Goal: Transaction & Acquisition: Download file/media

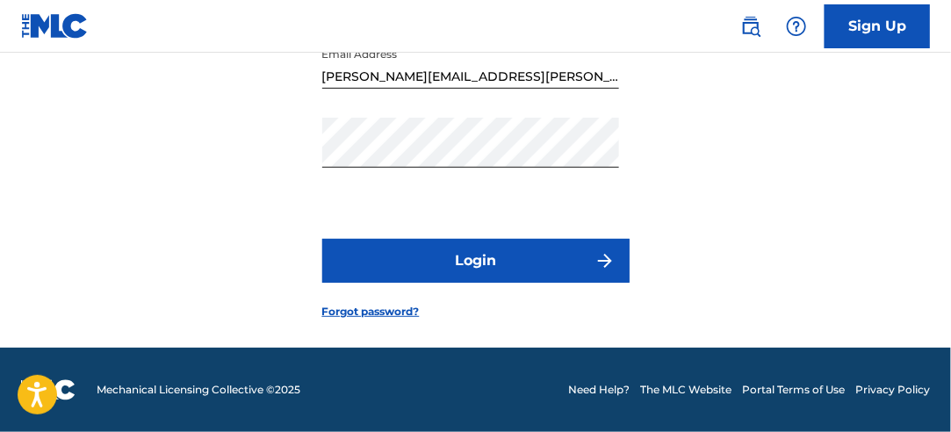
scroll to position [218, 0]
click at [495, 267] on button "Login" at bounding box center [475, 261] width 307 height 44
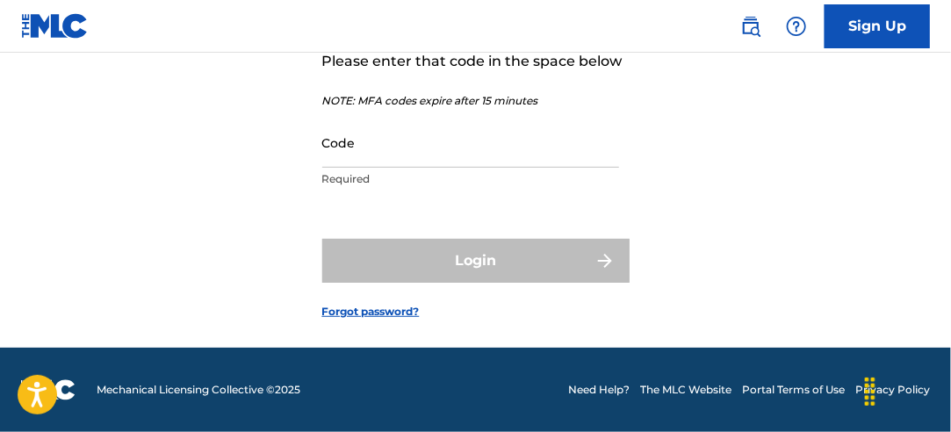
scroll to position [244, 0]
click at [422, 141] on input "Code" at bounding box center [470, 143] width 297 height 50
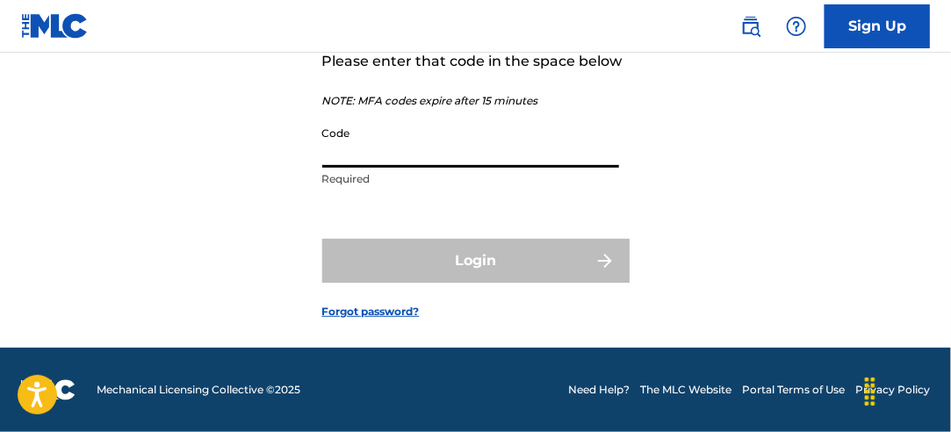
paste input "059753"
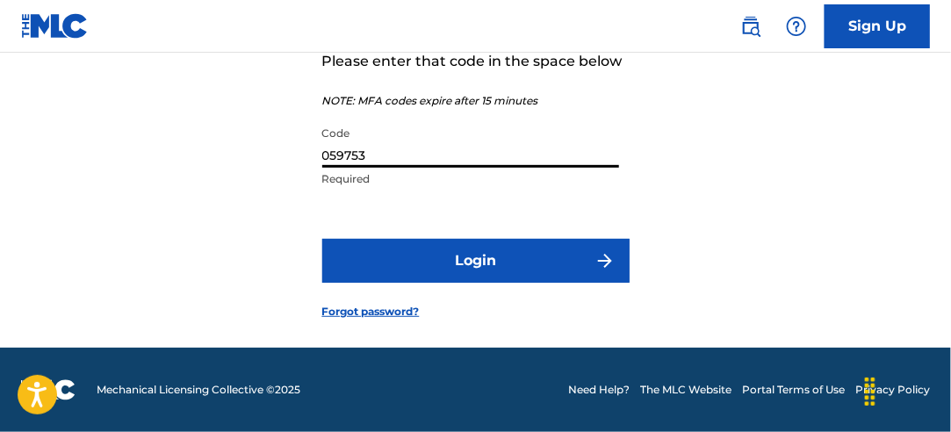
type input "059753"
click at [454, 249] on button "Login" at bounding box center [475, 261] width 307 height 44
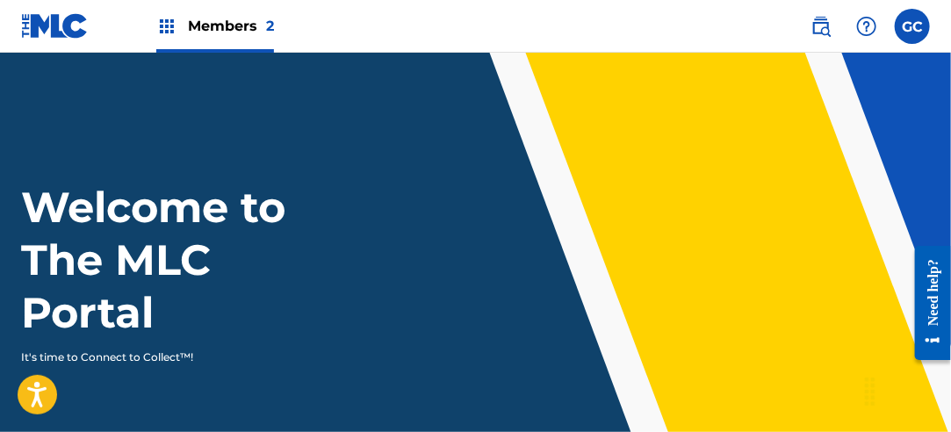
click at [239, 23] on span "Members 2" at bounding box center [231, 26] width 86 height 20
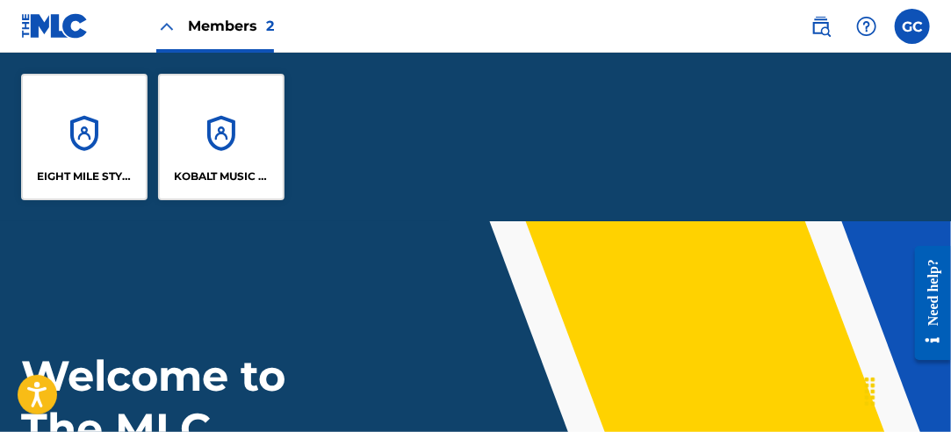
click at [191, 141] on div "KOBALT MUSIC PUB AMERICA INC" at bounding box center [221, 137] width 126 height 126
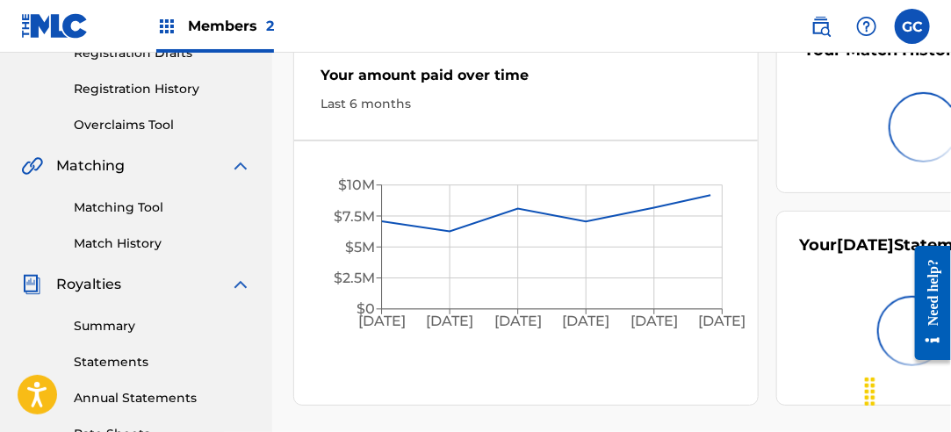
scroll to position [351, 0]
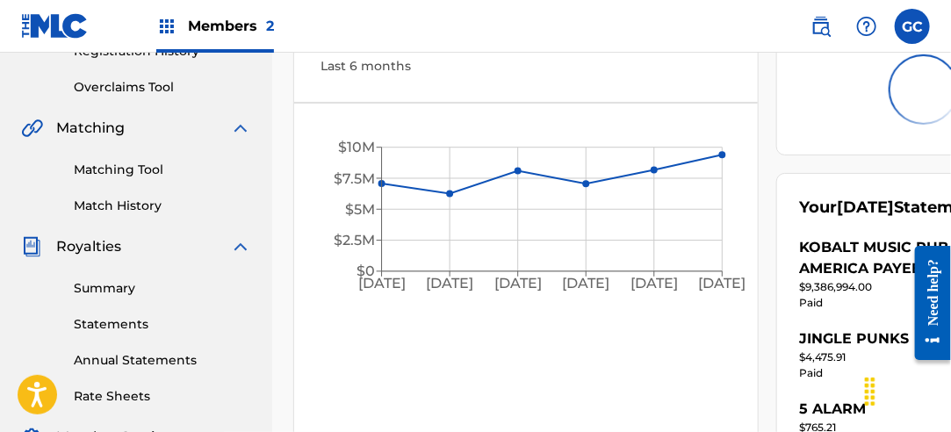
click at [111, 321] on link "Statements" at bounding box center [162, 324] width 177 height 18
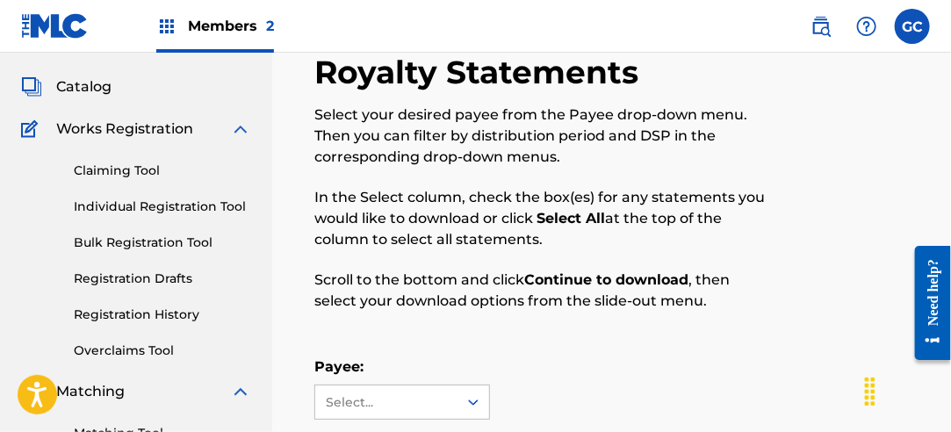
scroll to position [264, 0]
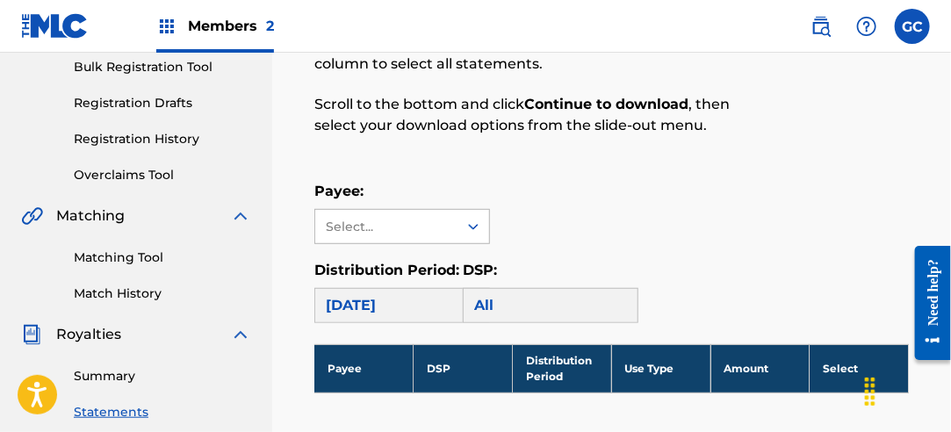
click at [421, 230] on div "Select..." at bounding box center [385, 227] width 119 height 18
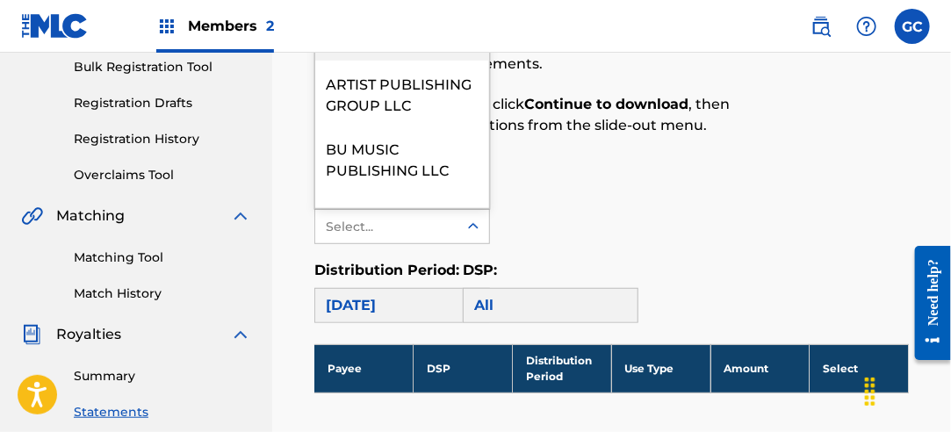
scroll to position [176, 0]
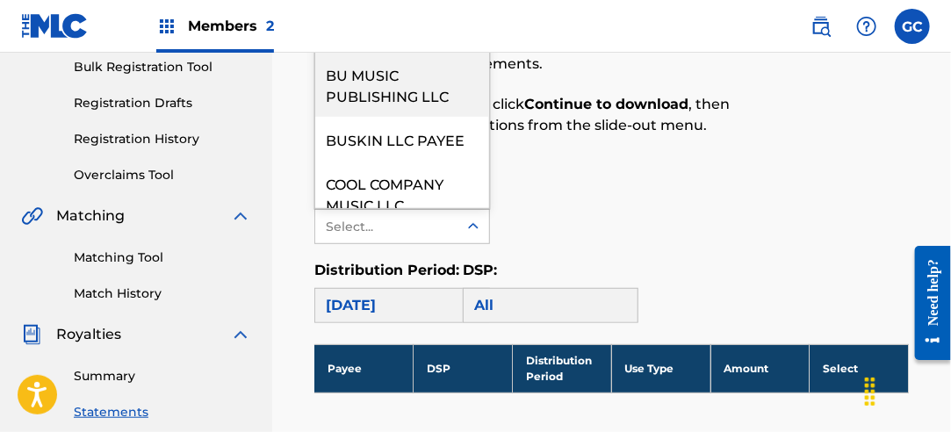
click at [448, 117] on div "BU MUSIC PUBLISHING LLC" at bounding box center [402, 84] width 174 height 65
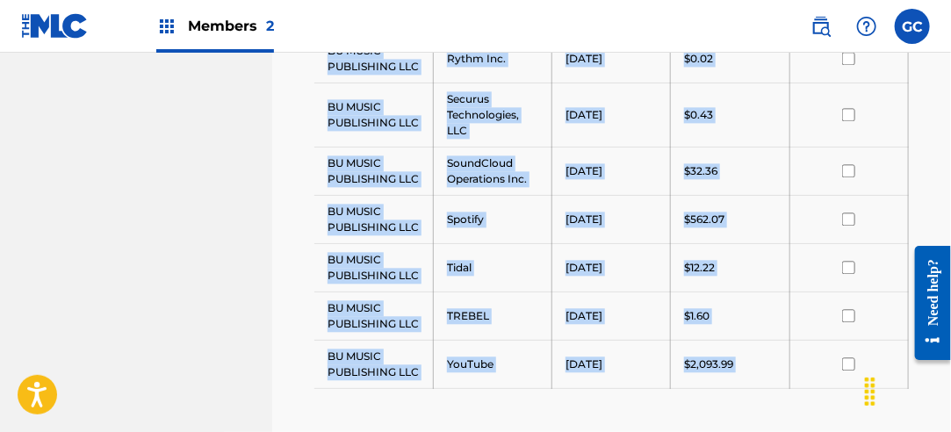
scroll to position [1465, 0]
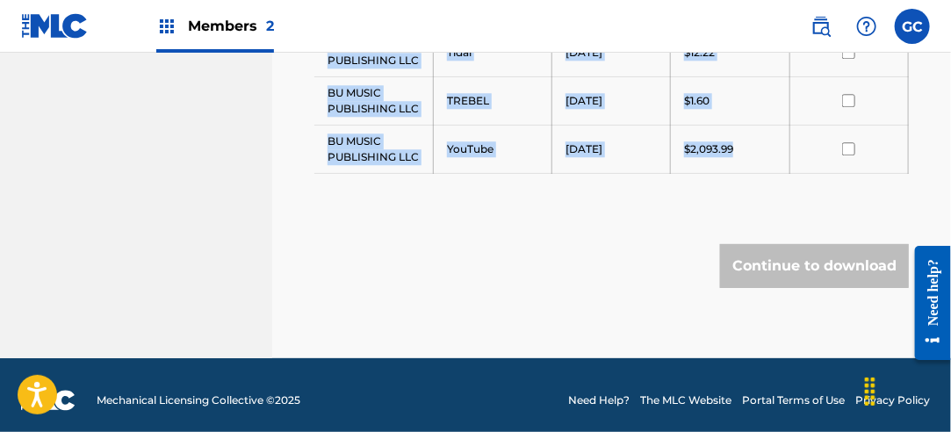
drag, startPoint x: 331, startPoint y: 138, endPoint x: 743, endPoint y: 136, distance: 412.0
drag, startPoint x: 743, startPoint y: 136, endPoint x: 726, endPoint y: 137, distance: 17.6
copy tbody "BU MUSIC PUBLISHING LLC Amazon Music [DATE] $110.79 BU MUSIC PUBLISHING LLC App…"
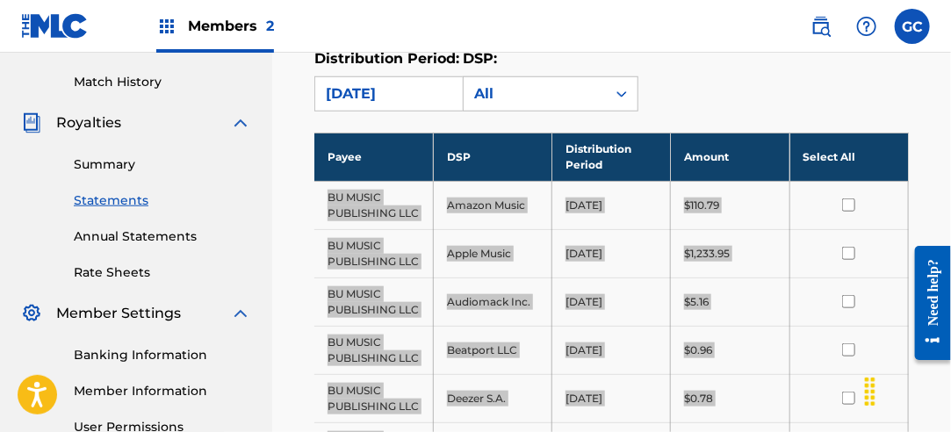
scroll to position [323, 0]
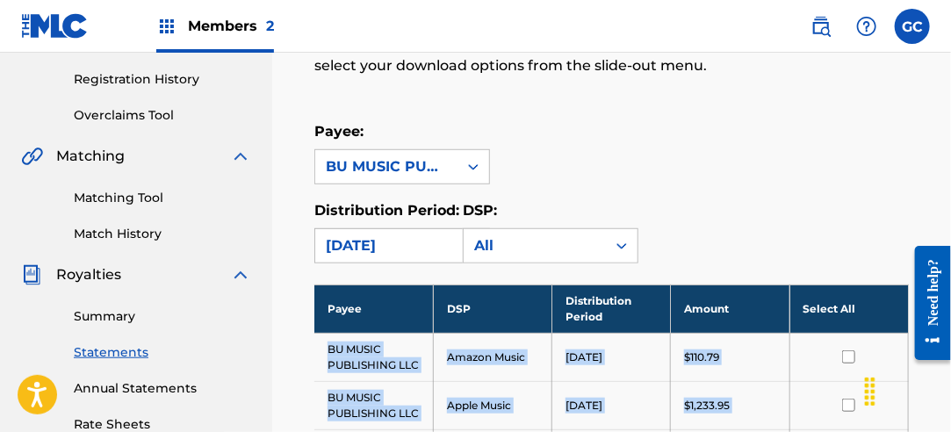
click at [404, 249] on div "[DATE]" at bounding box center [386, 245] width 121 height 21
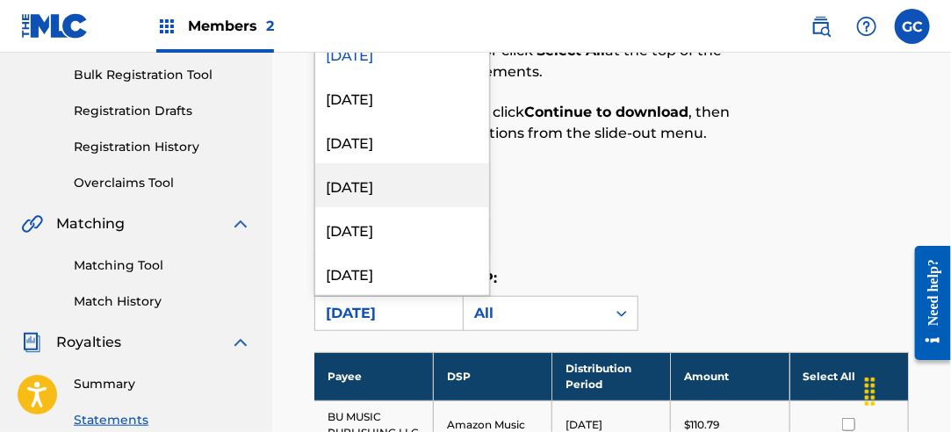
scroll to position [235, 0]
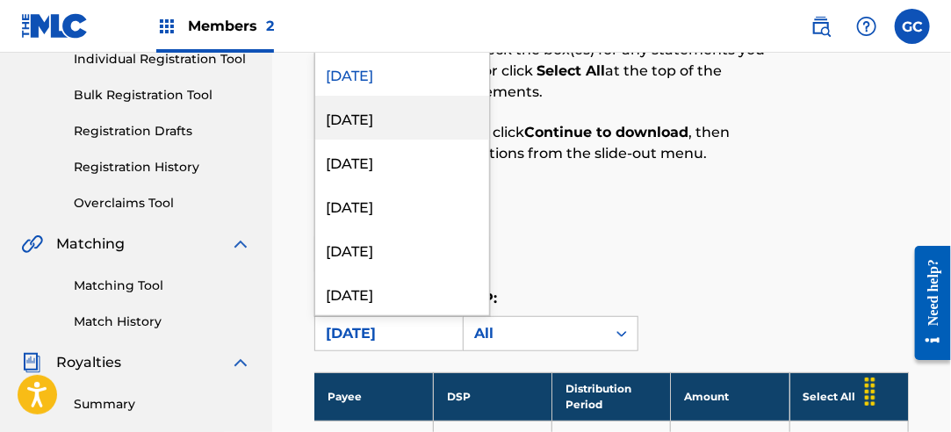
click at [422, 123] on div "[DATE]" at bounding box center [402, 118] width 174 height 44
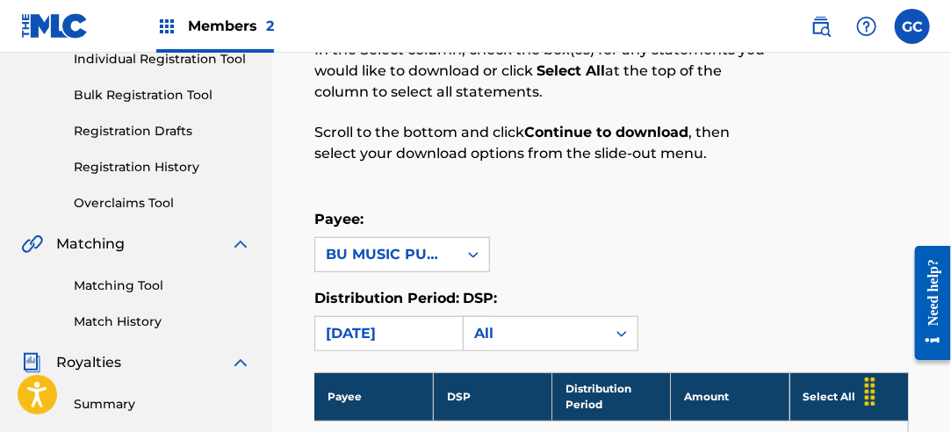
scroll to position [411, 0]
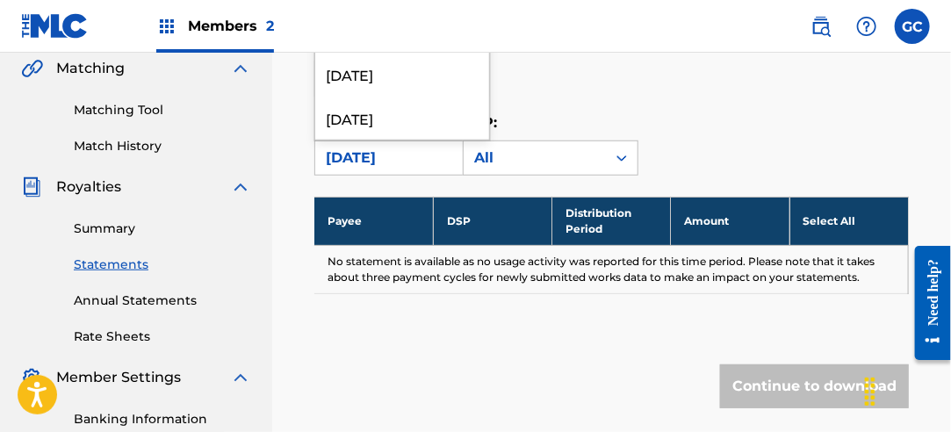
click at [404, 149] on div "[DATE]" at bounding box center [386, 158] width 121 height 21
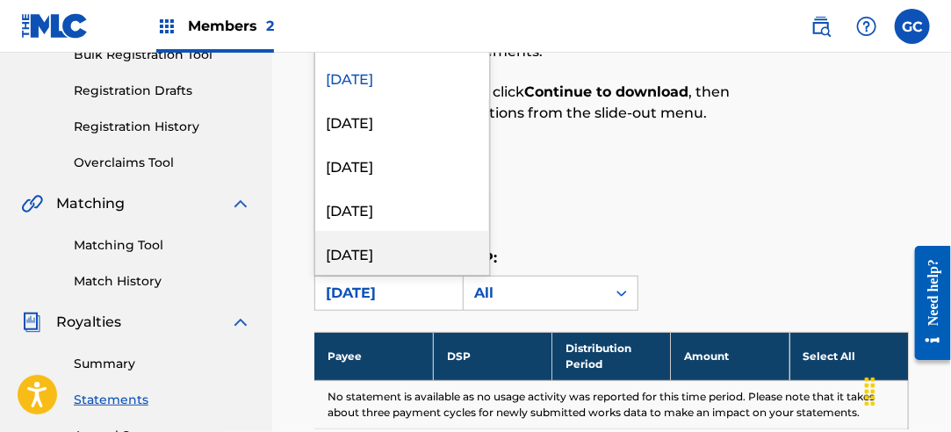
scroll to position [148, 0]
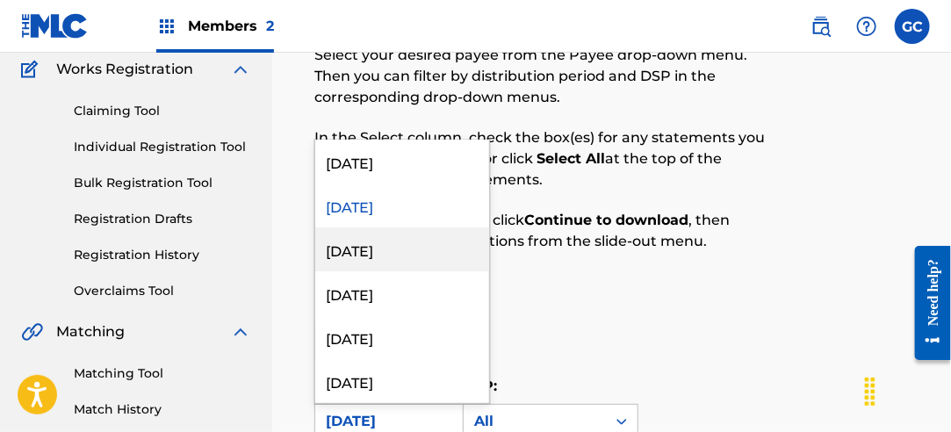
click at [379, 246] on div "[DATE]" at bounding box center [402, 250] width 174 height 44
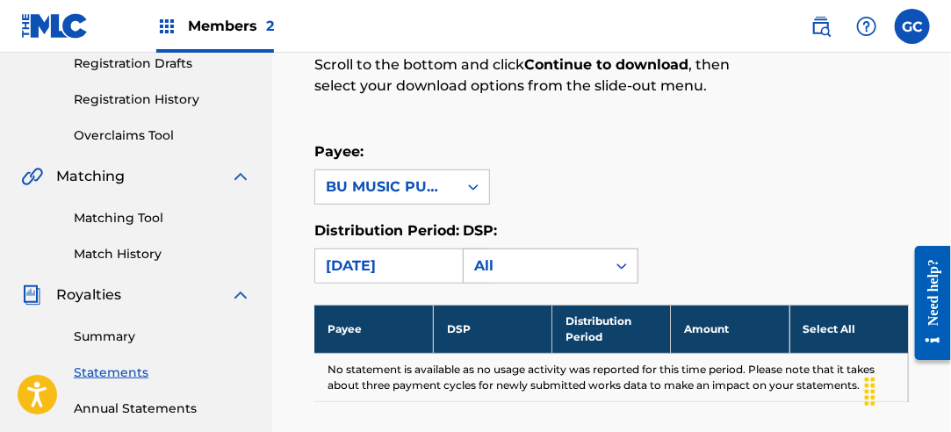
scroll to position [323, 0]
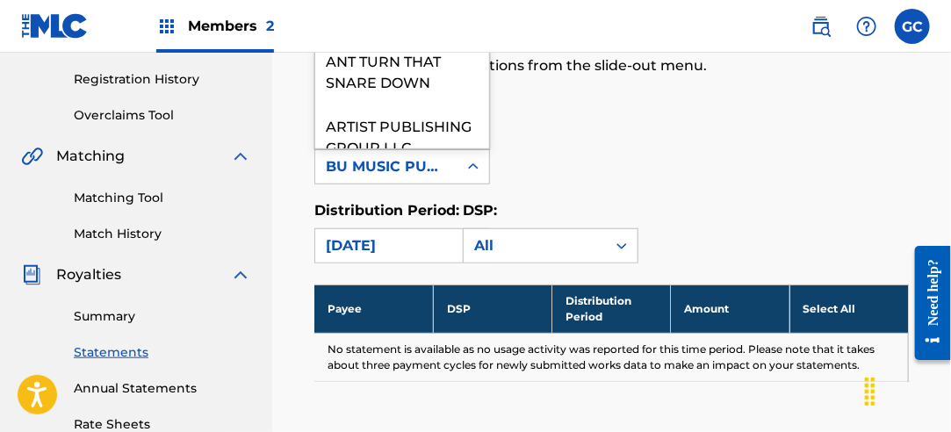
click at [456, 171] on div "BU MUSIC PUBLISHING LLC" at bounding box center [386, 166] width 142 height 33
click at [593, 184] on div "Payee: 35 results available. Use Up and Down to choose options, press Enter to …" at bounding box center [611, 192] width 595 height 142
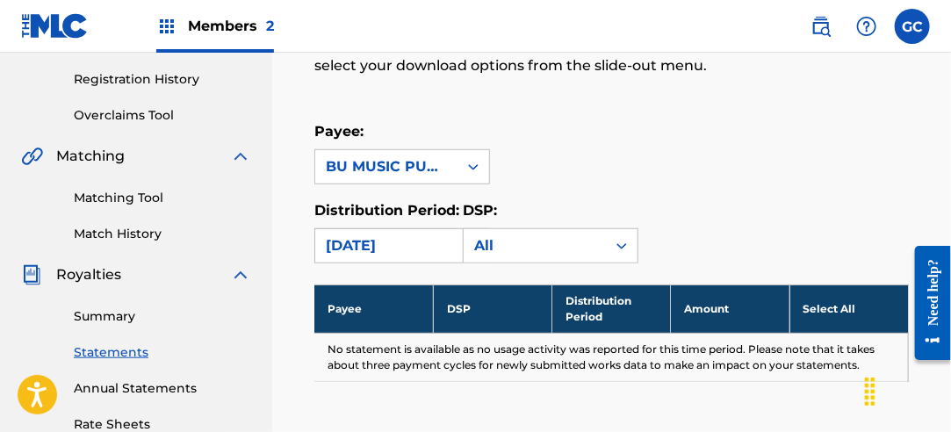
click at [389, 261] on div "[DATE]" at bounding box center [402, 245] width 176 height 35
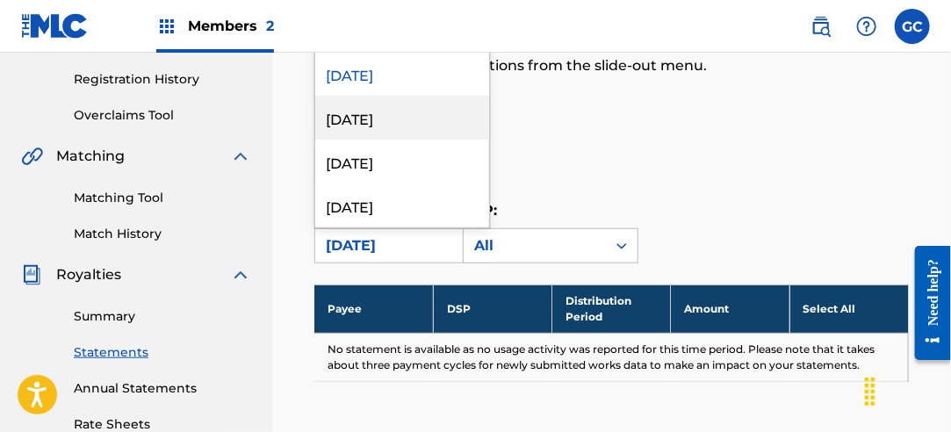
click at [408, 119] on div "[DATE]" at bounding box center [402, 118] width 174 height 44
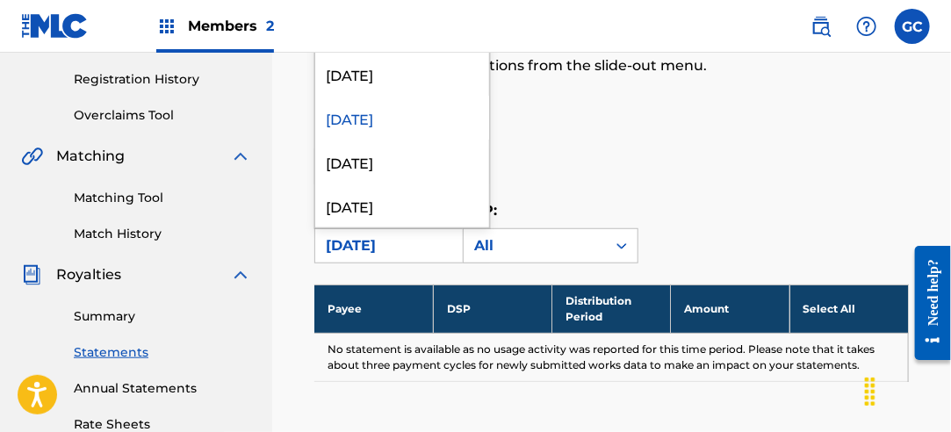
click at [400, 238] on div "[DATE]" at bounding box center [386, 245] width 121 height 21
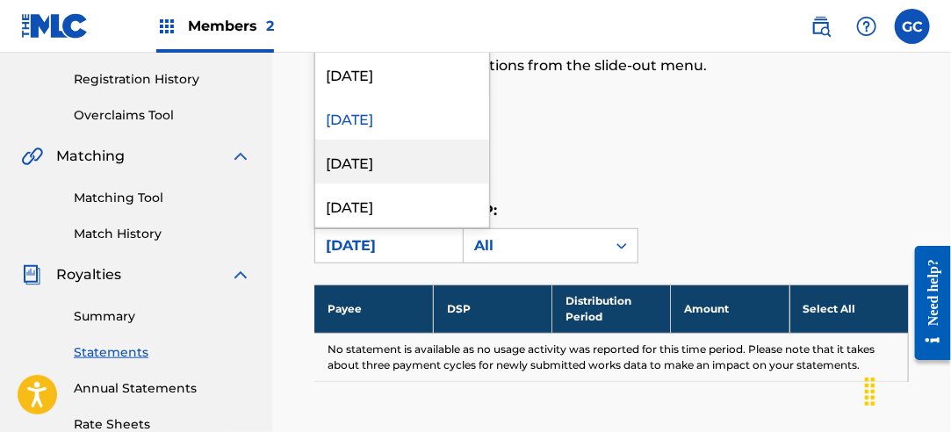
click at [401, 169] on div "[DATE]" at bounding box center [402, 162] width 174 height 44
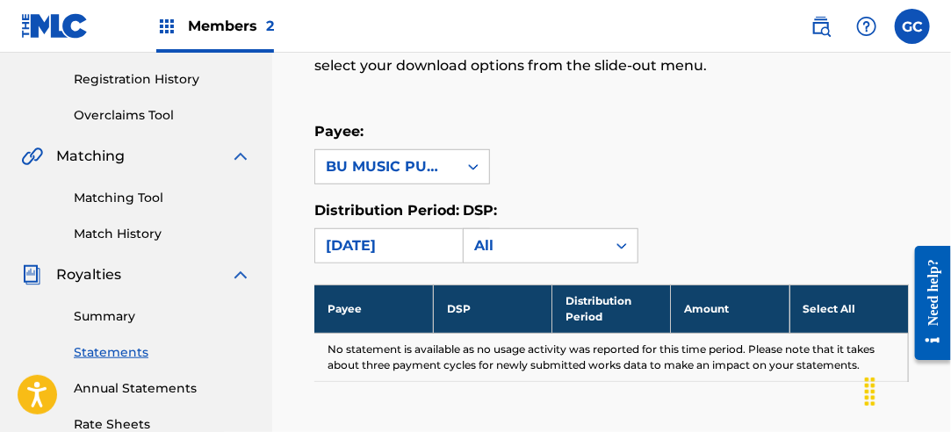
click at [401, 256] on div "[DATE]" at bounding box center [386, 245] width 142 height 33
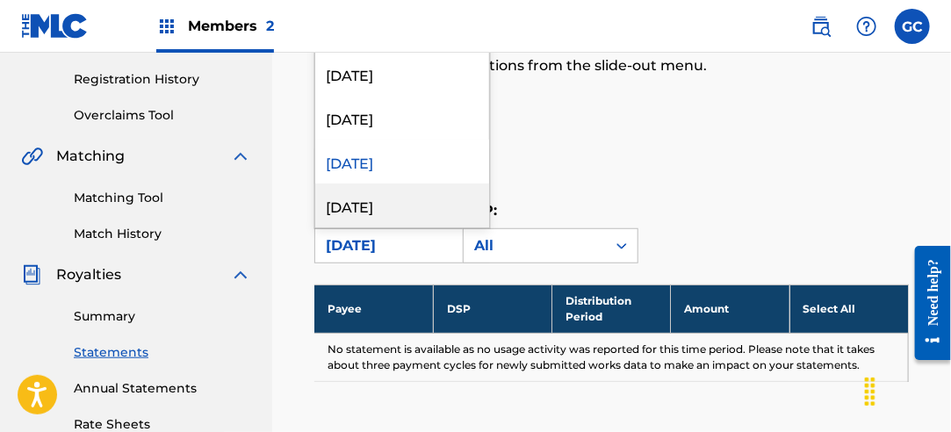
click at [402, 203] on div "[DATE]" at bounding box center [402, 206] width 174 height 44
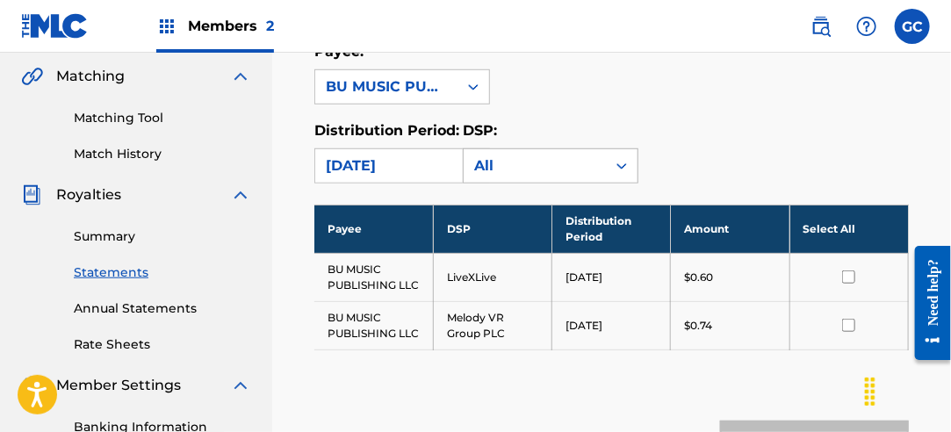
scroll to position [499, 0]
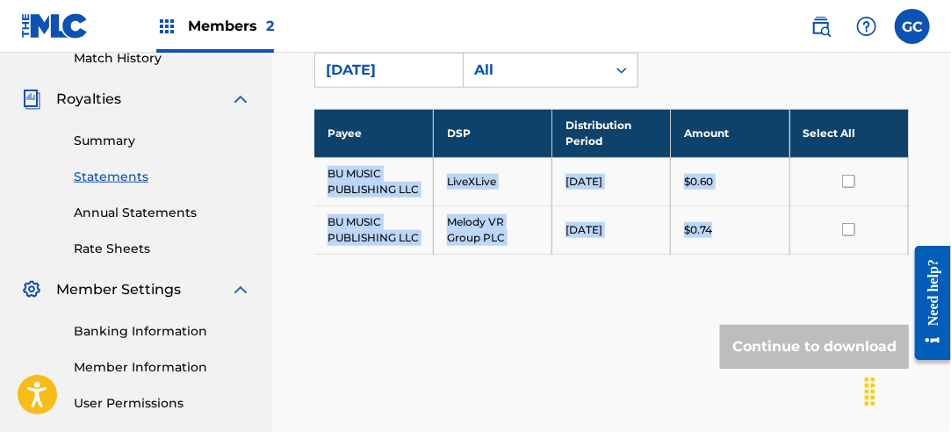
drag, startPoint x: 325, startPoint y: 170, endPoint x: 741, endPoint y: 243, distance: 422.7
click at [742, 243] on tbody "Payee DSP Distribution Period Amount Select All BU MUSIC PUBLISHING LLC LiveXLi…" at bounding box center [611, 181] width 595 height 145
drag, startPoint x: 741, startPoint y: 243, endPoint x: 696, endPoint y: 228, distance: 48.3
copy tbody "BU MUSIC PUBLISHING LLC LiveXLive [DATE] $0.60 BU MUSIC PUBLISHING LLC Melody V…"
click at [426, 74] on div "[DATE]" at bounding box center [386, 70] width 121 height 21
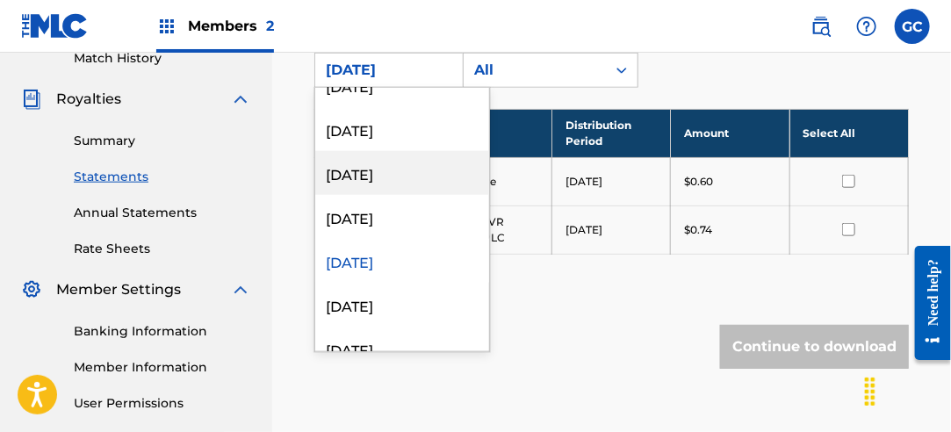
scroll to position [88, 0]
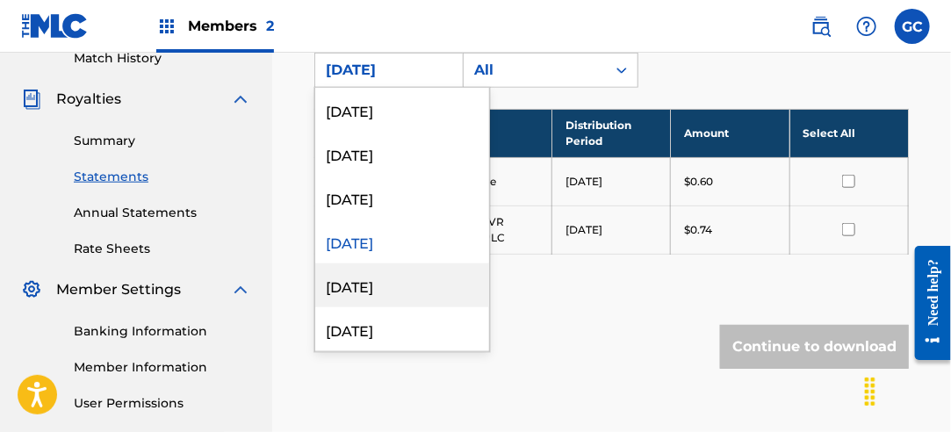
click at [394, 286] on div "[DATE]" at bounding box center [402, 286] width 174 height 44
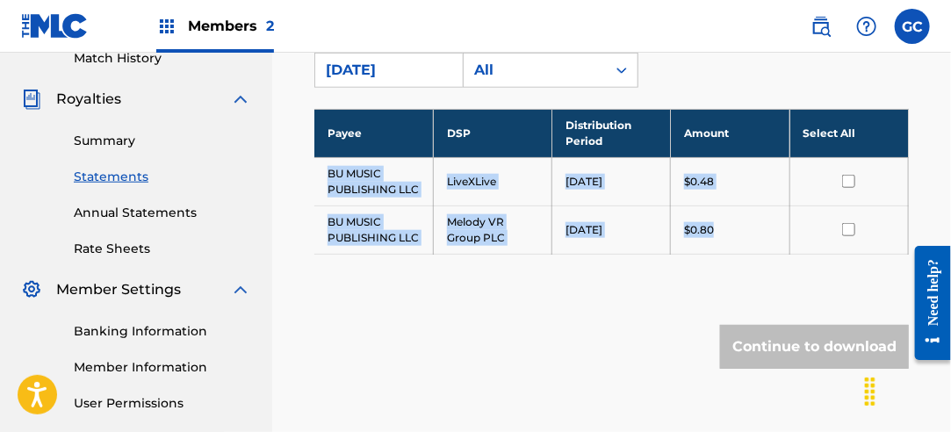
drag, startPoint x: 329, startPoint y: 169, endPoint x: 718, endPoint y: 223, distance: 392.9
click at [719, 221] on tbody "Payee DSP Distribution Period Amount Select All BU MUSIC PUBLISHING LLC LiveXLi…" at bounding box center [611, 181] width 595 height 145
drag, startPoint x: 718, startPoint y: 223, endPoint x: 683, endPoint y: 225, distance: 34.3
copy tbody "BU MUSIC PUBLISHING LLC LiveXLive [DATE] $0.48 BU MUSIC PUBLISHING LLC Melody V…"
click at [418, 70] on div "[DATE]" at bounding box center [386, 70] width 121 height 21
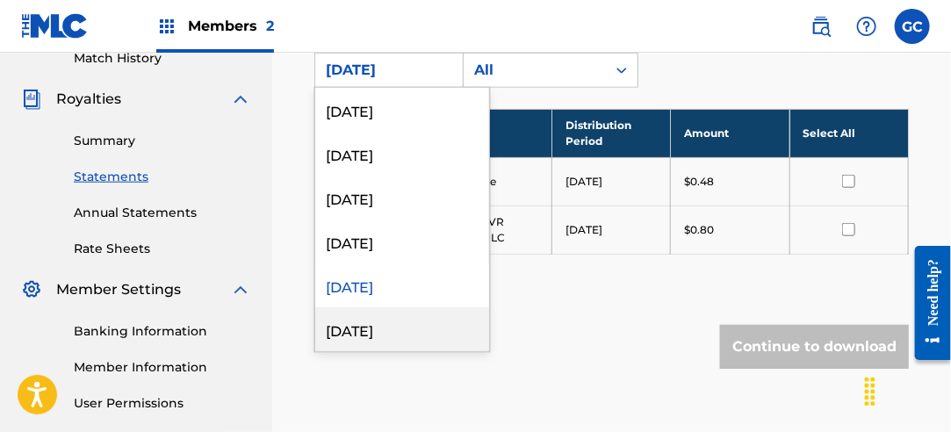
click at [394, 326] on div "[DATE]" at bounding box center [402, 329] width 174 height 44
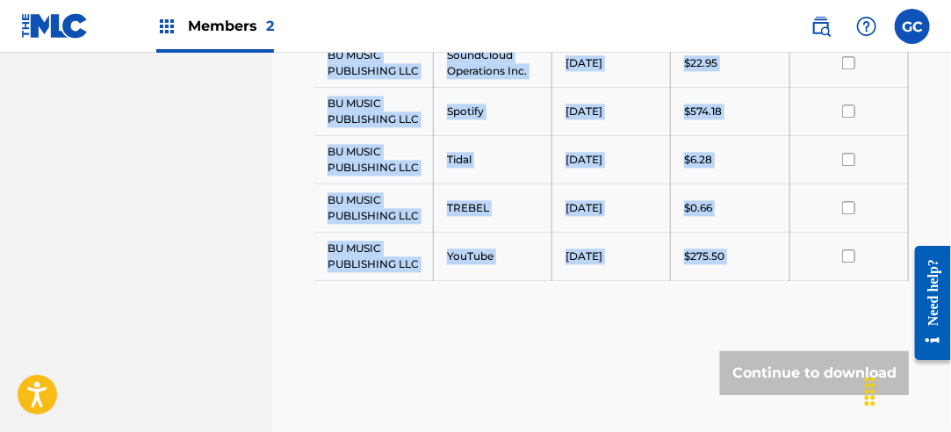
scroll to position [1417, 0]
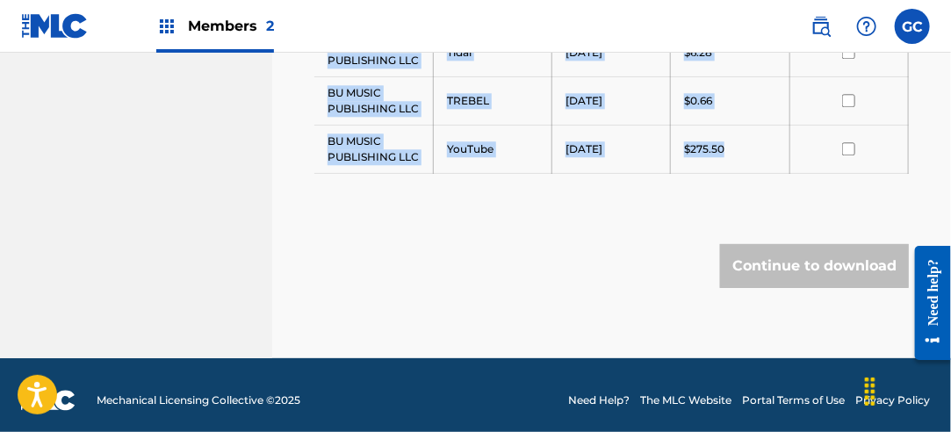
drag, startPoint x: 329, startPoint y: 169, endPoint x: 745, endPoint y: 150, distance: 415.9
drag, startPoint x: 745, startPoint y: 150, endPoint x: 715, endPoint y: 136, distance: 33.0
copy tbody "BU MUSIC PUBLISHING LLC Amazon Music [DATE] $64.24 BU MUSIC PUBLISHING LLC Appl…"
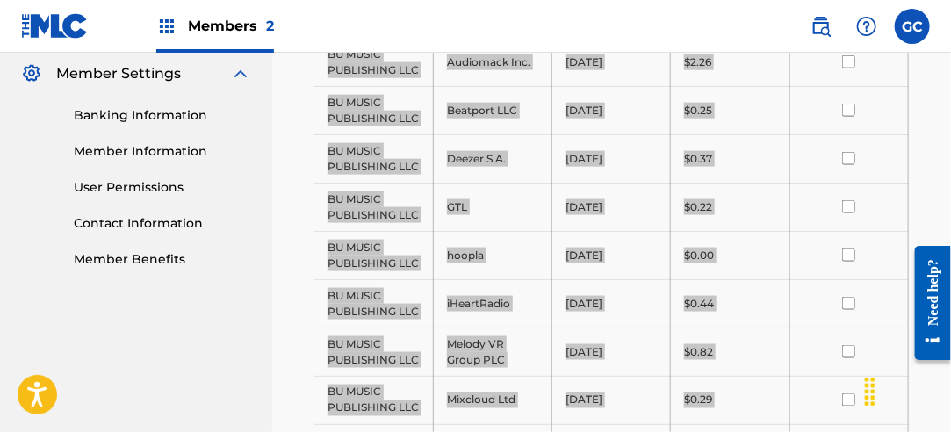
scroll to position [451, 0]
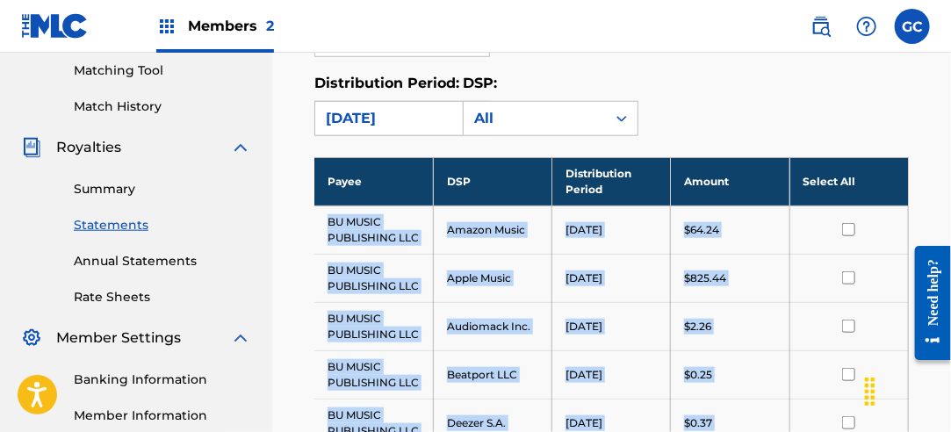
click at [379, 122] on div "[DATE]" at bounding box center [386, 118] width 121 height 21
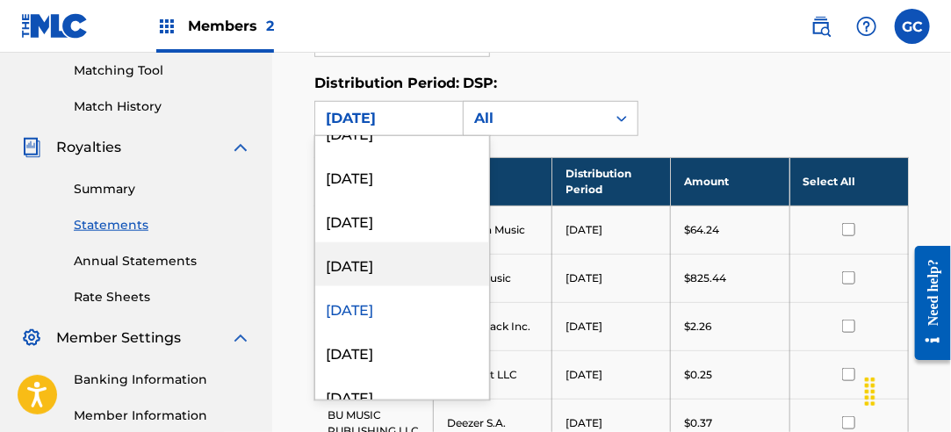
scroll to position [176, 0]
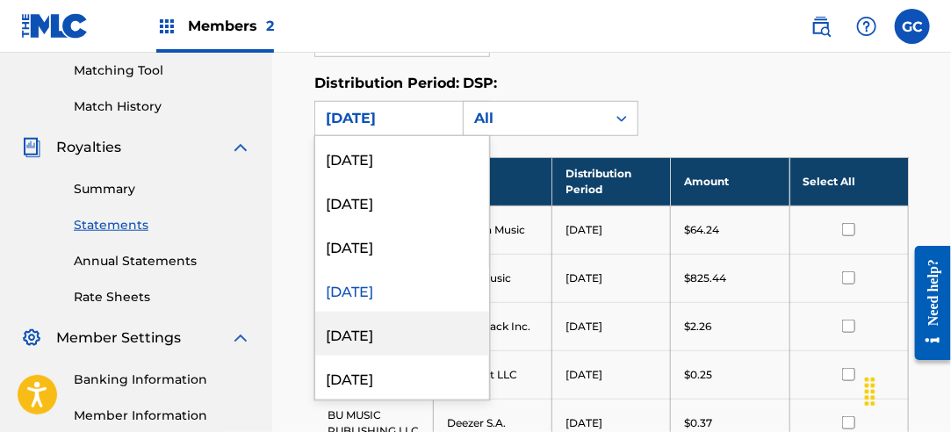
click at [393, 336] on div "[DATE]" at bounding box center [402, 334] width 174 height 44
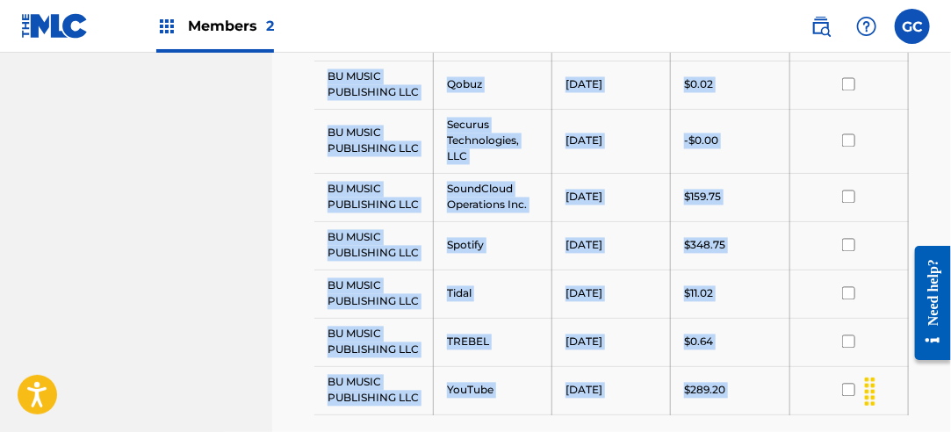
scroll to position [1321, 0]
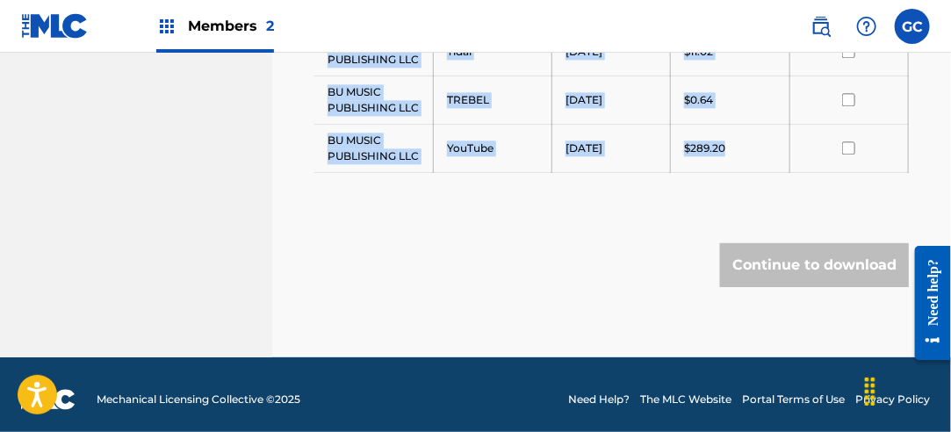
drag, startPoint x: 326, startPoint y: 131, endPoint x: 733, endPoint y: 137, distance: 406.8
drag, startPoint x: 733, startPoint y: 137, endPoint x: 722, endPoint y: 140, distance: 10.9
copy tbody "BU MUSIC PUBLISHING LLC Amazon Music [DATE] $54.76 BU MUSIC PUBLISHING LLC Appl…"
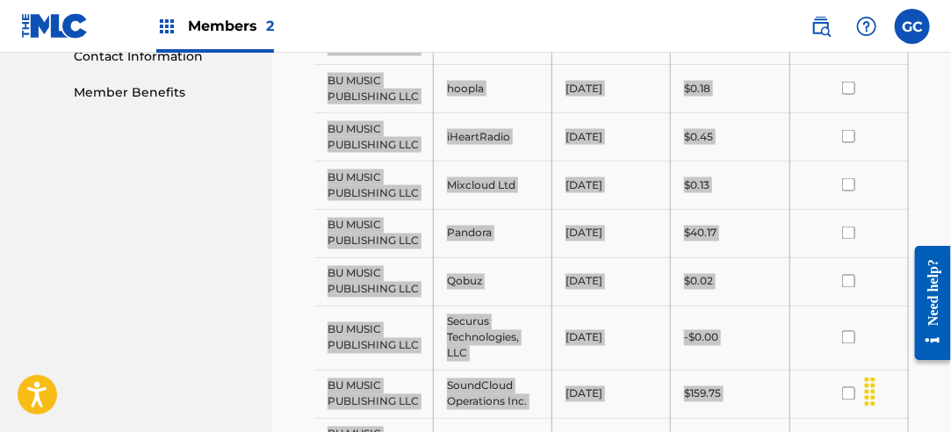
scroll to position [355, 0]
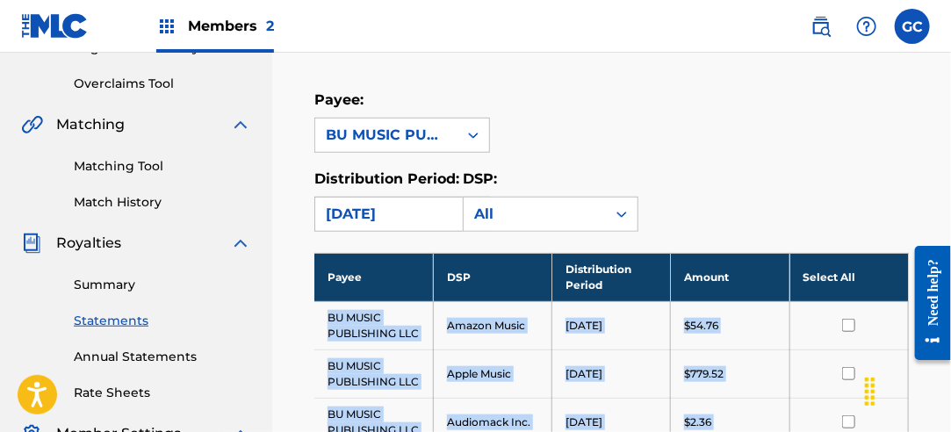
click at [408, 206] on div "[DATE]" at bounding box center [386, 214] width 121 height 21
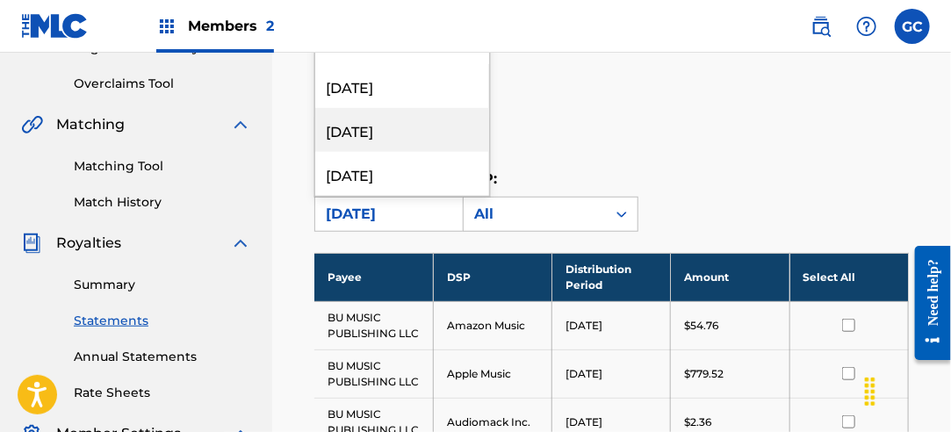
scroll to position [176, 0]
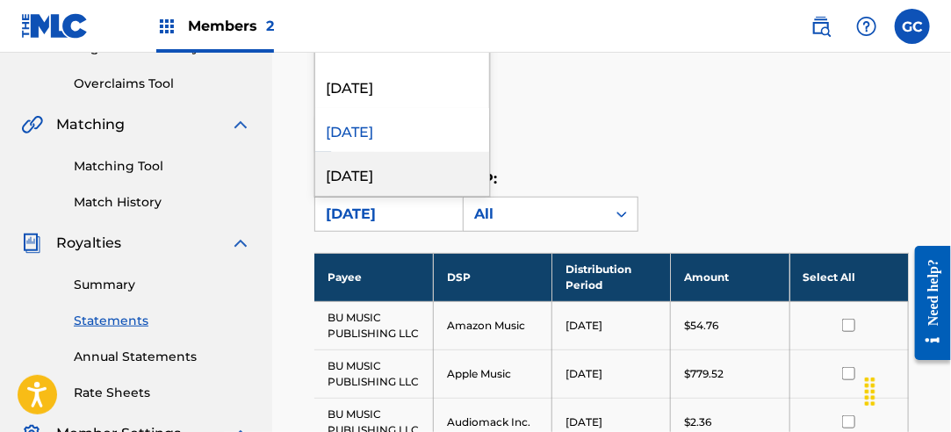
click at [413, 160] on div "[DATE]" at bounding box center [402, 174] width 174 height 44
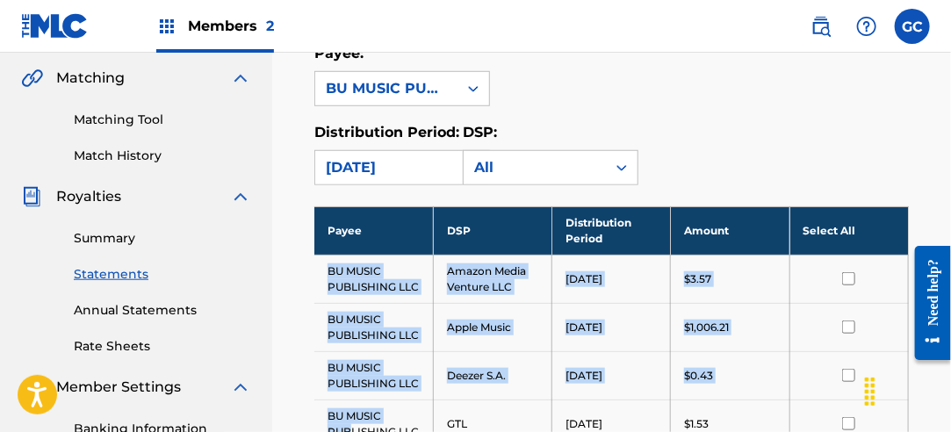
scroll to position [938, 0]
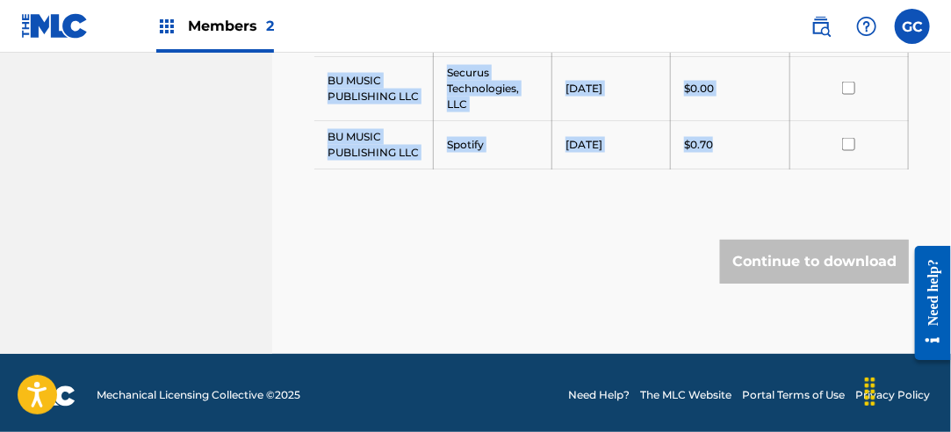
drag, startPoint x: 323, startPoint y: 312, endPoint x: 719, endPoint y: 146, distance: 428.7
drag, startPoint x: 719, startPoint y: 146, endPoint x: 703, endPoint y: 139, distance: 17.3
copy tbody "BU MUSIC PUBLISHING LLC Amazon Media Venture LLC [DATE] $3.57 BU MUSIC PUBLISHI…"
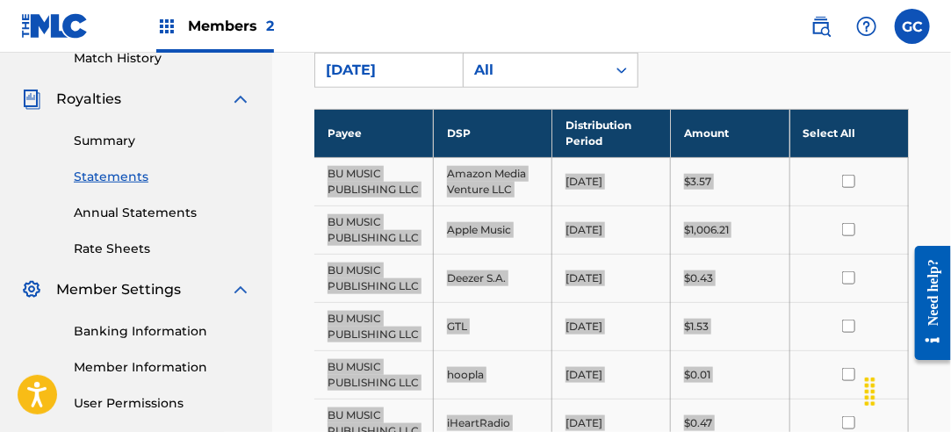
scroll to position [411, 0]
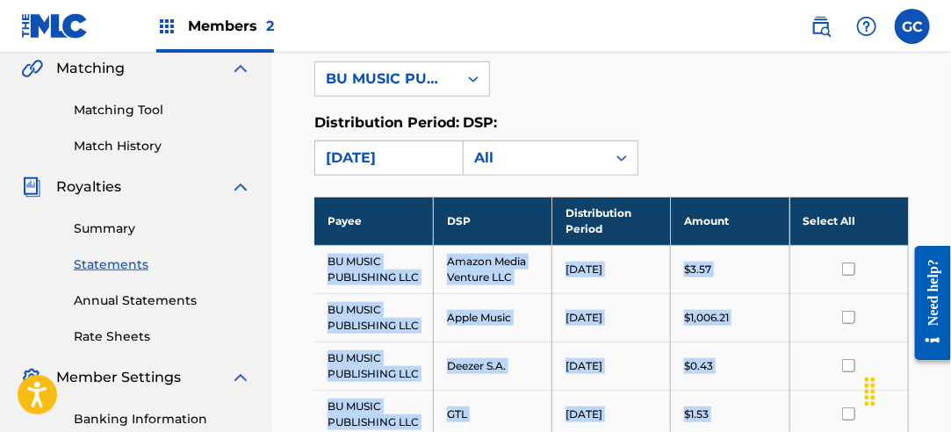
click at [406, 162] on div "[DATE]" at bounding box center [386, 158] width 121 height 21
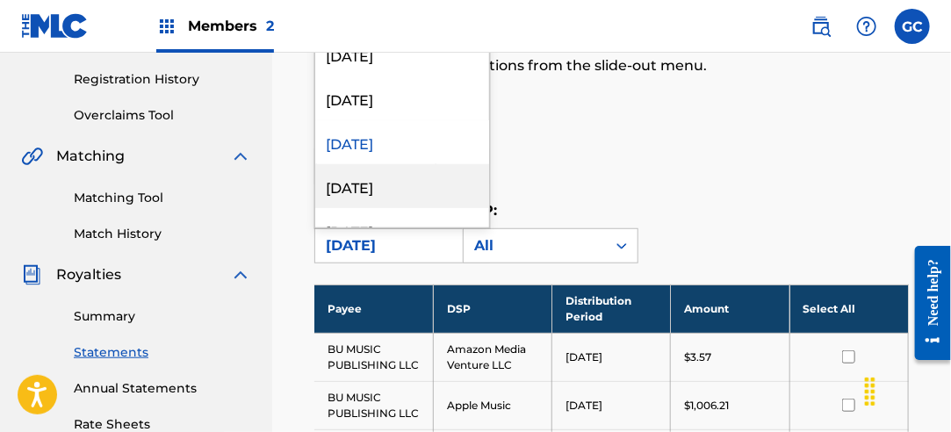
scroll to position [264, 0]
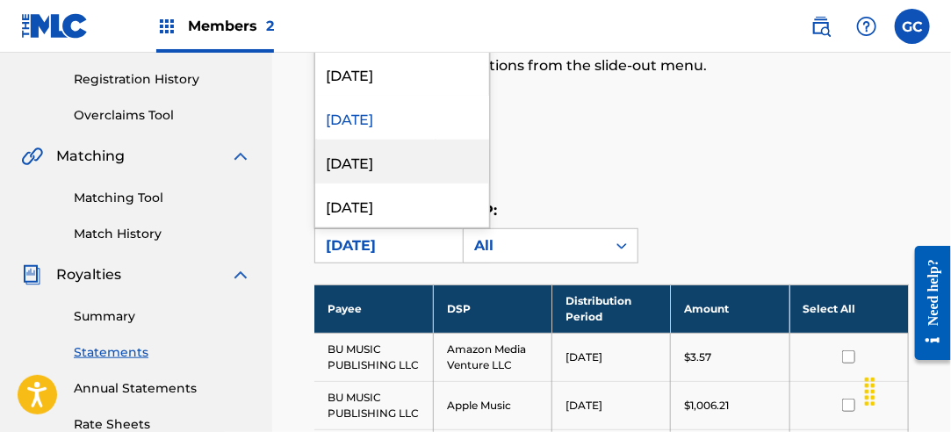
click at [426, 151] on div "[DATE]" at bounding box center [402, 162] width 174 height 44
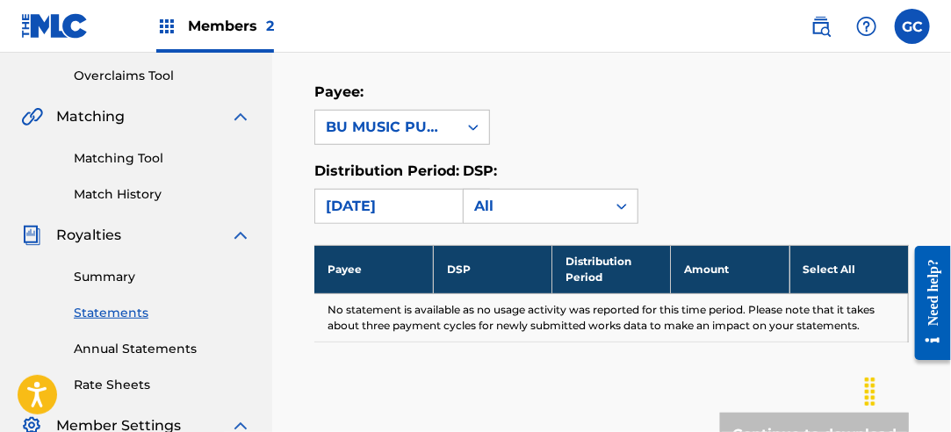
scroll to position [411, 0]
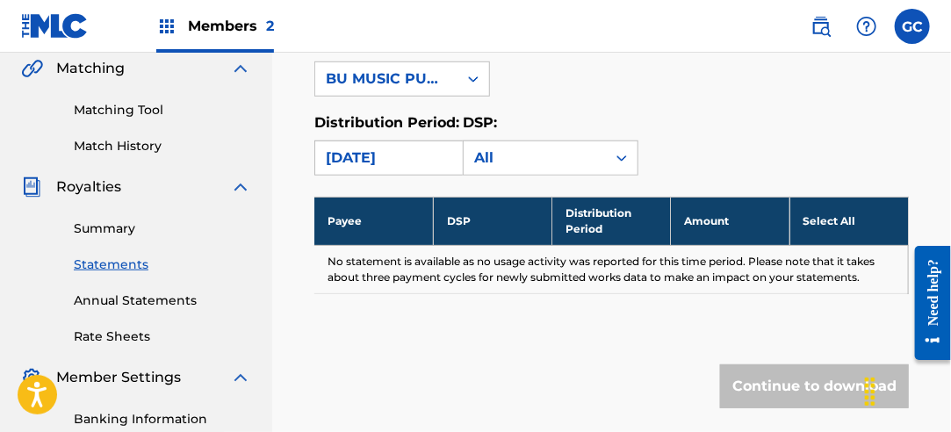
click at [404, 162] on div "[DATE]" at bounding box center [386, 158] width 121 height 21
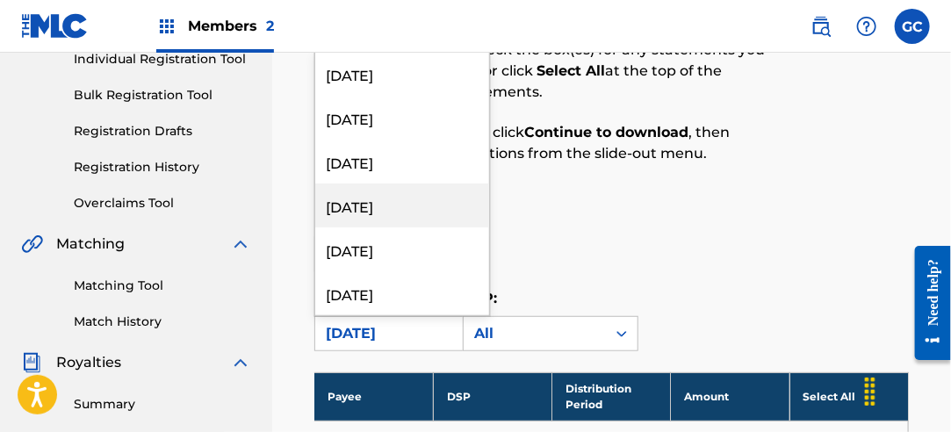
scroll to position [264, 0]
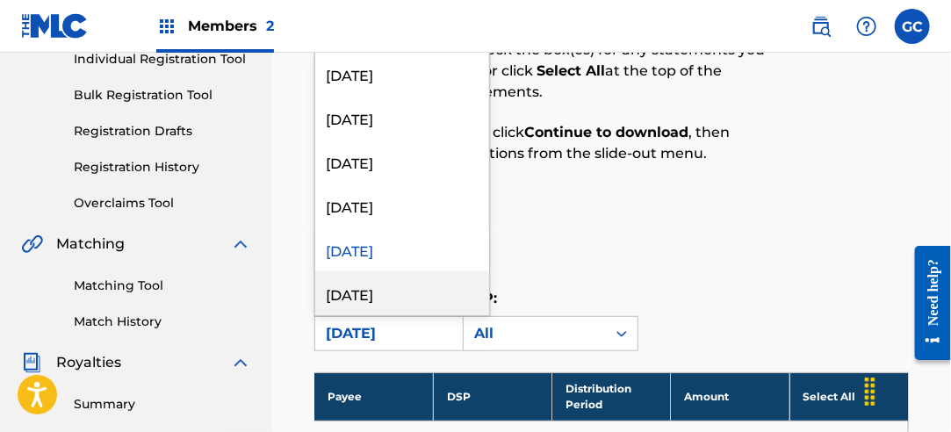
click at [392, 287] on div "[DATE]" at bounding box center [402, 293] width 174 height 44
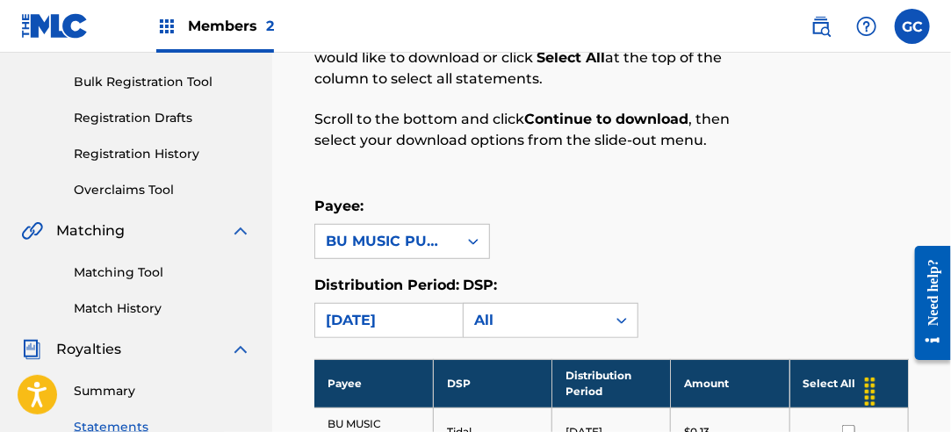
scroll to position [323, 0]
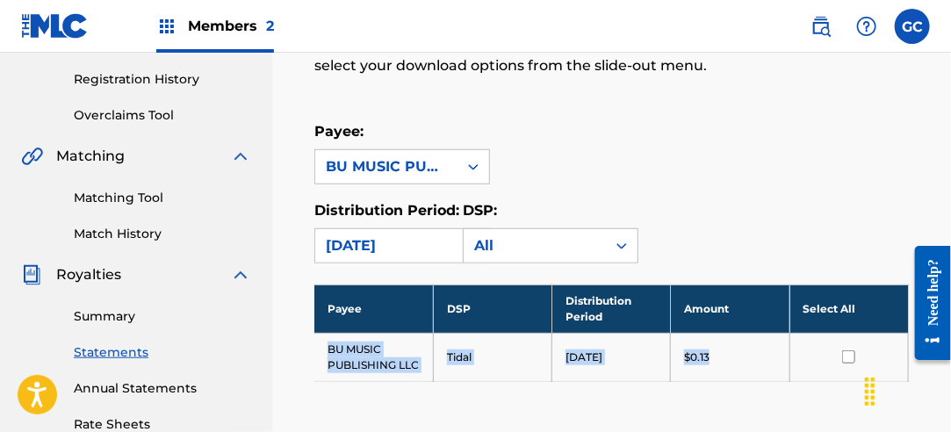
drag, startPoint x: 320, startPoint y: 340, endPoint x: 731, endPoint y: 362, distance: 411.7
click at [736, 362] on tr "BU MUSIC PUBLISHING LLC Tidal [DATE] $0.13" at bounding box center [611, 357] width 595 height 48
drag, startPoint x: 731, startPoint y: 362, endPoint x: 685, endPoint y: 360, distance: 45.7
copy tr "BU MUSIC PUBLISHING LLC Tidal [DATE] $0.13"
click at [418, 232] on div "[DATE]" at bounding box center [386, 245] width 142 height 33
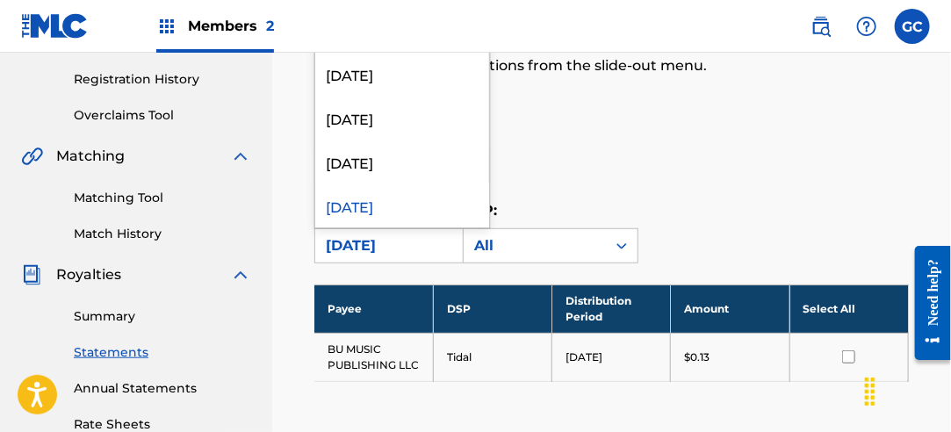
scroll to position [351, 0]
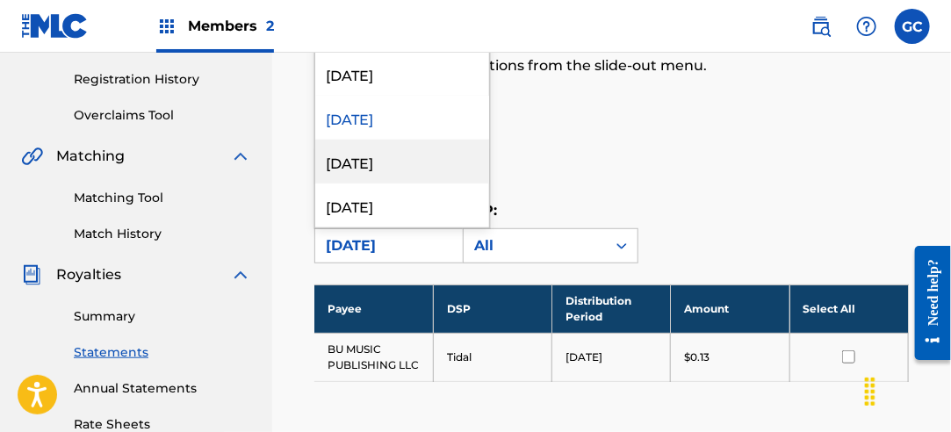
click at [427, 161] on div "[DATE]" at bounding box center [402, 162] width 174 height 44
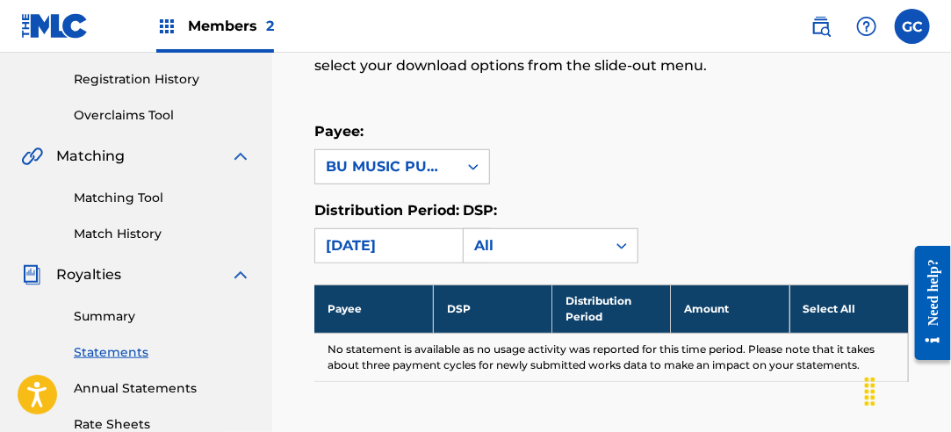
click at [407, 237] on div "[DATE]" at bounding box center [386, 245] width 121 height 21
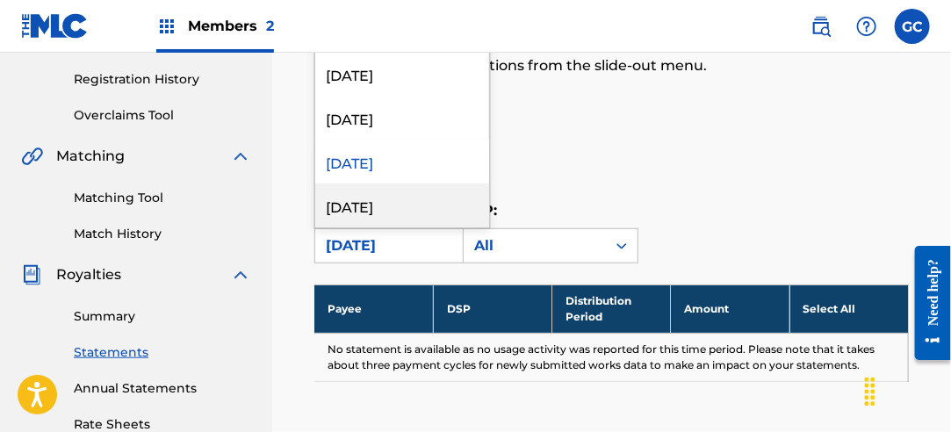
click at [408, 194] on div "[DATE]" at bounding box center [402, 206] width 174 height 44
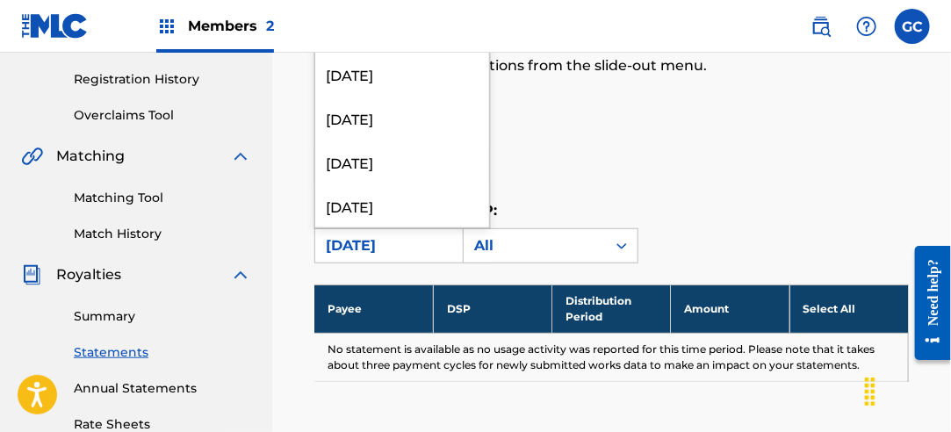
click at [408, 253] on div "[DATE]" at bounding box center [386, 245] width 121 height 21
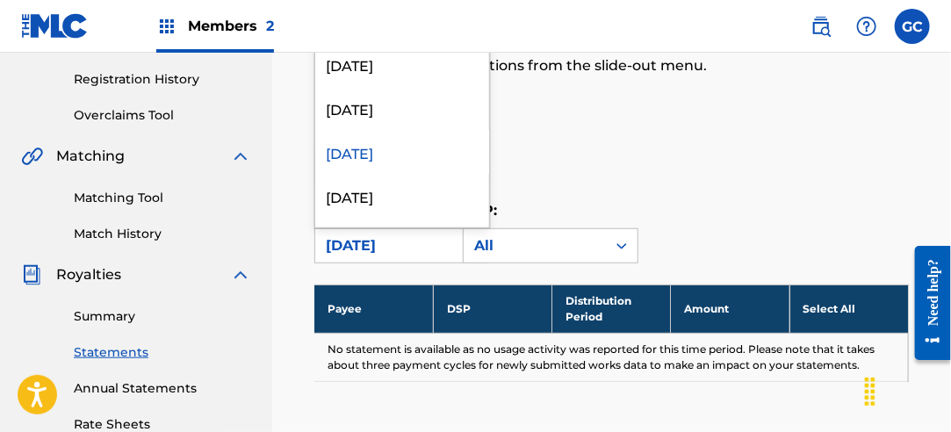
scroll to position [439, 0]
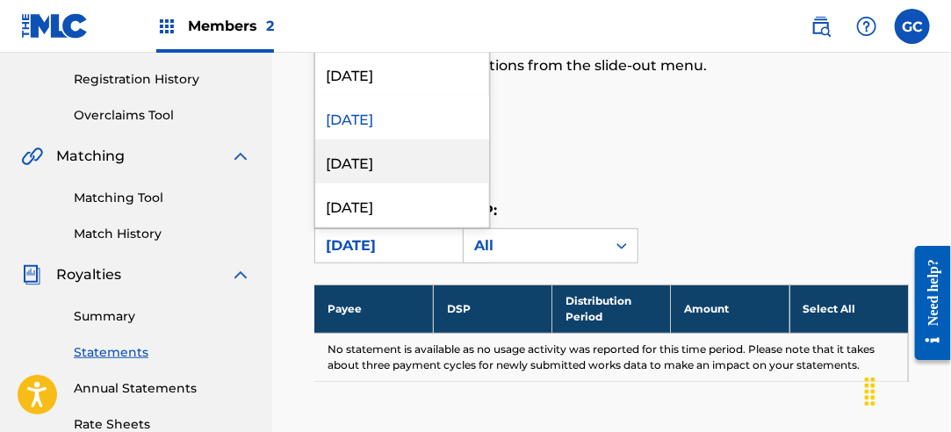
click at [405, 171] on div "[DATE]" at bounding box center [402, 162] width 174 height 44
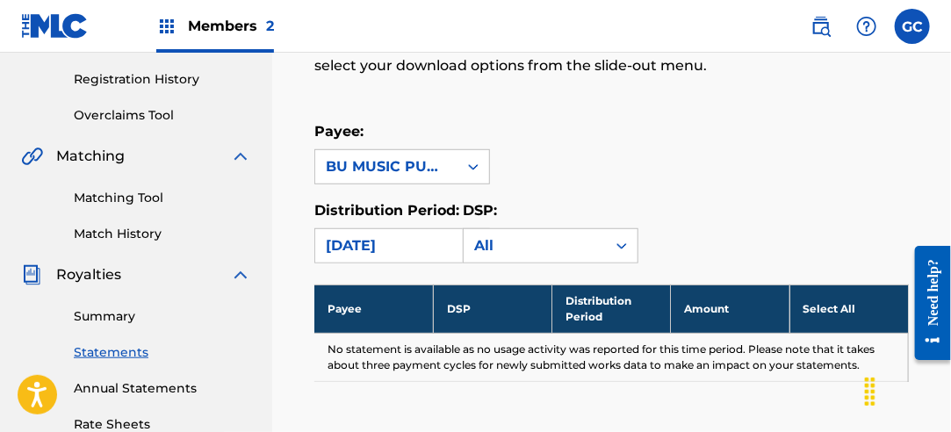
click at [398, 258] on div "[DATE]" at bounding box center [386, 245] width 142 height 33
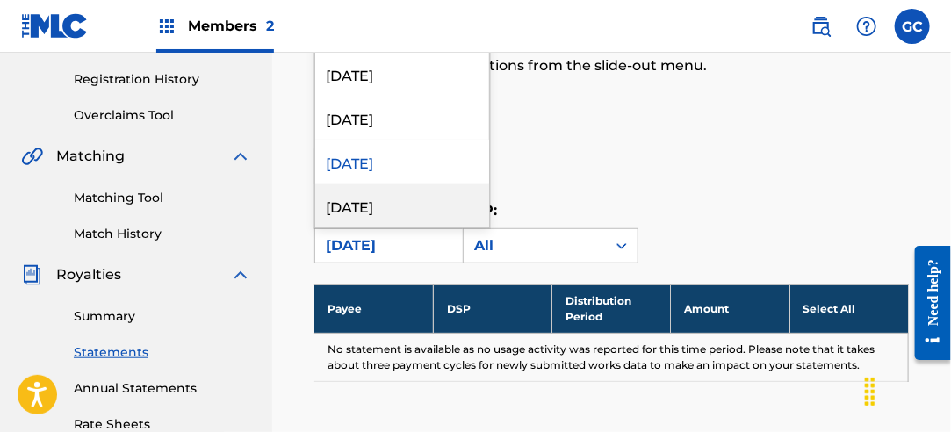
click at [394, 209] on div "[DATE]" at bounding box center [402, 206] width 174 height 44
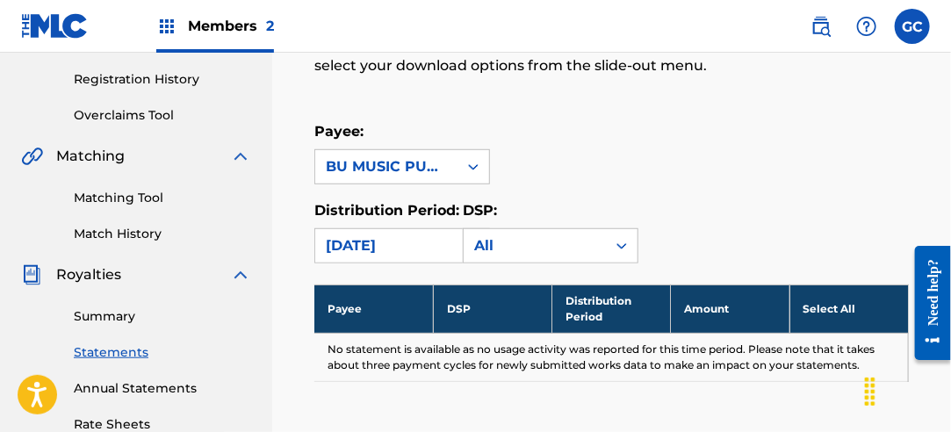
click at [389, 242] on div "[DATE]" at bounding box center [386, 245] width 121 height 21
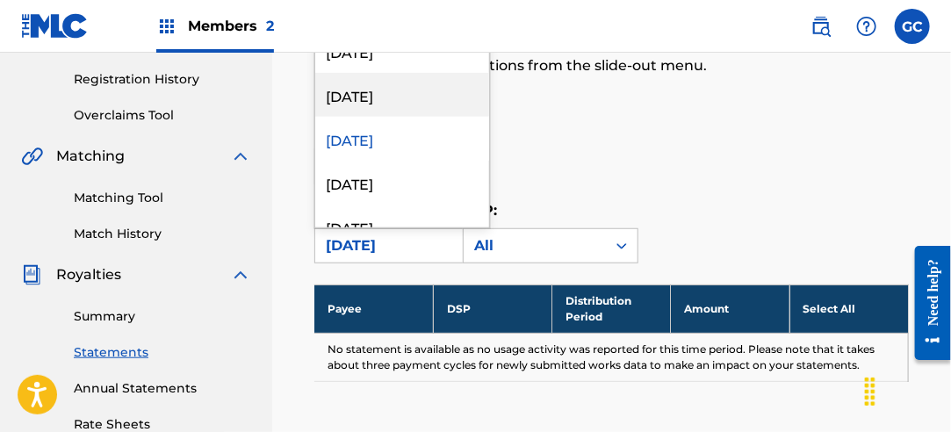
scroll to position [527, 0]
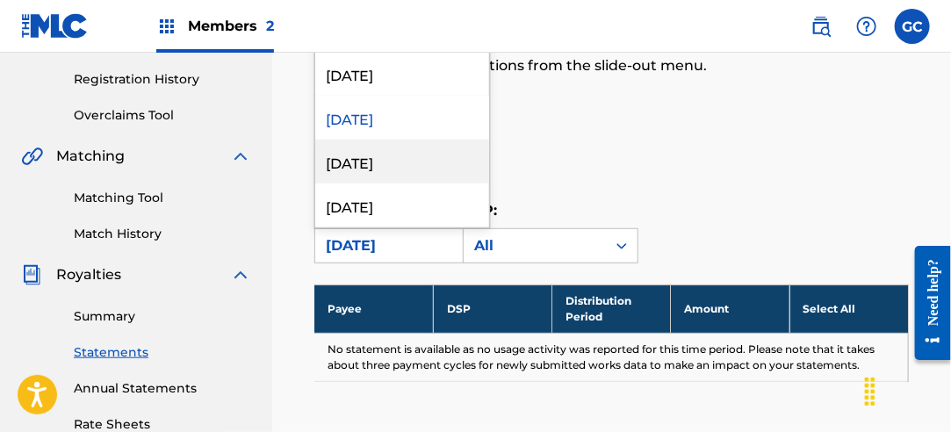
click at [399, 169] on div "[DATE]" at bounding box center [402, 162] width 174 height 44
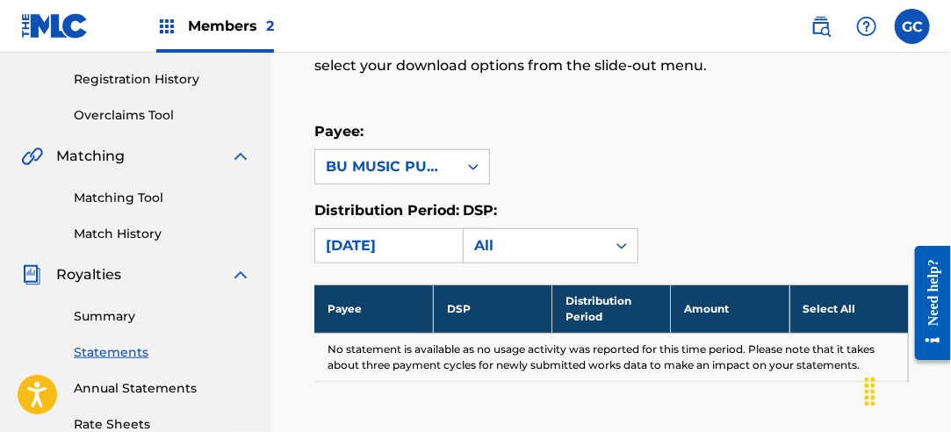
click at [398, 246] on div "[DATE]" at bounding box center [386, 245] width 121 height 21
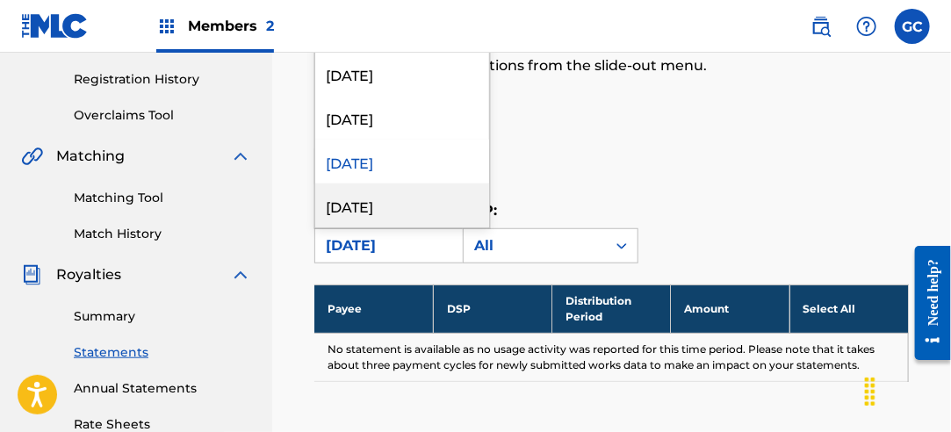
click at [405, 192] on div "[DATE]" at bounding box center [402, 206] width 174 height 44
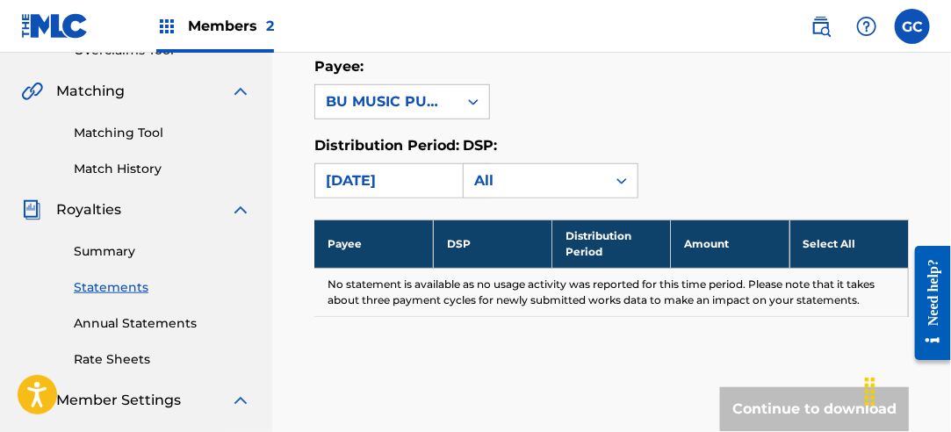
scroll to position [411, 0]
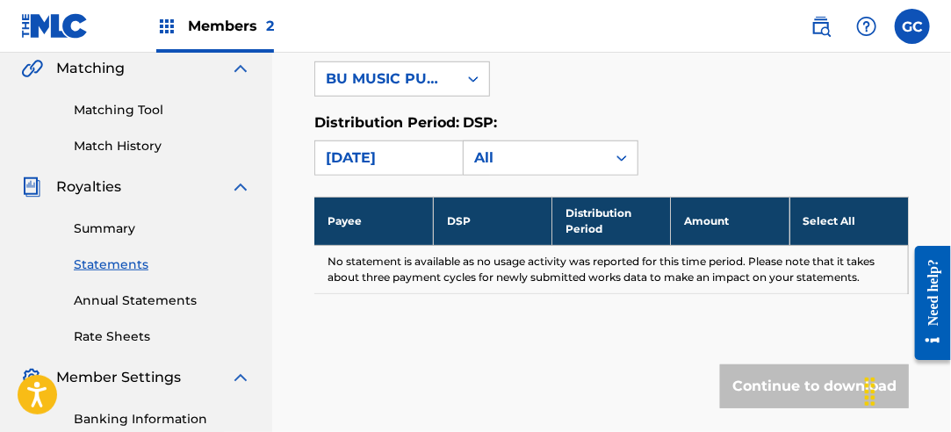
click at [415, 162] on div "[DATE]" at bounding box center [386, 158] width 121 height 21
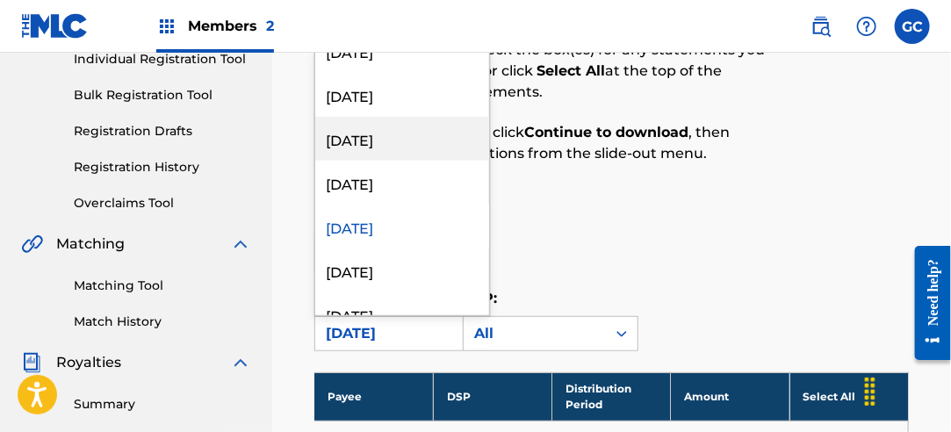
scroll to position [615, 0]
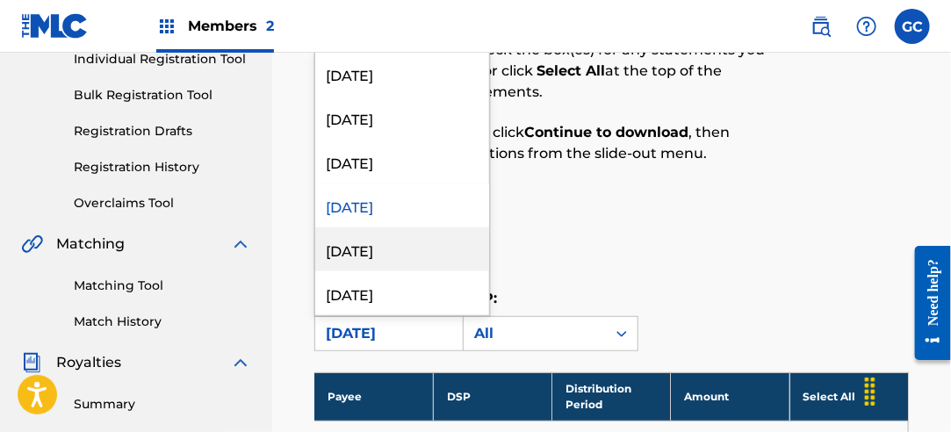
click at [397, 251] on div "[DATE]" at bounding box center [402, 250] width 174 height 44
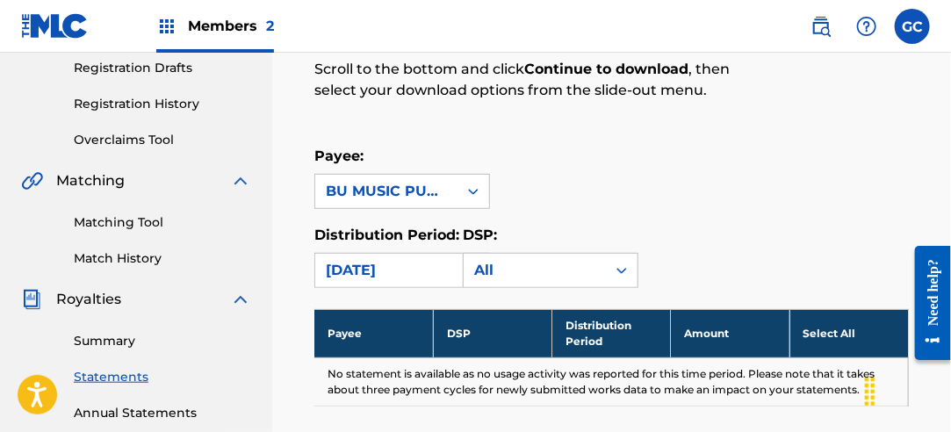
scroll to position [323, 0]
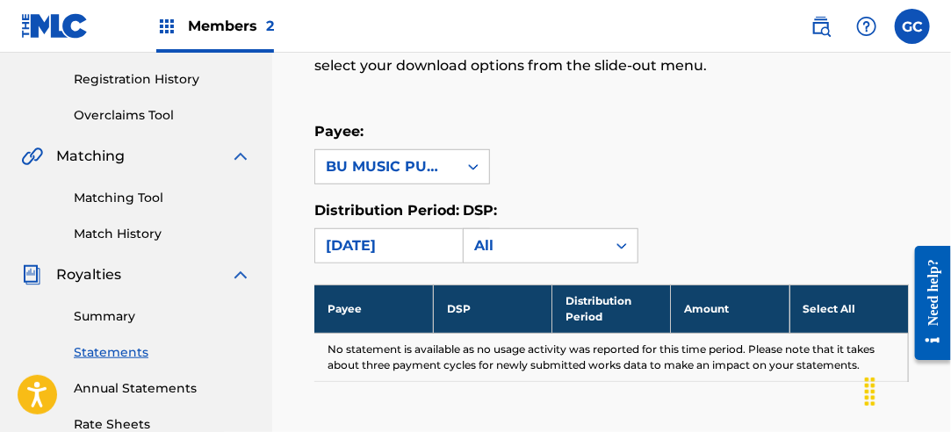
click at [429, 237] on div "[DATE]" at bounding box center [386, 245] width 121 height 21
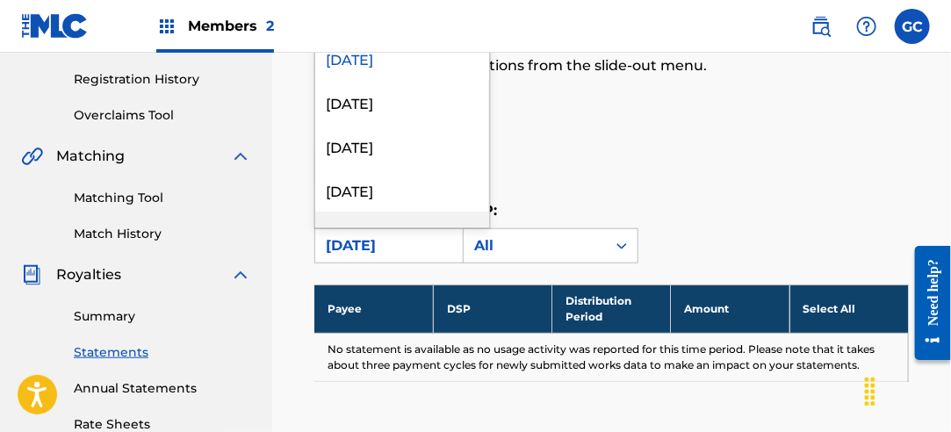
scroll to position [703, 0]
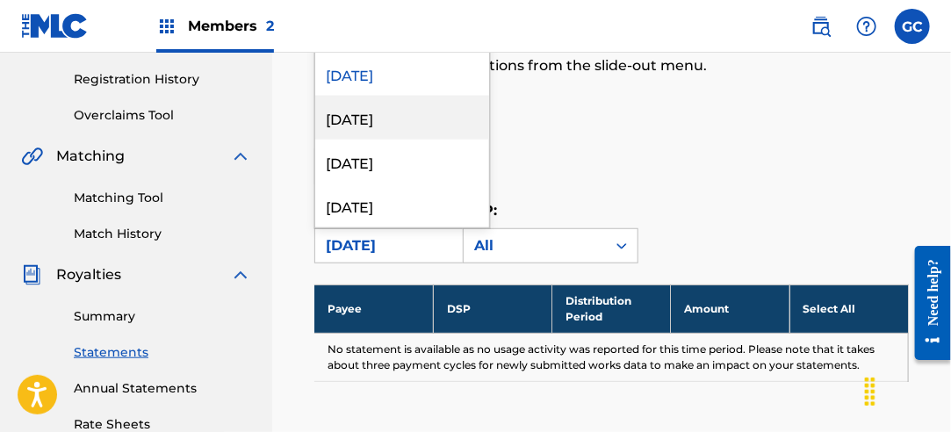
click at [427, 123] on div "[DATE]" at bounding box center [402, 118] width 174 height 44
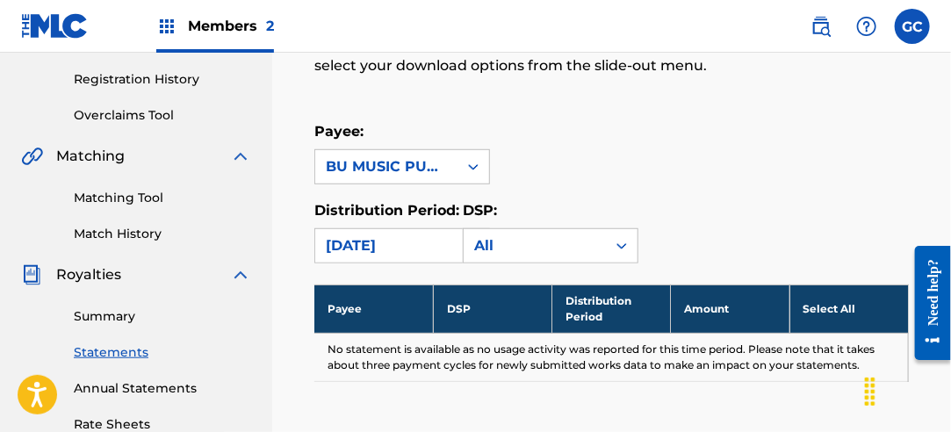
click at [405, 242] on div "[DATE]" at bounding box center [386, 245] width 121 height 21
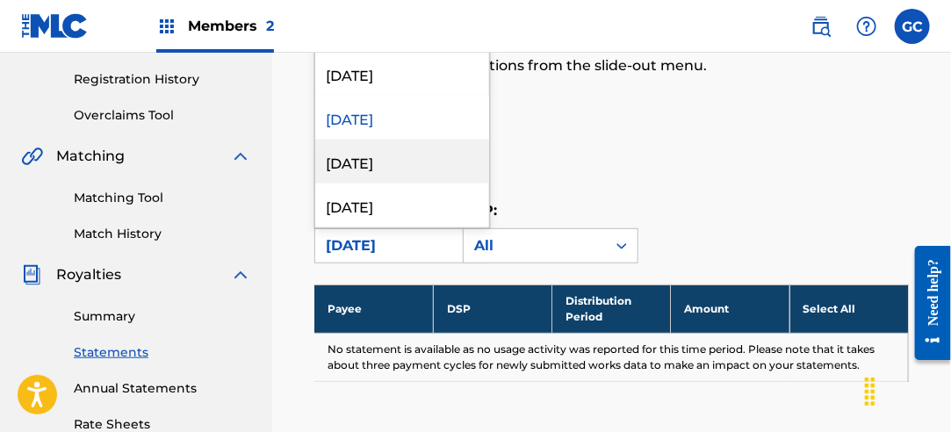
click at [413, 155] on div "[DATE]" at bounding box center [402, 162] width 174 height 44
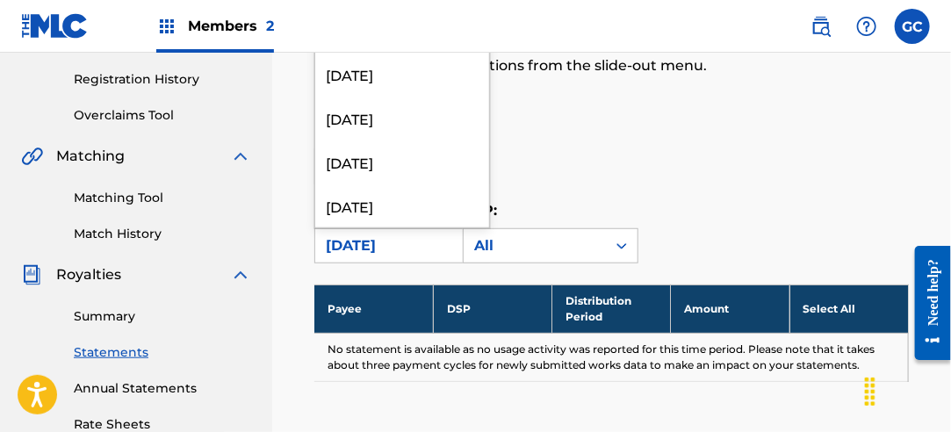
click at [399, 255] on div "[DATE]" at bounding box center [386, 245] width 121 height 21
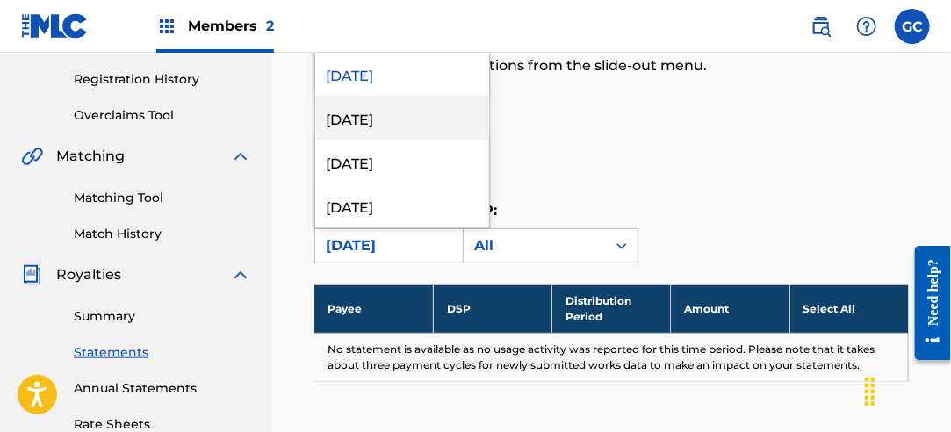
click at [401, 123] on div "[DATE]" at bounding box center [402, 118] width 174 height 44
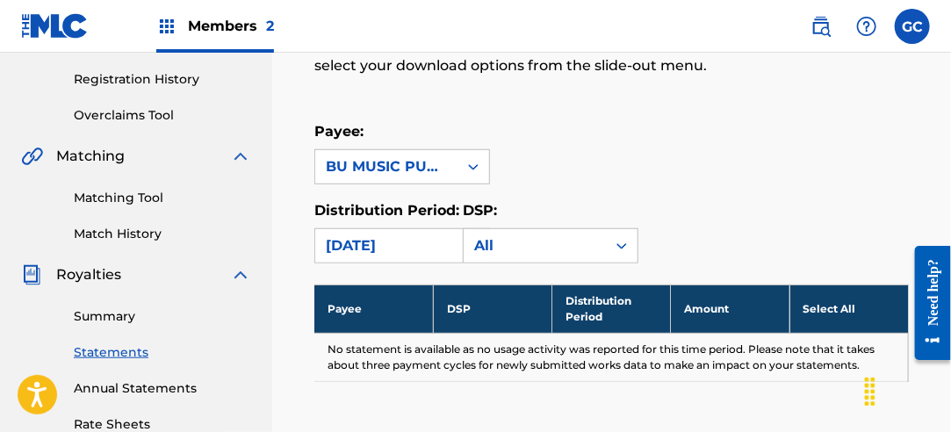
click at [392, 253] on div "[DATE]" at bounding box center [386, 245] width 121 height 21
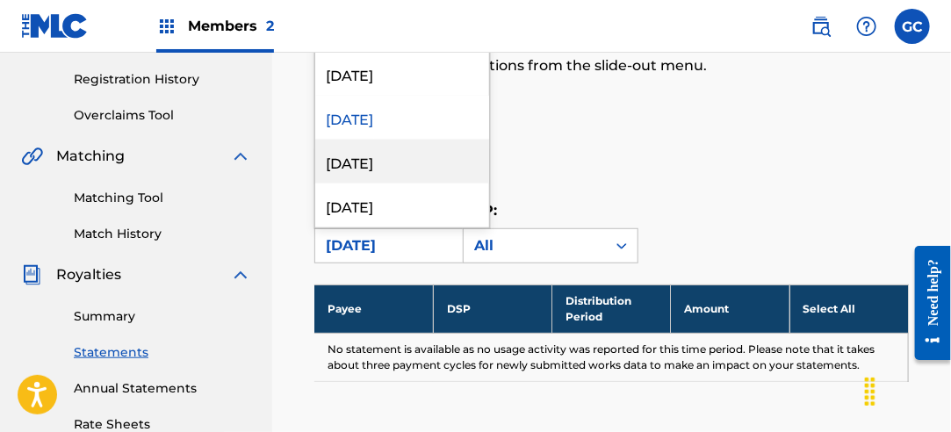
click at [397, 155] on div "[DATE]" at bounding box center [402, 162] width 174 height 44
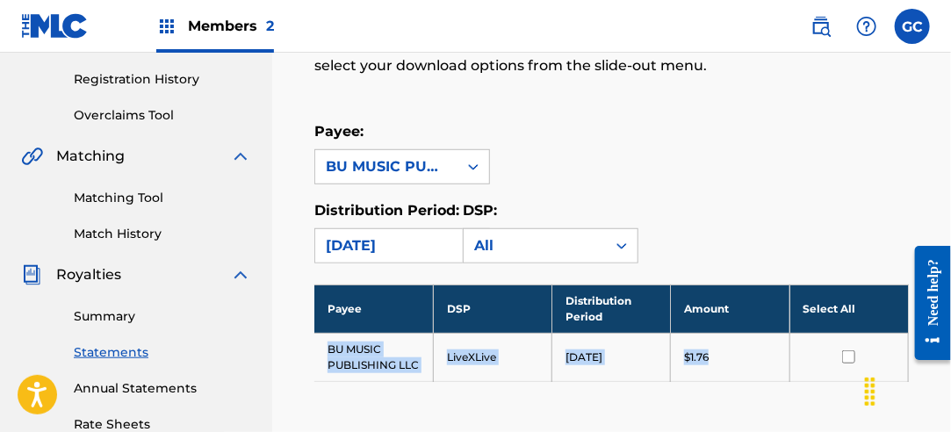
drag, startPoint x: 323, startPoint y: 344, endPoint x: 743, endPoint y: 366, distance: 420.5
click at [748, 366] on tr "BU MUSIC PUBLISHING LLC LiveXLive [DATE] $1.76" at bounding box center [611, 357] width 595 height 48
drag, startPoint x: 743, startPoint y: 366, endPoint x: 633, endPoint y: 358, distance: 110.1
copy tr "BU MUSIC PUBLISHING LLC LiveXLive [DATE] $1.76"
click at [401, 239] on div "[DATE]" at bounding box center [386, 245] width 121 height 21
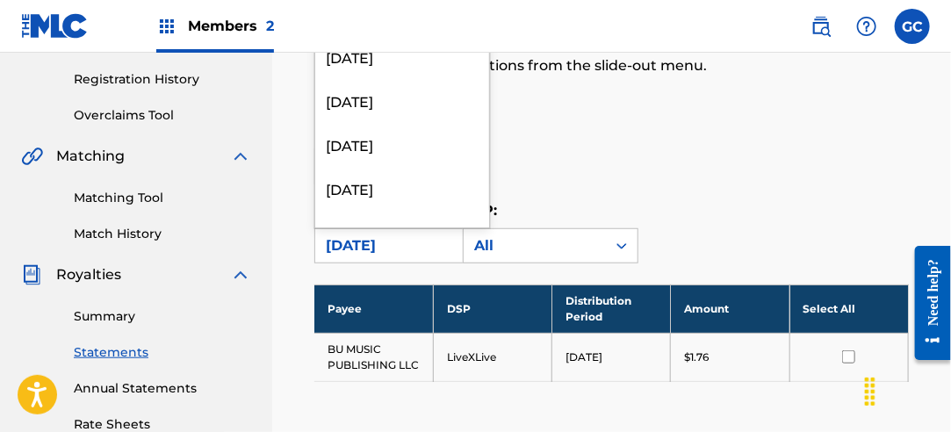
scroll to position [878, 0]
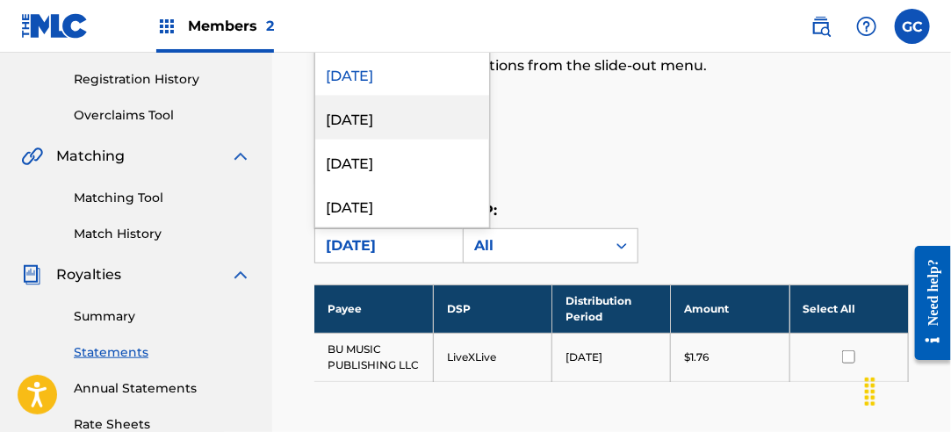
click at [439, 126] on div "[DATE]" at bounding box center [402, 118] width 174 height 44
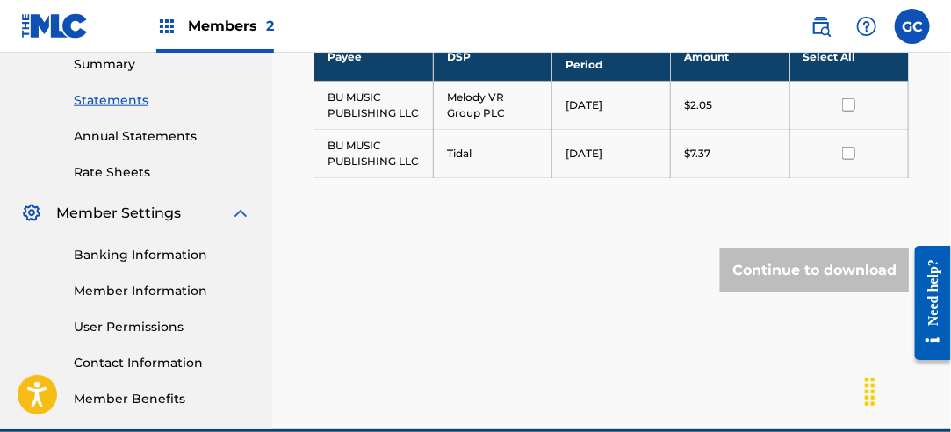
scroll to position [587, 0]
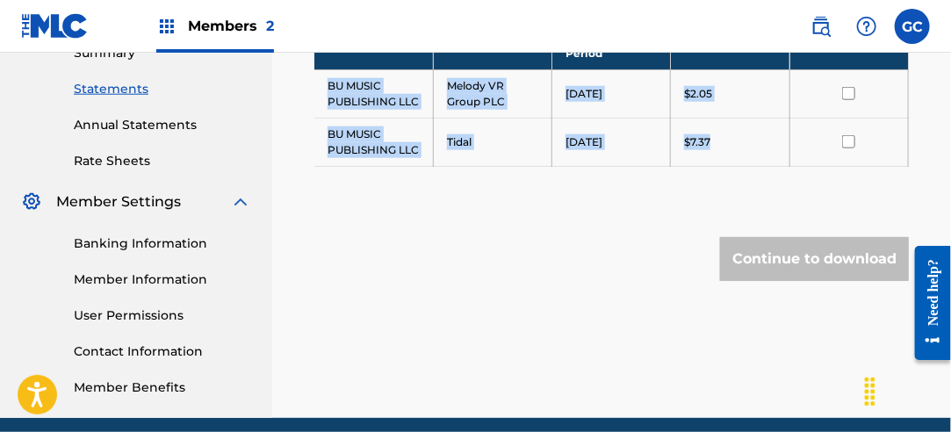
drag, startPoint x: 325, startPoint y: 81, endPoint x: 760, endPoint y: 153, distance: 440.7
click at [760, 153] on tbody "Payee DSP Distribution Period Amount Select All BU MUSIC PUBLISHING LLC Melody …" at bounding box center [611, 93] width 595 height 145
drag, startPoint x: 759, startPoint y: 153, endPoint x: 704, endPoint y: 141, distance: 56.5
copy tbody "BU MUSIC PUBLISHING LLC Melody VR Group PLC [DATE] $2.05 BU MUSIC PUBLISHING LL…"
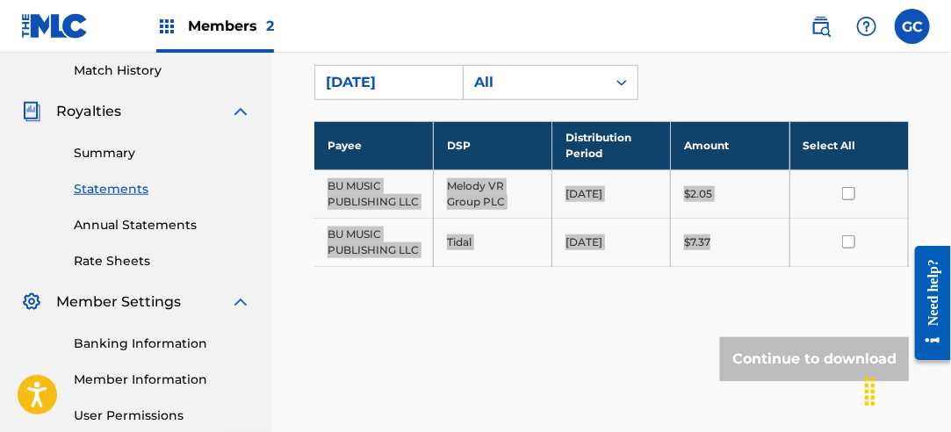
scroll to position [411, 0]
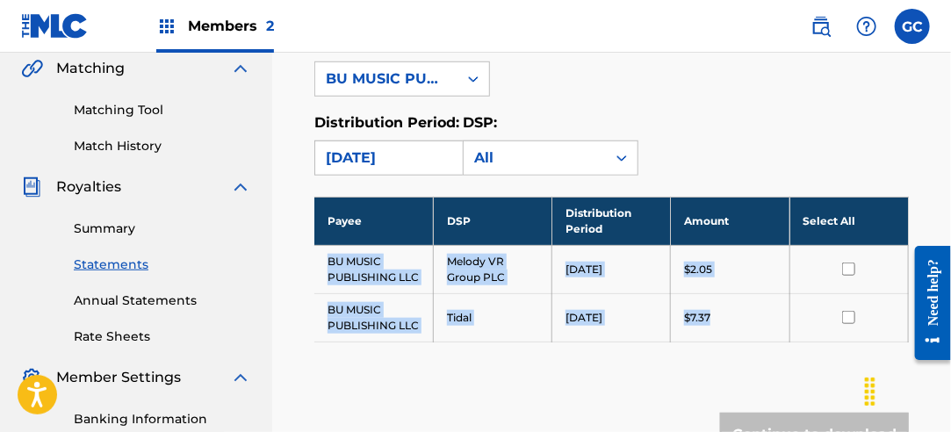
click at [415, 149] on div "[DATE]" at bounding box center [386, 158] width 121 height 21
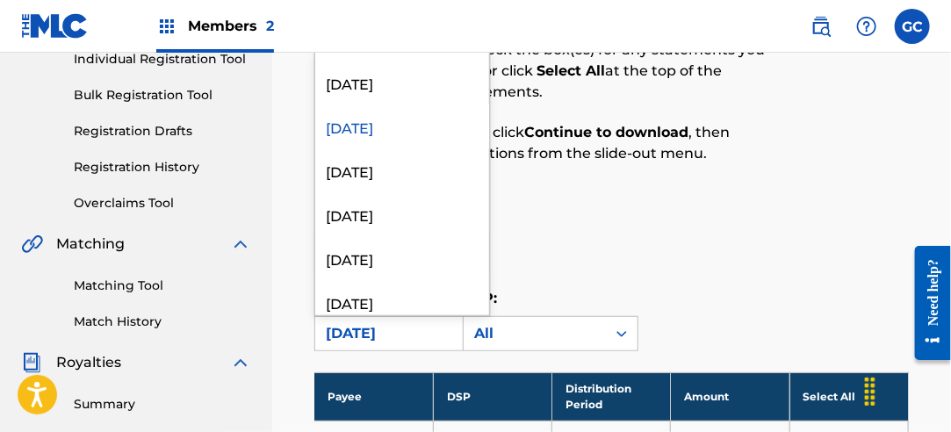
scroll to position [966, 0]
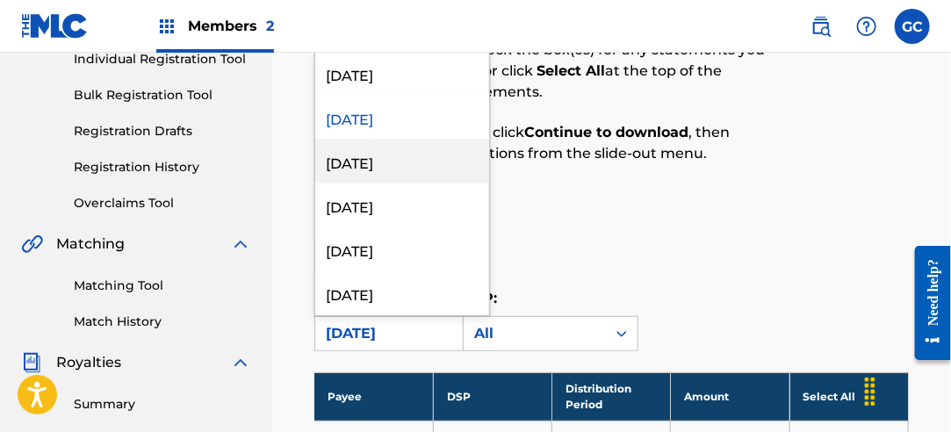
click at [388, 155] on div "[DATE]" at bounding box center [402, 162] width 174 height 44
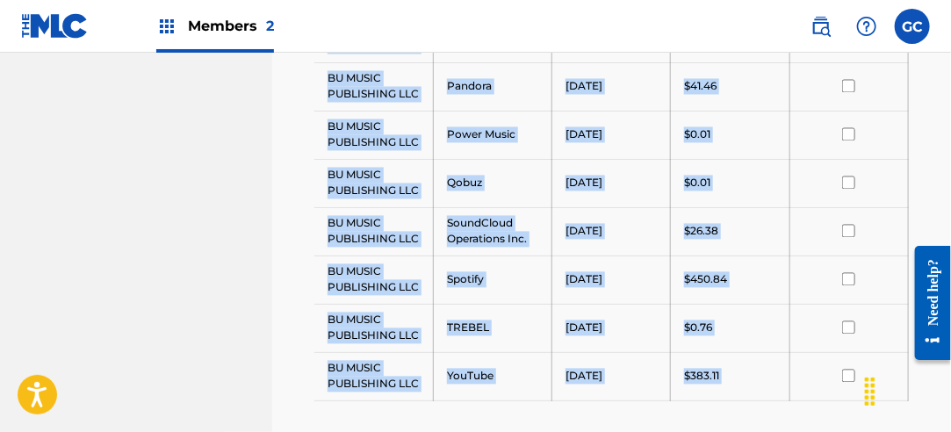
scroll to position [1305, 0]
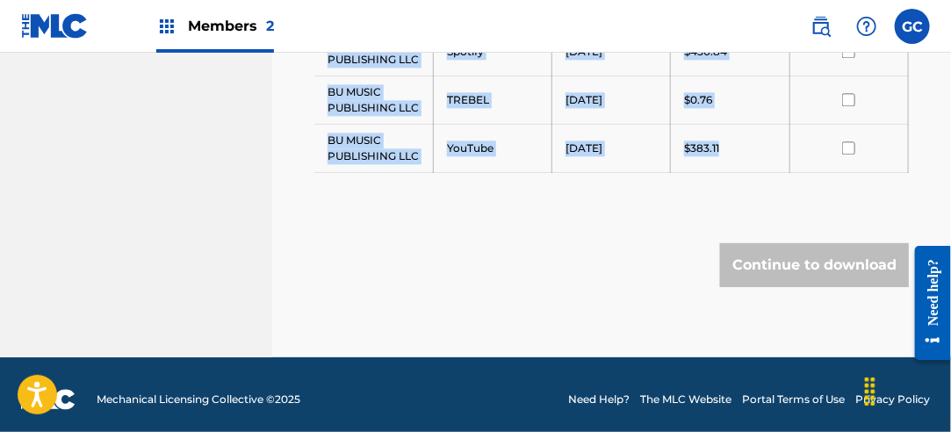
drag, startPoint x: 328, startPoint y: 170, endPoint x: 792, endPoint y: 153, distance: 465.0
drag, startPoint x: 792, startPoint y: 153, endPoint x: 708, endPoint y: 141, distance: 85.1
copy tbody "BU MUSIC PUBLISHING LLC Amazon Media Venture LLC [DATE] $0.34 BU MUSIC PUBLISHI…"
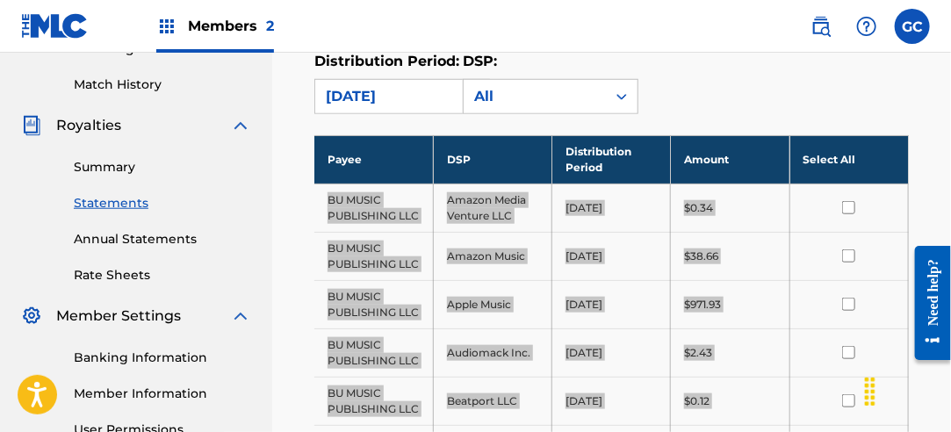
scroll to position [339, 0]
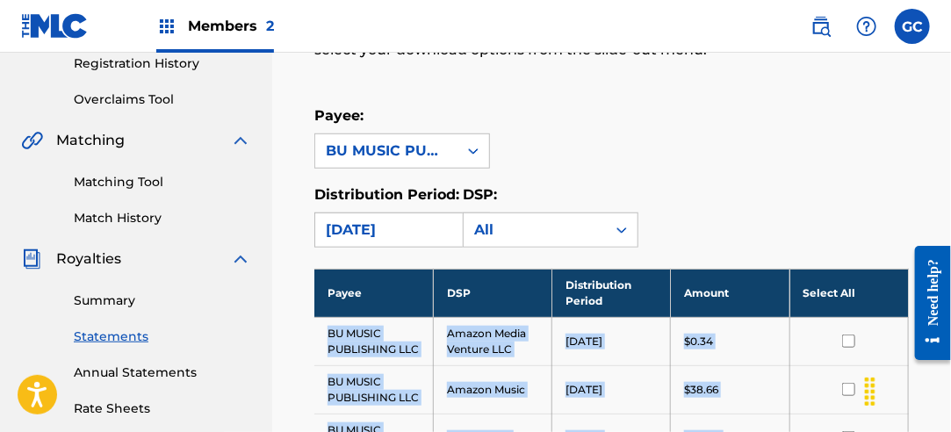
click at [406, 224] on div "[DATE]" at bounding box center [386, 230] width 121 height 21
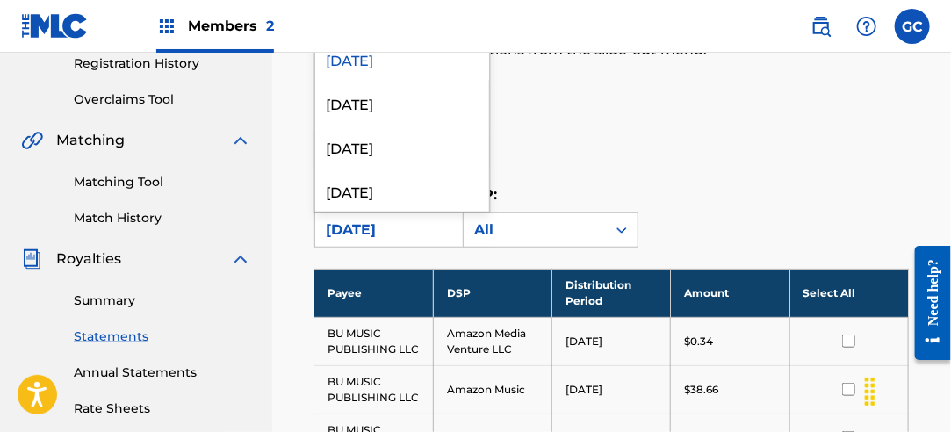
scroll to position [966, 0]
click at [432, 112] on div "[DATE]" at bounding box center [402, 102] width 174 height 44
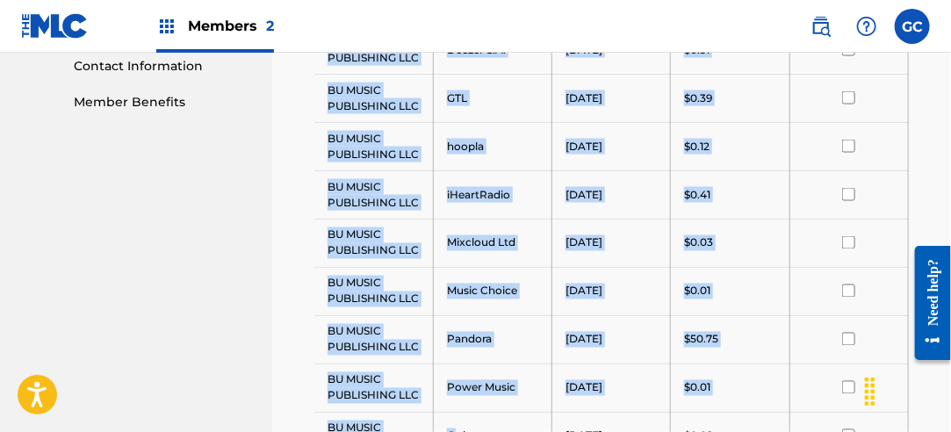
scroll to position [1402, 0]
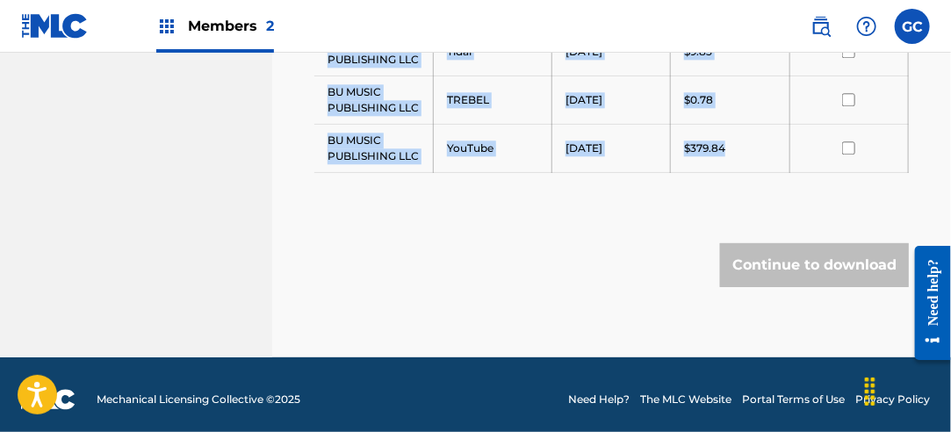
drag, startPoint x: 323, startPoint y: 244, endPoint x: 728, endPoint y: 139, distance: 418.4
drag, startPoint x: 728, startPoint y: 139, endPoint x: 708, endPoint y: 143, distance: 20.7
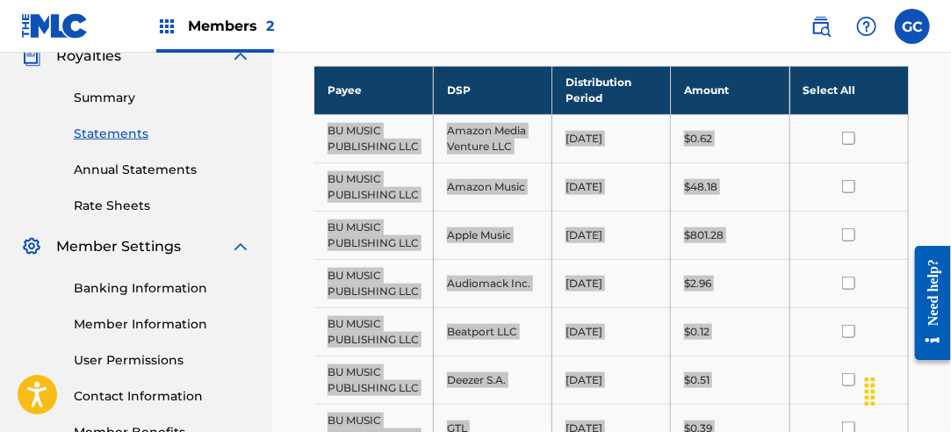
scroll to position [348, 0]
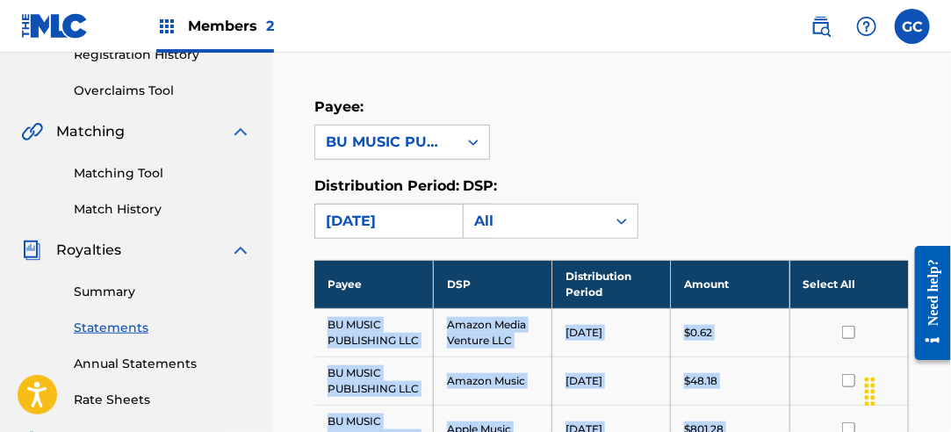
click at [421, 211] on div "[DATE]" at bounding box center [386, 221] width 121 height 21
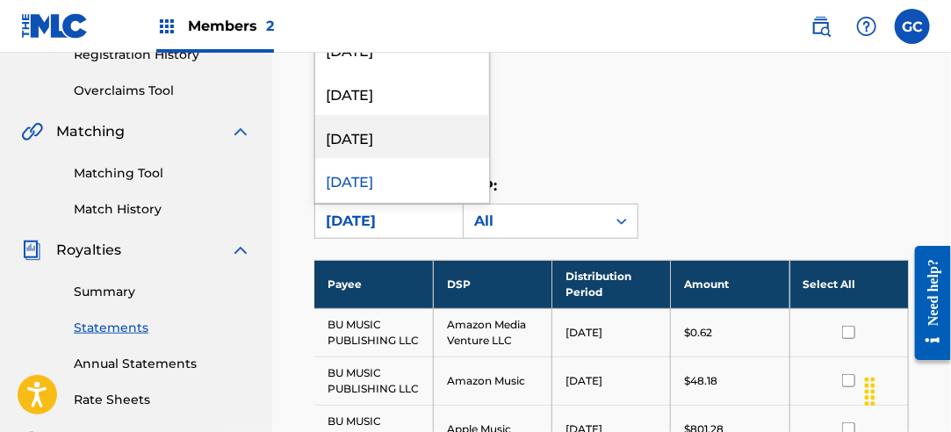
scroll to position [966, 0]
click at [421, 146] on div "[DATE]" at bounding box center [402, 137] width 174 height 44
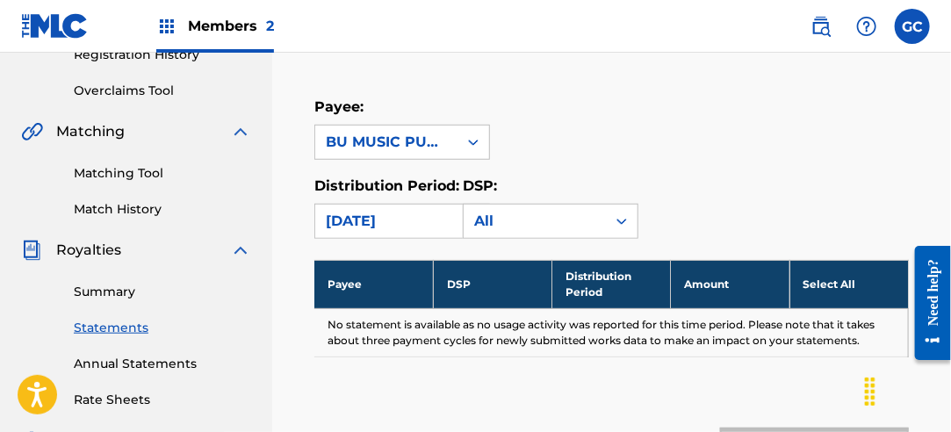
click at [425, 211] on div "[DATE]" at bounding box center [386, 221] width 121 height 21
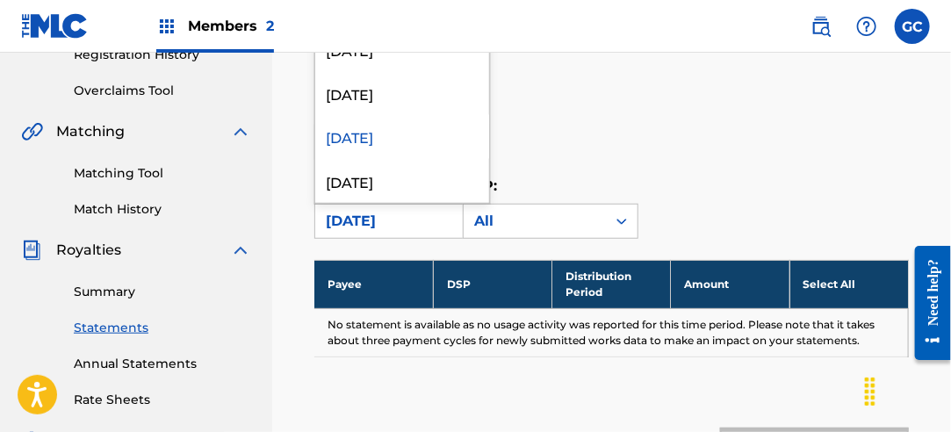
scroll to position [1054, 0]
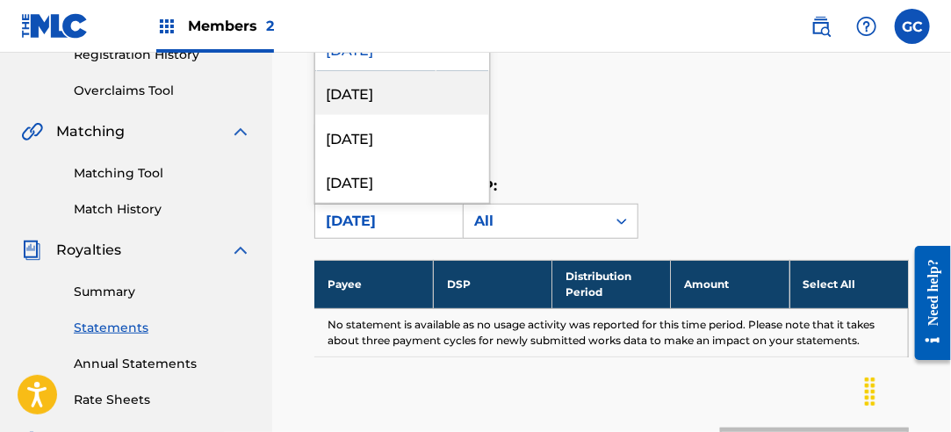
click at [432, 100] on div "[DATE]" at bounding box center [402, 93] width 174 height 44
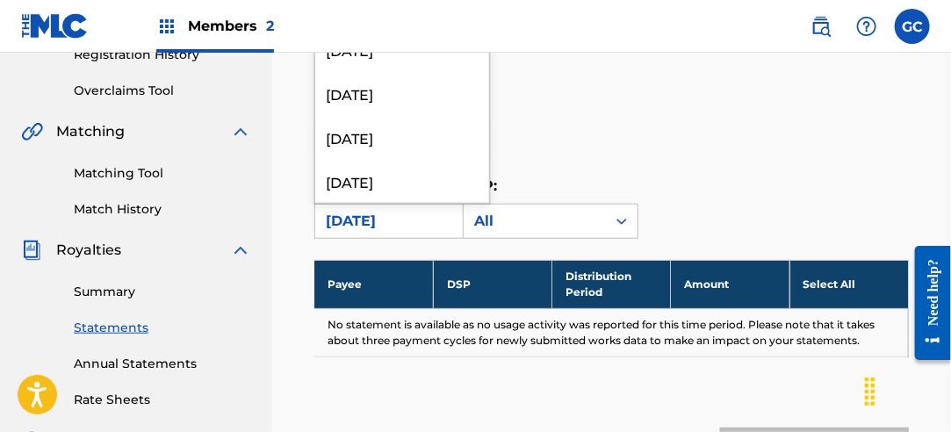
click at [418, 213] on div "[DATE]" at bounding box center [386, 221] width 121 height 21
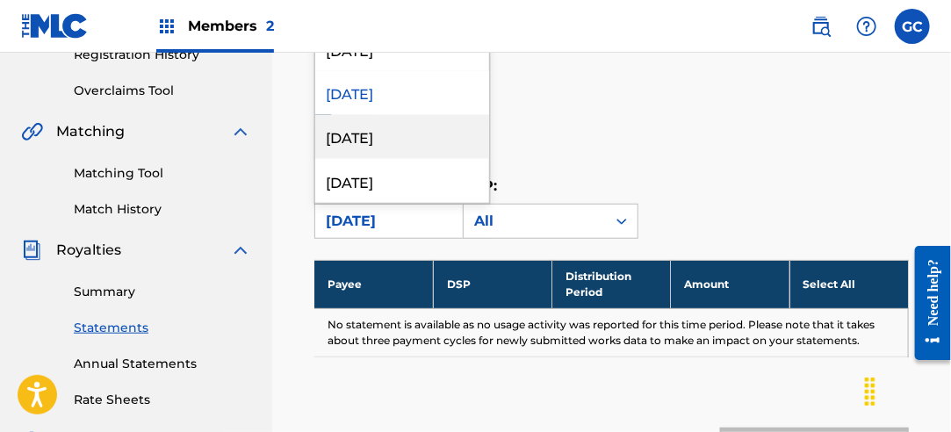
click at [427, 143] on div "[DATE]" at bounding box center [402, 137] width 174 height 44
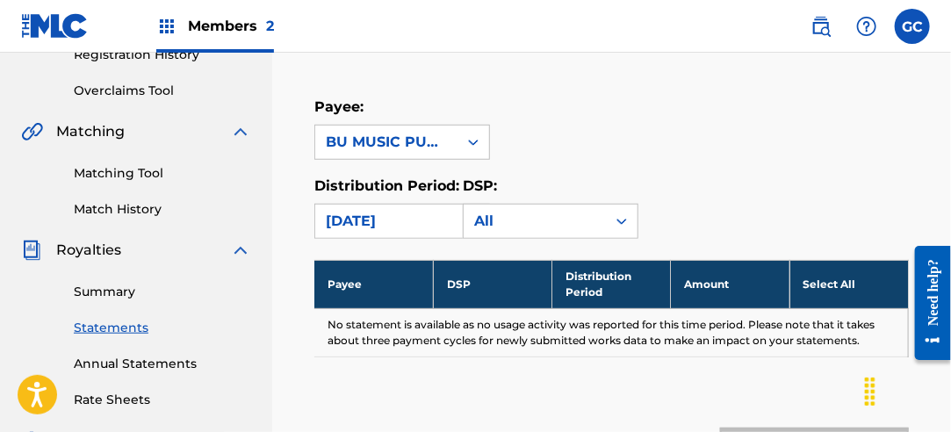
click at [394, 220] on div "[DATE]" at bounding box center [386, 221] width 121 height 21
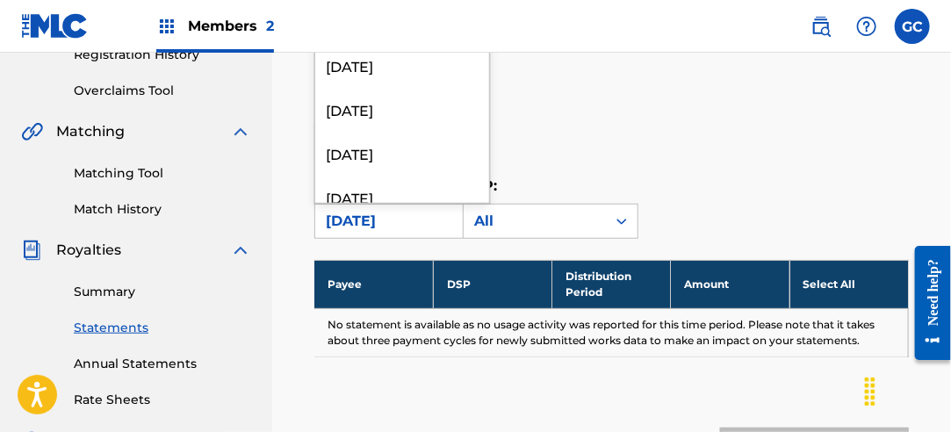
scroll to position [1142, 0]
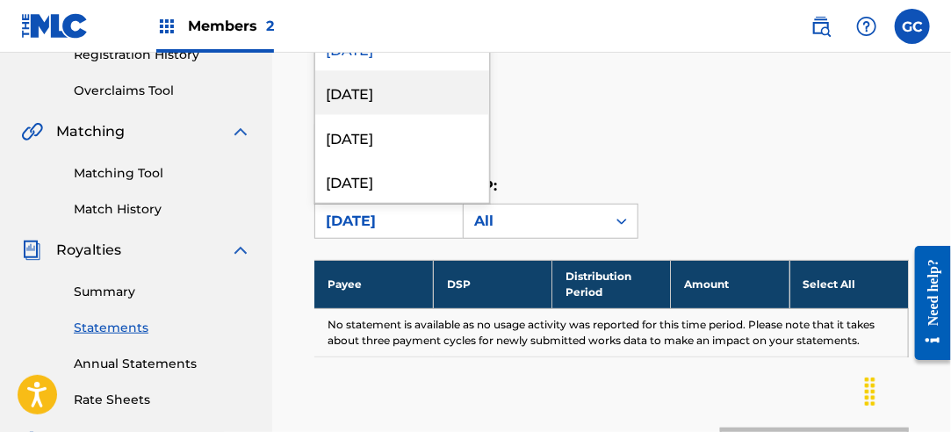
click at [422, 105] on div "[DATE]" at bounding box center [402, 93] width 174 height 44
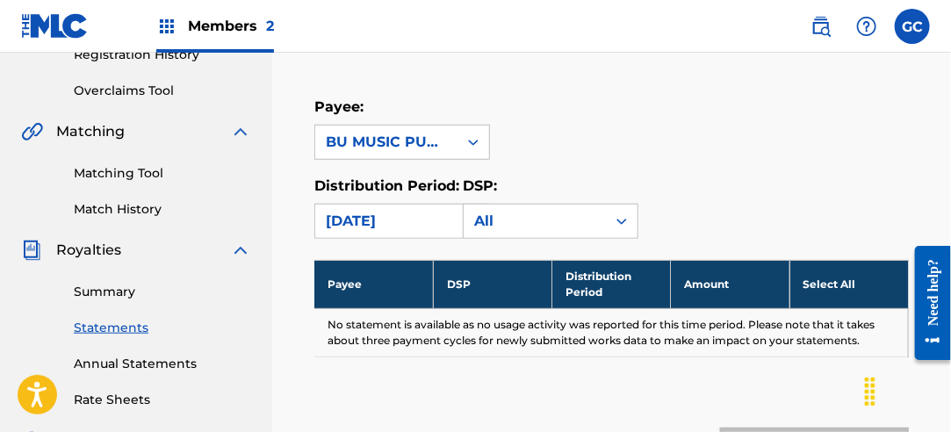
click at [404, 223] on div "[DATE]" at bounding box center [386, 221] width 121 height 21
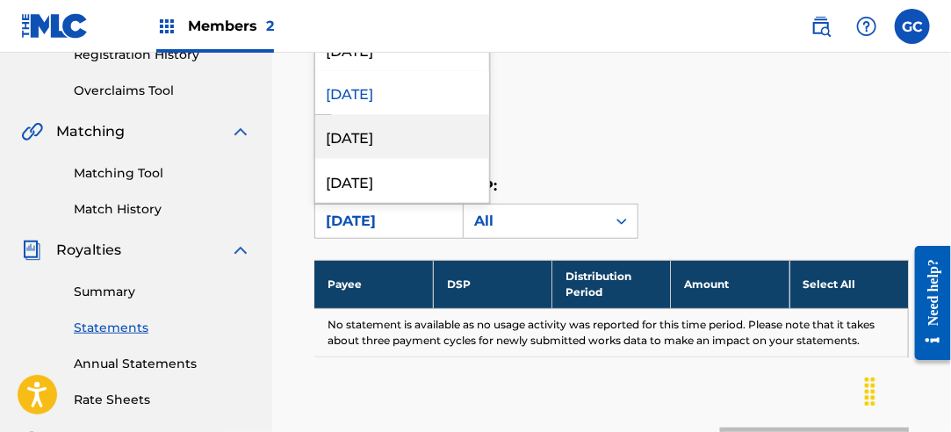
click at [417, 130] on div "[DATE]" at bounding box center [402, 137] width 174 height 44
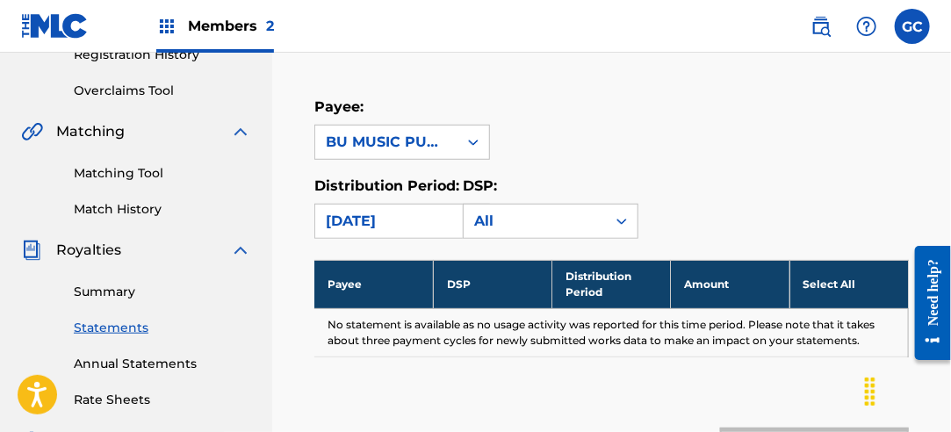
click at [388, 224] on div "[DATE]" at bounding box center [386, 221] width 121 height 21
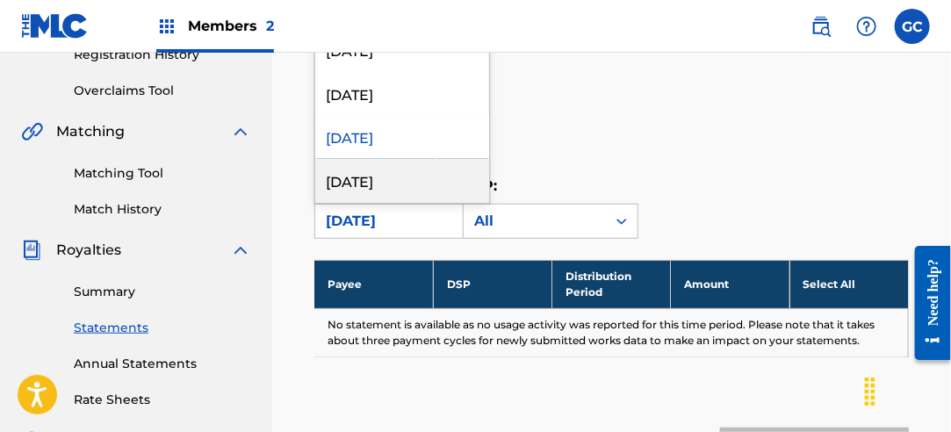
click at [411, 174] on div "[DATE]" at bounding box center [402, 181] width 174 height 44
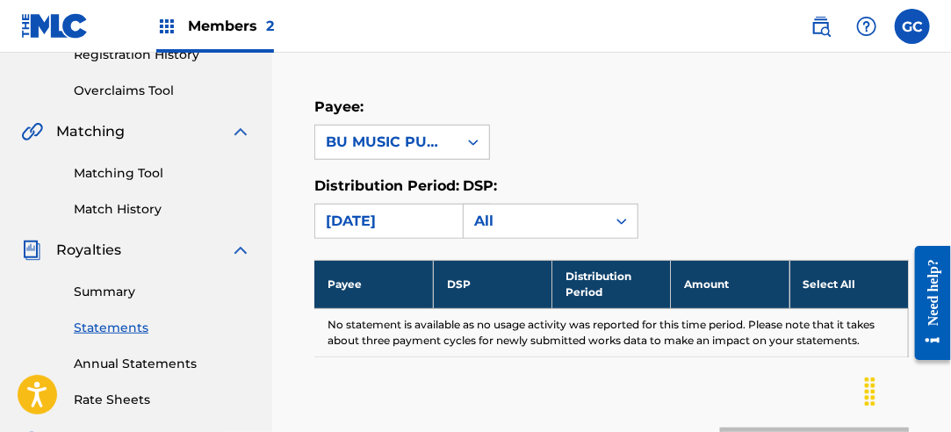
click at [404, 218] on div "[DATE]" at bounding box center [386, 221] width 121 height 21
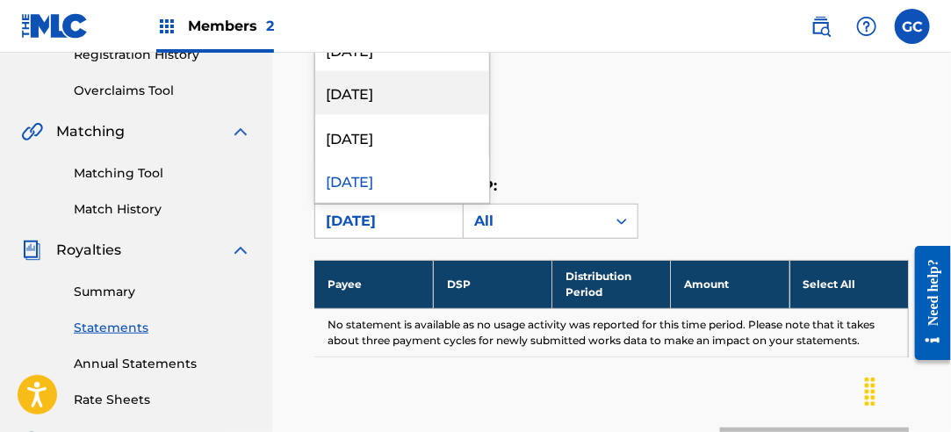
scroll to position [1230, 0]
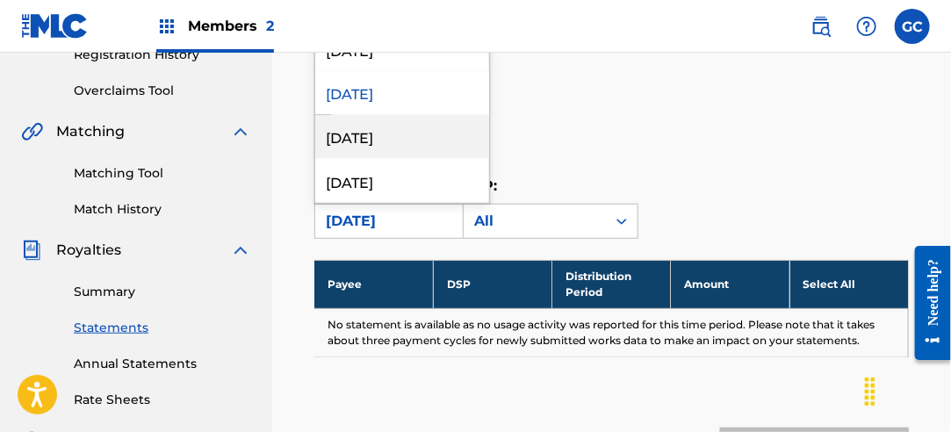
click at [422, 150] on div "[DATE]" at bounding box center [402, 137] width 174 height 44
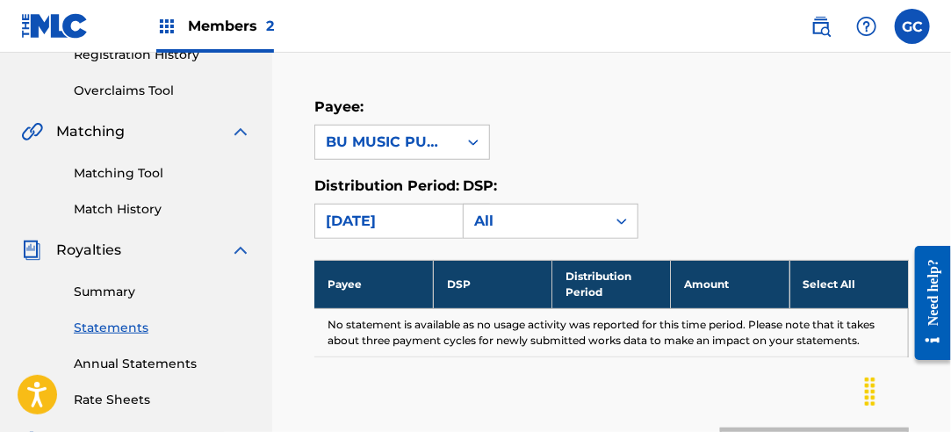
click at [394, 227] on div "[DATE]" at bounding box center [386, 221] width 121 height 21
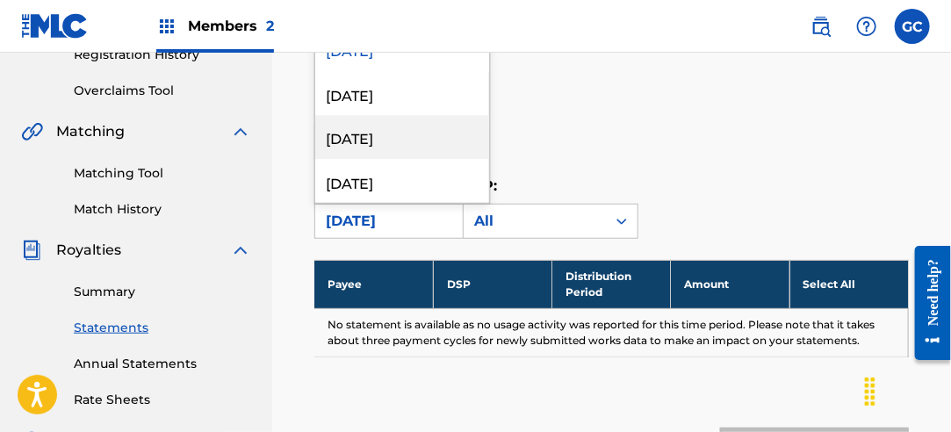
scroll to position [1318, 0]
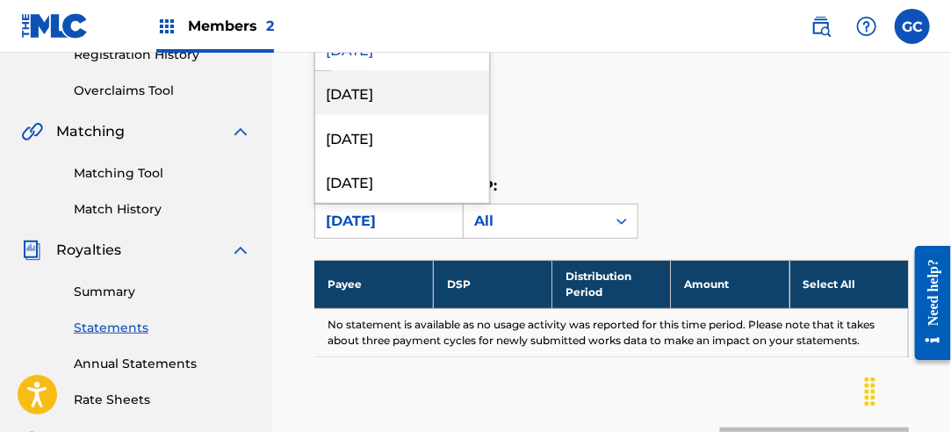
click at [419, 112] on div "[DATE]" at bounding box center [402, 93] width 174 height 44
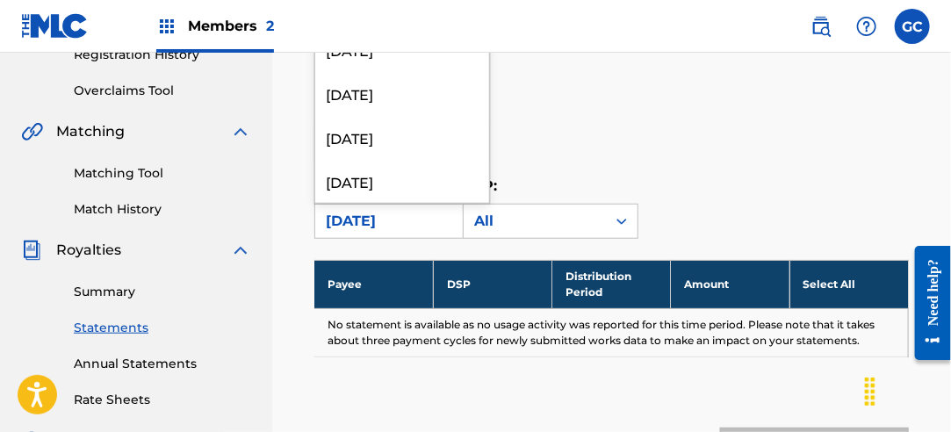
click at [400, 227] on div "[DATE]" at bounding box center [386, 221] width 121 height 21
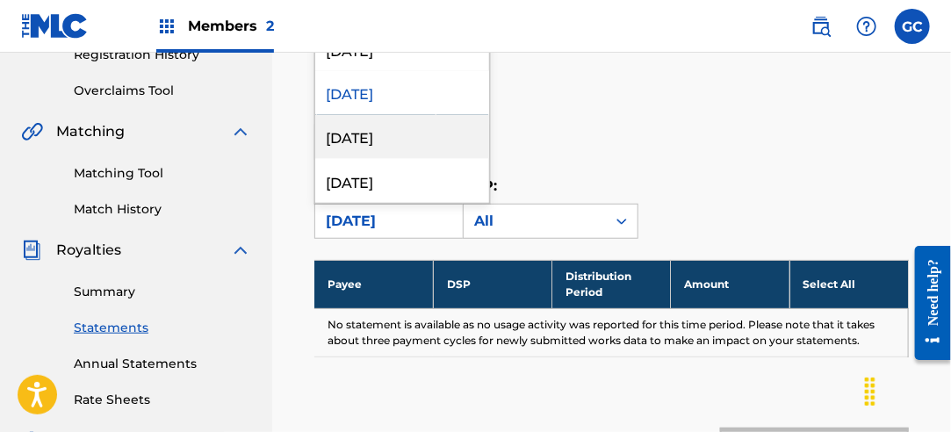
click at [405, 151] on div "[DATE]" at bounding box center [402, 137] width 174 height 44
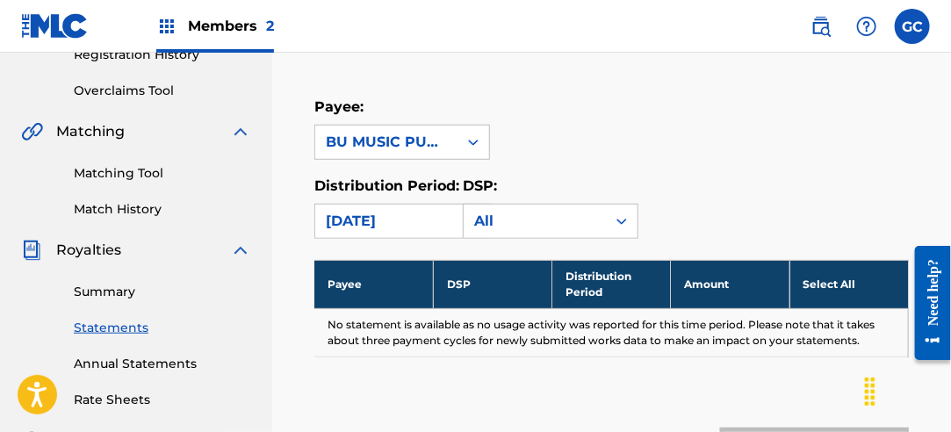
click at [380, 225] on div "[DATE]" at bounding box center [386, 221] width 121 height 21
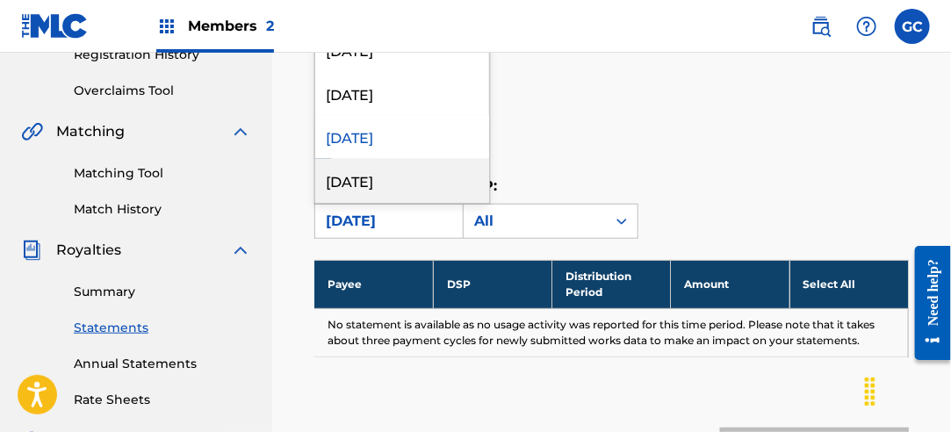
click at [423, 165] on div "[DATE]" at bounding box center [402, 181] width 174 height 44
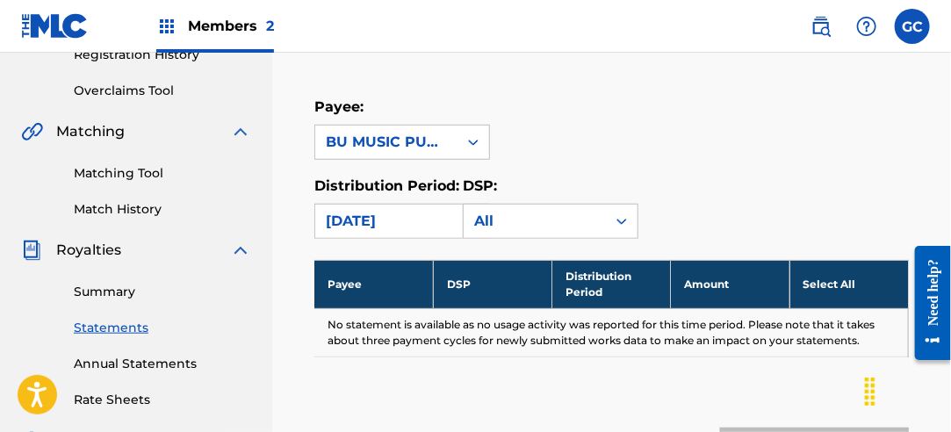
click at [406, 222] on div "[DATE]" at bounding box center [386, 221] width 121 height 21
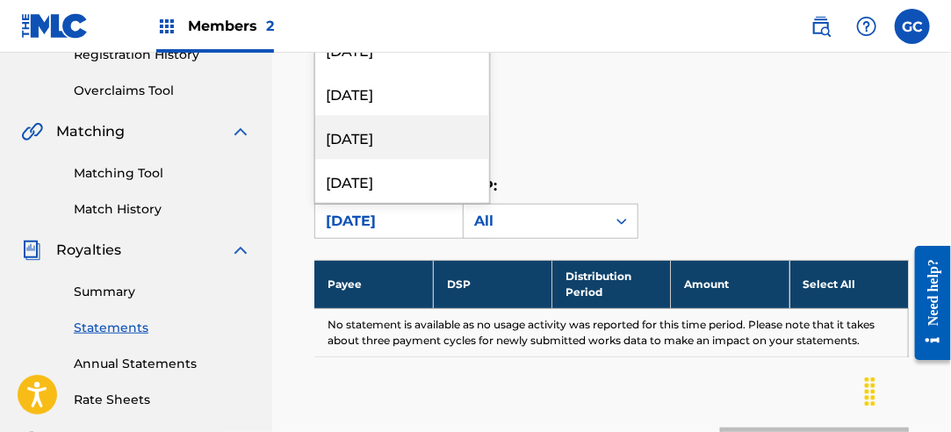
scroll to position [1405, 0]
click at [414, 142] on div "[DATE]" at bounding box center [402, 137] width 174 height 44
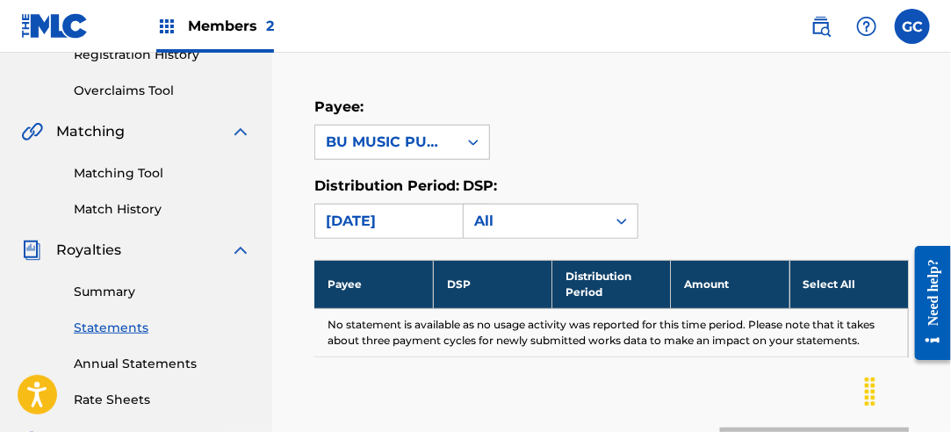
click at [405, 207] on div "[DATE]" at bounding box center [386, 221] width 142 height 33
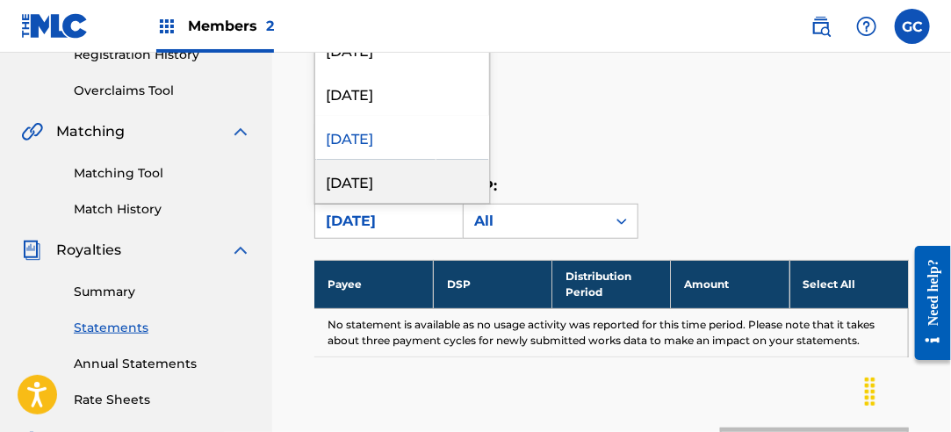
click at [417, 163] on div "[DATE]" at bounding box center [402, 181] width 174 height 44
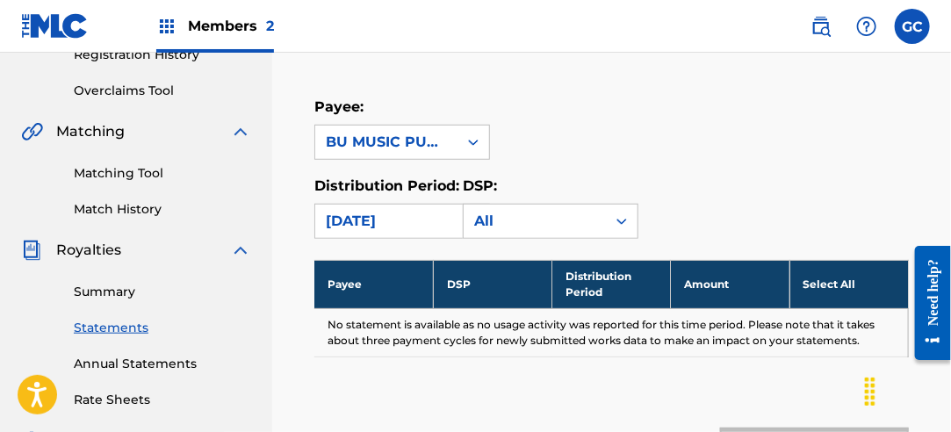
click at [395, 224] on div "[DATE]" at bounding box center [386, 221] width 121 height 21
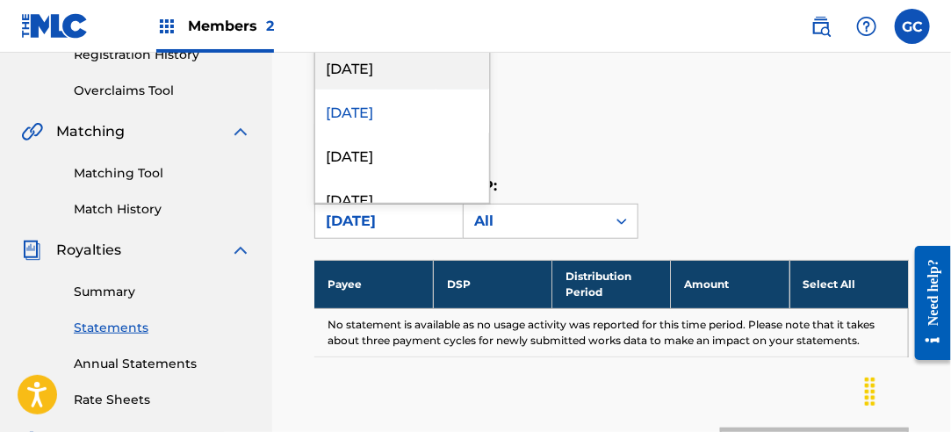
scroll to position [1493, 0]
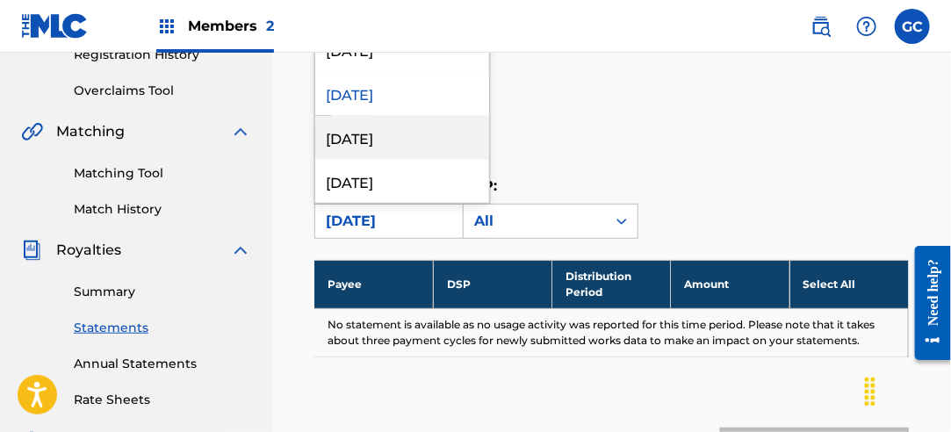
click at [418, 146] on div "[DATE]" at bounding box center [402, 137] width 174 height 44
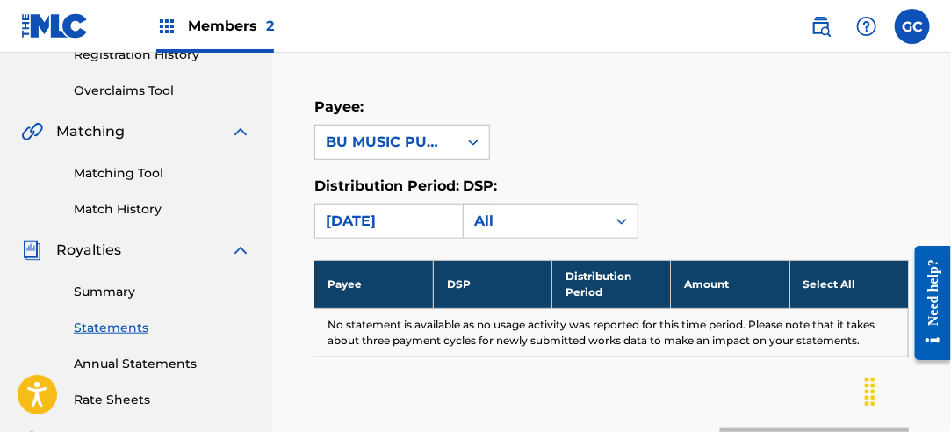
click at [400, 220] on div "[DATE]" at bounding box center [386, 221] width 121 height 21
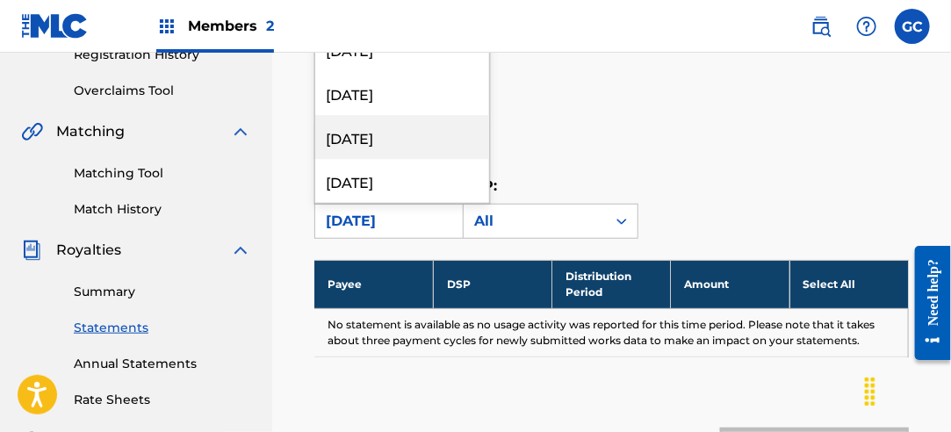
scroll to position [1581, 0]
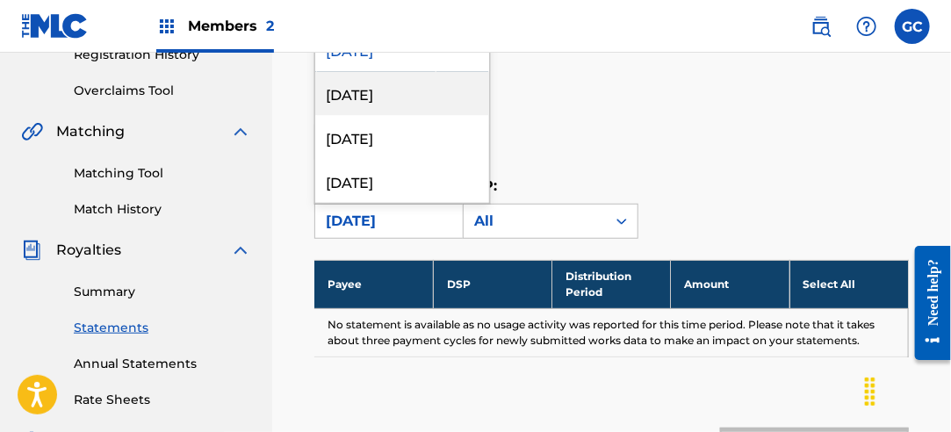
click at [413, 100] on div "[DATE]" at bounding box center [402, 93] width 174 height 44
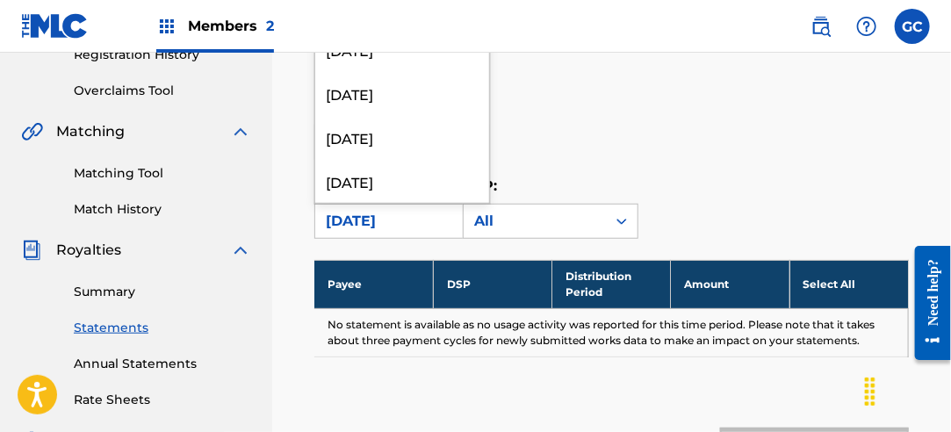
click at [398, 212] on div "[DATE]" at bounding box center [386, 221] width 121 height 21
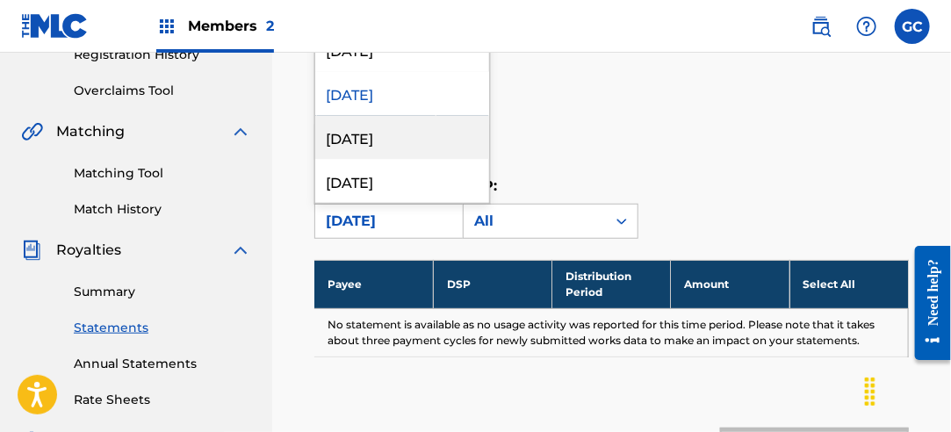
click at [418, 134] on div "[DATE]" at bounding box center [402, 137] width 174 height 44
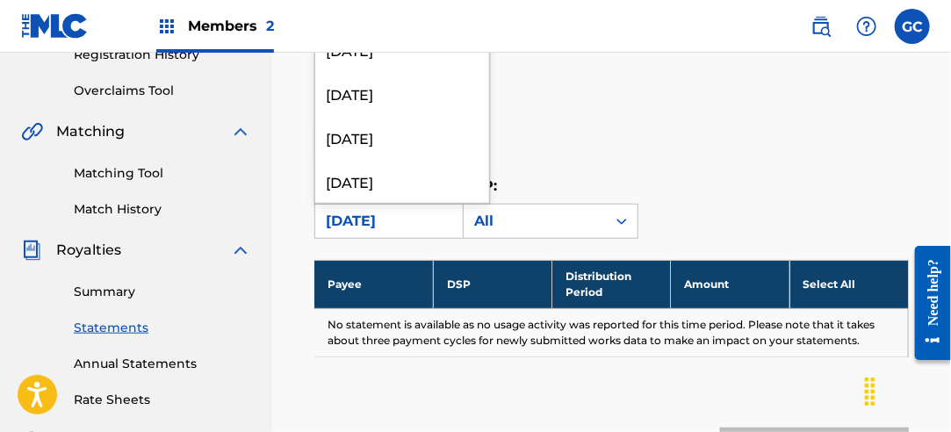
click at [404, 211] on div "[DATE]" at bounding box center [386, 221] width 121 height 21
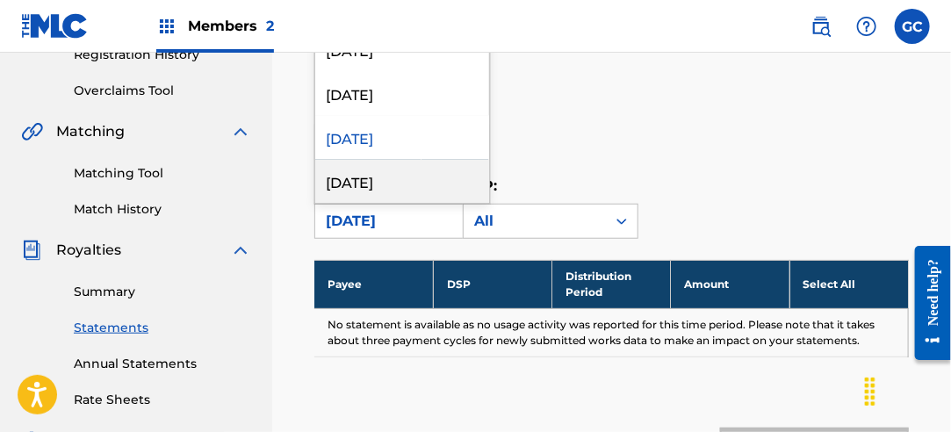
click at [405, 171] on div "[DATE]" at bounding box center [402, 181] width 174 height 44
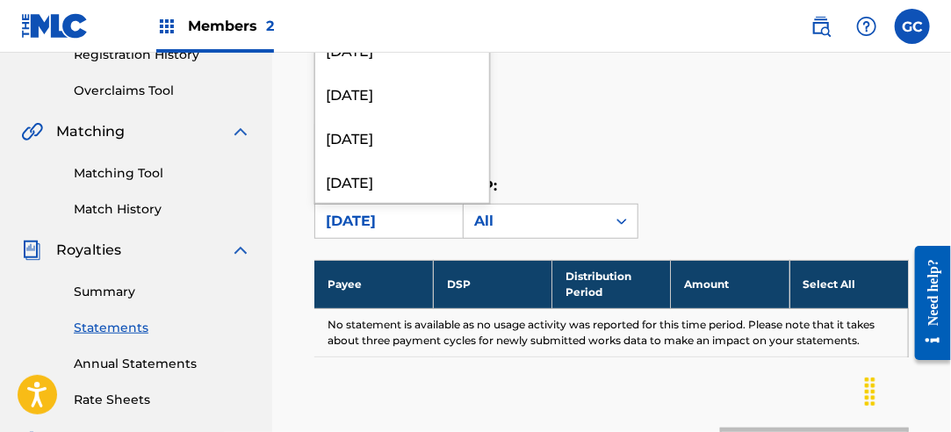
click at [401, 211] on div "[DATE]" at bounding box center [386, 221] width 121 height 21
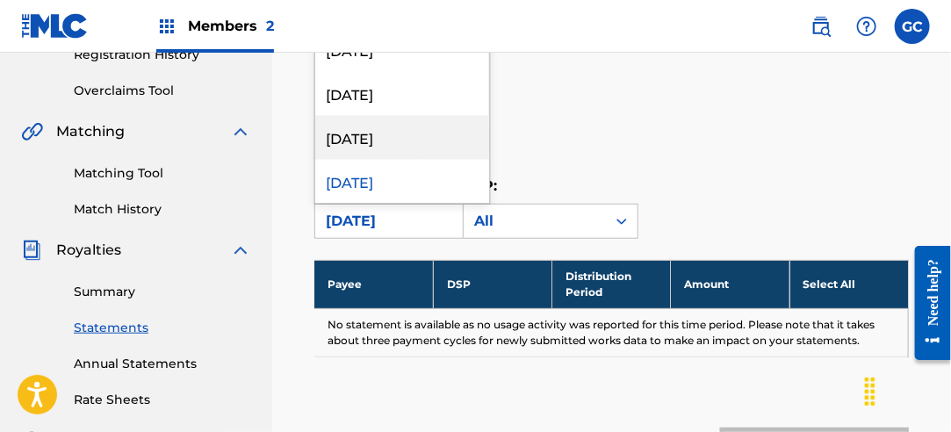
scroll to position [1669, 0]
click at [425, 133] on div "[DATE]" at bounding box center [402, 137] width 174 height 44
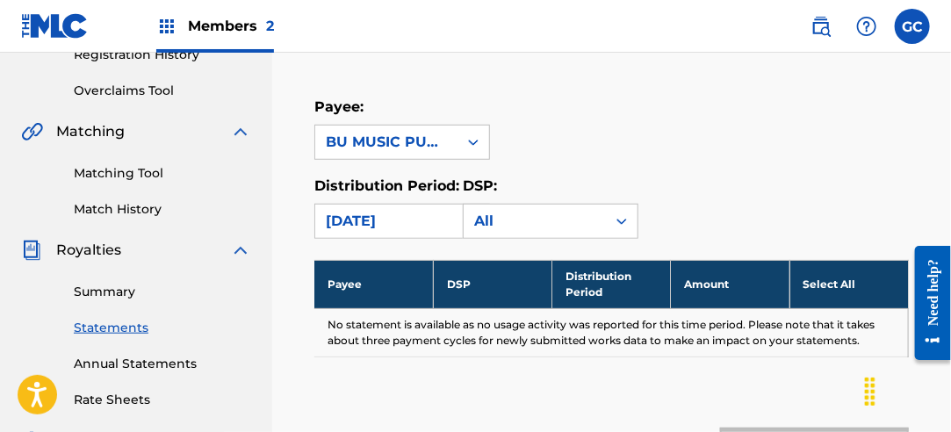
click at [391, 207] on div "[DATE]" at bounding box center [386, 221] width 142 height 33
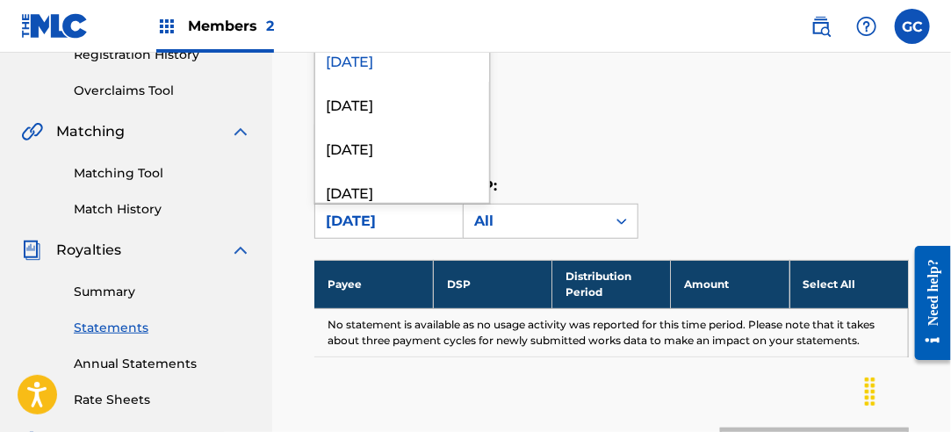
scroll to position [1757, 0]
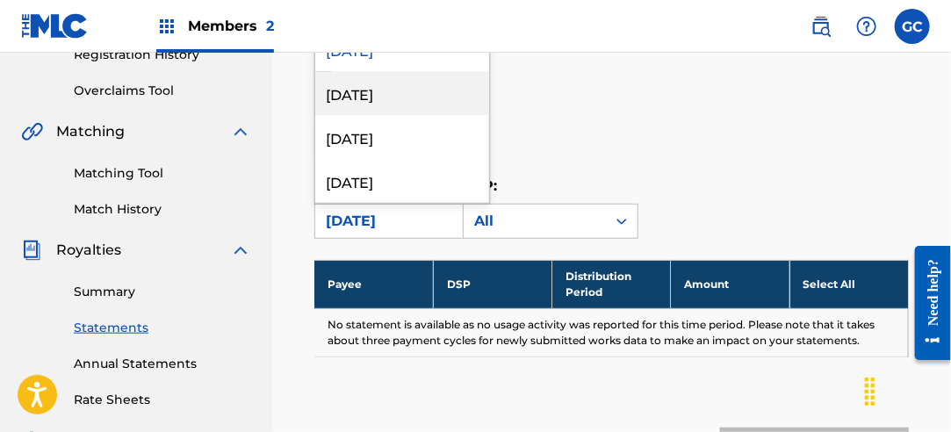
click at [415, 107] on div "[DATE]" at bounding box center [402, 93] width 174 height 44
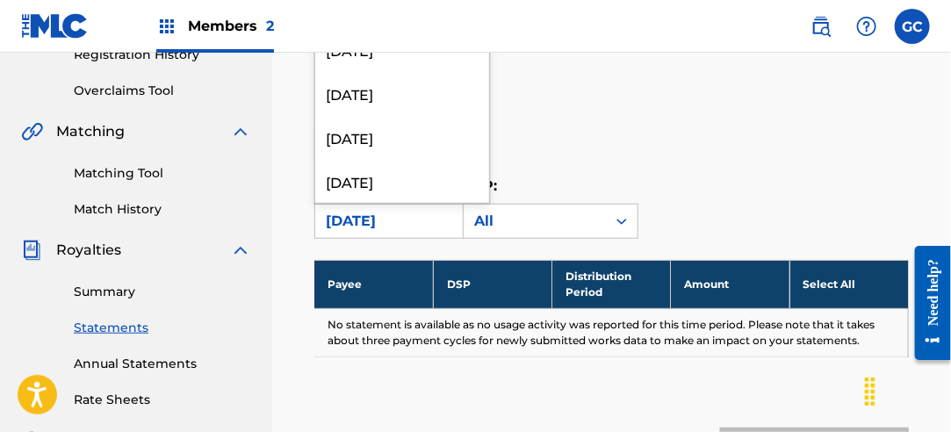
click at [391, 220] on div "[DATE]" at bounding box center [386, 221] width 121 height 21
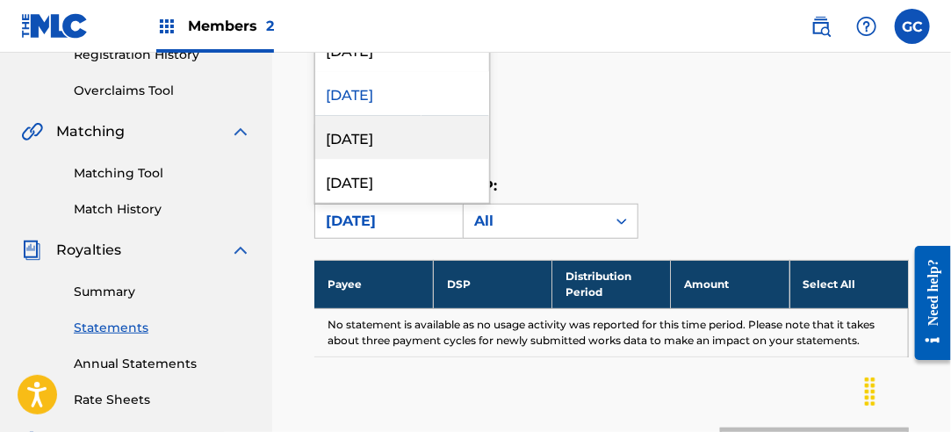
click at [414, 137] on div "[DATE]" at bounding box center [402, 137] width 174 height 44
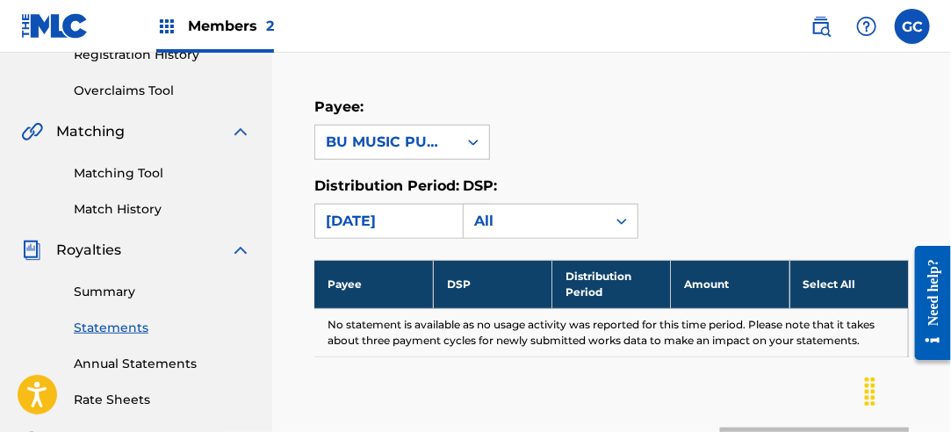
click at [399, 216] on div "[DATE]" at bounding box center [386, 221] width 121 height 21
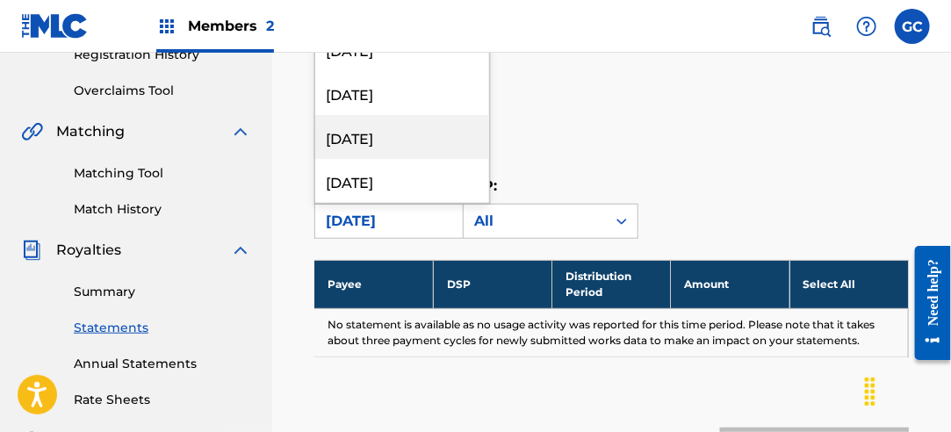
scroll to position [1845, 0]
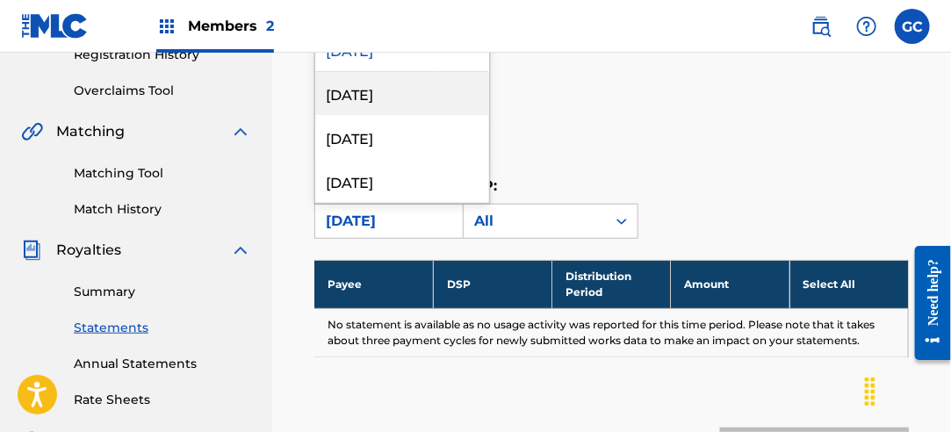
click at [415, 102] on div "[DATE]" at bounding box center [402, 93] width 174 height 44
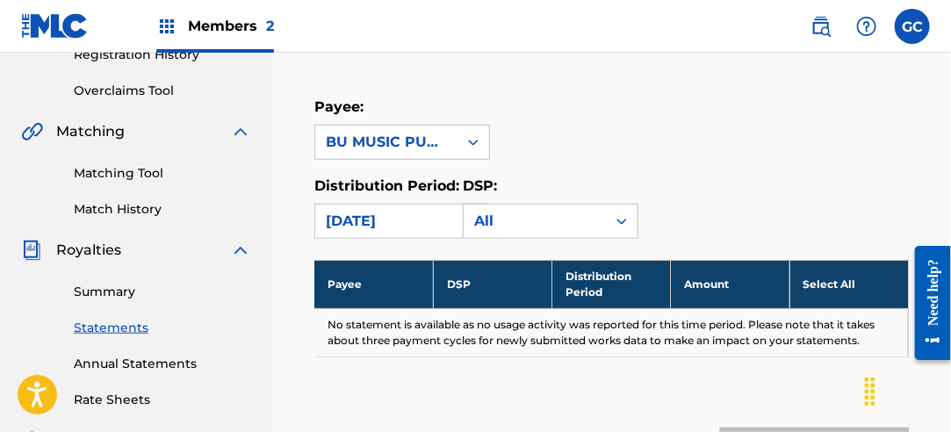
click at [383, 215] on div "[DATE]" at bounding box center [386, 221] width 121 height 21
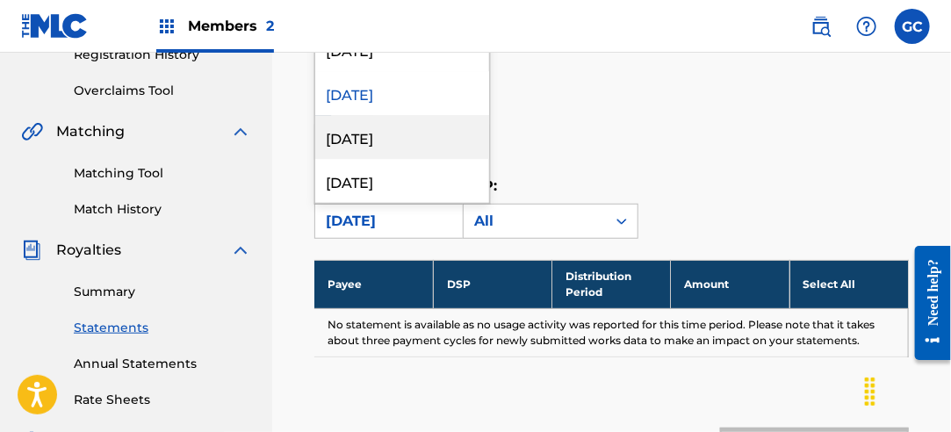
click at [415, 142] on div "[DATE]" at bounding box center [402, 137] width 174 height 44
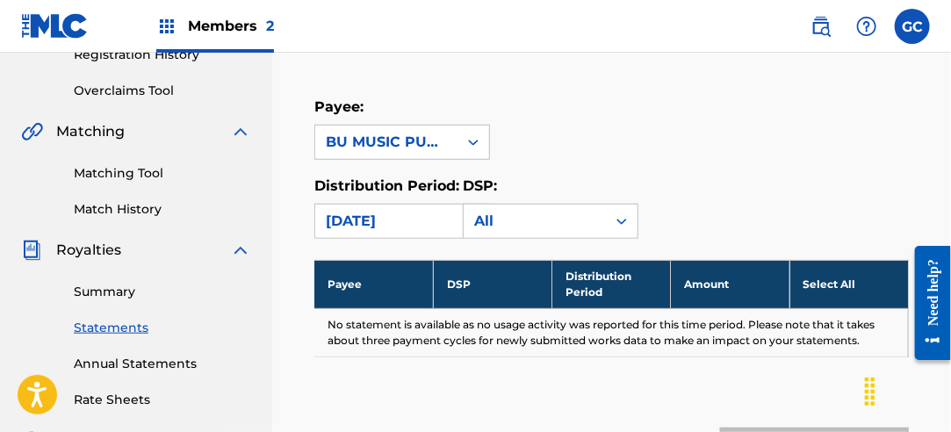
click at [392, 211] on div "[DATE]" at bounding box center [386, 221] width 121 height 21
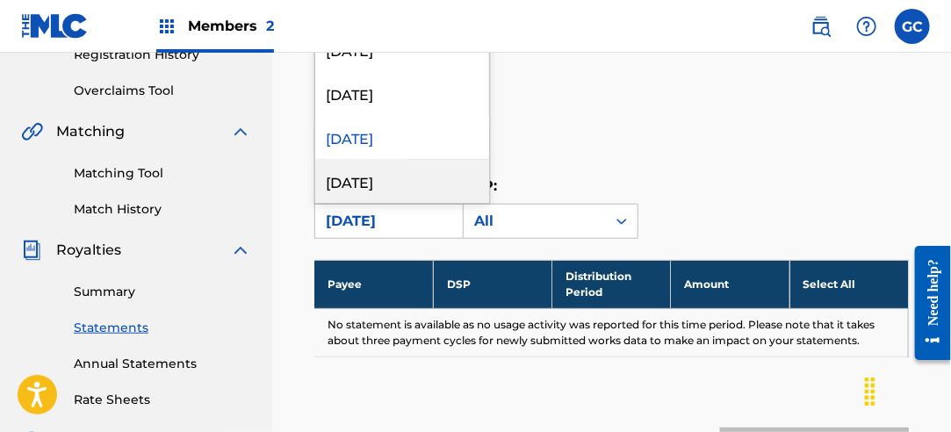
click at [401, 174] on div "[DATE]" at bounding box center [402, 181] width 174 height 44
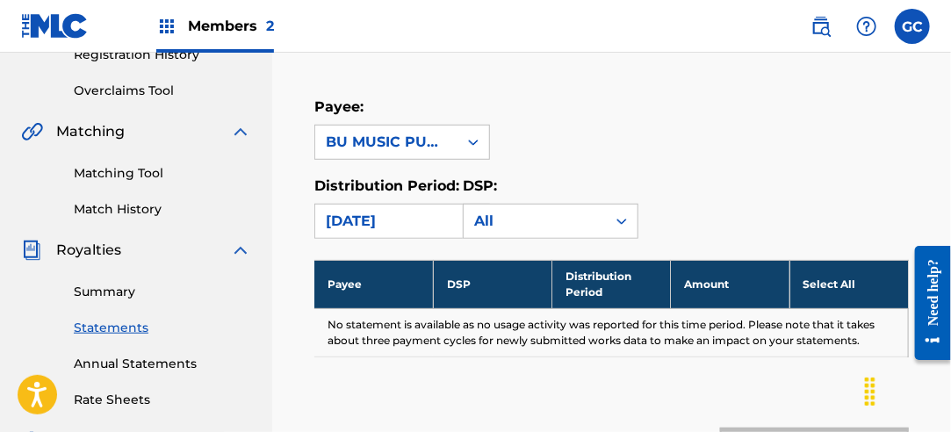
click at [397, 208] on div "[DATE]" at bounding box center [386, 221] width 142 height 33
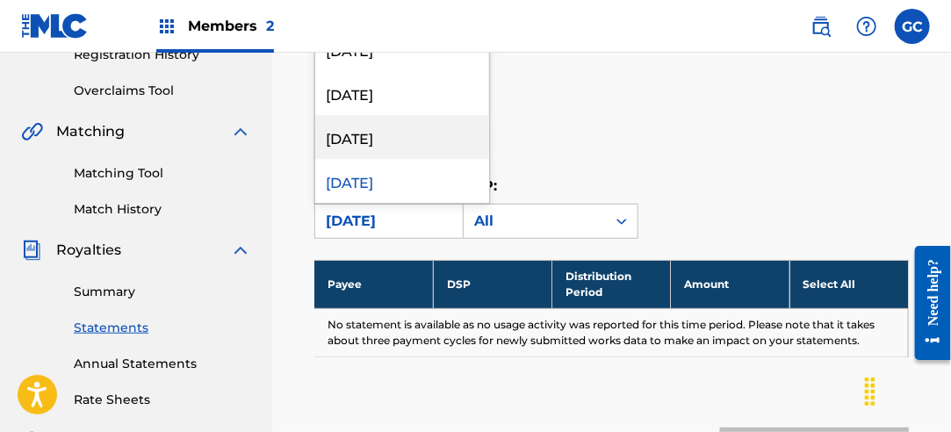
scroll to position [1933, 0]
click at [407, 138] on div "[DATE]" at bounding box center [402, 137] width 174 height 44
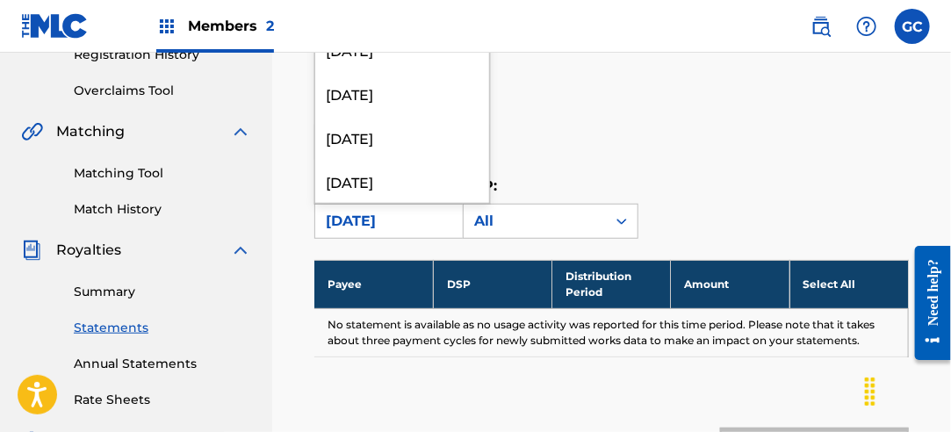
click at [401, 213] on div "[DATE]" at bounding box center [386, 221] width 121 height 21
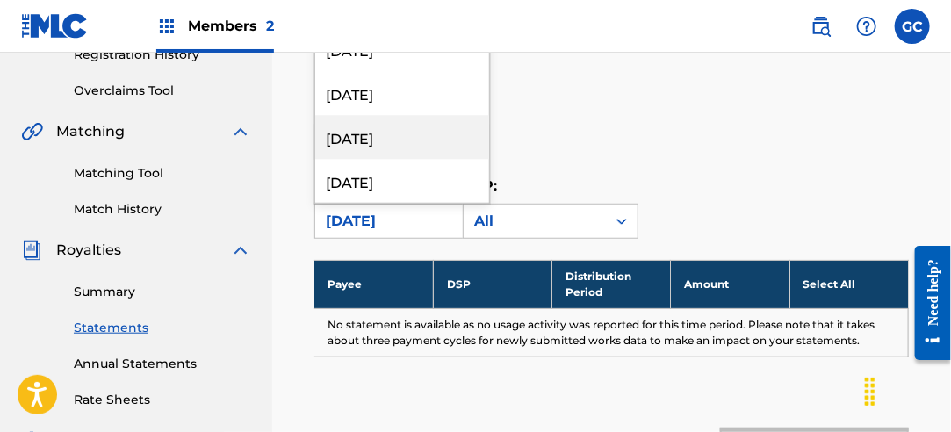
scroll to position [2020, 0]
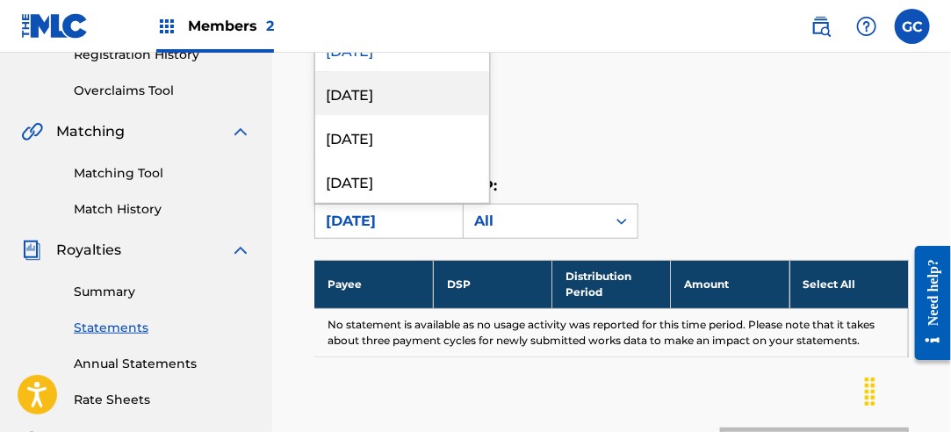
click at [413, 97] on div "[DATE]" at bounding box center [402, 93] width 174 height 44
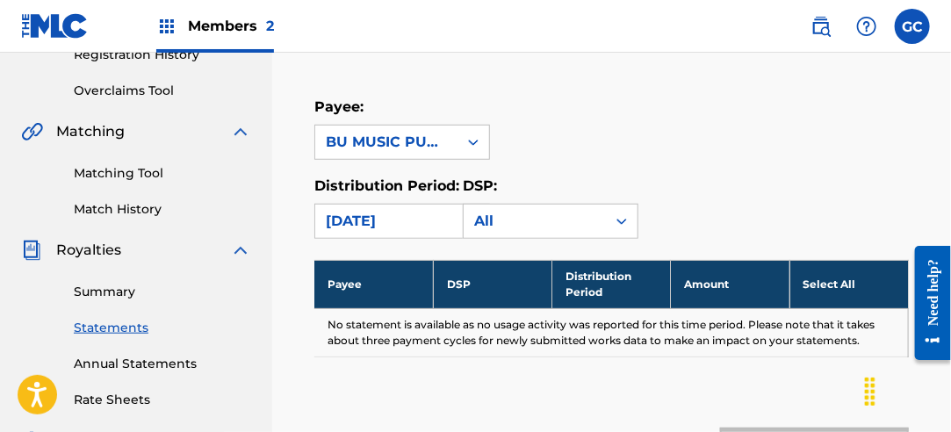
click at [398, 220] on div "[DATE]" at bounding box center [386, 221] width 121 height 21
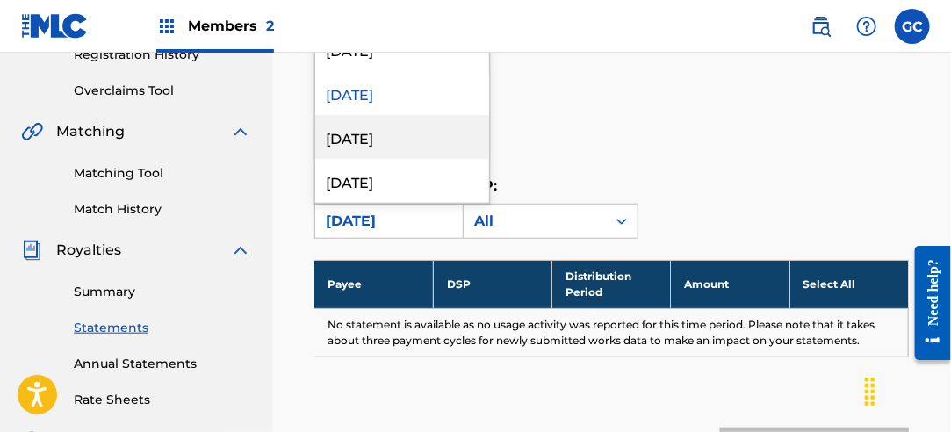
click at [402, 142] on div "[DATE]" at bounding box center [402, 137] width 174 height 44
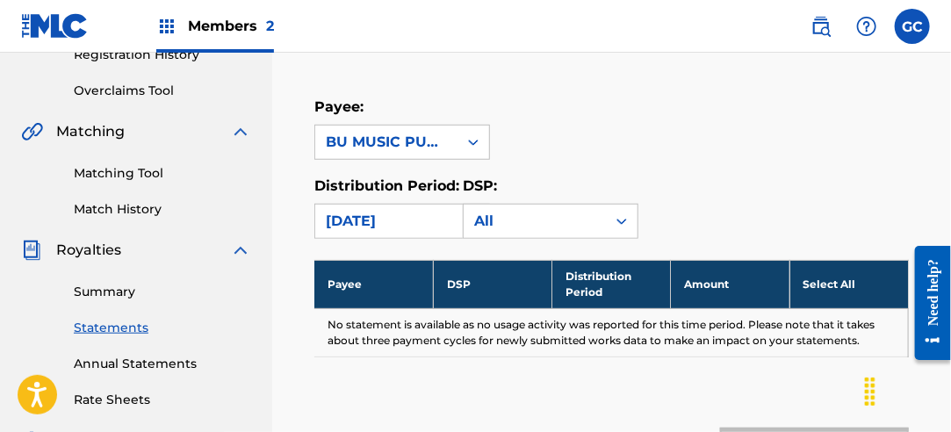
click at [390, 214] on div "[DATE]" at bounding box center [386, 221] width 121 height 21
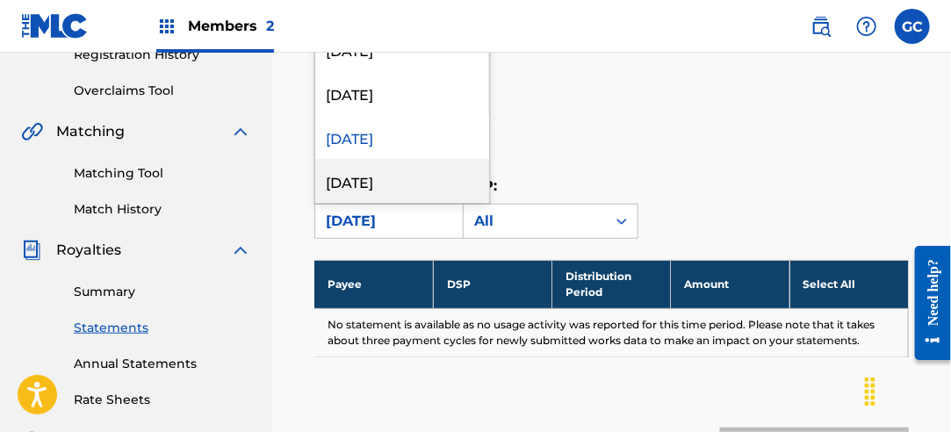
click at [408, 166] on div "[DATE]" at bounding box center [402, 181] width 174 height 44
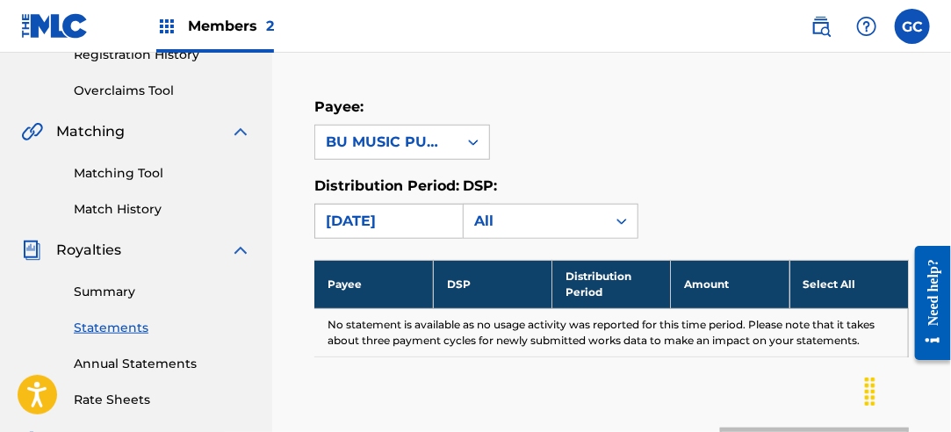
click at [411, 218] on div "[DATE]" at bounding box center [386, 221] width 121 height 21
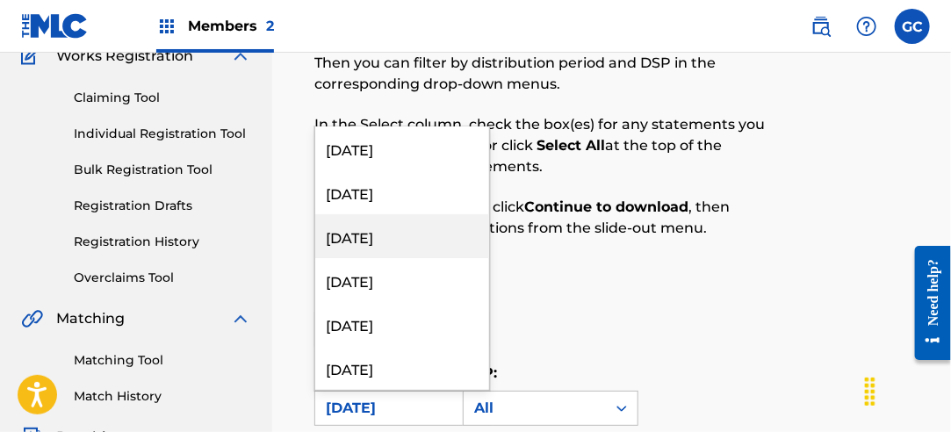
scroll to position [84, 0]
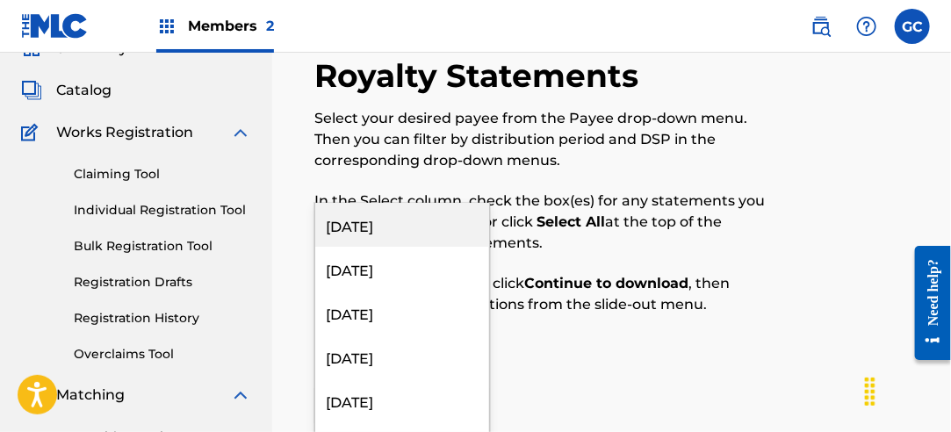
click at [419, 232] on div "[DATE]" at bounding box center [402, 225] width 174 height 44
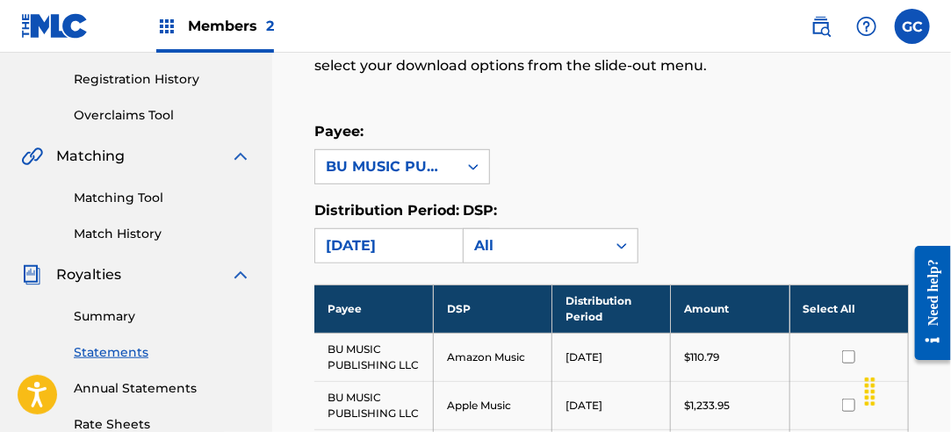
scroll to position [348, 0]
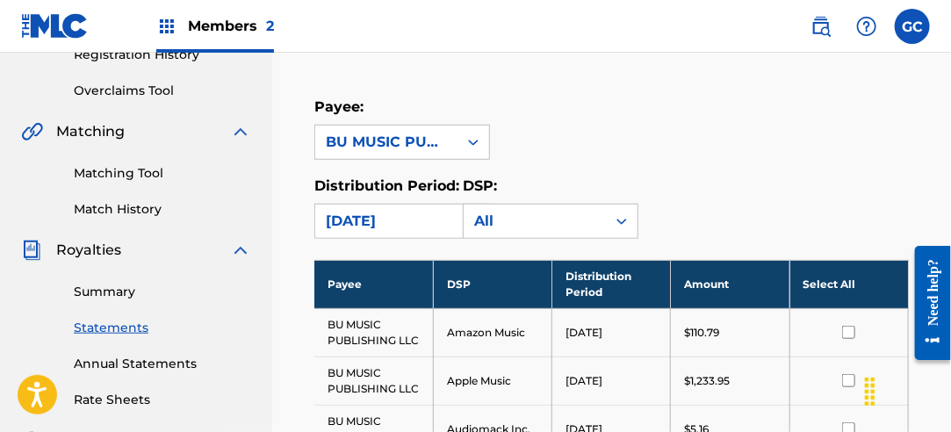
click at [833, 285] on th "Select All" at bounding box center [849, 284] width 119 height 48
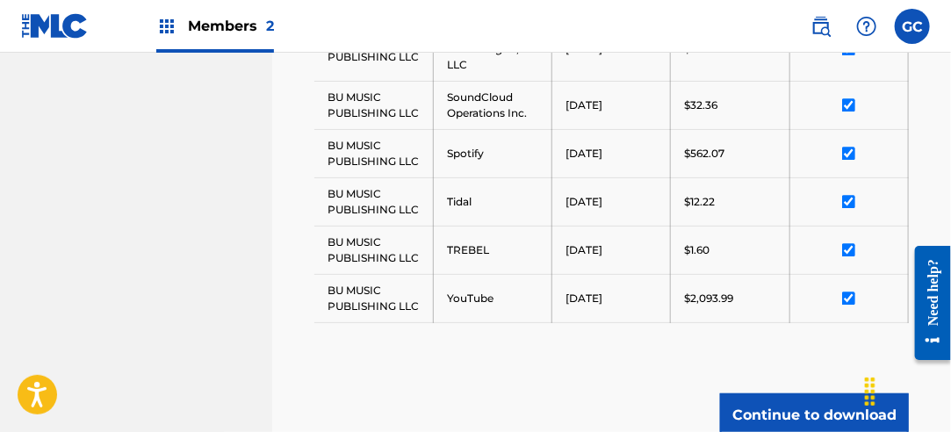
scroll to position [1465, 0]
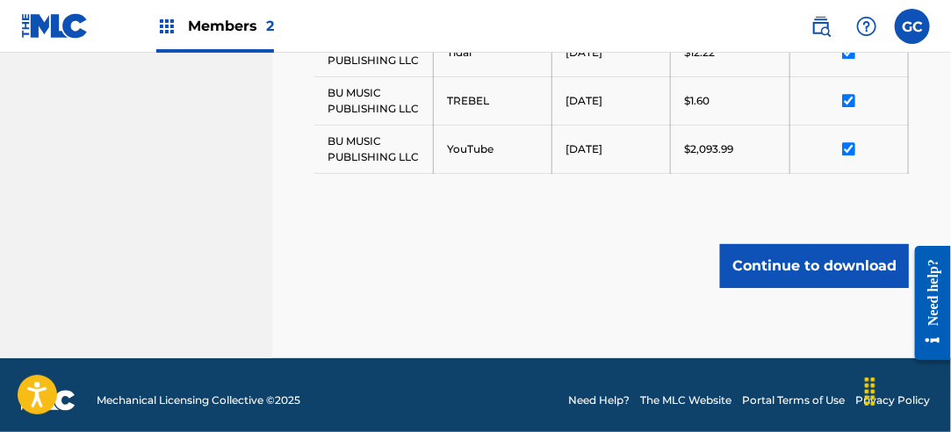
click at [827, 270] on button "Continue to download" at bounding box center [814, 266] width 189 height 44
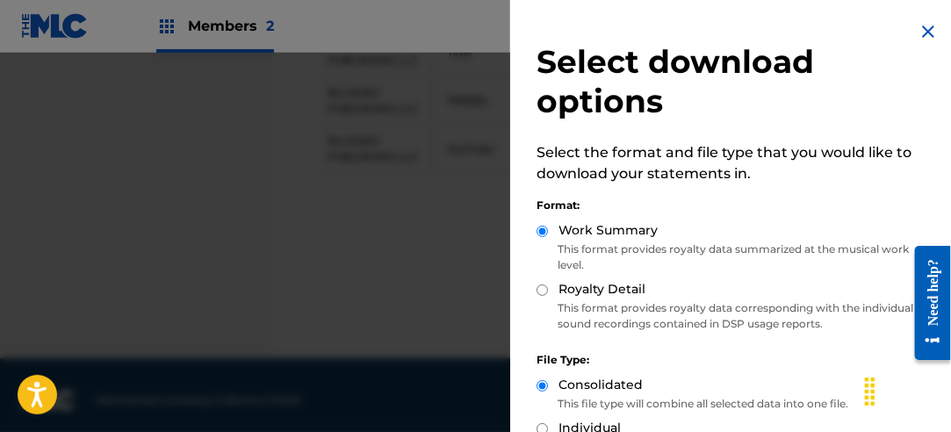
click at [543, 293] on input "Royalty Detail" at bounding box center [542, 290] width 11 height 11
radio input "true"
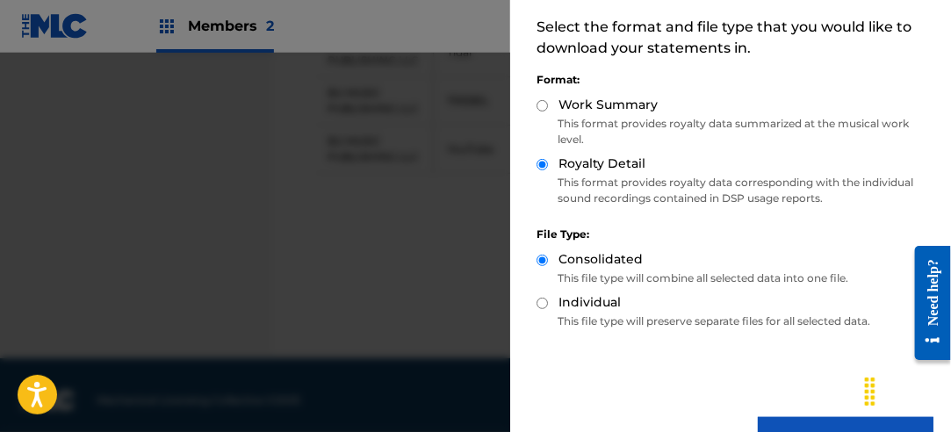
scroll to position [176, 0]
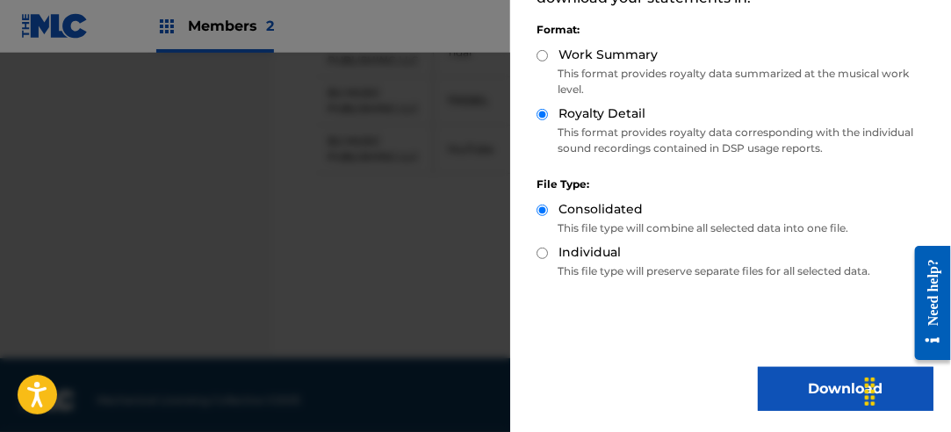
click at [803, 389] on button "Download" at bounding box center [846, 389] width 176 height 44
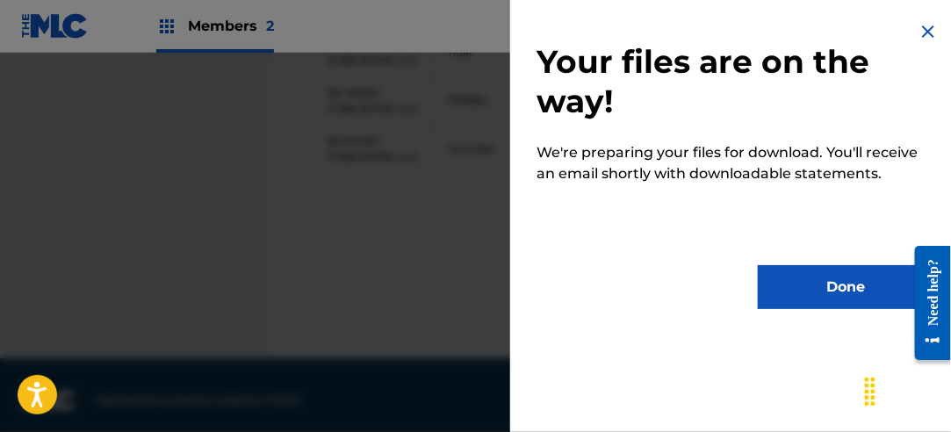
click at [815, 300] on button "Done" at bounding box center [846, 287] width 176 height 44
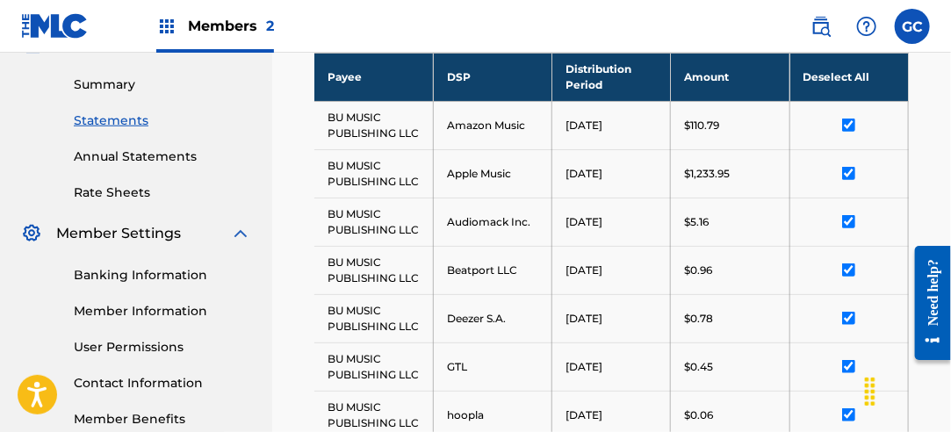
scroll to position [323, 0]
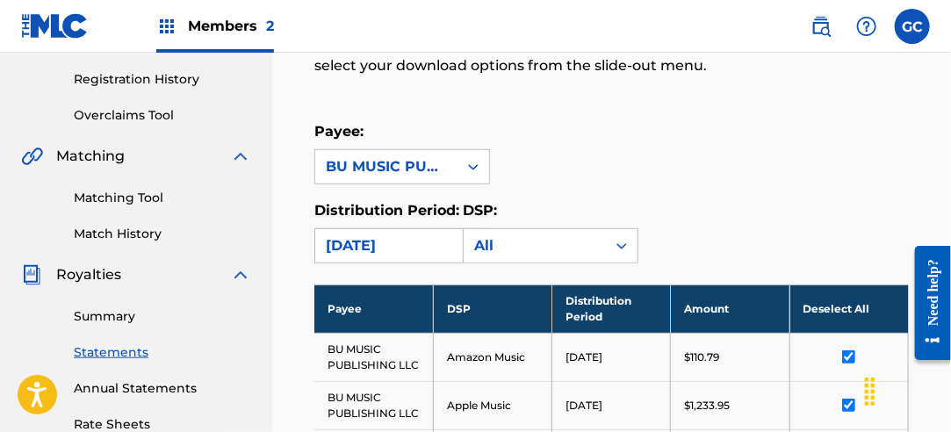
click at [395, 256] on div "[DATE]" at bounding box center [386, 245] width 142 height 33
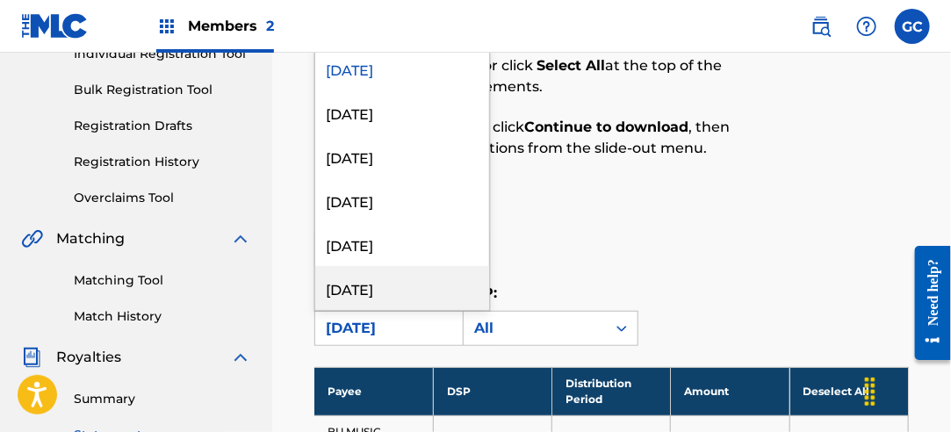
scroll to position [148, 0]
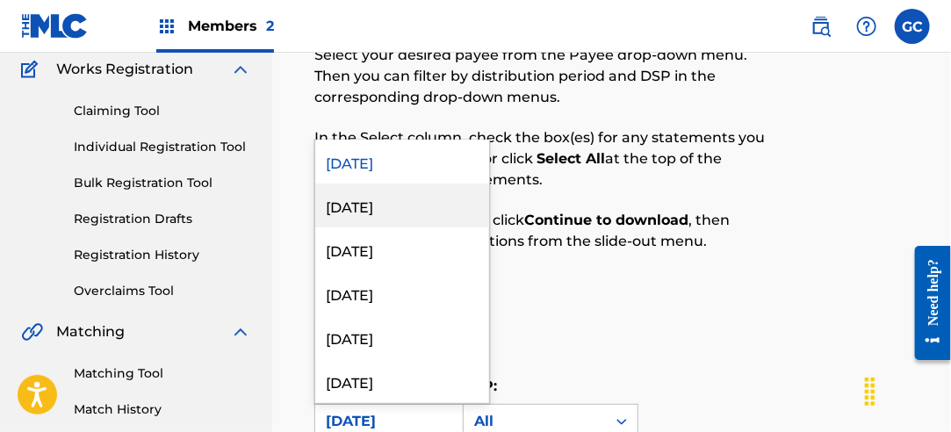
drag, startPoint x: 405, startPoint y: 215, endPoint x: 437, endPoint y: 220, distance: 31.9
click at [404, 214] on div "[DATE]" at bounding box center [402, 206] width 174 height 44
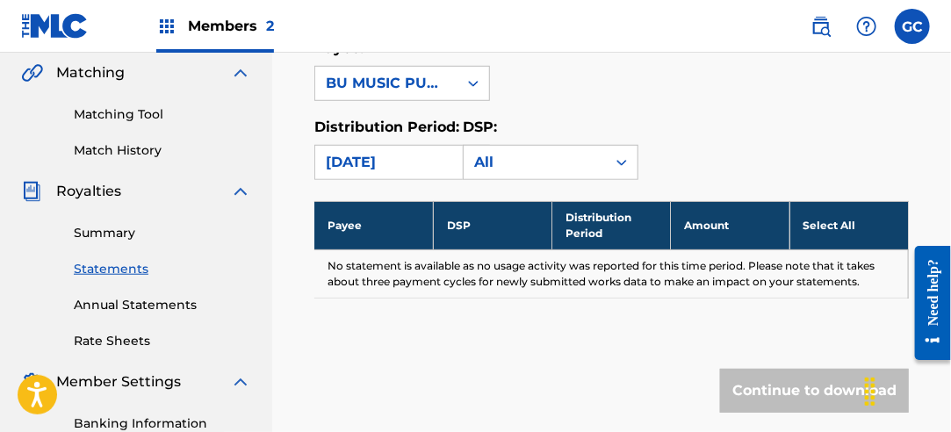
scroll to position [411, 0]
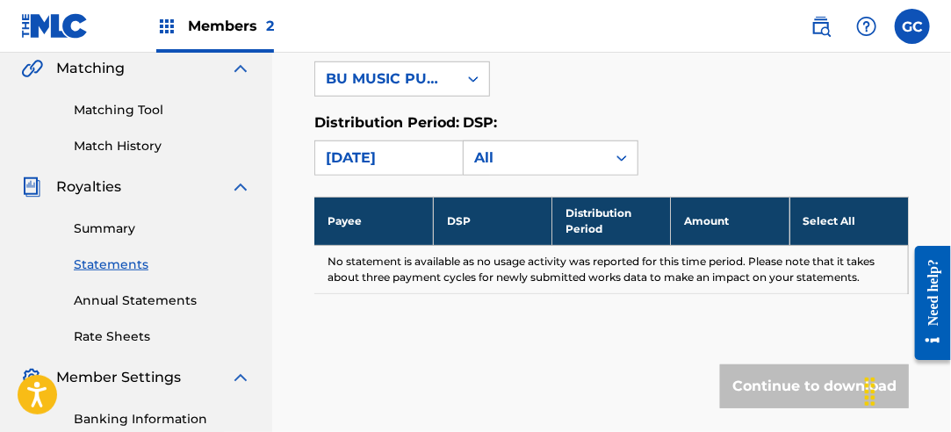
click at [427, 159] on div "[DATE]" at bounding box center [386, 158] width 121 height 21
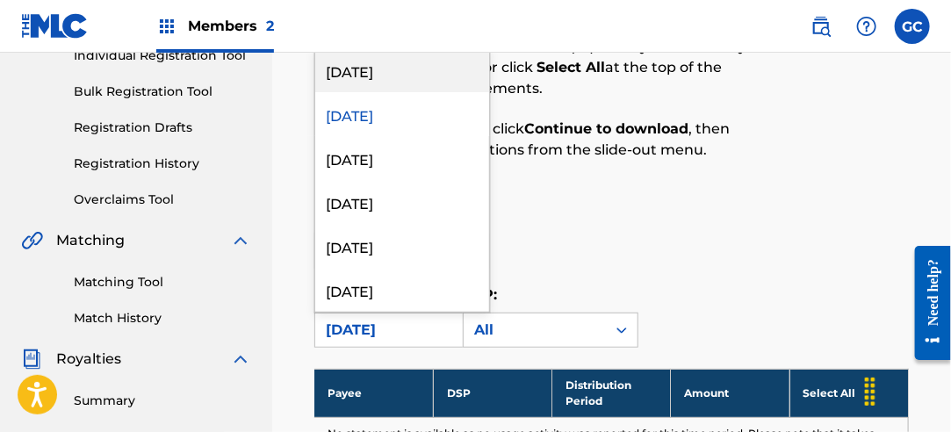
scroll to position [235, 0]
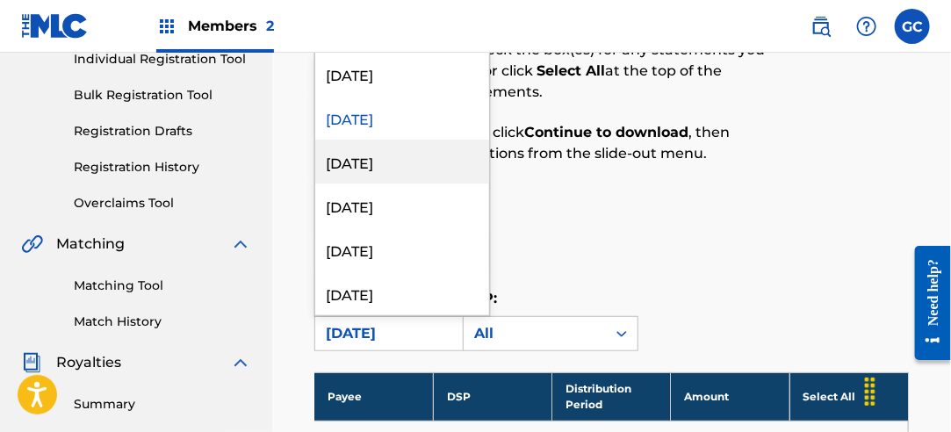
click at [417, 161] on div "[DATE]" at bounding box center [402, 162] width 174 height 44
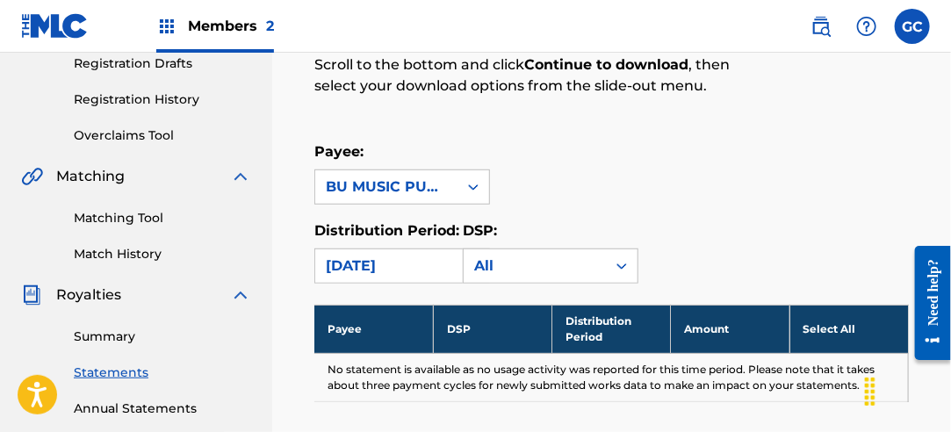
scroll to position [323, 0]
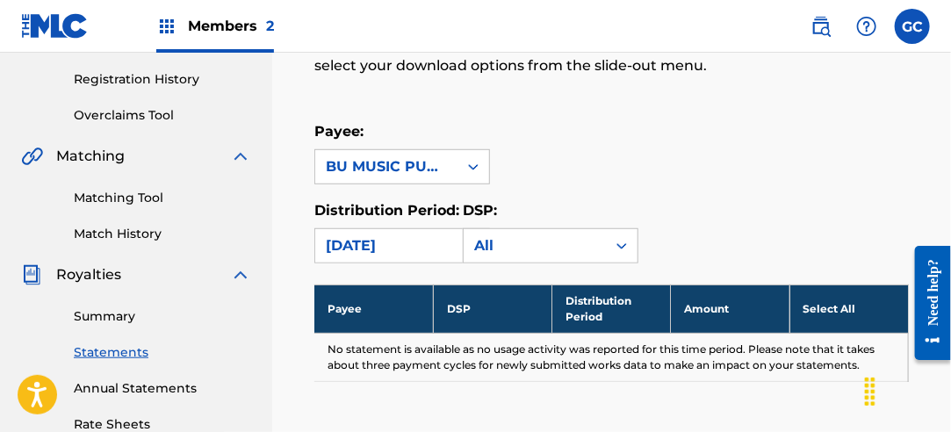
click at [408, 237] on div "[DATE]" at bounding box center [386, 245] width 121 height 21
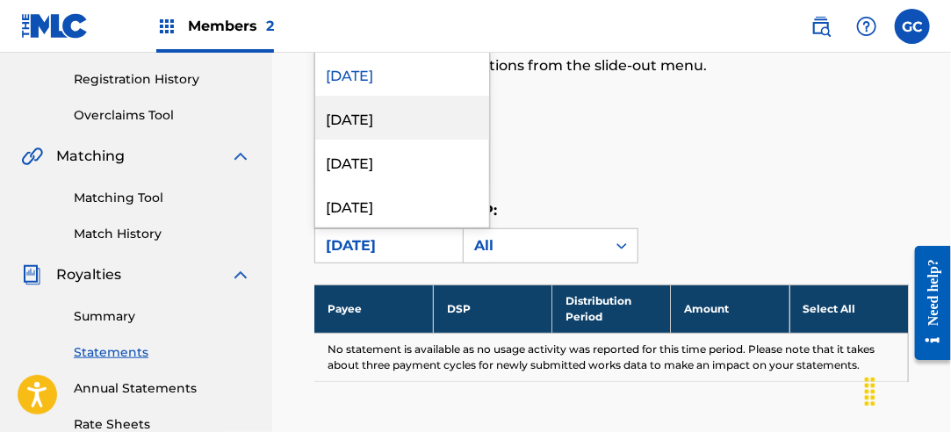
click at [414, 126] on div "[DATE]" at bounding box center [402, 118] width 174 height 44
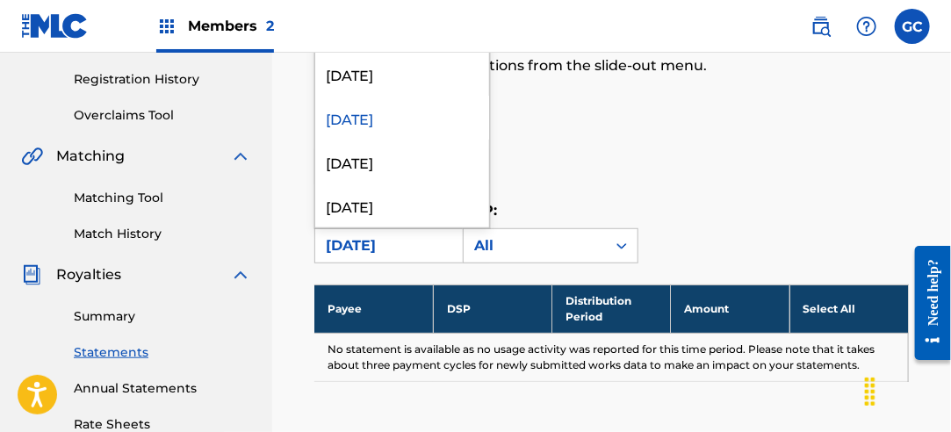
click at [394, 242] on div "[DATE]" at bounding box center [386, 245] width 121 height 21
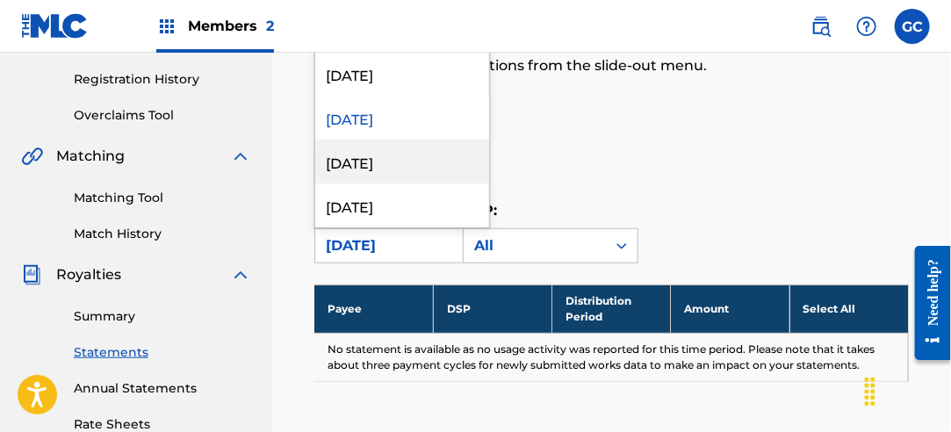
click at [398, 169] on div "[DATE]" at bounding box center [402, 162] width 174 height 44
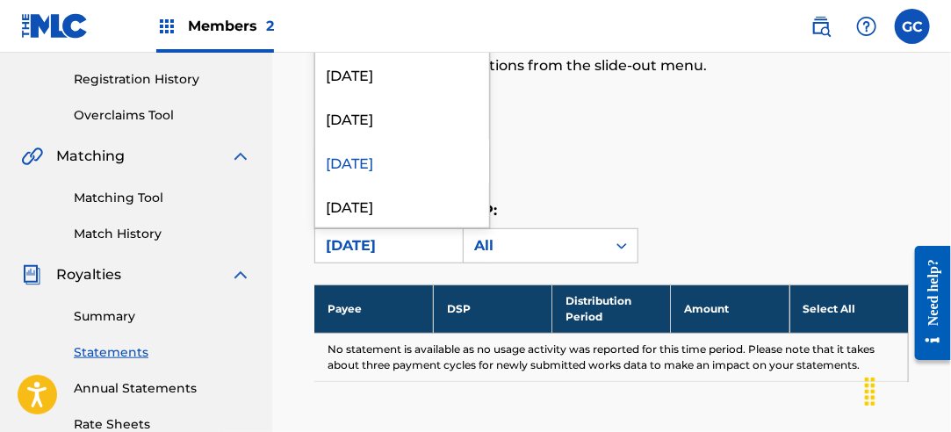
click at [388, 245] on div "[DATE]" at bounding box center [386, 245] width 121 height 21
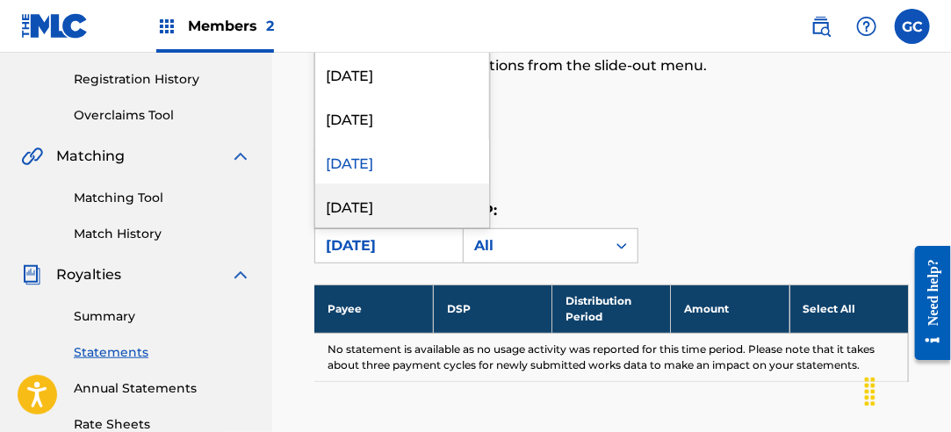
click at [390, 213] on div "[DATE]" at bounding box center [402, 206] width 174 height 44
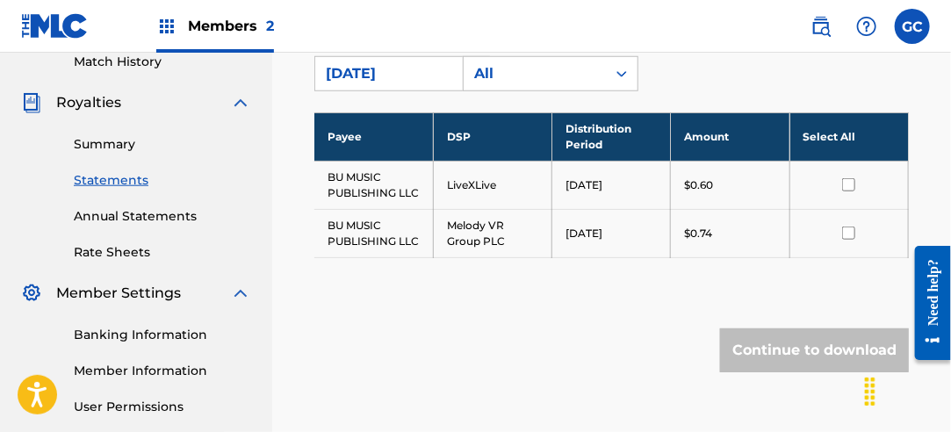
scroll to position [499, 0]
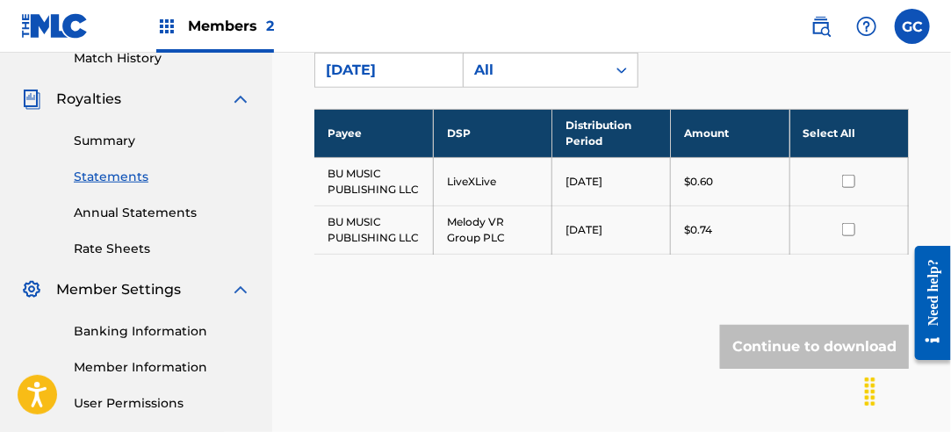
click at [834, 132] on th "Select All" at bounding box center [849, 133] width 119 height 48
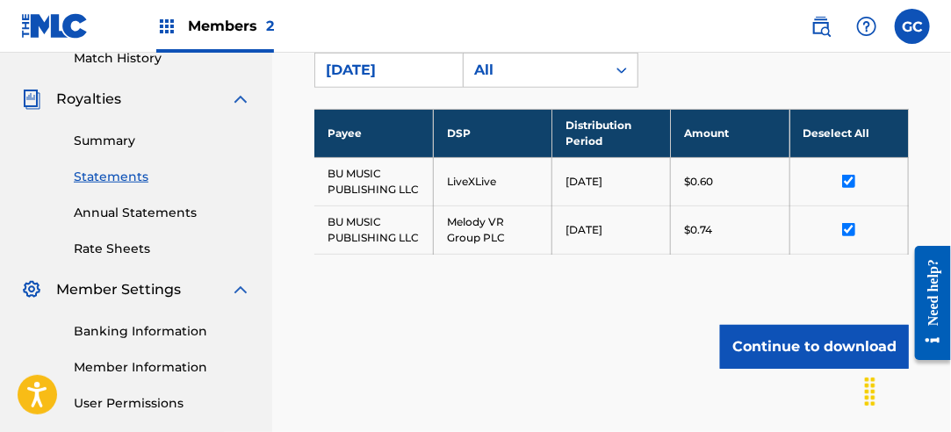
click at [830, 336] on button "Continue to download" at bounding box center [814, 347] width 189 height 44
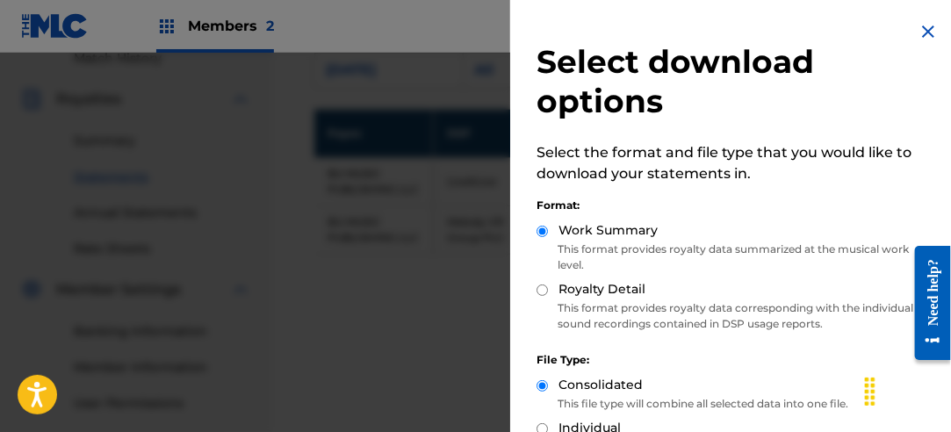
click at [539, 289] on input "Royalty Detail" at bounding box center [542, 290] width 11 height 11
radio input "true"
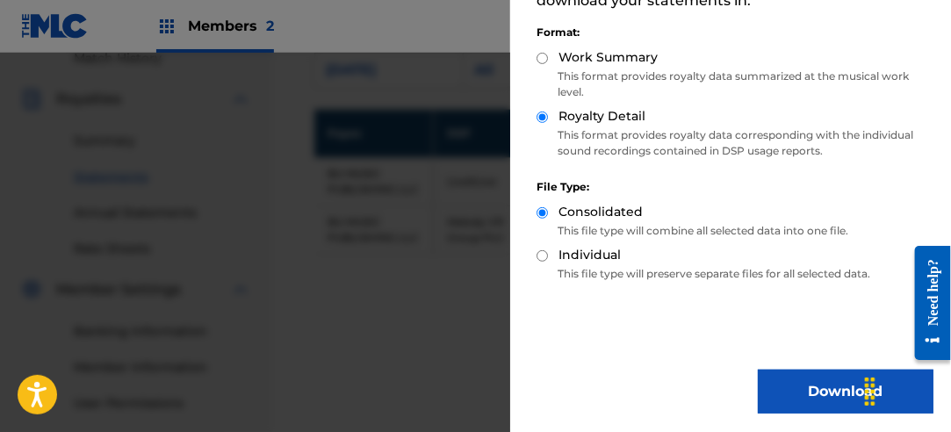
scroll to position [176, 0]
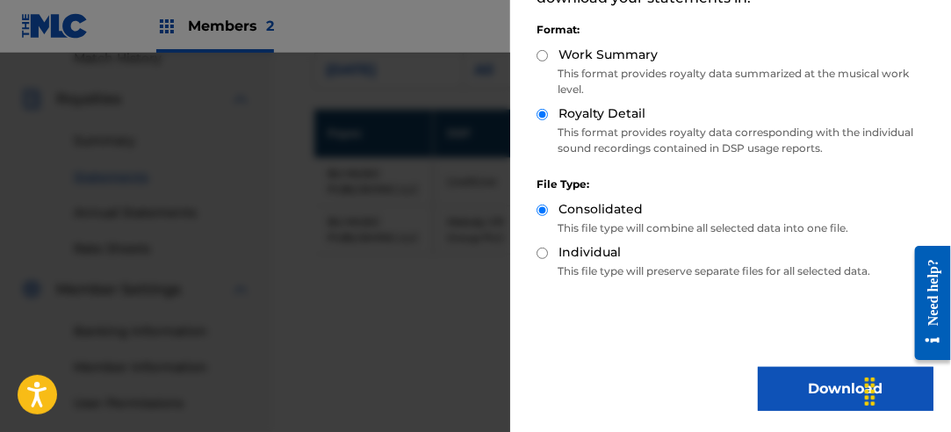
click at [802, 385] on button "Download" at bounding box center [846, 389] width 176 height 44
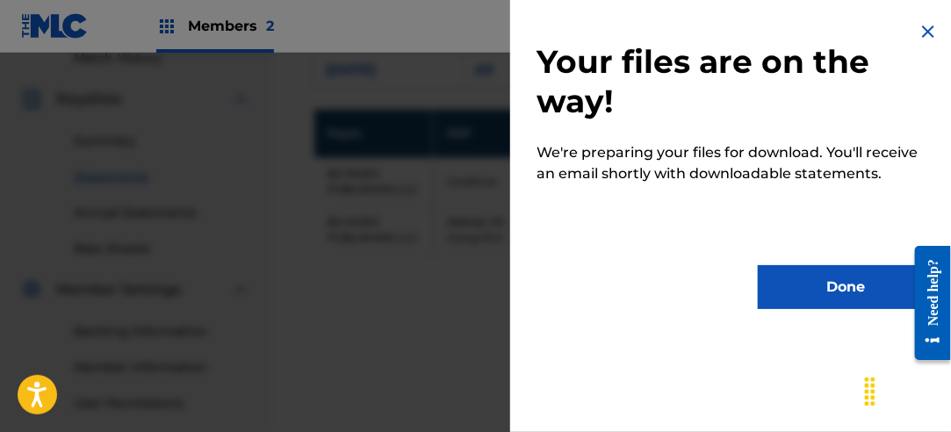
scroll to position [0, 0]
click at [802, 293] on button "Done" at bounding box center [846, 287] width 176 height 44
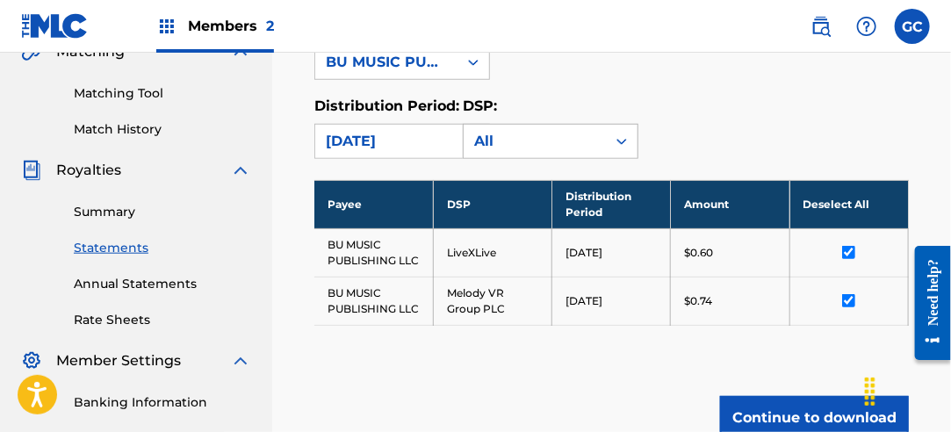
scroll to position [323, 0]
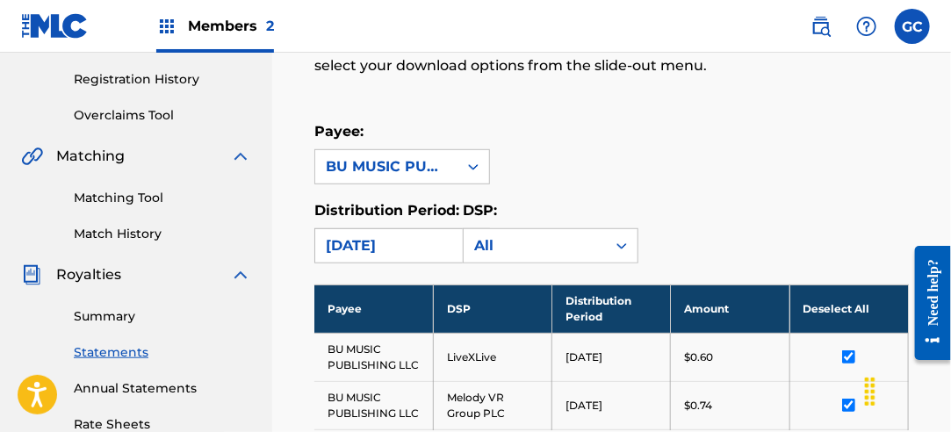
click at [389, 242] on div "[DATE]" at bounding box center [386, 245] width 121 height 21
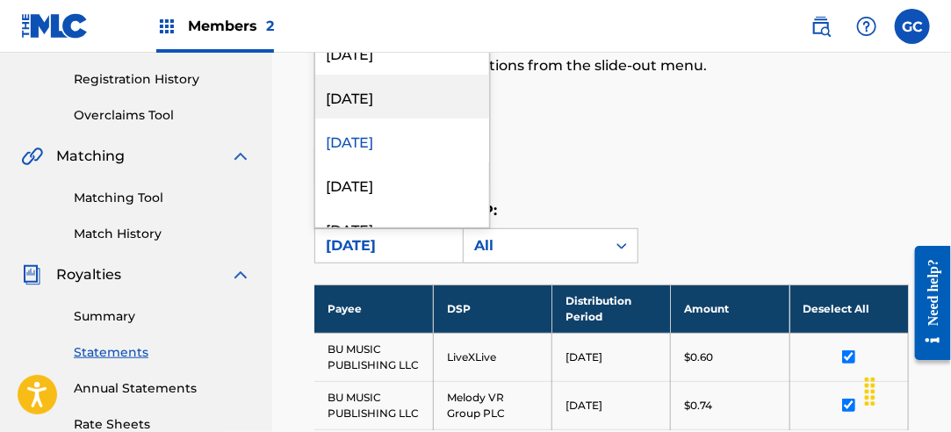
scroll to position [88, 0]
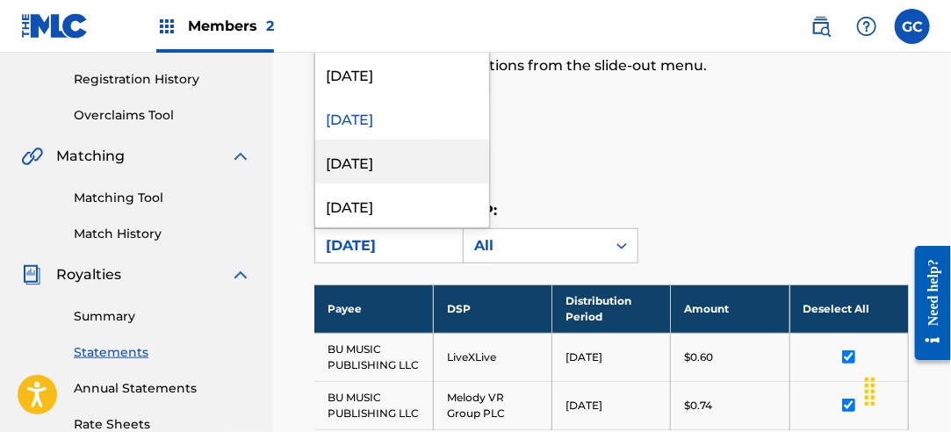
click at [413, 153] on div "[DATE]" at bounding box center [402, 162] width 174 height 44
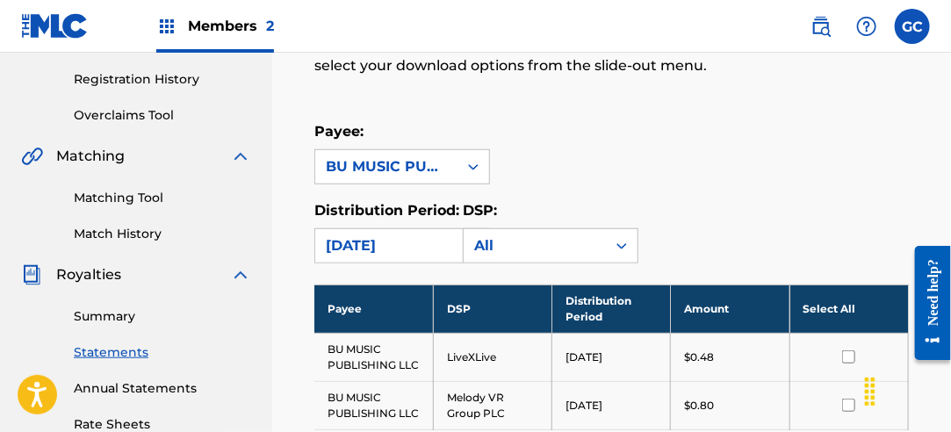
click at [832, 305] on th "Select All" at bounding box center [849, 309] width 119 height 48
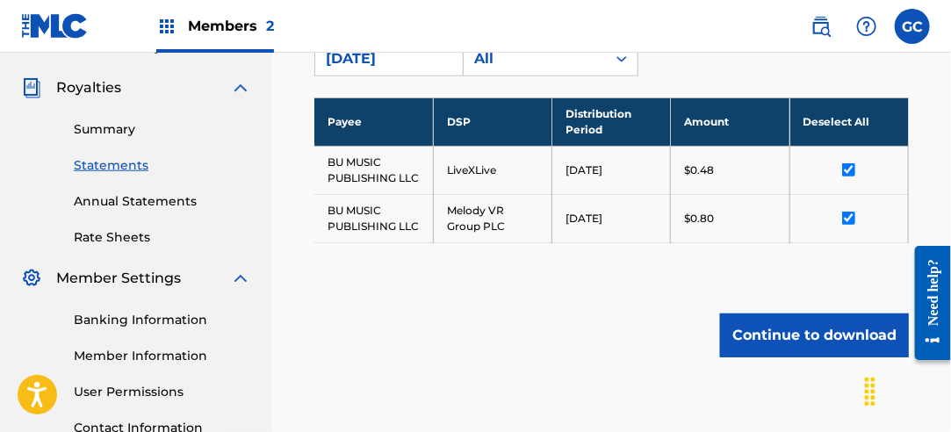
scroll to position [657, 0]
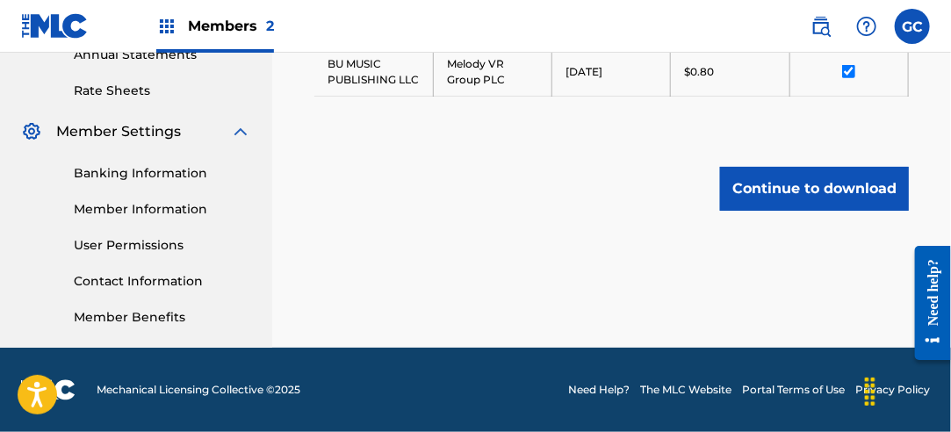
click at [817, 199] on button "Continue to download" at bounding box center [814, 189] width 189 height 44
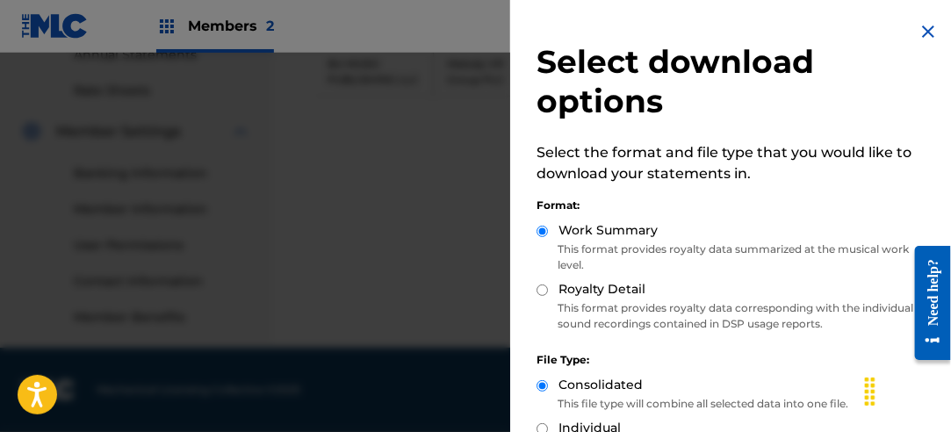
click at [546, 290] on input "Royalty Detail" at bounding box center [542, 290] width 11 height 11
radio input "true"
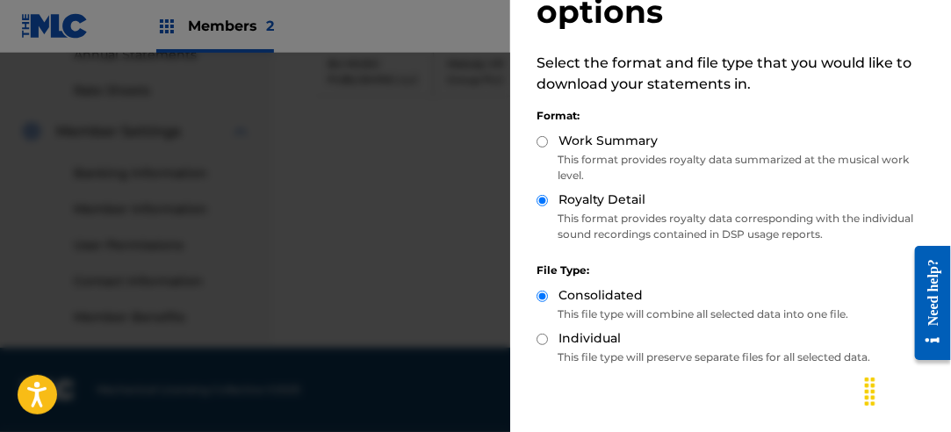
scroll to position [176, 0]
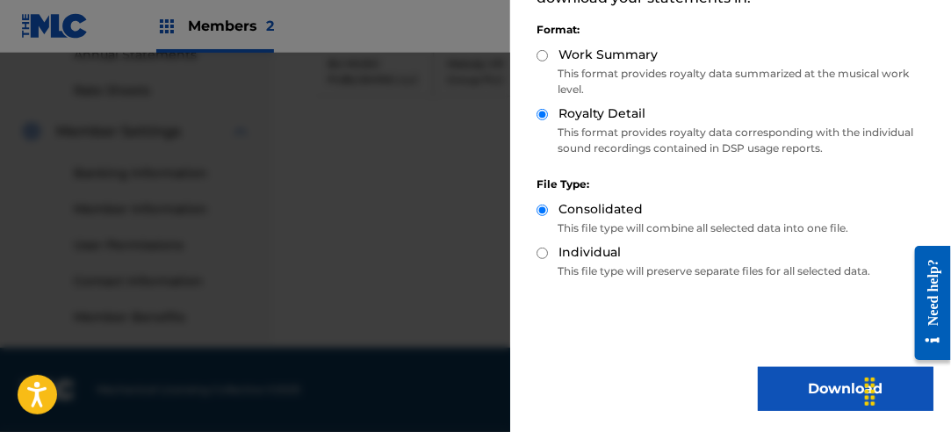
click at [804, 386] on button "Download" at bounding box center [846, 389] width 176 height 44
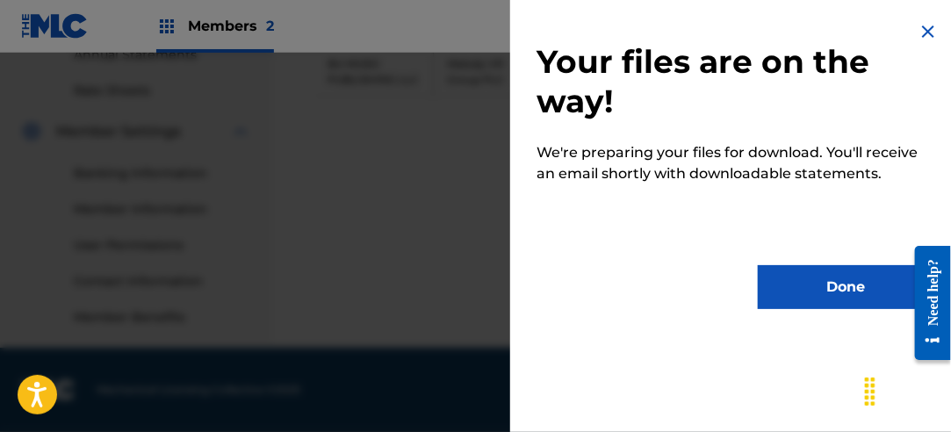
scroll to position [0, 0]
click at [804, 293] on button "Done" at bounding box center [846, 287] width 176 height 44
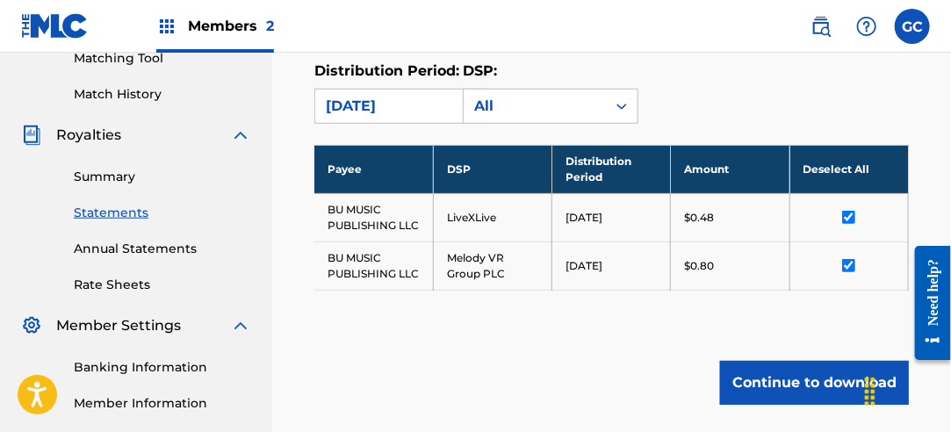
scroll to position [394, 0]
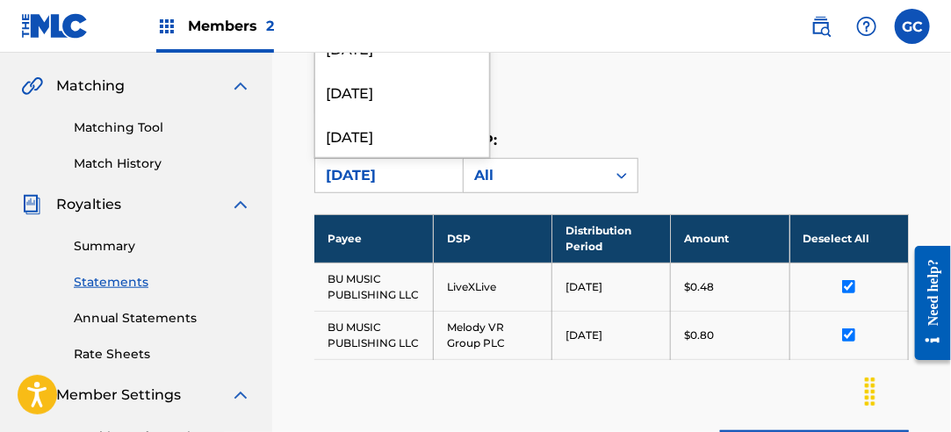
click at [356, 177] on div "[DATE]" at bounding box center [386, 175] width 121 height 21
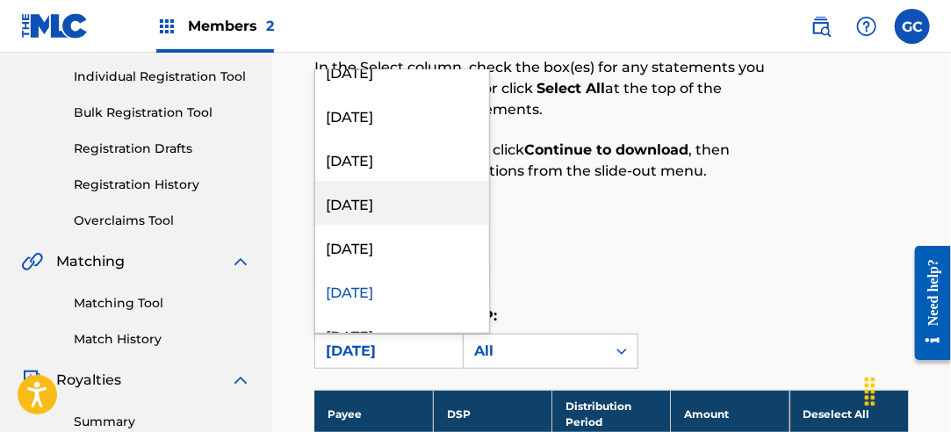
scroll to position [88, 0]
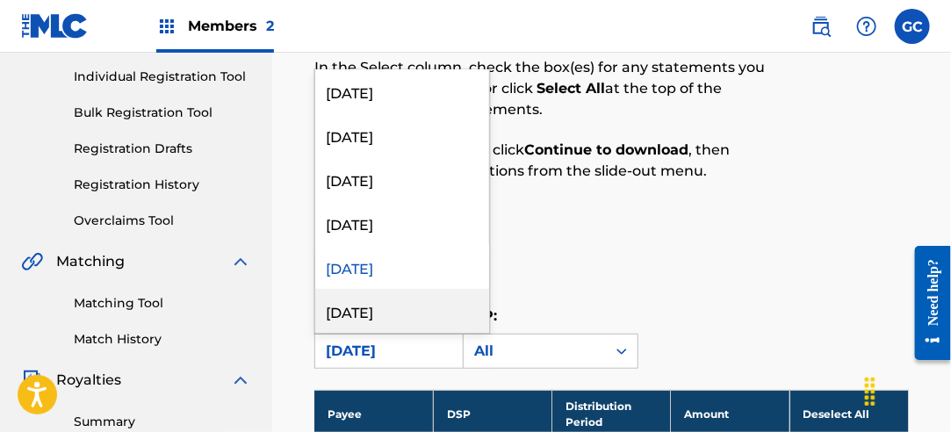
click at [387, 308] on div "[DATE]" at bounding box center [402, 311] width 174 height 44
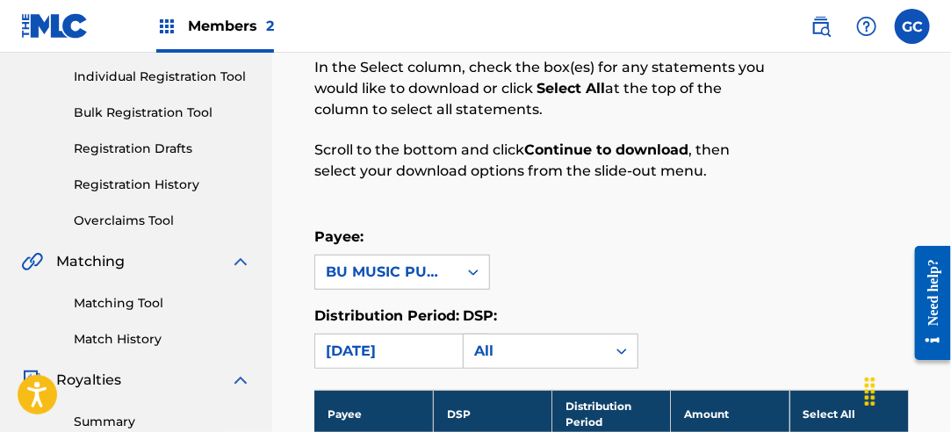
scroll to position [394, 0]
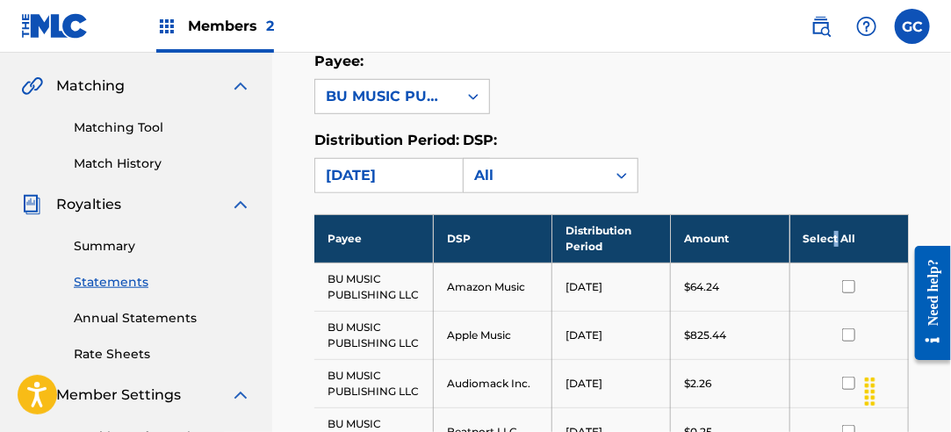
click at [834, 239] on th "Select All" at bounding box center [849, 238] width 119 height 48
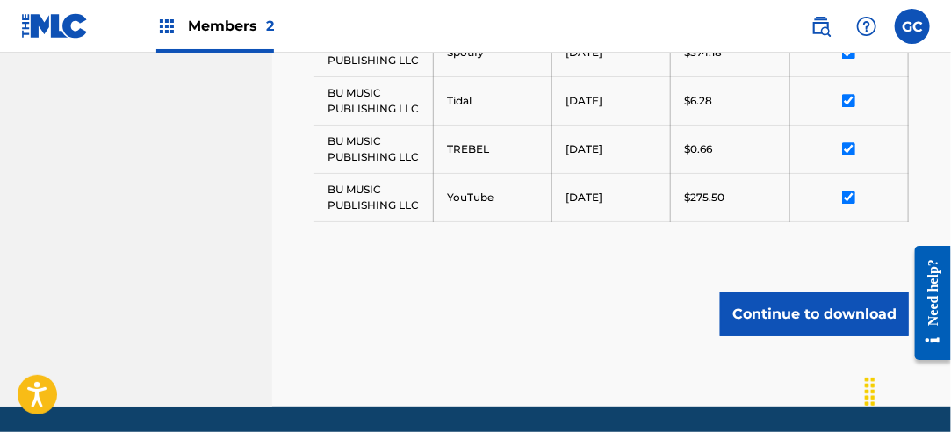
scroll to position [1417, 0]
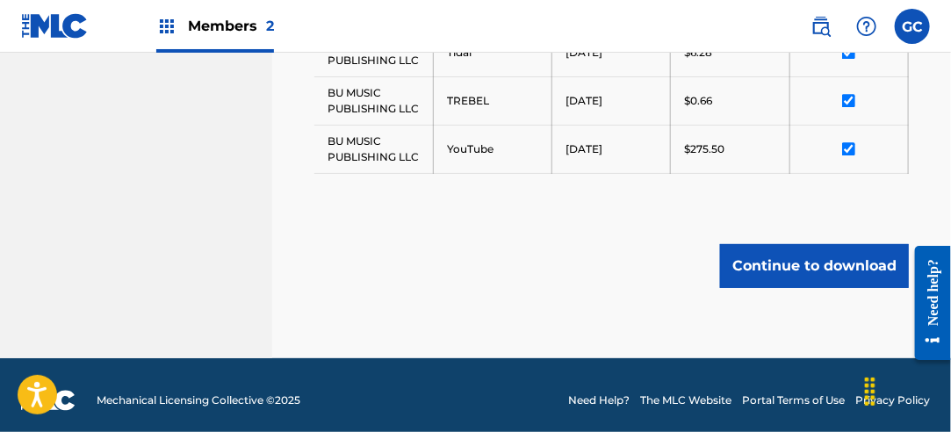
click at [813, 249] on button "Continue to download" at bounding box center [814, 266] width 189 height 44
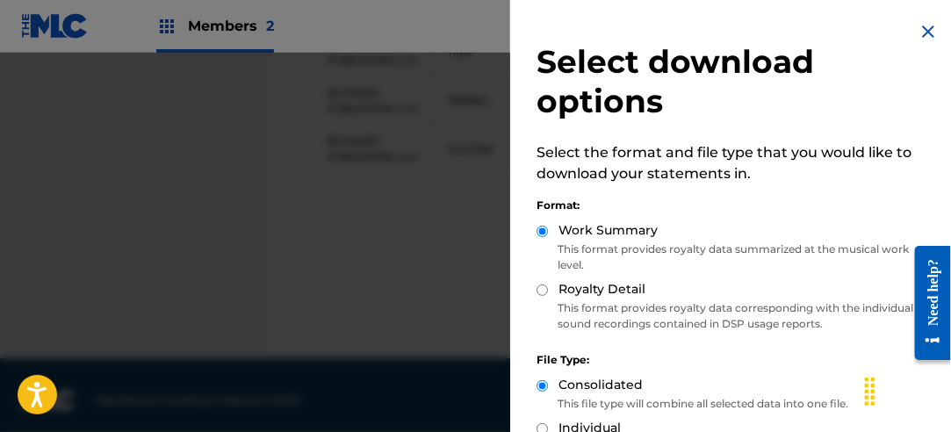
click at [545, 288] on input "Royalty Detail" at bounding box center [542, 290] width 11 height 11
radio input "true"
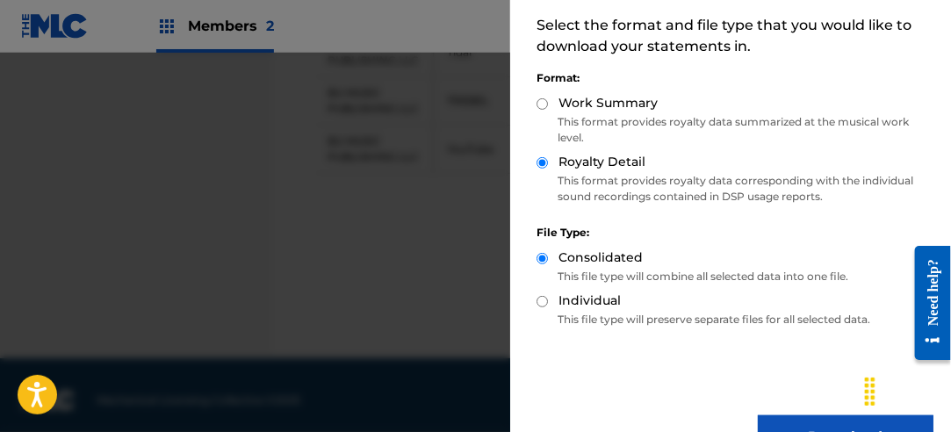
scroll to position [176, 0]
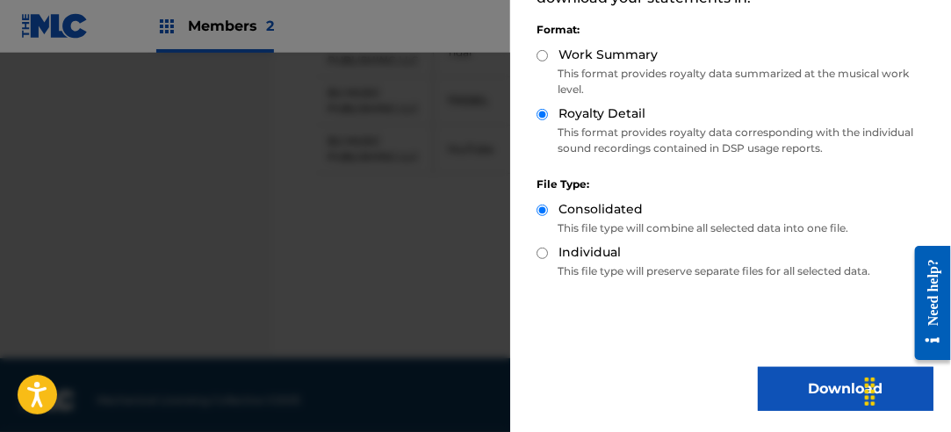
click at [802, 391] on button "Download" at bounding box center [846, 389] width 176 height 44
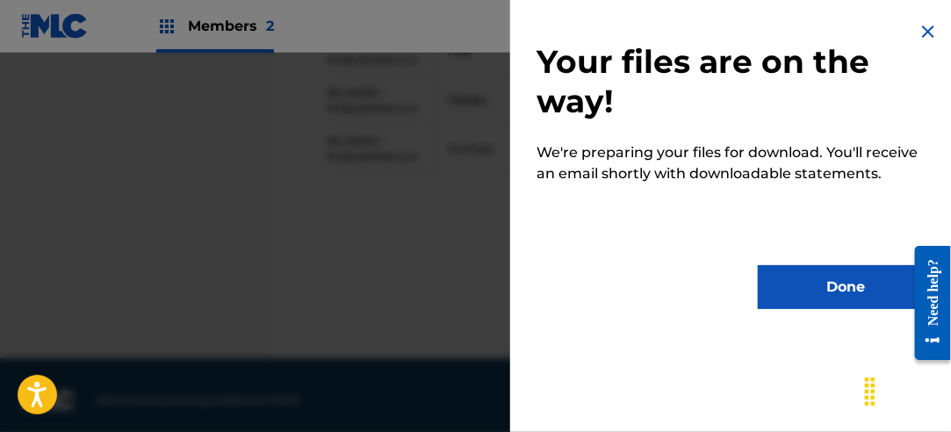
scroll to position [0, 0]
click at [813, 295] on button "Done" at bounding box center [846, 287] width 176 height 44
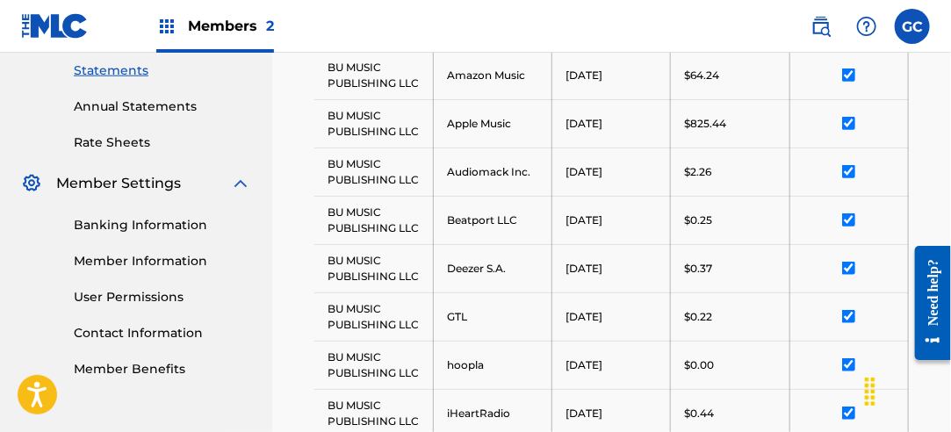
scroll to position [451, 0]
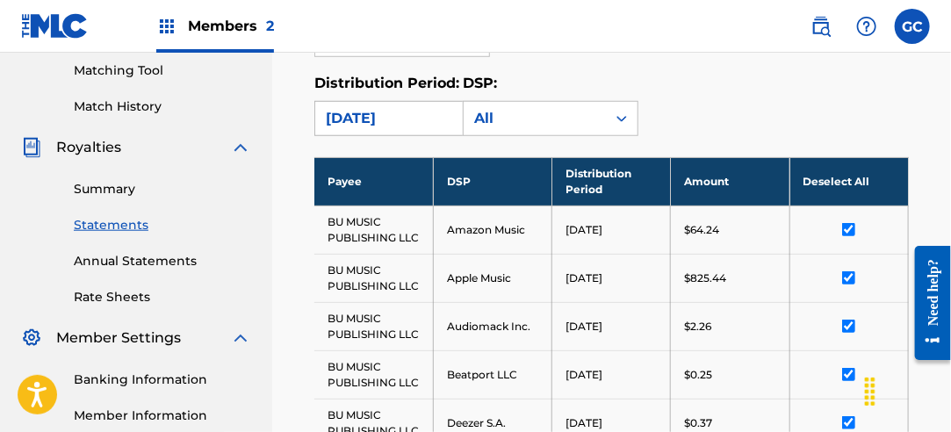
click at [388, 122] on div "[DATE]" at bounding box center [386, 118] width 121 height 21
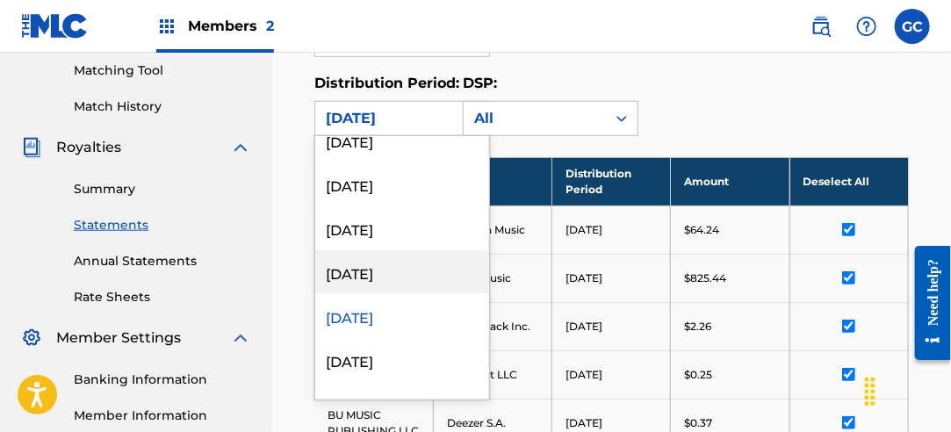
scroll to position [264, 0]
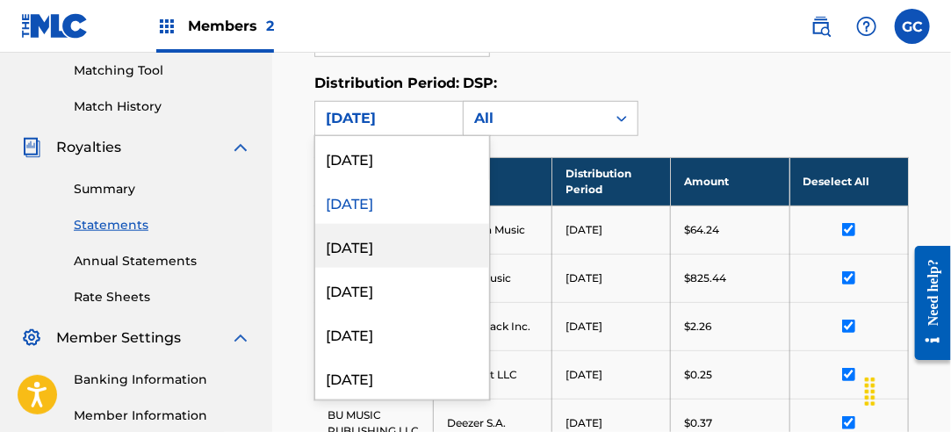
click at [430, 239] on div "[DATE]" at bounding box center [402, 246] width 174 height 44
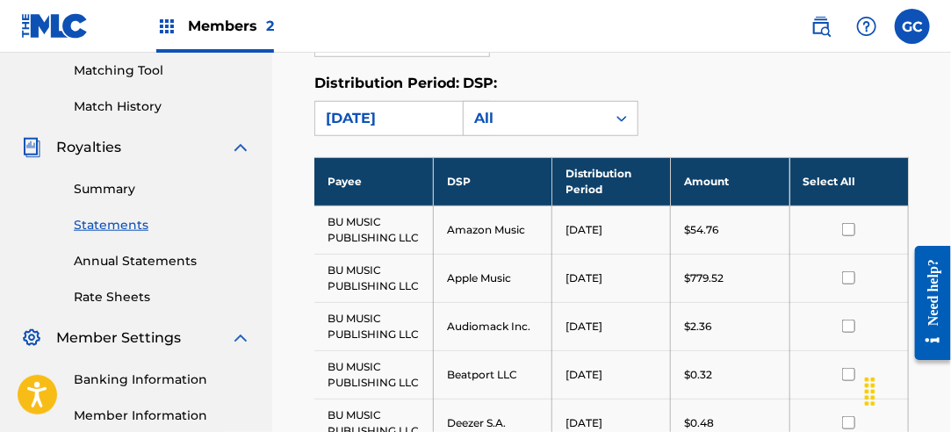
click at [834, 181] on th "Select All" at bounding box center [849, 181] width 119 height 48
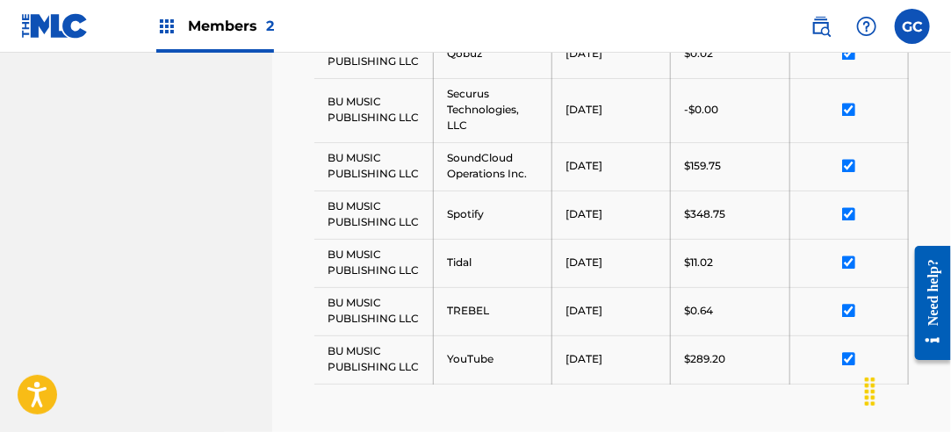
scroll to position [1241, 0]
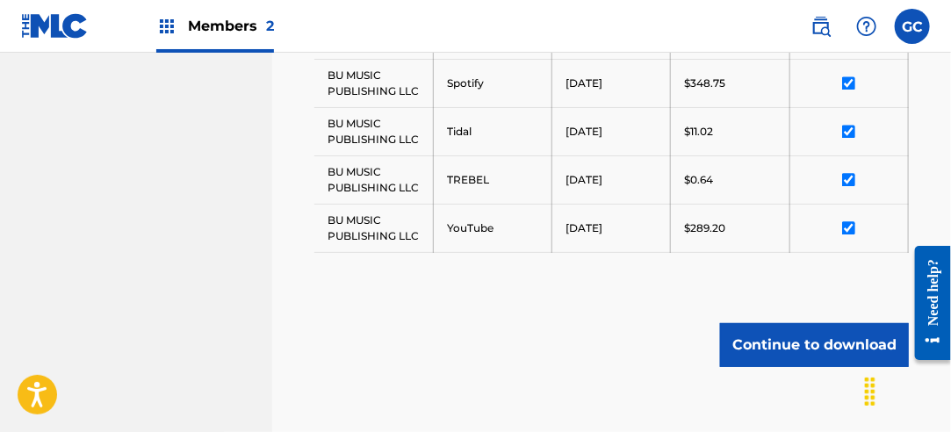
click at [823, 339] on button "Continue to download" at bounding box center [814, 345] width 189 height 44
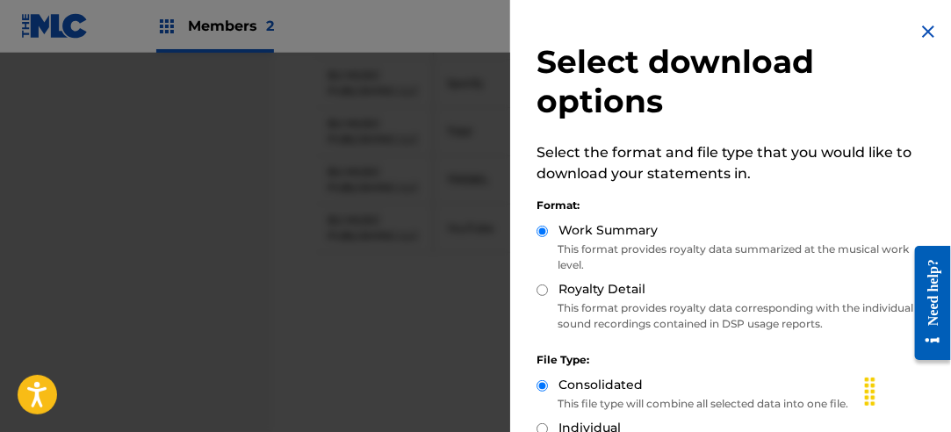
click at [546, 287] on input "Royalty Detail" at bounding box center [542, 290] width 11 height 11
radio input "true"
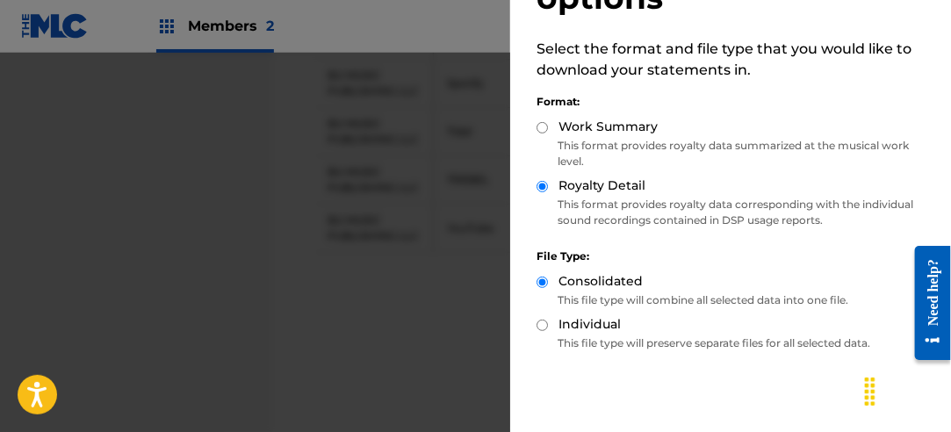
scroll to position [176, 0]
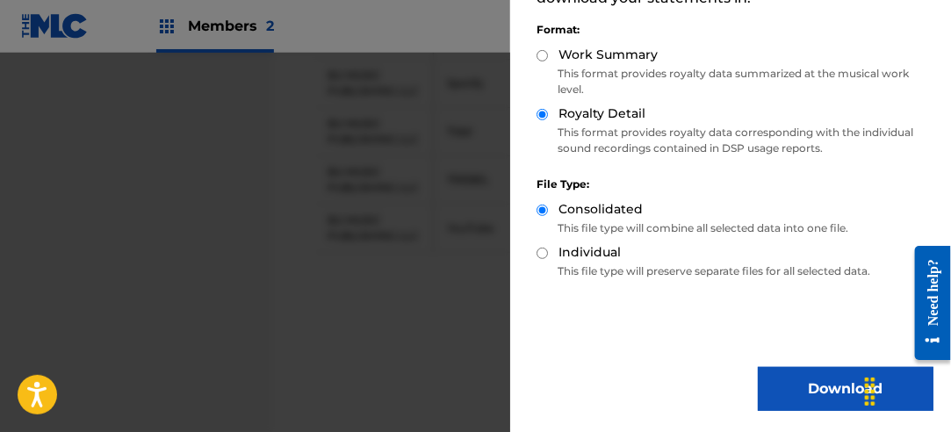
click at [791, 379] on button "Download" at bounding box center [846, 389] width 176 height 44
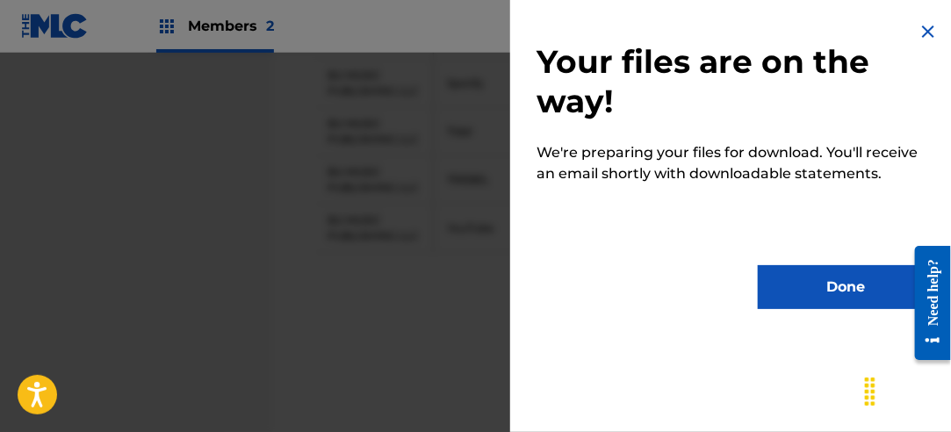
drag, startPoint x: 806, startPoint y: 287, endPoint x: 668, endPoint y: 278, distance: 138.2
click at [806, 287] on button "Done" at bounding box center [846, 287] width 176 height 44
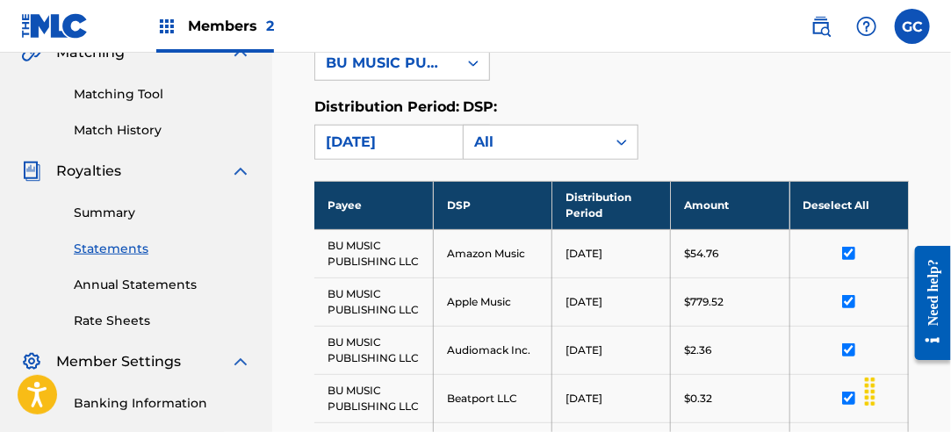
scroll to position [363, 0]
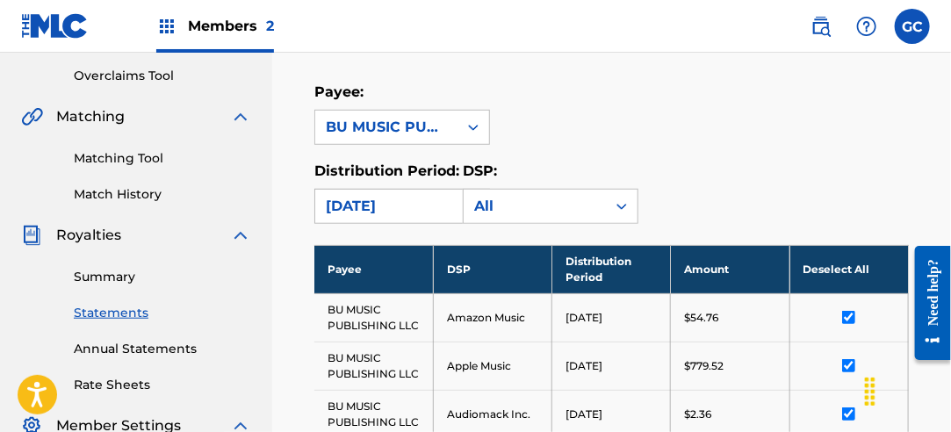
click at [397, 202] on div "[DATE]" at bounding box center [386, 206] width 121 height 21
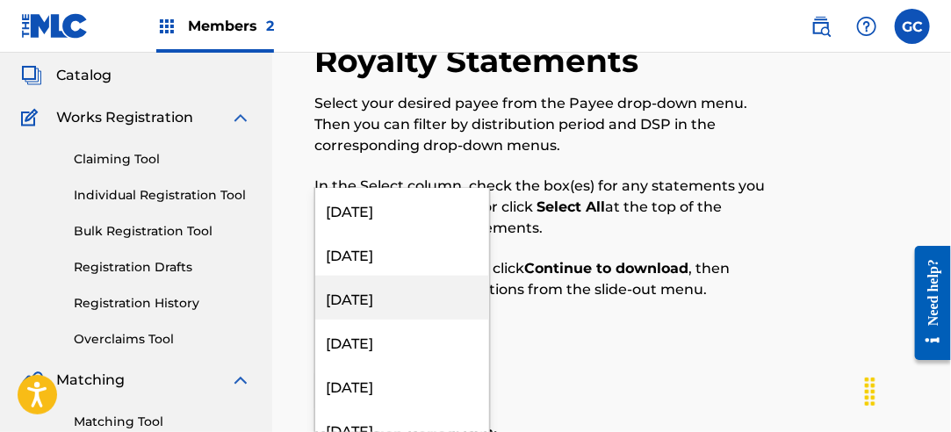
scroll to position [351, 0]
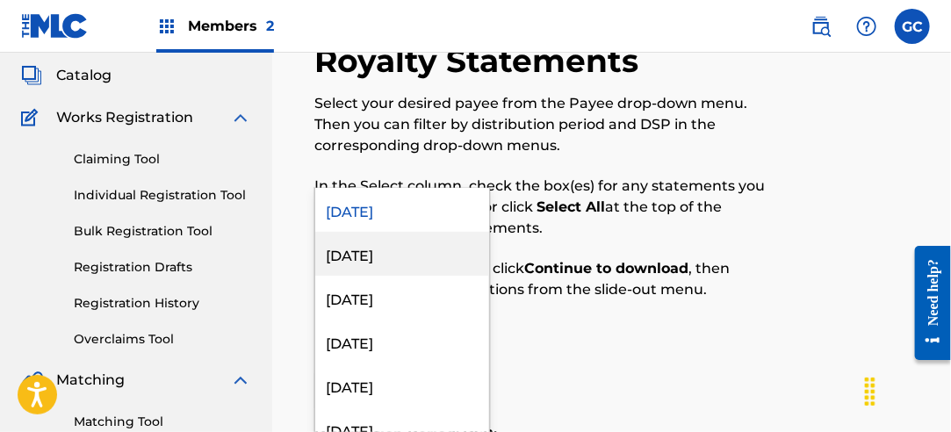
click at [420, 256] on div "[DATE]" at bounding box center [402, 254] width 174 height 44
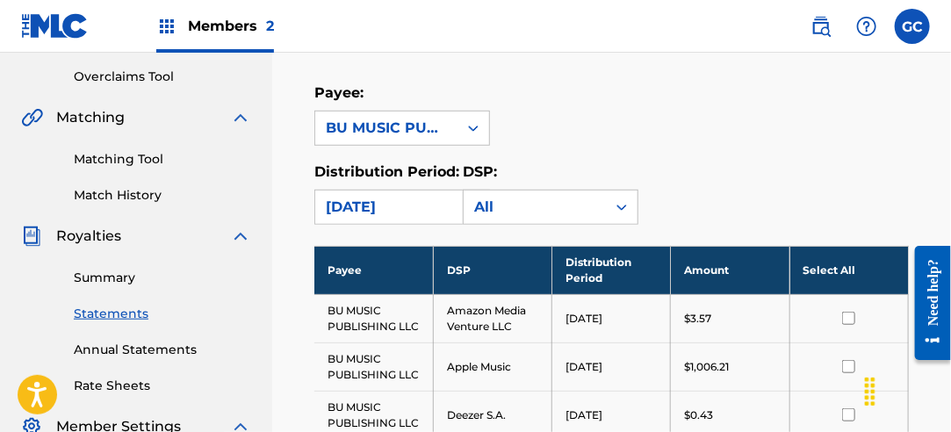
scroll to position [451, 0]
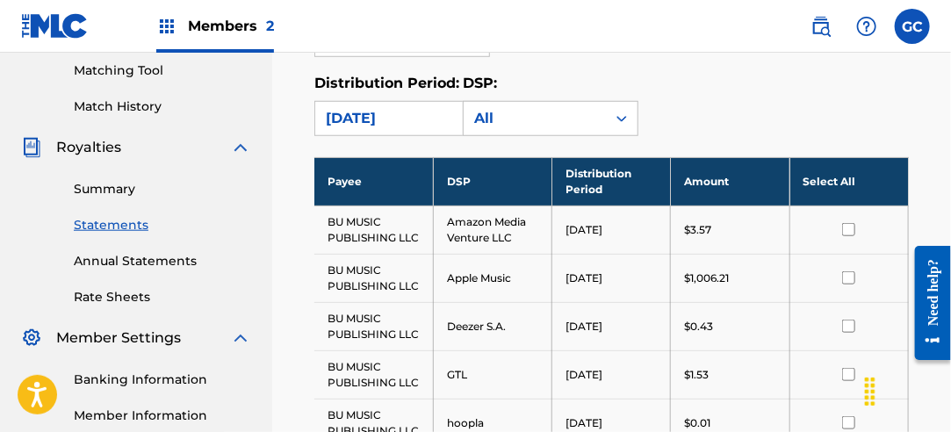
click at [823, 180] on th "Select All" at bounding box center [849, 181] width 119 height 48
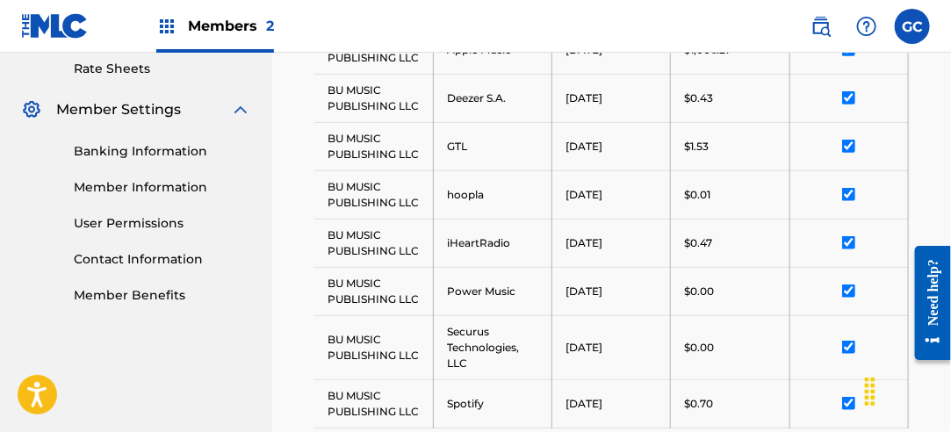
scroll to position [938, 0]
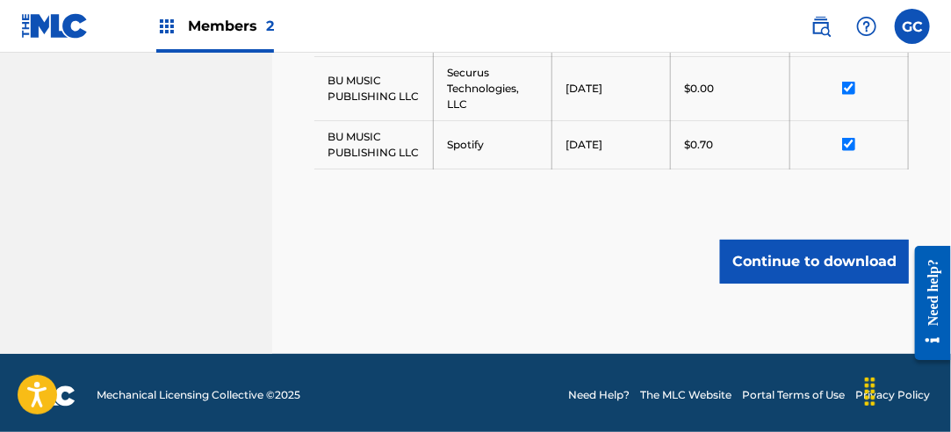
click at [839, 257] on button "Continue to download" at bounding box center [814, 262] width 189 height 44
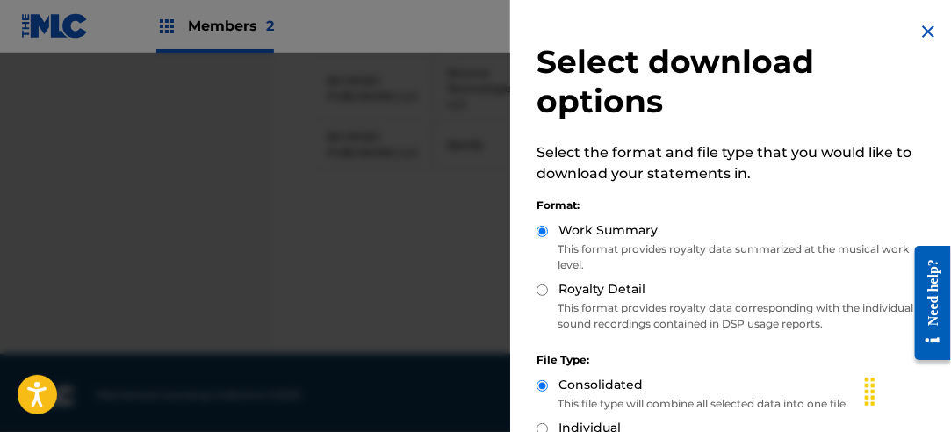
click at [545, 290] on input "Royalty Detail" at bounding box center [542, 290] width 11 height 11
radio input "true"
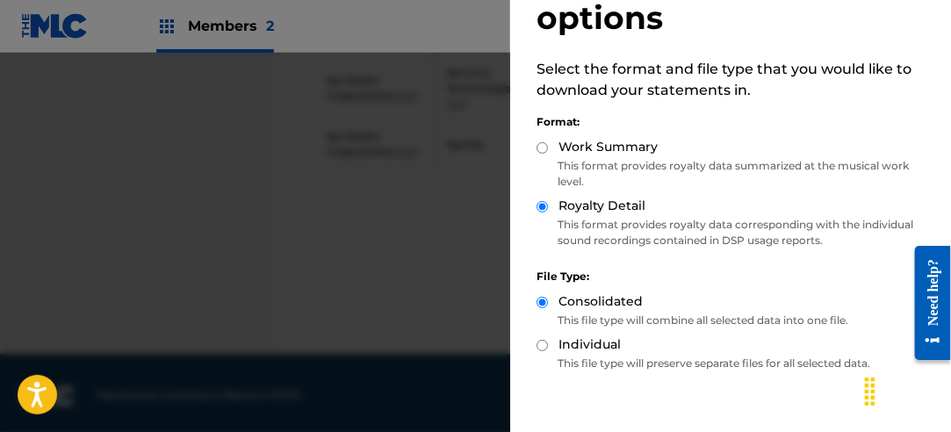
scroll to position [176, 0]
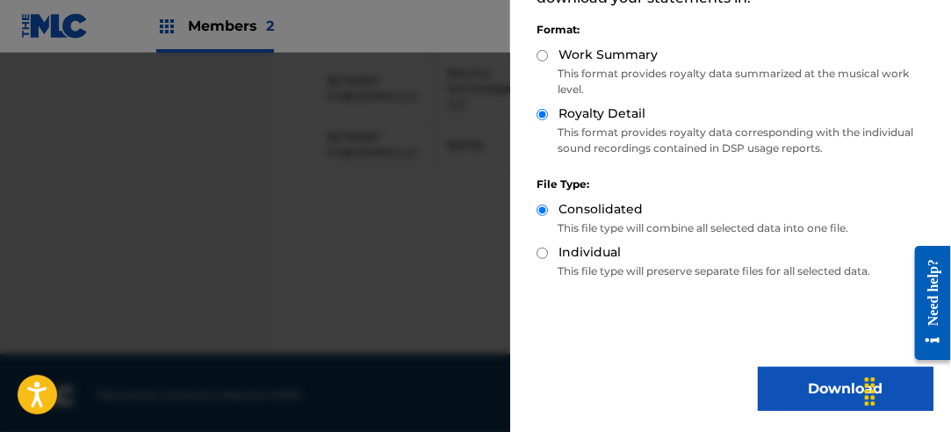
click at [805, 381] on button "Download" at bounding box center [846, 389] width 176 height 44
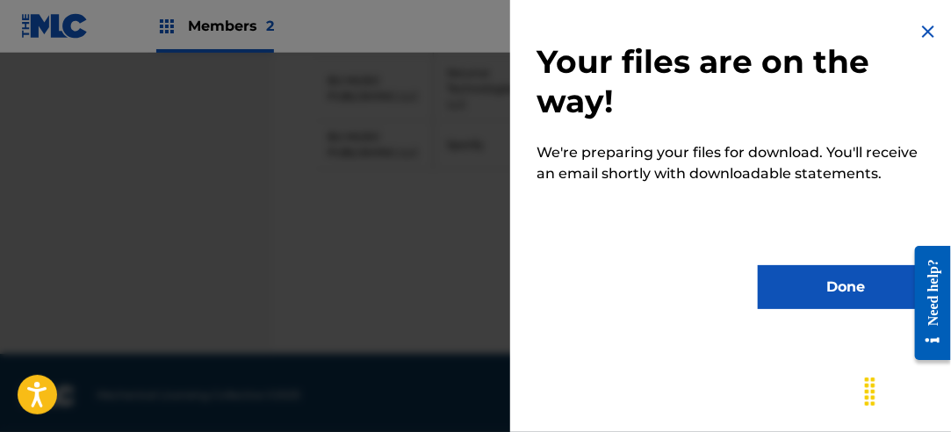
scroll to position [0, 0]
click at [805, 285] on button "Done" at bounding box center [846, 287] width 176 height 44
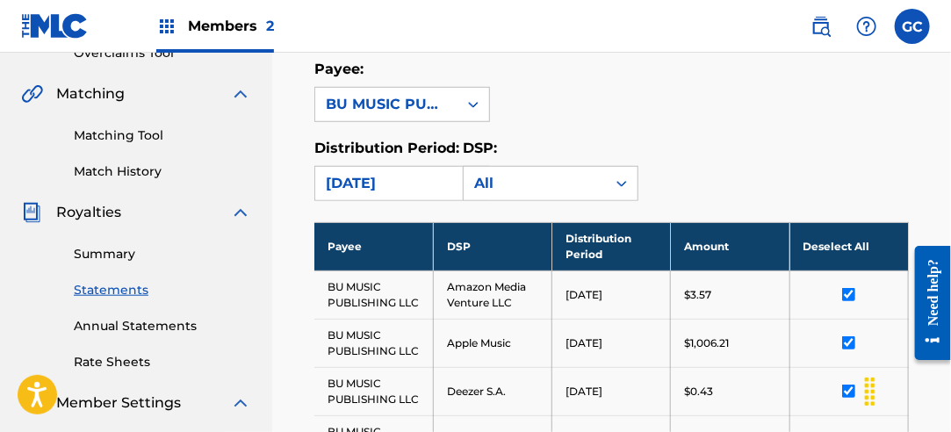
scroll to position [235, 0]
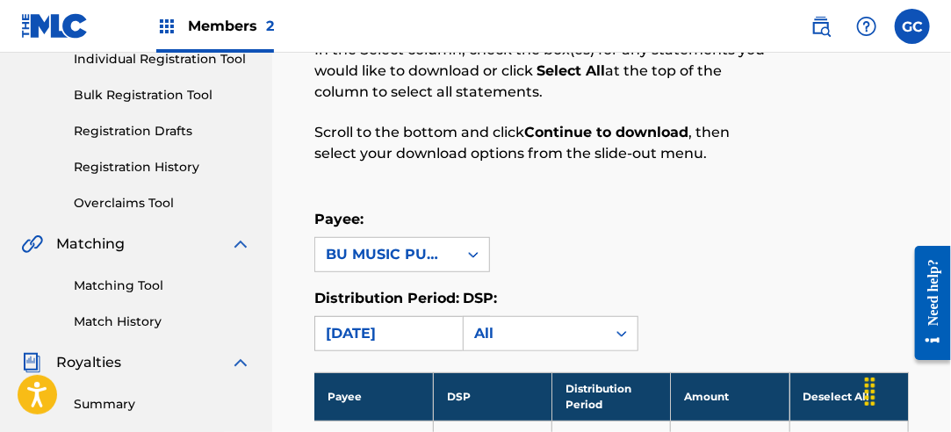
click at [412, 328] on div "[DATE]" at bounding box center [386, 333] width 121 height 21
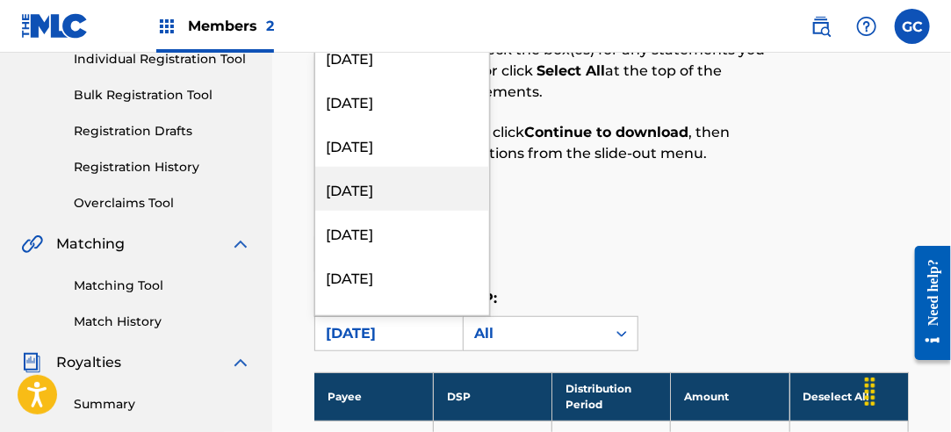
scroll to position [439, 0]
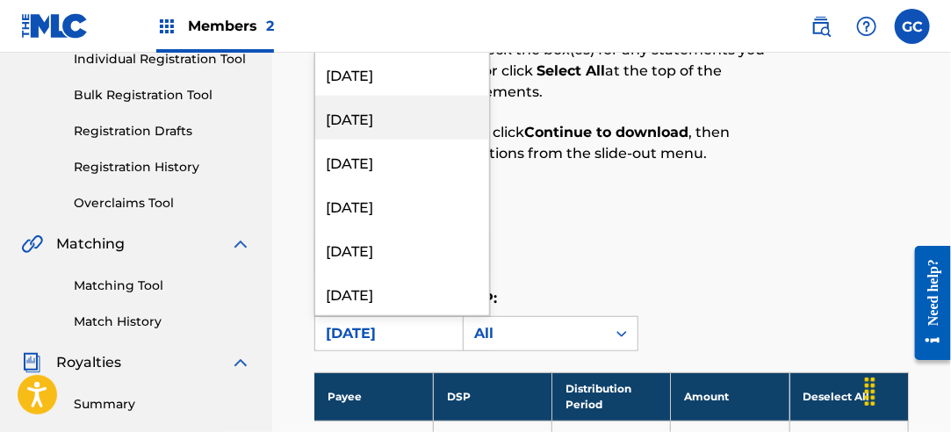
click at [402, 126] on div "[DATE]" at bounding box center [402, 118] width 174 height 44
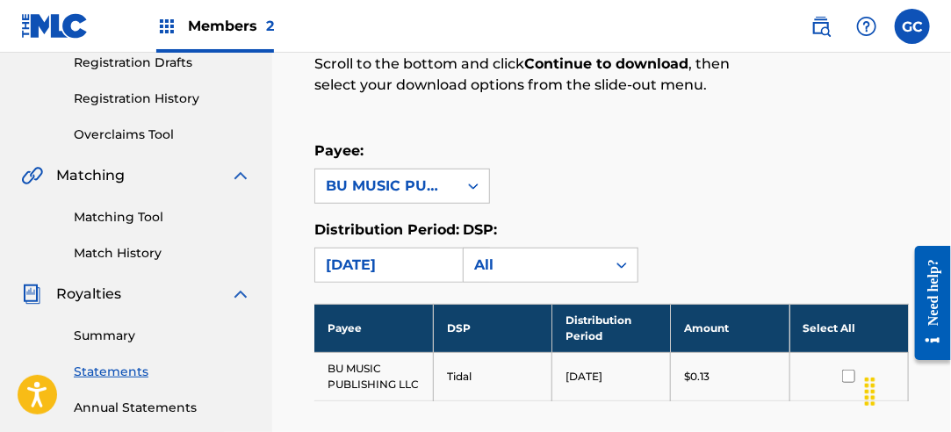
scroll to position [323, 0]
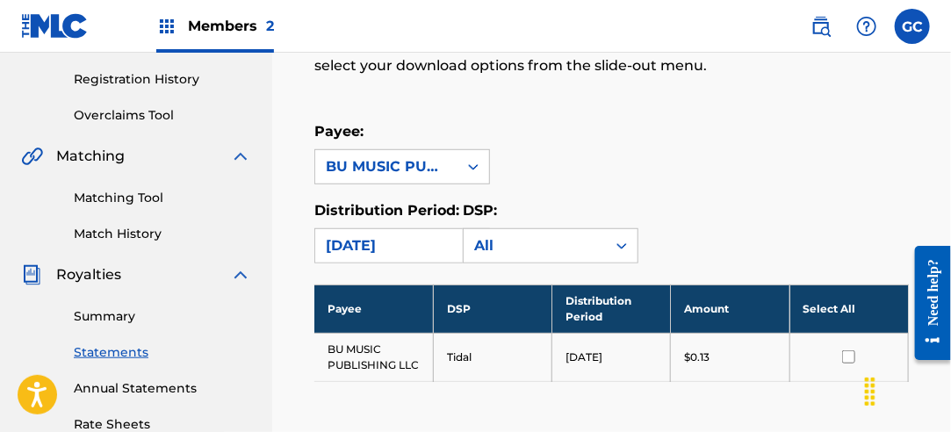
click at [813, 306] on th "Select All" at bounding box center [849, 309] width 119 height 48
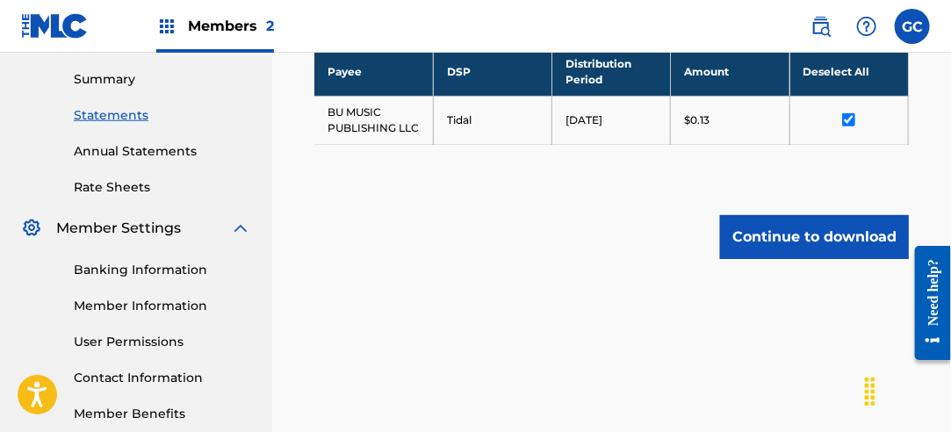
scroll to position [587, 0]
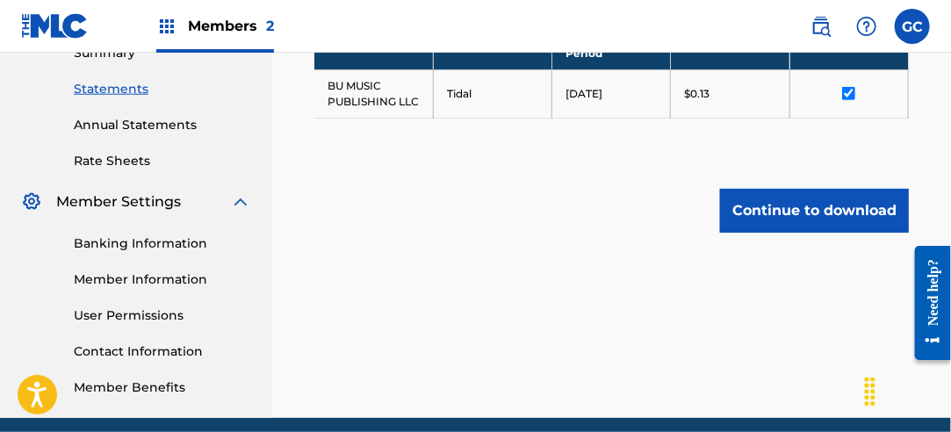
click at [786, 224] on button "Continue to download" at bounding box center [814, 211] width 189 height 44
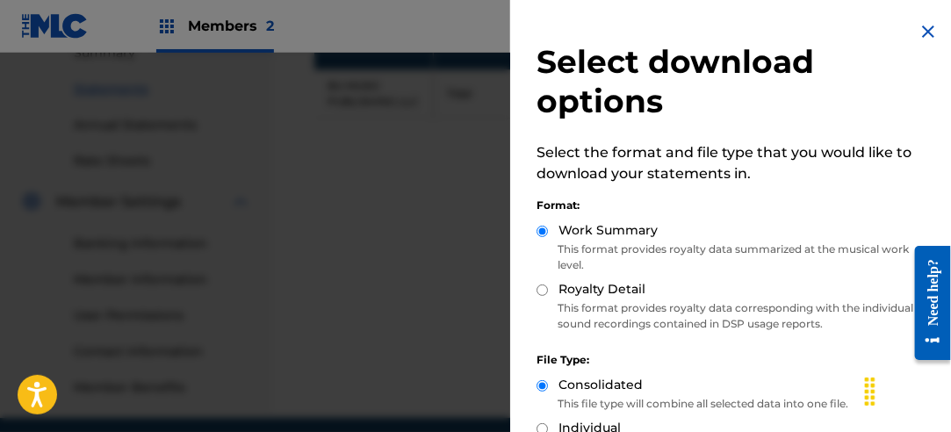
click at [541, 292] on input "Royalty Detail" at bounding box center [542, 290] width 11 height 11
radio input "true"
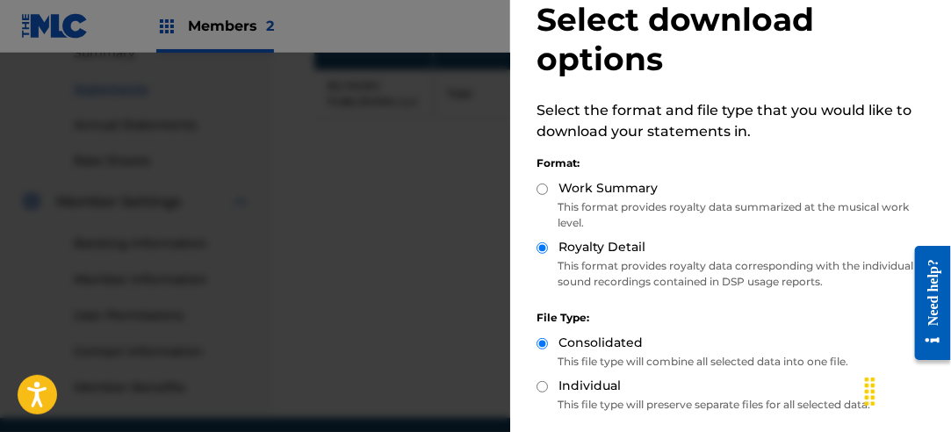
scroll to position [176, 0]
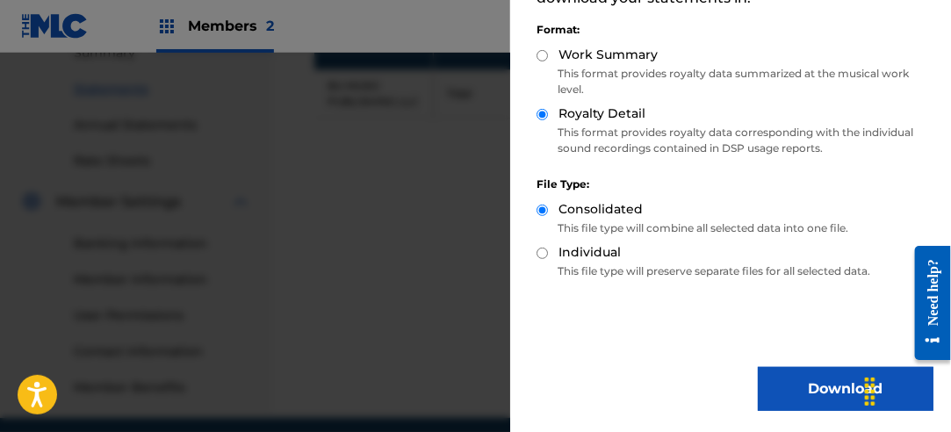
click at [782, 384] on button "Download" at bounding box center [846, 389] width 176 height 44
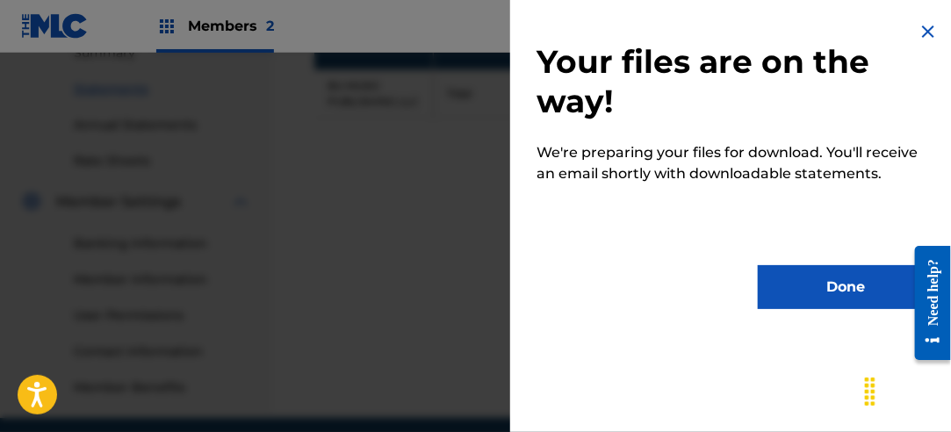
click at [806, 291] on button "Done" at bounding box center [846, 287] width 176 height 44
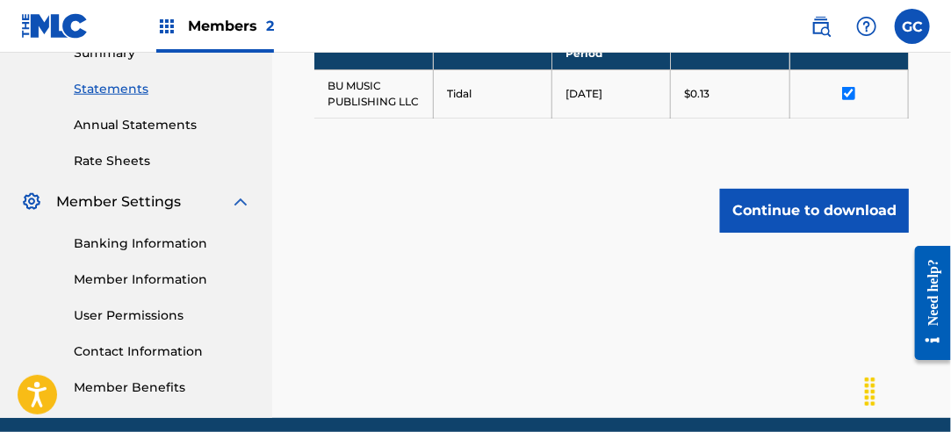
click at [836, 214] on button "Continue to download" at bounding box center [814, 211] width 189 height 44
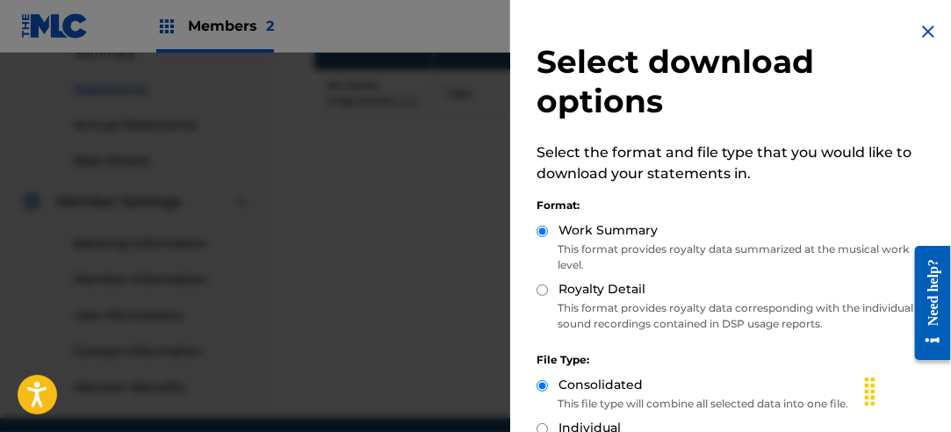
click at [543, 289] on input "Royalty Detail" at bounding box center [542, 290] width 11 height 11
radio input "true"
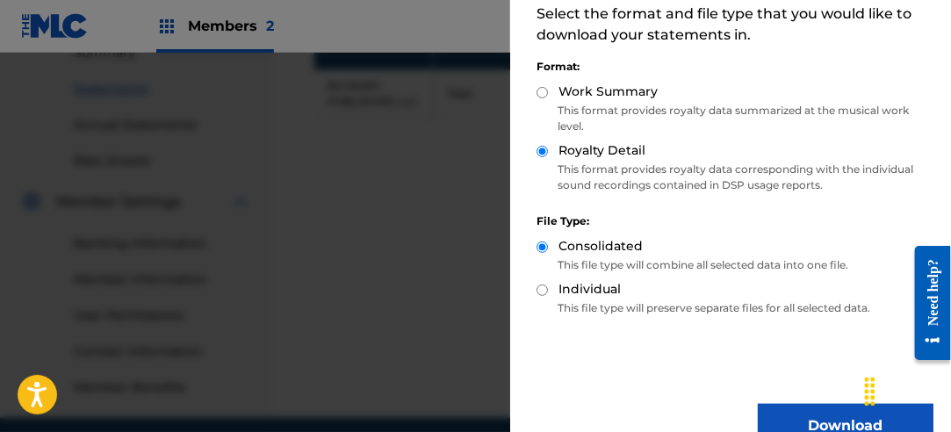
scroll to position [176, 0]
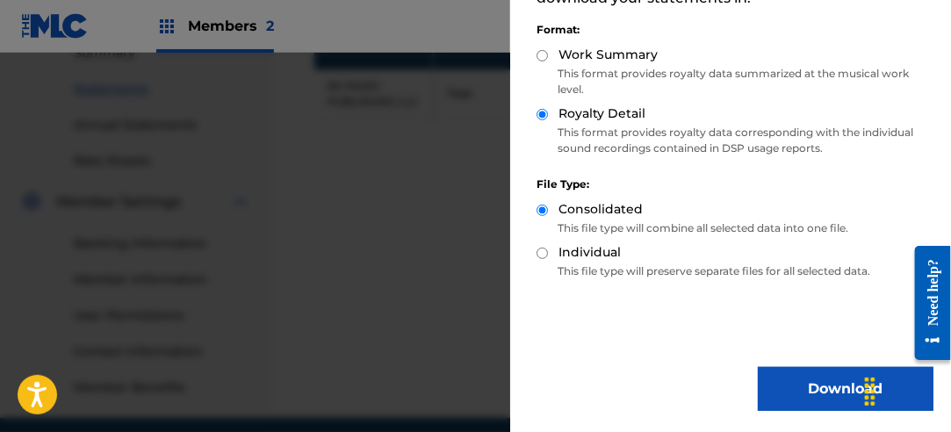
click at [799, 388] on button "Download" at bounding box center [846, 389] width 176 height 44
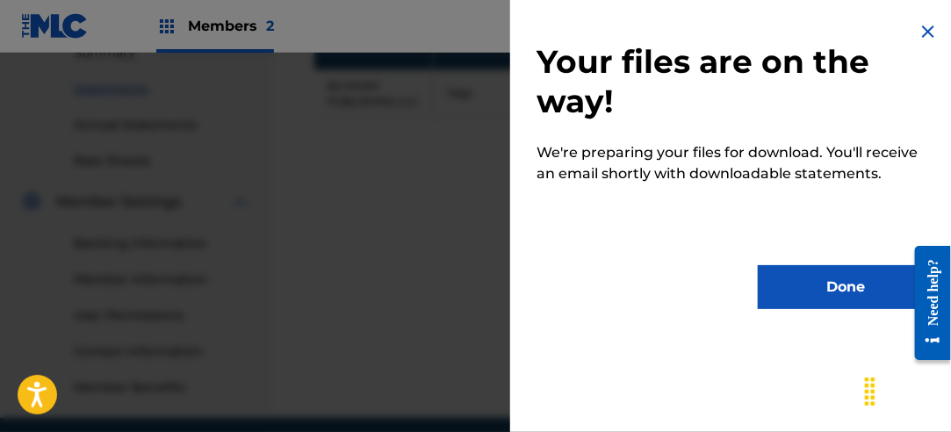
scroll to position [0, 0]
click at [808, 305] on button "Done" at bounding box center [846, 287] width 176 height 44
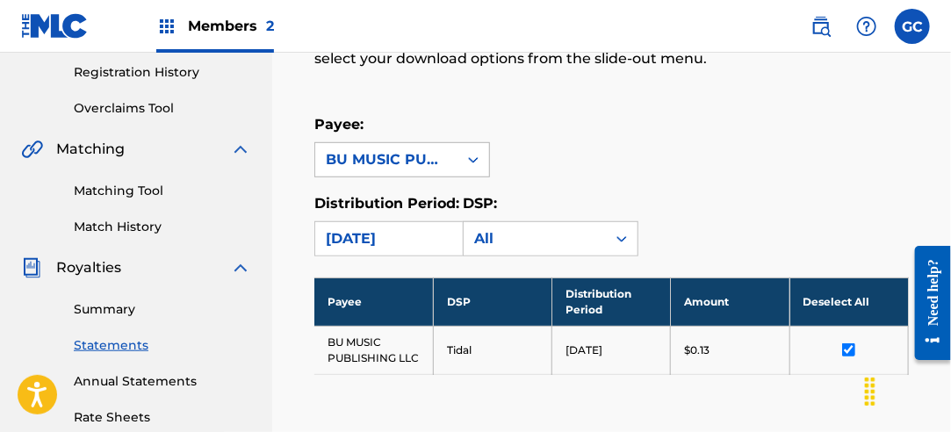
scroll to position [323, 0]
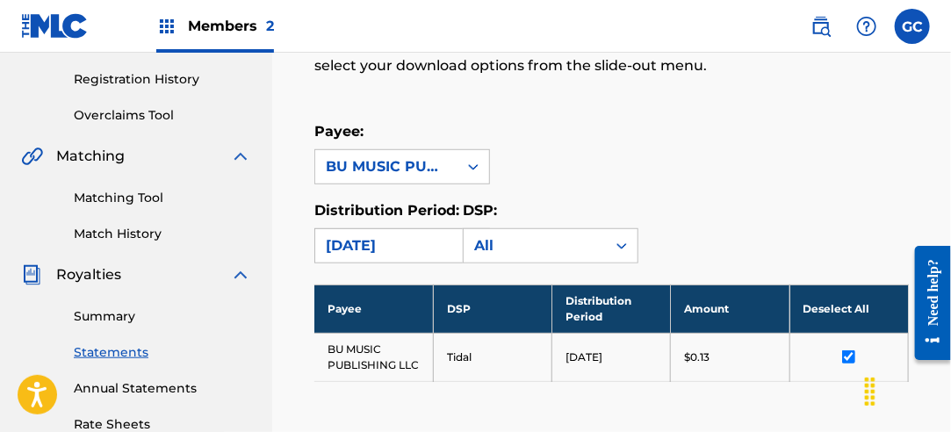
click at [380, 248] on div "[DATE]" at bounding box center [386, 245] width 121 height 21
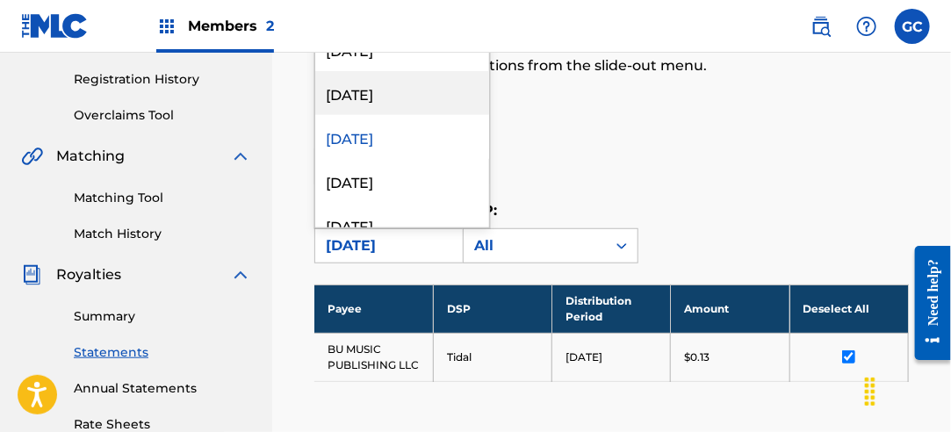
scroll to position [351, 0]
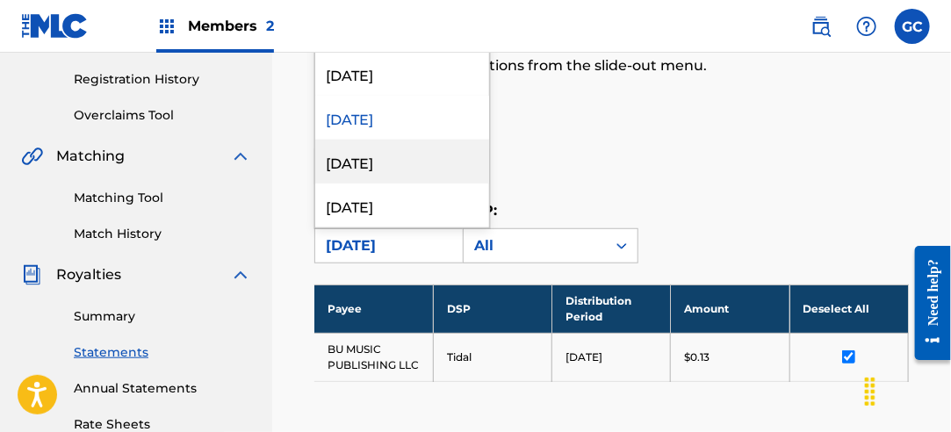
click at [421, 162] on div "[DATE]" at bounding box center [402, 162] width 174 height 44
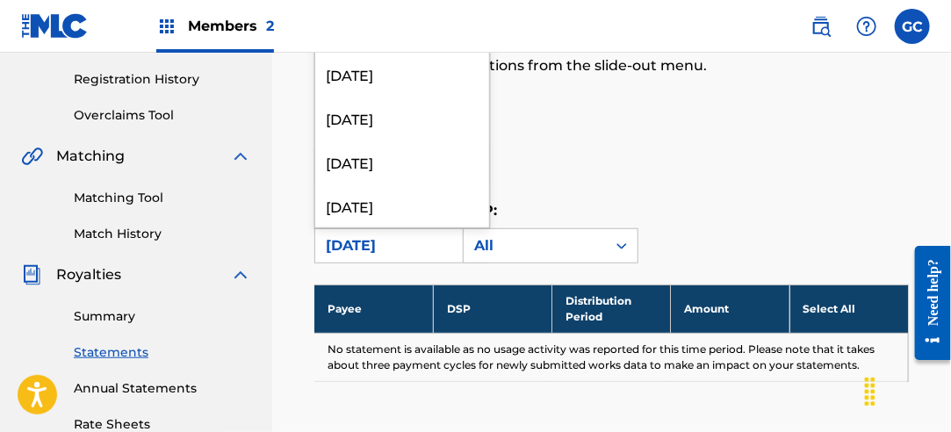
click at [412, 238] on div "[DATE]" at bounding box center [386, 245] width 121 height 21
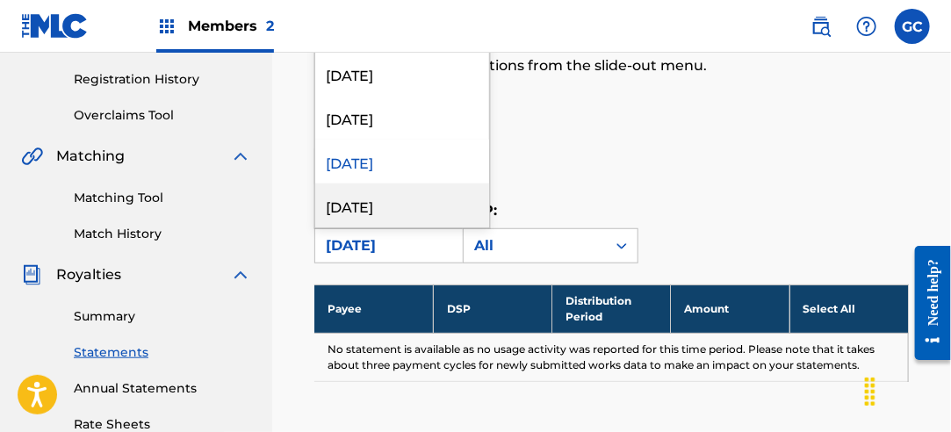
click at [415, 191] on div "[DATE]" at bounding box center [402, 206] width 174 height 44
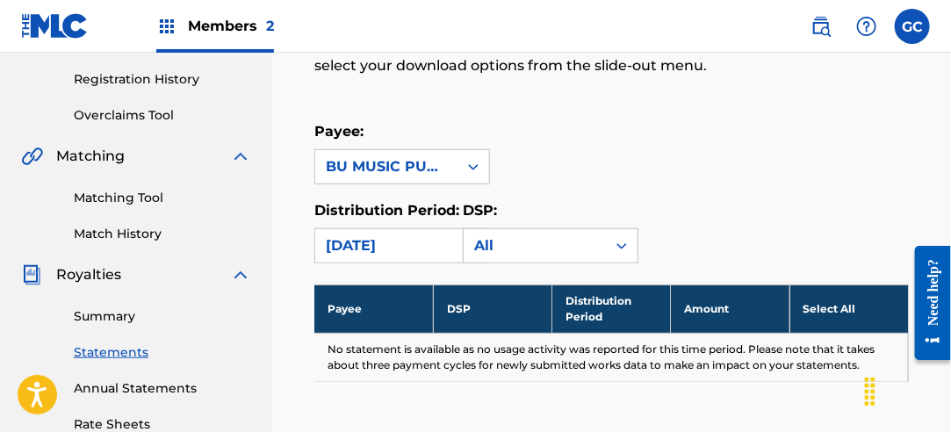
click at [399, 241] on div "[DATE]" at bounding box center [386, 245] width 121 height 21
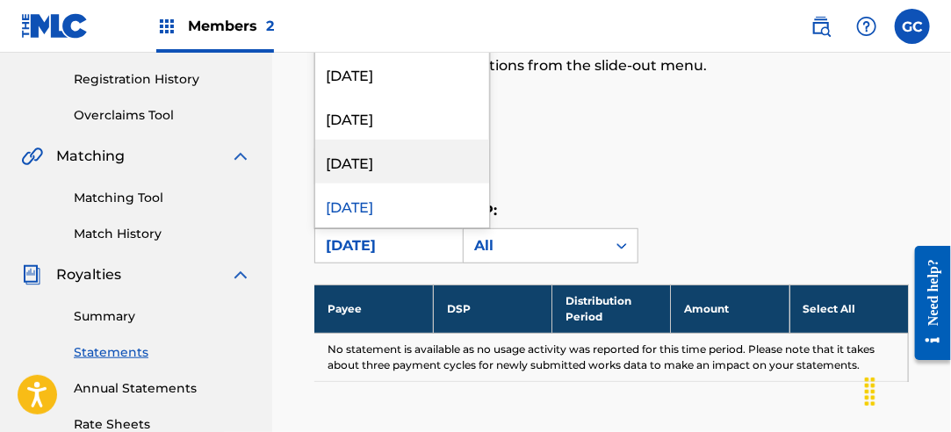
scroll to position [439, 0]
click at [422, 163] on div "[DATE]" at bounding box center [402, 162] width 174 height 44
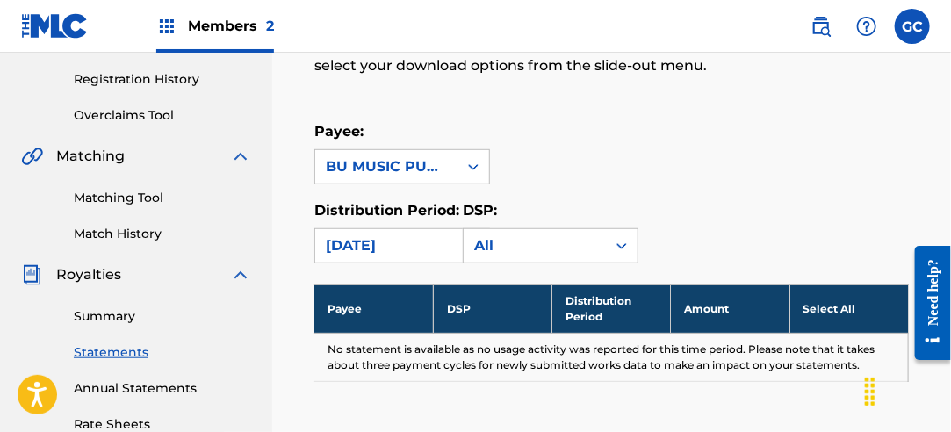
click at [403, 248] on div "[DATE]" at bounding box center [386, 245] width 121 height 21
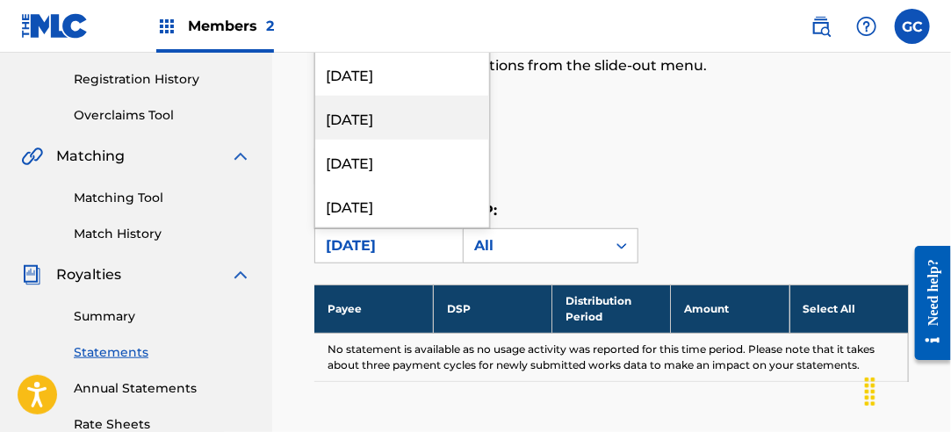
scroll to position [527, 0]
click at [413, 128] on div "[DATE]" at bounding box center [402, 118] width 174 height 44
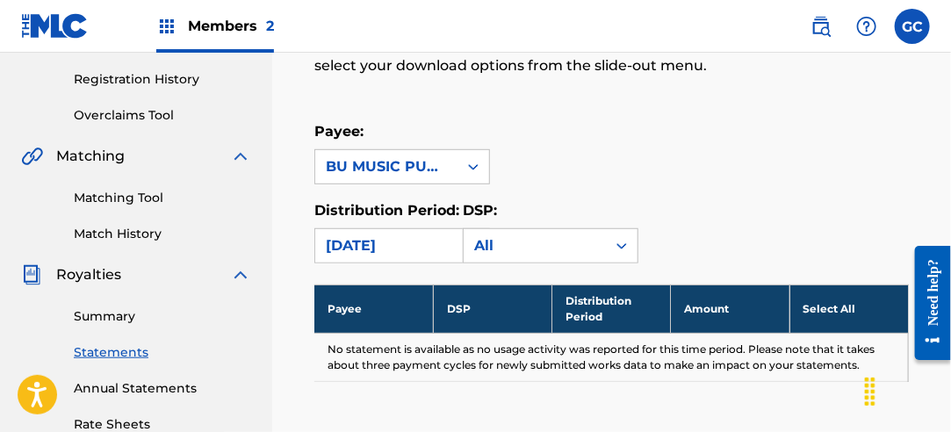
click at [406, 241] on div "[DATE]" at bounding box center [386, 245] width 121 height 21
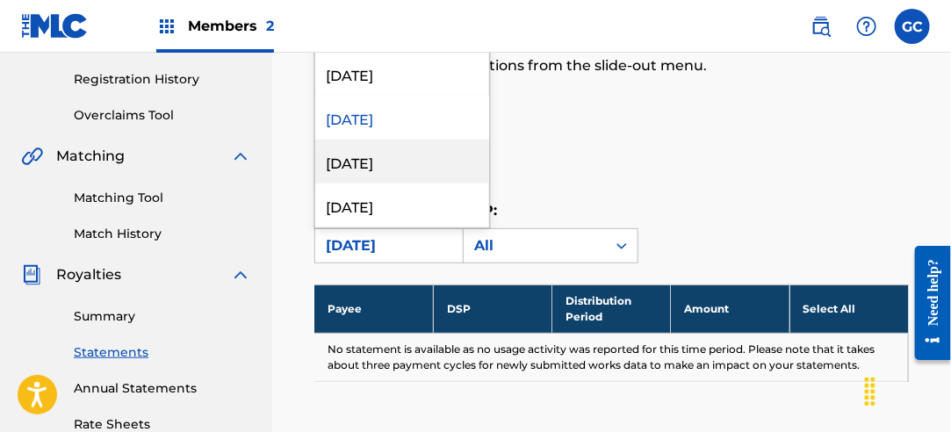
click at [413, 170] on div "[DATE]" at bounding box center [402, 162] width 174 height 44
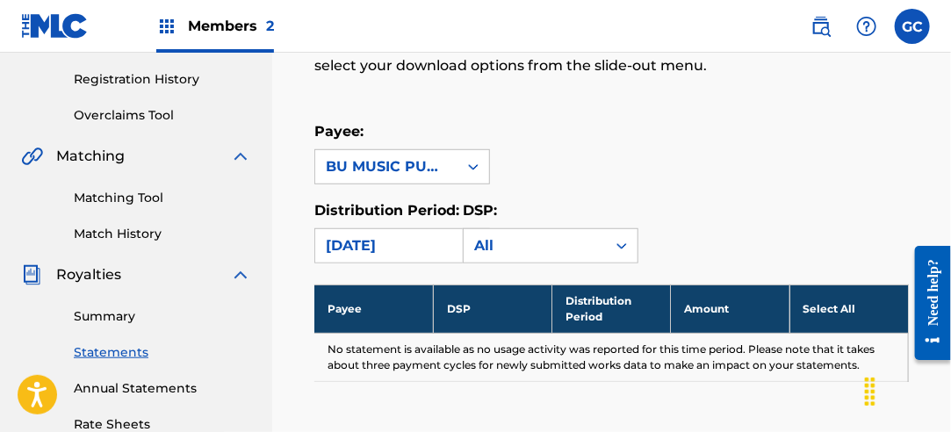
click at [402, 240] on div "[DATE]" at bounding box center [386, 245] width 121 height 21
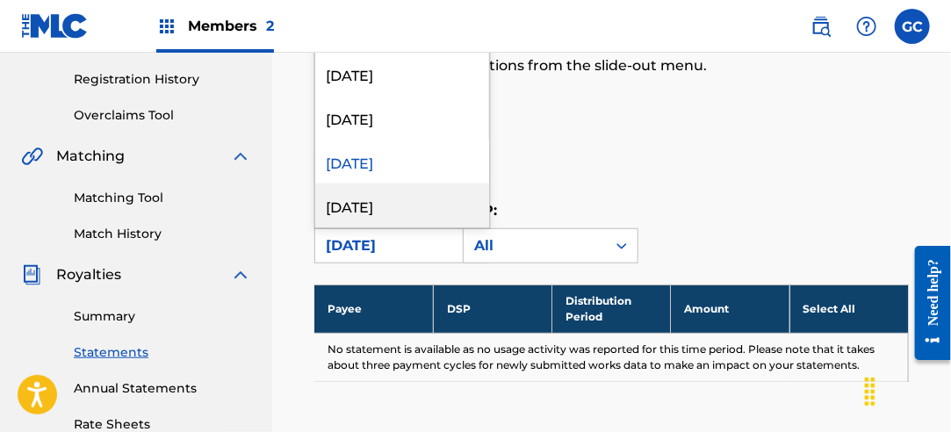
click at [408, 199] on div "[DATE]" at bounding box center [402, 206] width 174 height 44
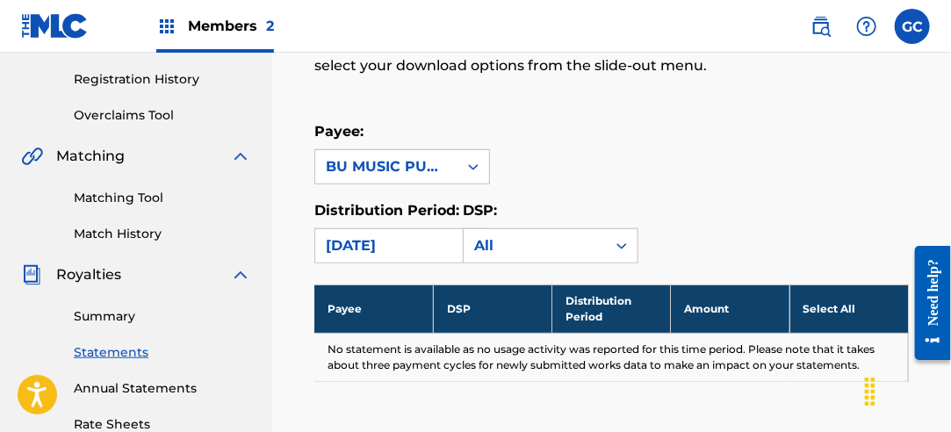
click at [404, 238] on div "[DATE]" at bounding box center [386, 245] width 121 height 21
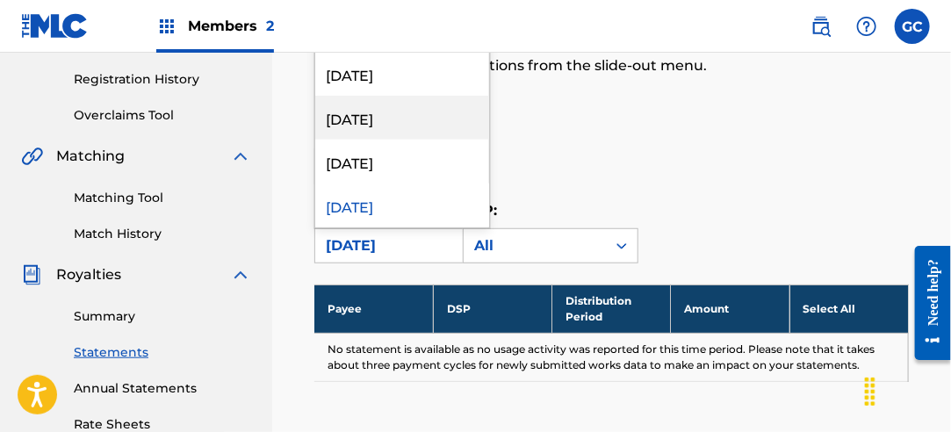
scroll to position [615, 0]
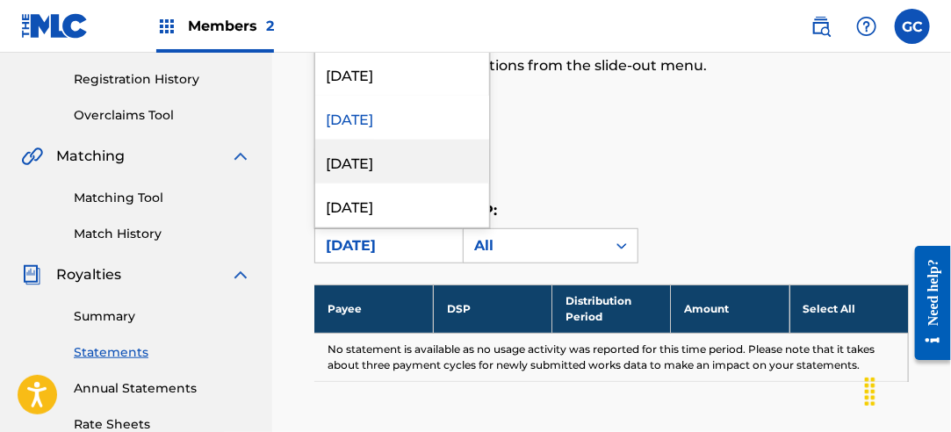
click at [415, 161] on div "[DATE]" at bounding box center [402, 162] width 174 height 44
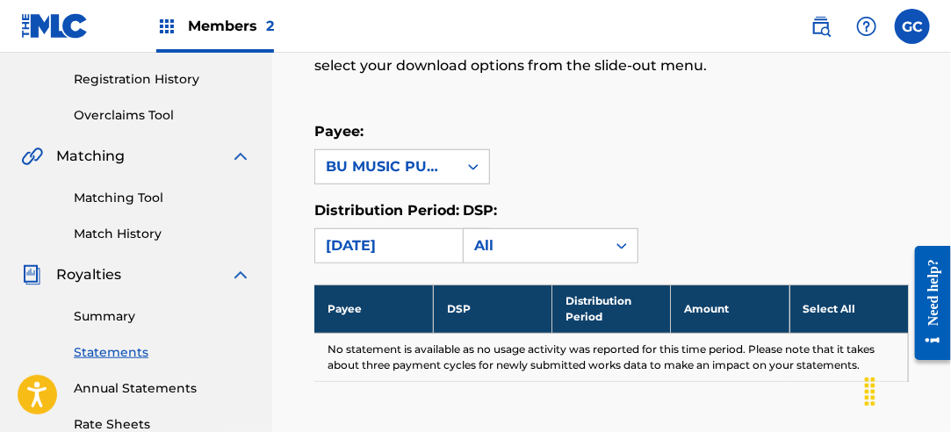
click at [412, 242] on div "[DATE]" at bounding box center [386, 245] width 121 height 21
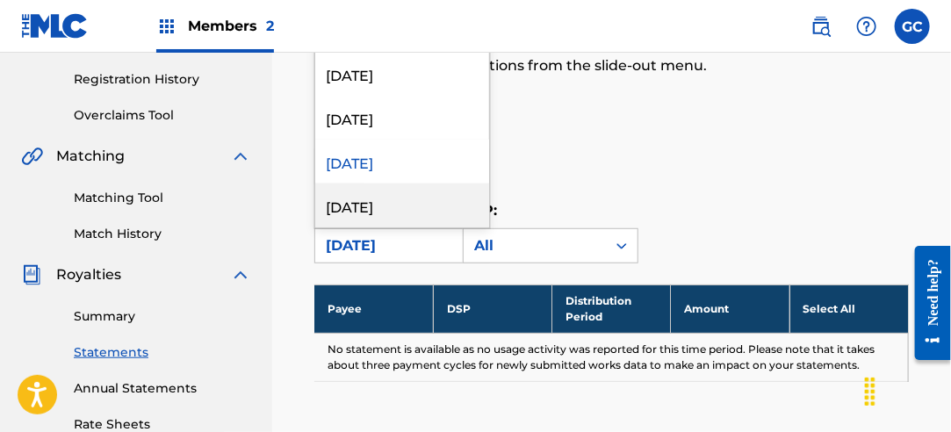
click at [394, 194] on div "[DATE]" at bounding box center [402, 206] width 174 height 44
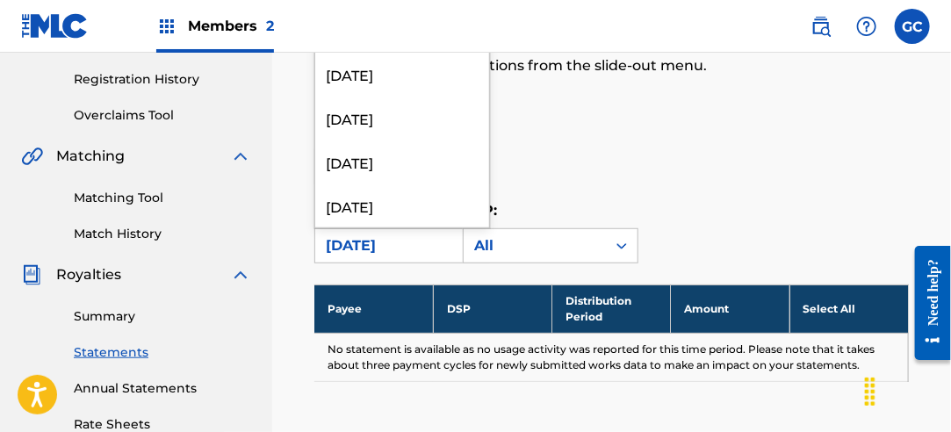
click at [400, 242] on div "[DATE]" at bounding box center [386, 245] width 121 height 21
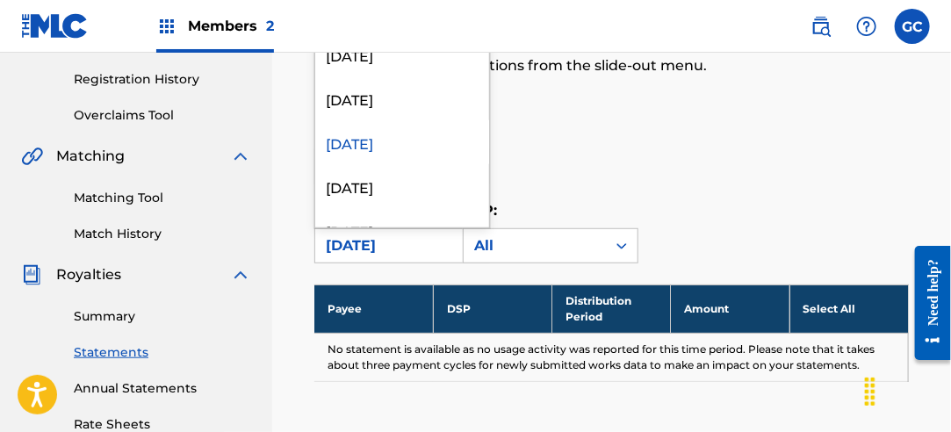
scroll to position [703, 0]
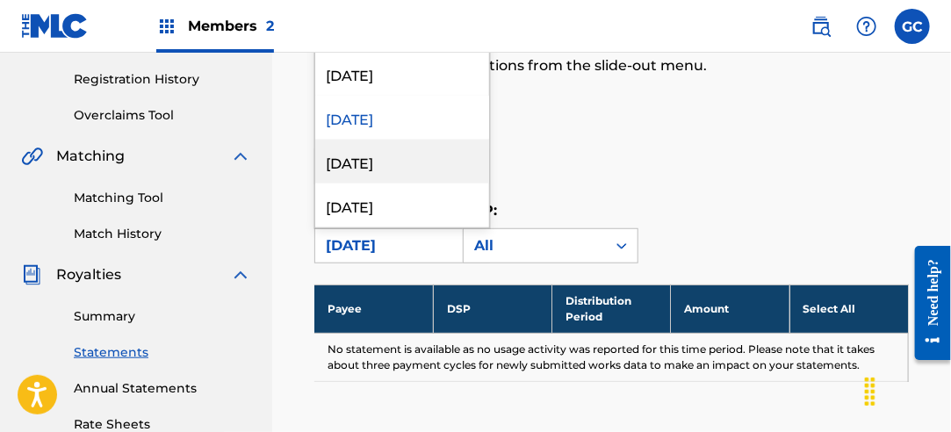
click at [405, 158] on div "[DATE]" at bounding box center [402, 162] width 174 height 44
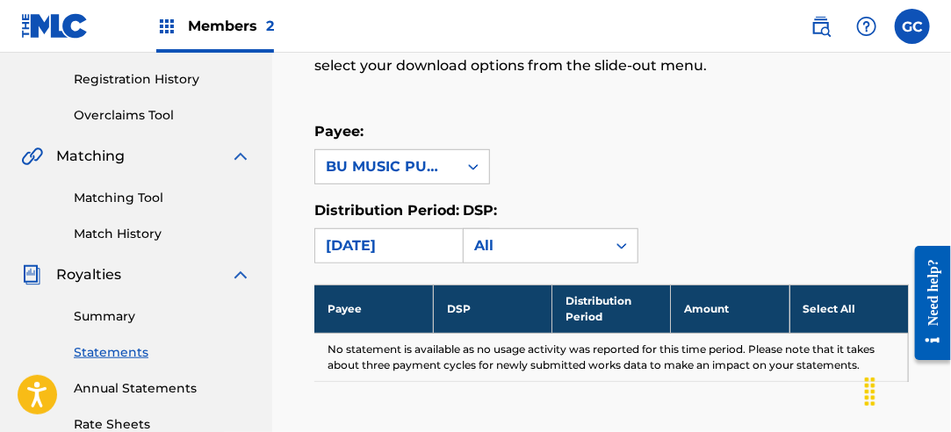
click at [407, 238] on div "[DATE]" at bounding box center [386, 245] width 121 height 21
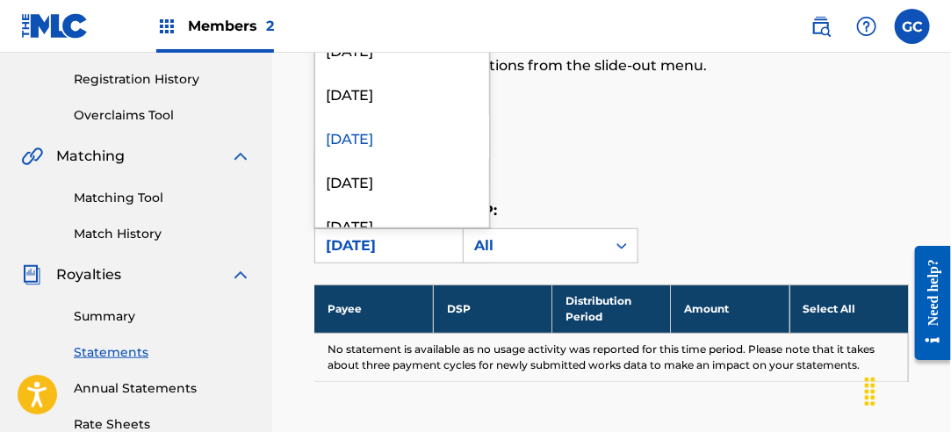
scroll to position [791, 0]
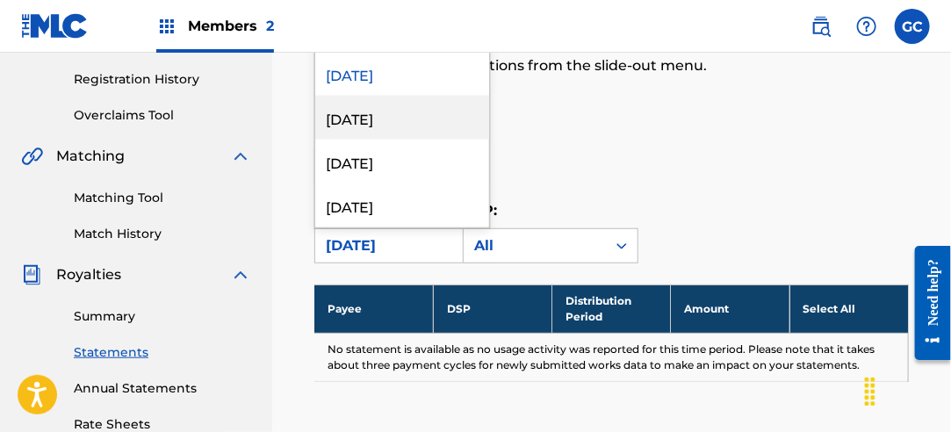
click at [412, 122] on div "[DATE]" at bounding box center [402, 118] width 174 height 44
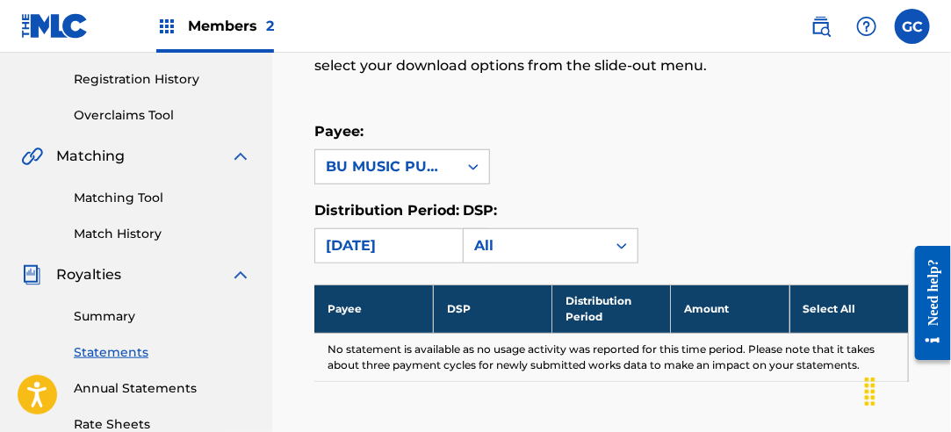
click at [401, 238] on div "[DATE]" at bounding box center [386, 245] width 121 height 21
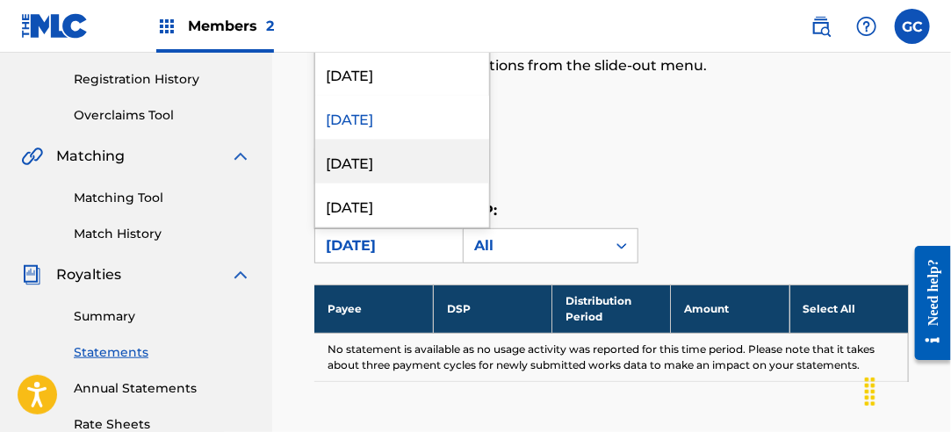
click at [422, 153] on div "[DATE]" at bounding box center [402, 162] width 174 height 44
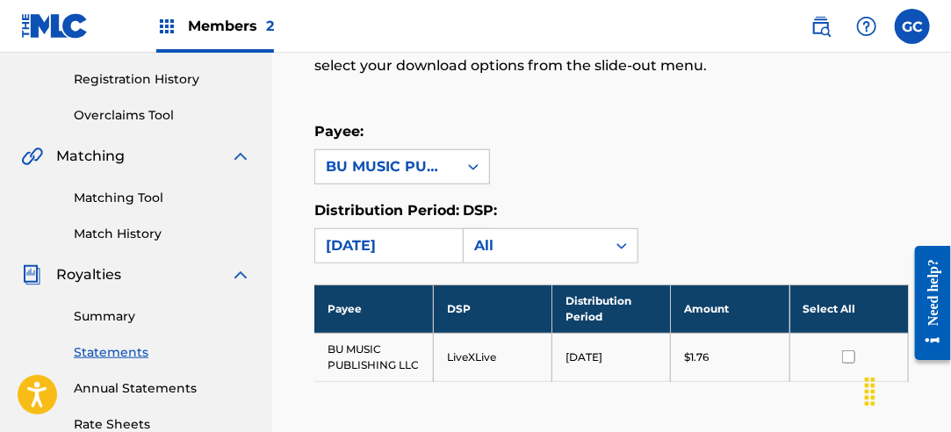
click at [847, 357] on input "checkbox" at bounding box center [848, 356] width 13 height 13
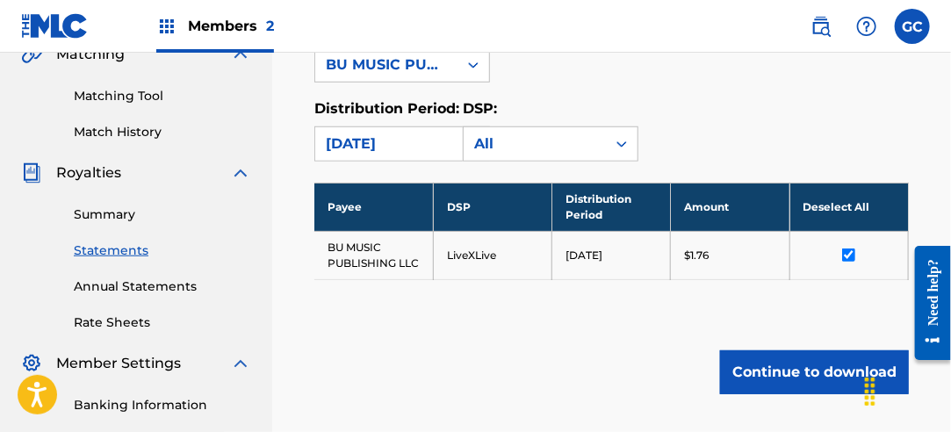
scroll to position [499, 0]
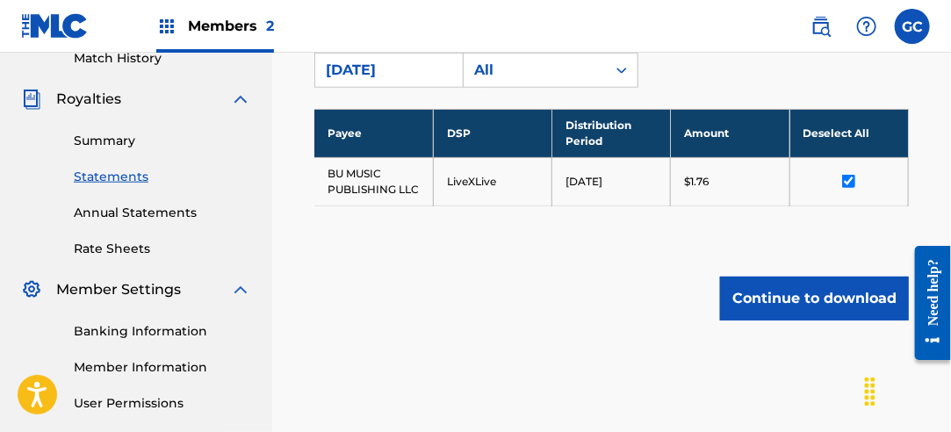
click at [826, 312] on button "Continue to download" at bounding box center [814, 299] width 189 height 44
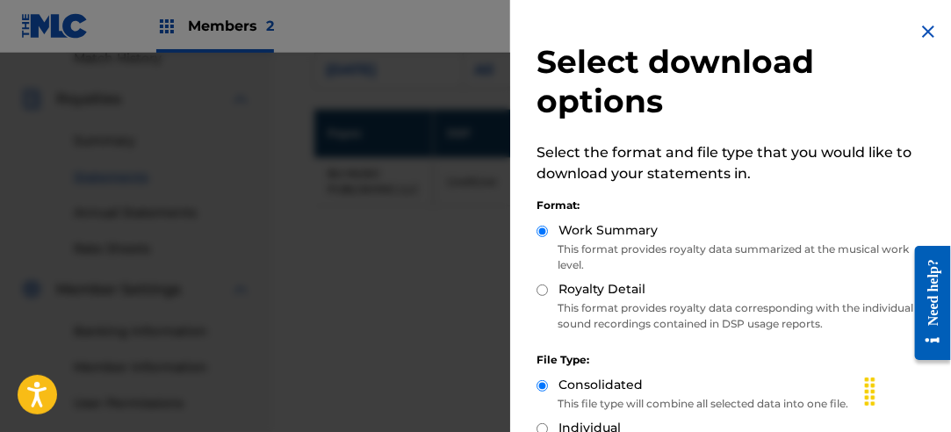
click at [546, 293] on input "Royalty Detail" at bounding box center [542, 290] width 11 height 11
radio input "true"
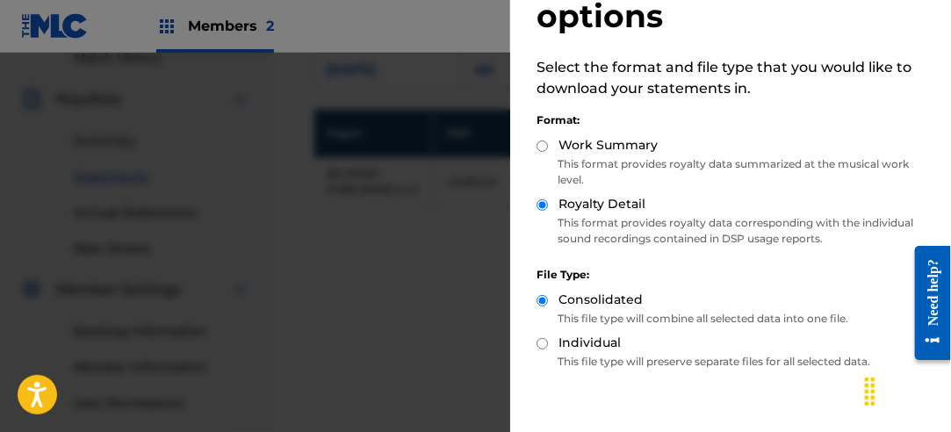
scroll to position [176, 0]
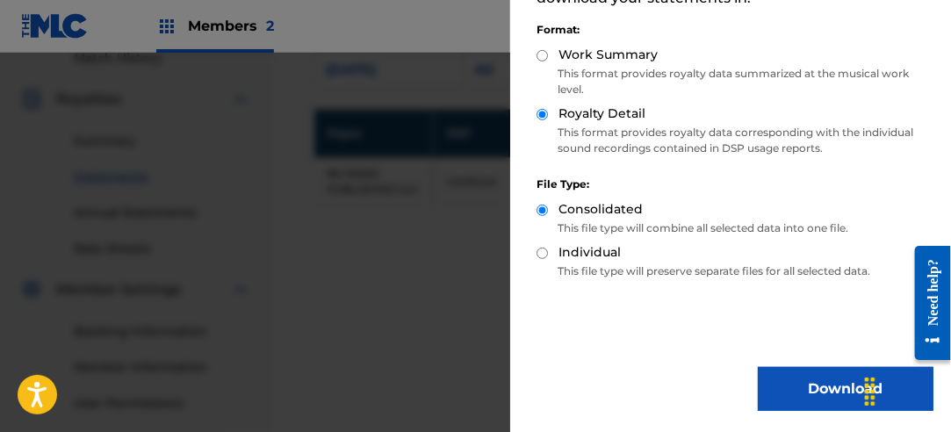
click at [791, 373] on button "Download" at bounding box center [846, 389] width 176 height 44
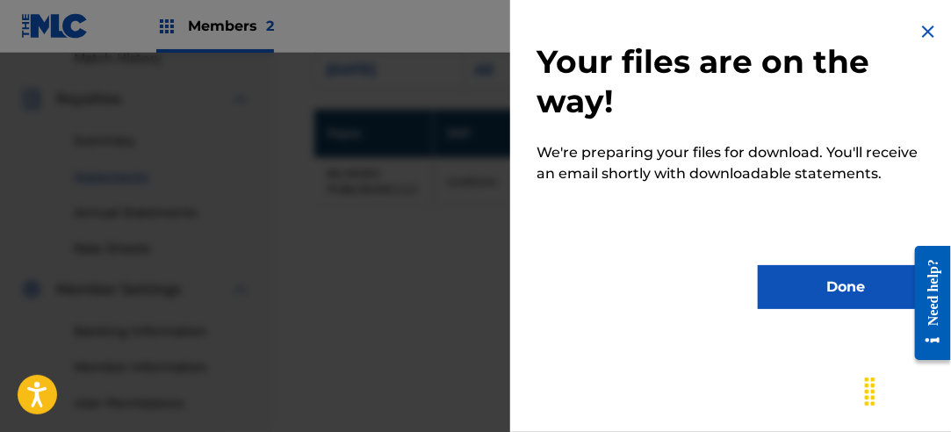
click at [806, 293] on button "Done" at bounding box center [846, 287] width 176 height 44
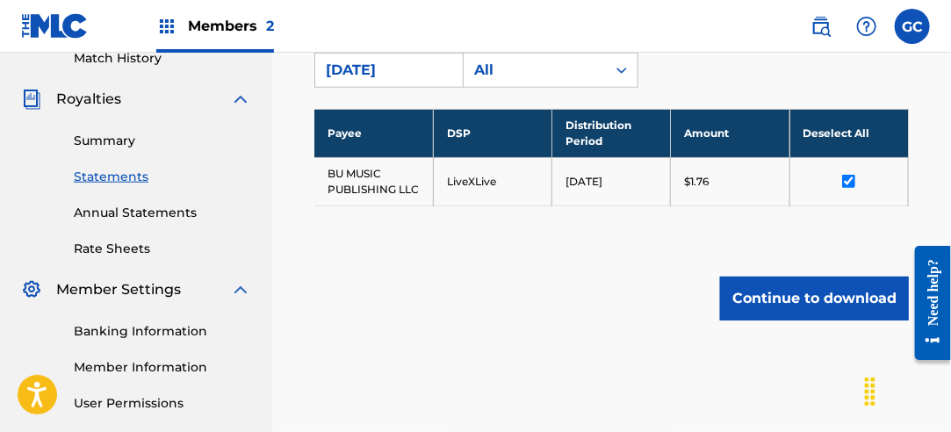
click at [424, 73] on div "[DATE]" at bounding box center [386, 70] width 121 height 21
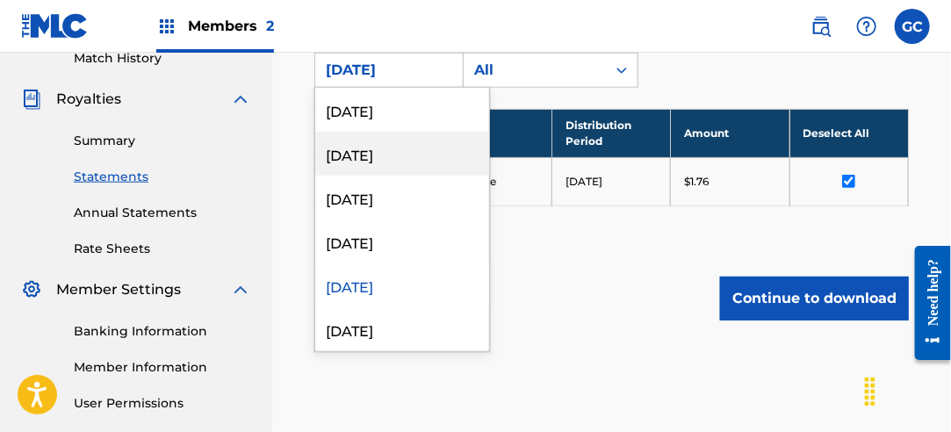
scroll to position [878, 0]
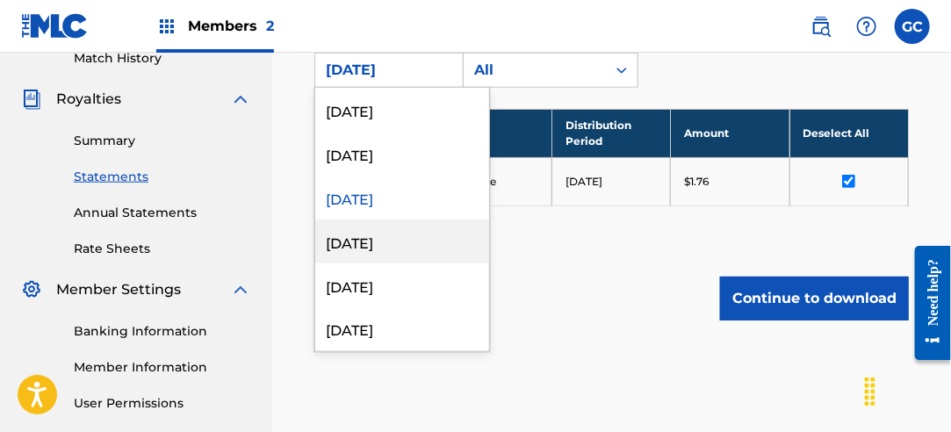
click at [418, 251] on div "[DATE]" at bounding box center [402, 242] width 174 height 44
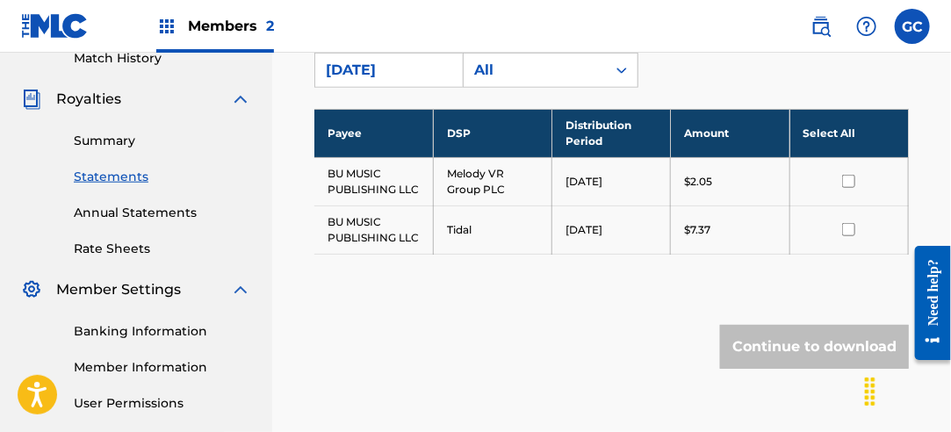
click at [837, 132] on th "Select All" at bounding box center [849, 133] width 119 height 48
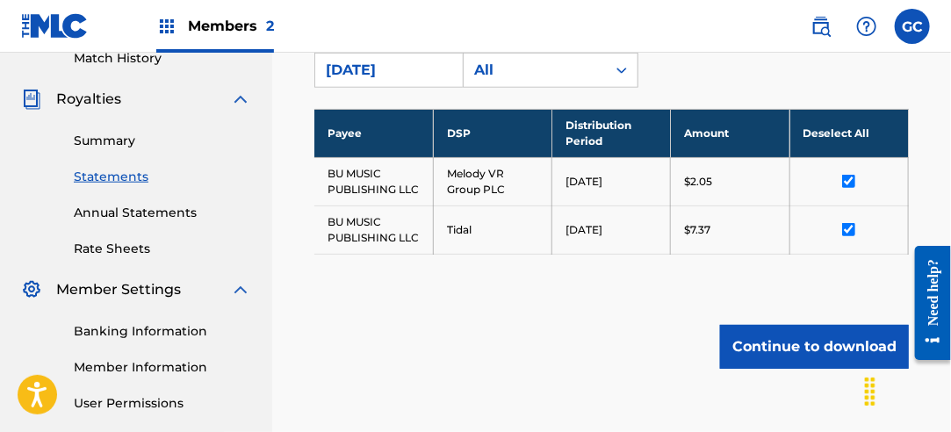
click at [837, 347] on button "Continue to download" at bounding box center [814, 347] width 189 height 44
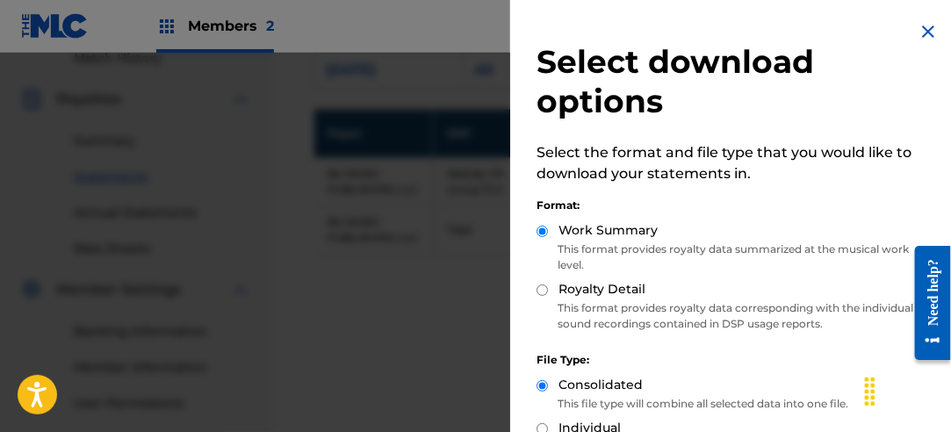
click at [545, 292] on input "Royalty Detail" at bounding box center [542, 290] width 11 height 11
radio input "true"
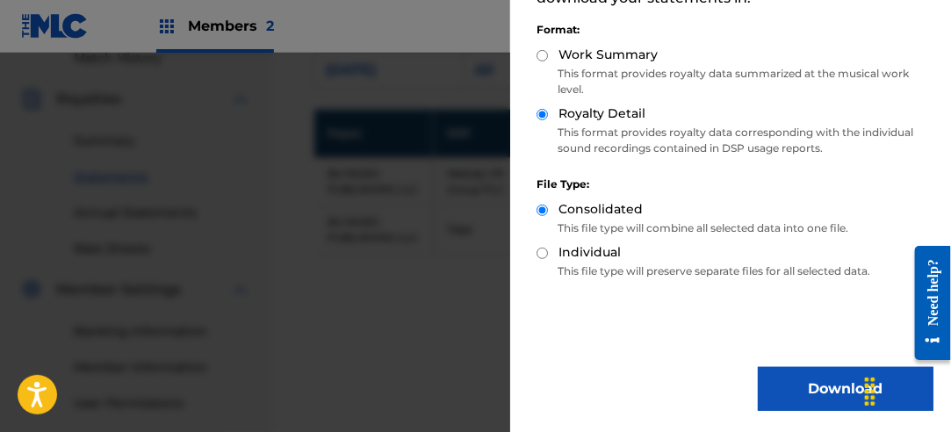
click at [815, 394] on button "Download" at bounding box center [846, 389] width 176 height 44
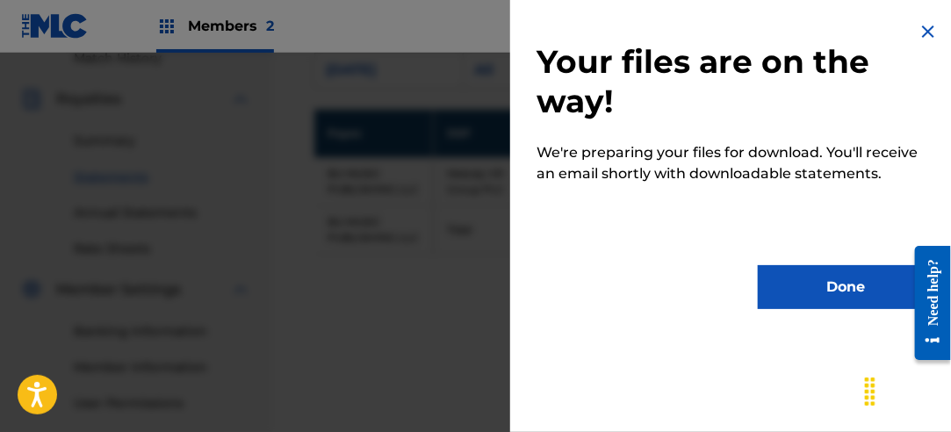
scroll to position [0, 0]
click at [827, 299] on button "Done" at bounding box center [846, 287] width 176 height 44
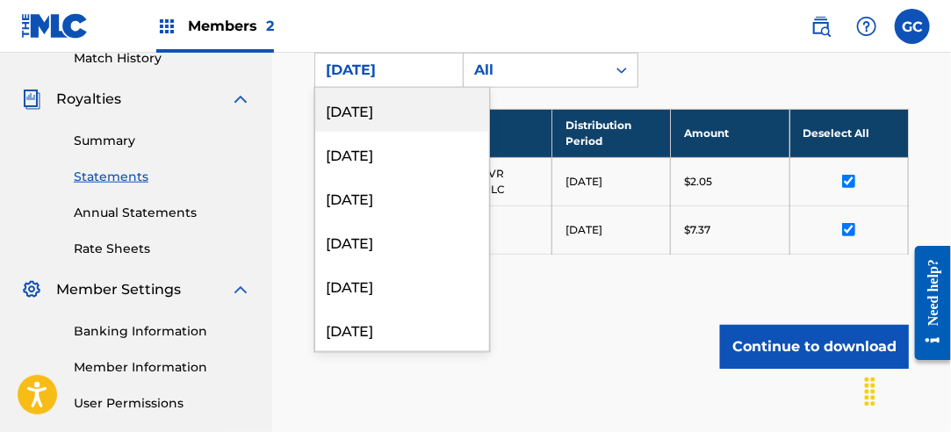
click at [401, 76] on div "[DATE]" at bounding box center [386, 70] width 121 height 21
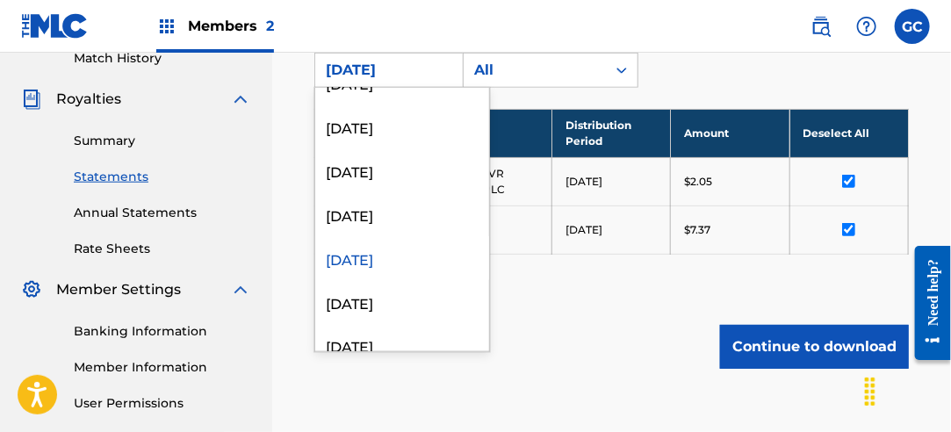
scroll to position [878, 0]
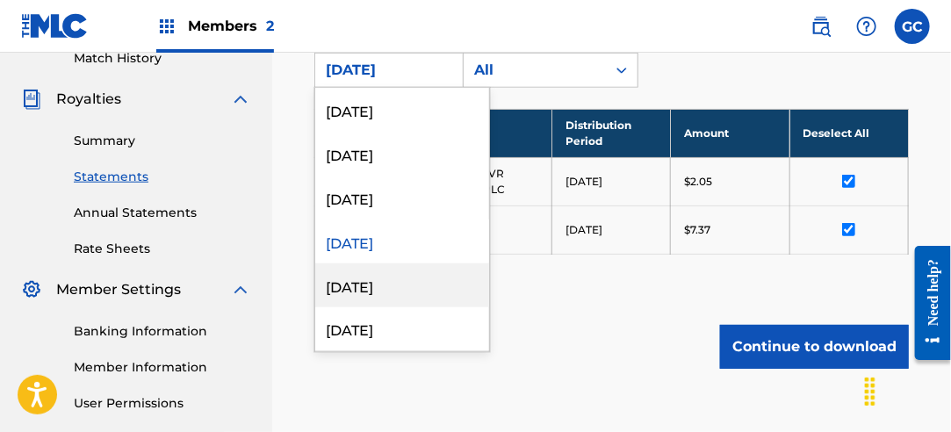
click at [399, 274] on div "[DATE]" at bounding box center [402, 286] width 174 height 44
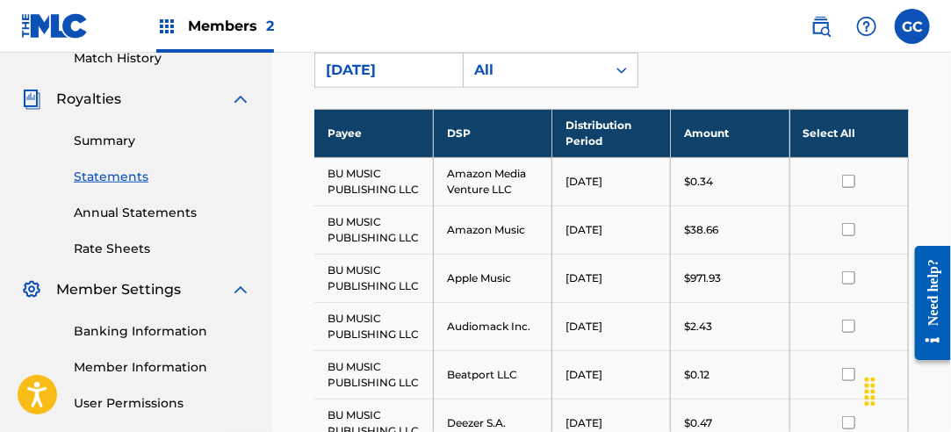
click at [829, 134] on th "Select All" at bounding box center [849, 133] width 119 height 48
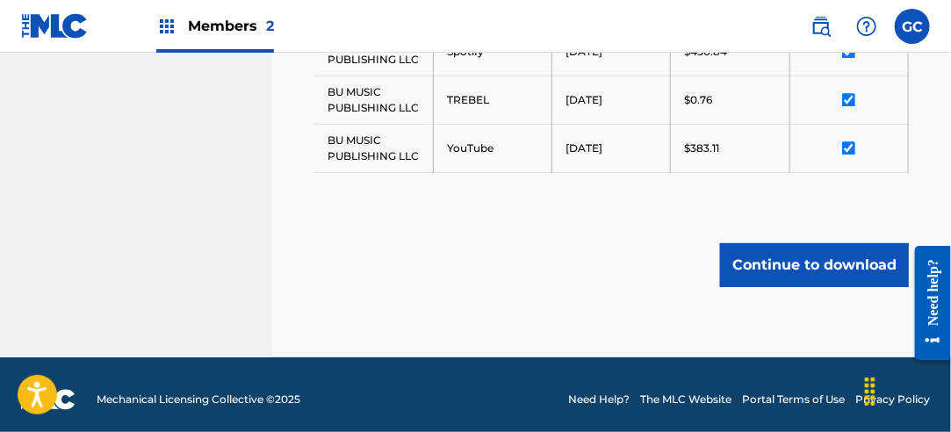
scroll to position [1305, 0]
click at [827, 266] on button "Continue to download" at bounding box center [814, 265] width 189 height 44
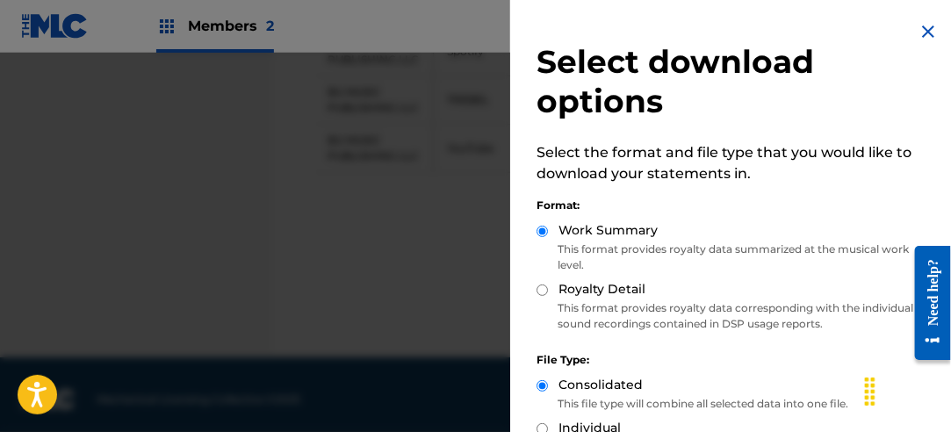
click at [545, 291] on input "Royalty Detail" at bounding box center [542, 290] width 11 height 11
radio input "true"
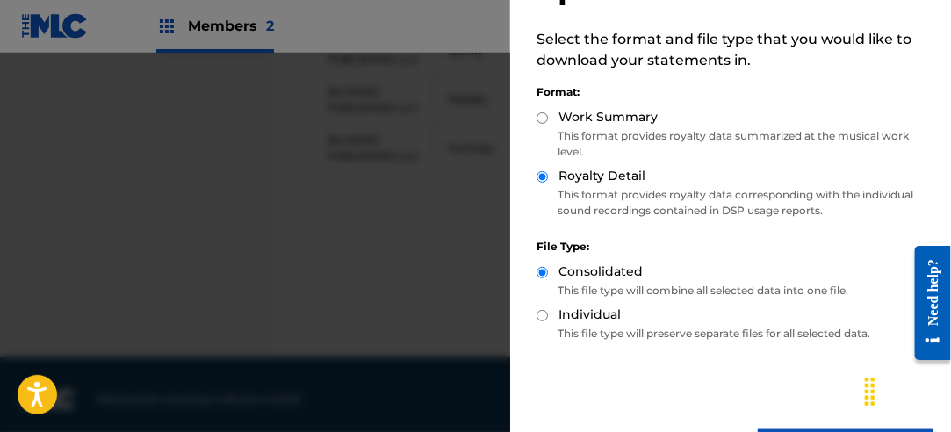
scroll to position [176, 0]
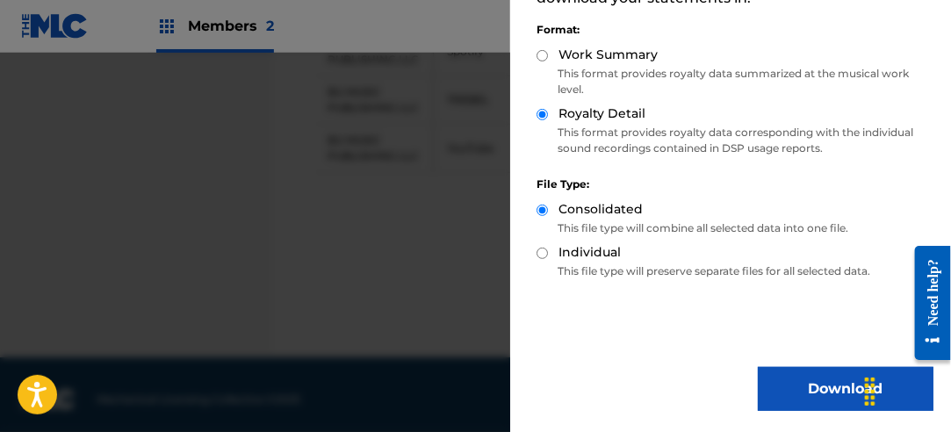
click at [798, 380] on button "Download" at bounding box center [846, 389] width 176 height 44
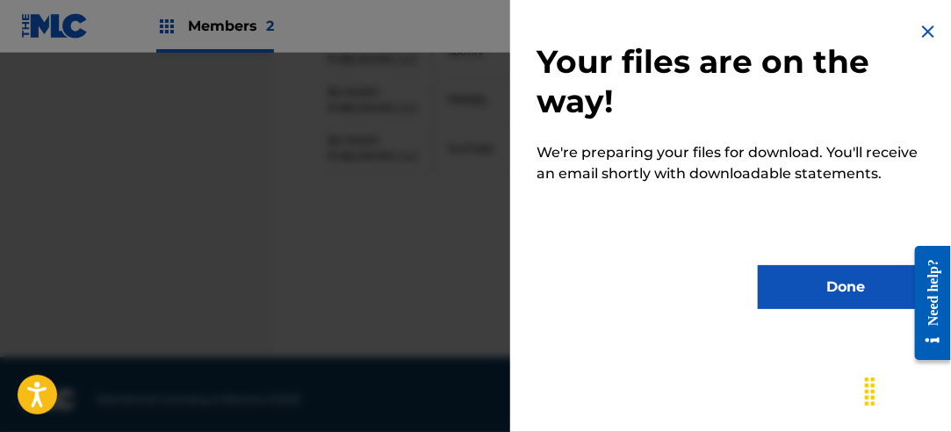
scroll to position [0, 0]
click at [827, 294] on button "Done" at bounding box center [846, 287] width 176 height 44
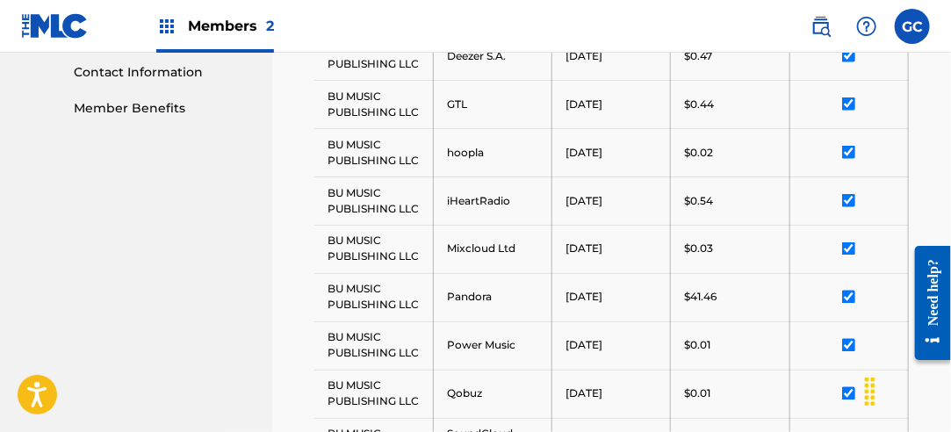
scroll to position [427, 0]
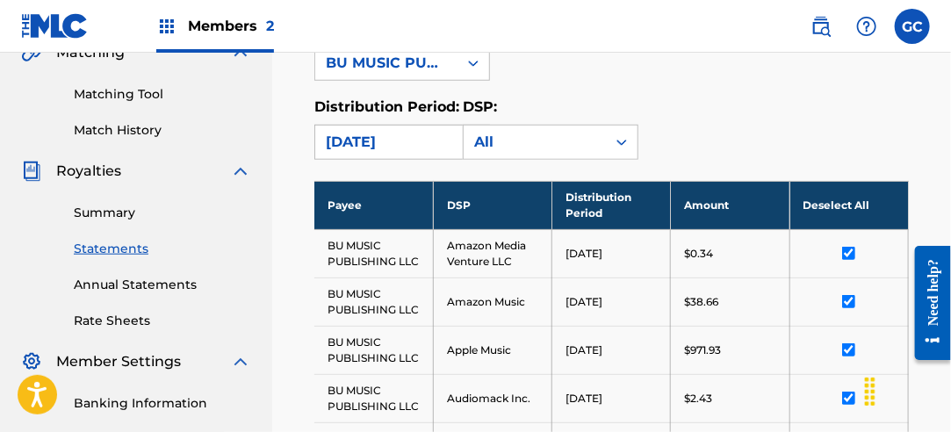
click at [388, 139] on div "[DATE]" at bounding box center [386, 142] width 121 height 21
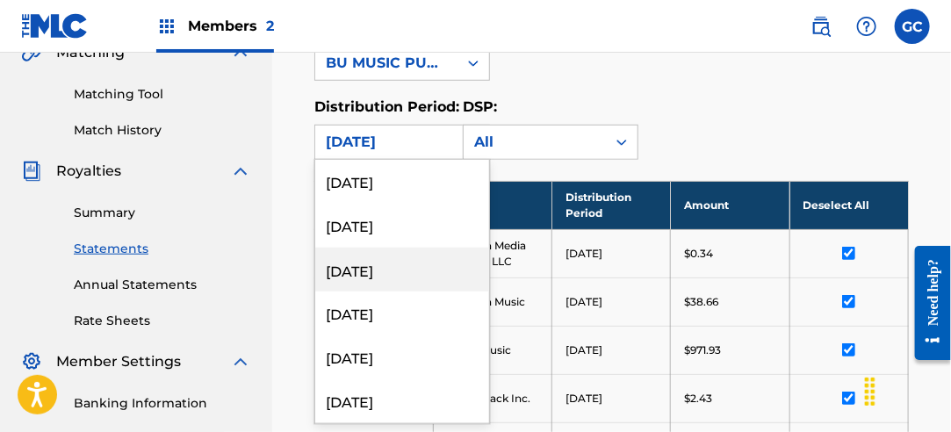
scroll to position [966, 0]
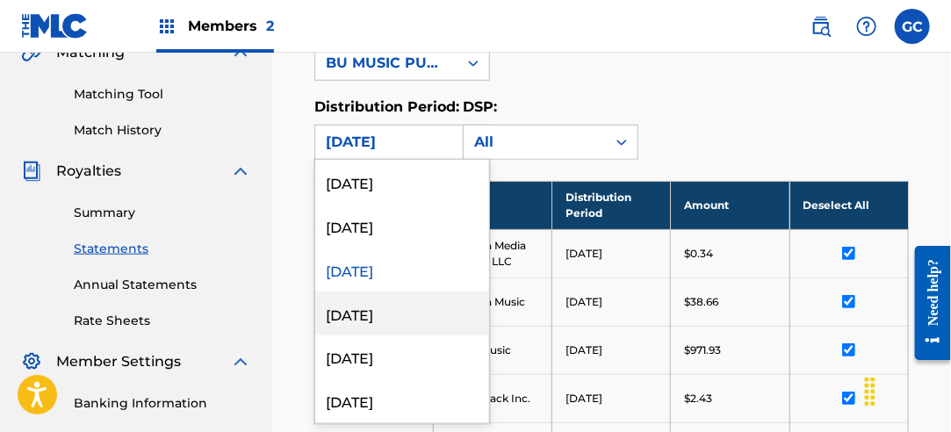
click at [408, 303] on div "[DATE]" at bounding box center [402, 314] width 174 height 44
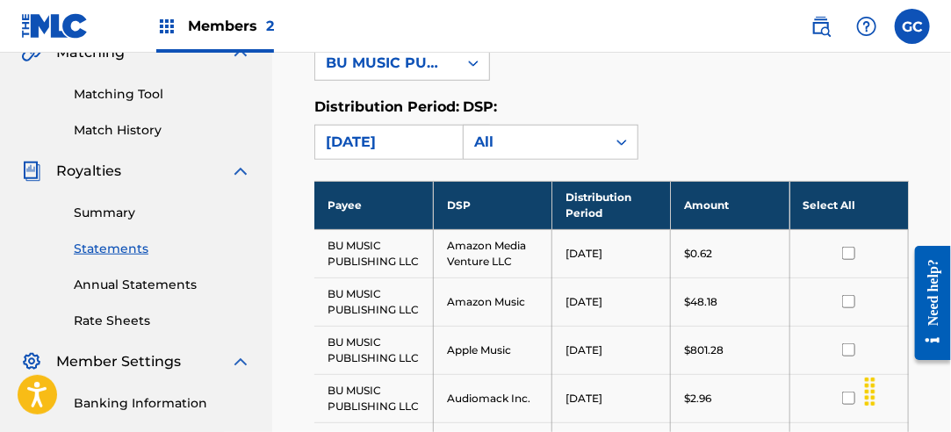
click at [815, 202] on th "Select All" at bounding box center [849, 205] width 119 height 48
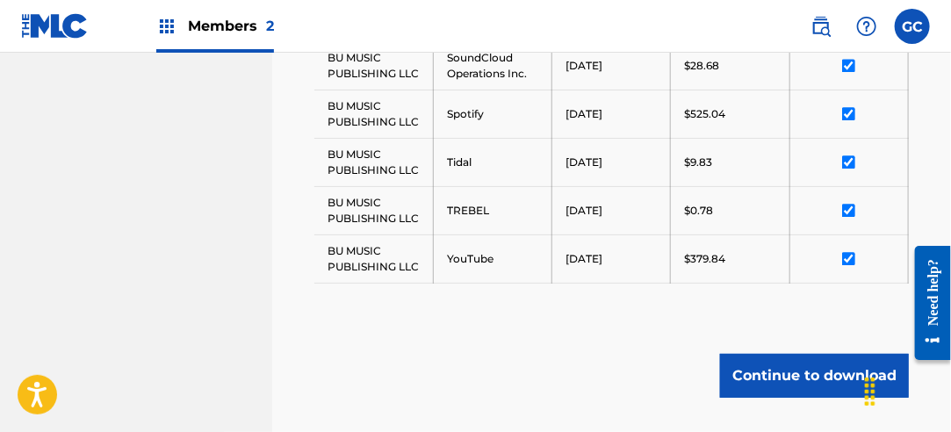
scroll to position [1402, 0]
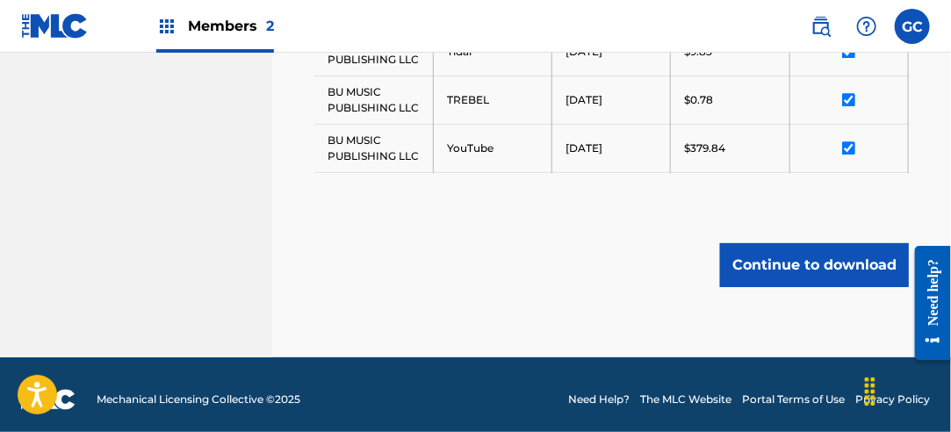
click at [836, 263] on button "Continue to download" at bounding box center [814, 265] width 189 height 44
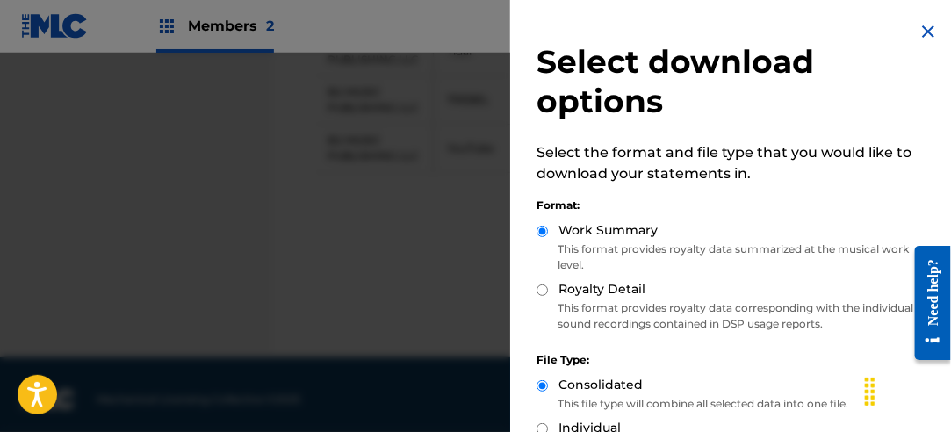
click at [540, 293] on input "Royalty Detail" at bounding box center [542, 290] width 11 height 11
radio input "true"
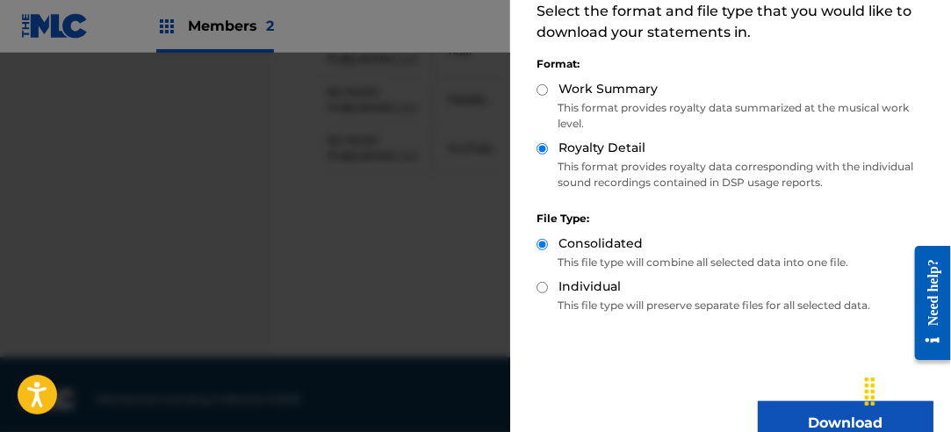
scroll to position [176, 0]
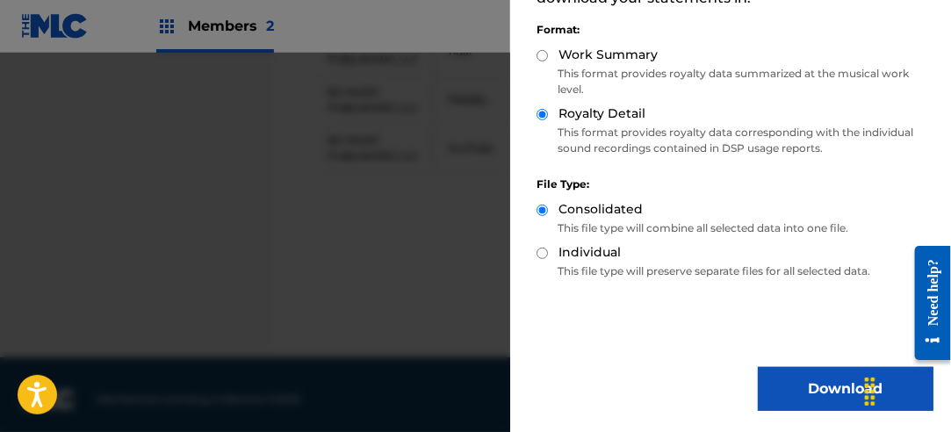
click at [820, 375] on button "Download" at bounding box center [846, 389] width 176 height 44
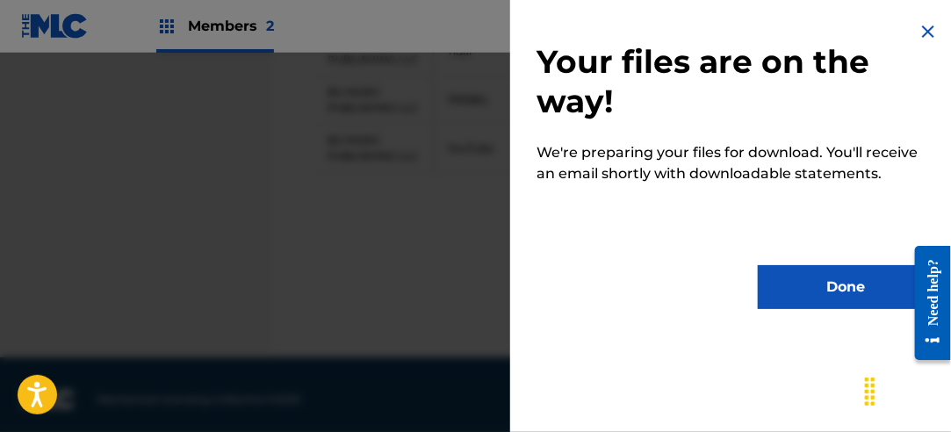
scroll to position [0, 0]
click at [829, 303] on button "Done" at bounding box center [846, 287] width 176 height 44
